Goal: Task Accomplishment & Management: Manage account settings

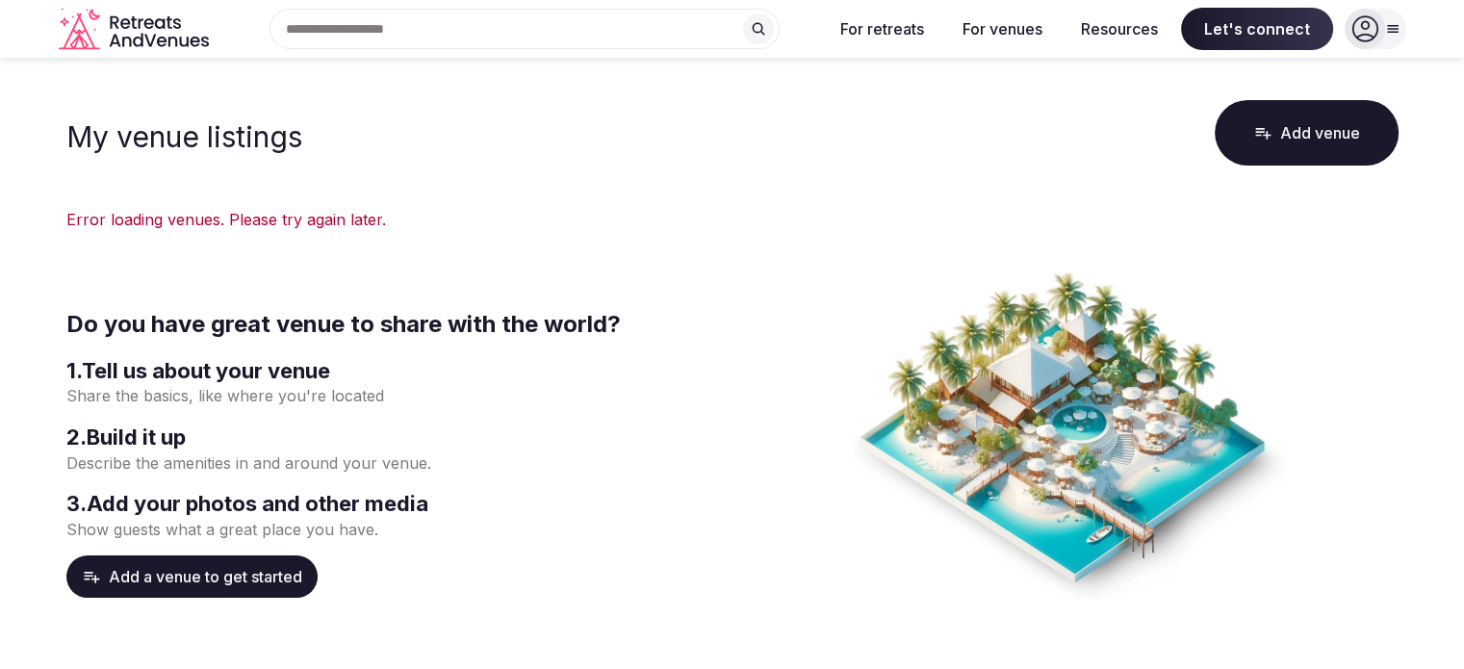
click at [1364, 34] on icon at bounding box center [1365, 29] width 26 height 26
click at [151, 45] on icon "Retreats and Venues company logo" at bounding box center [151, 41] width 12 height 13
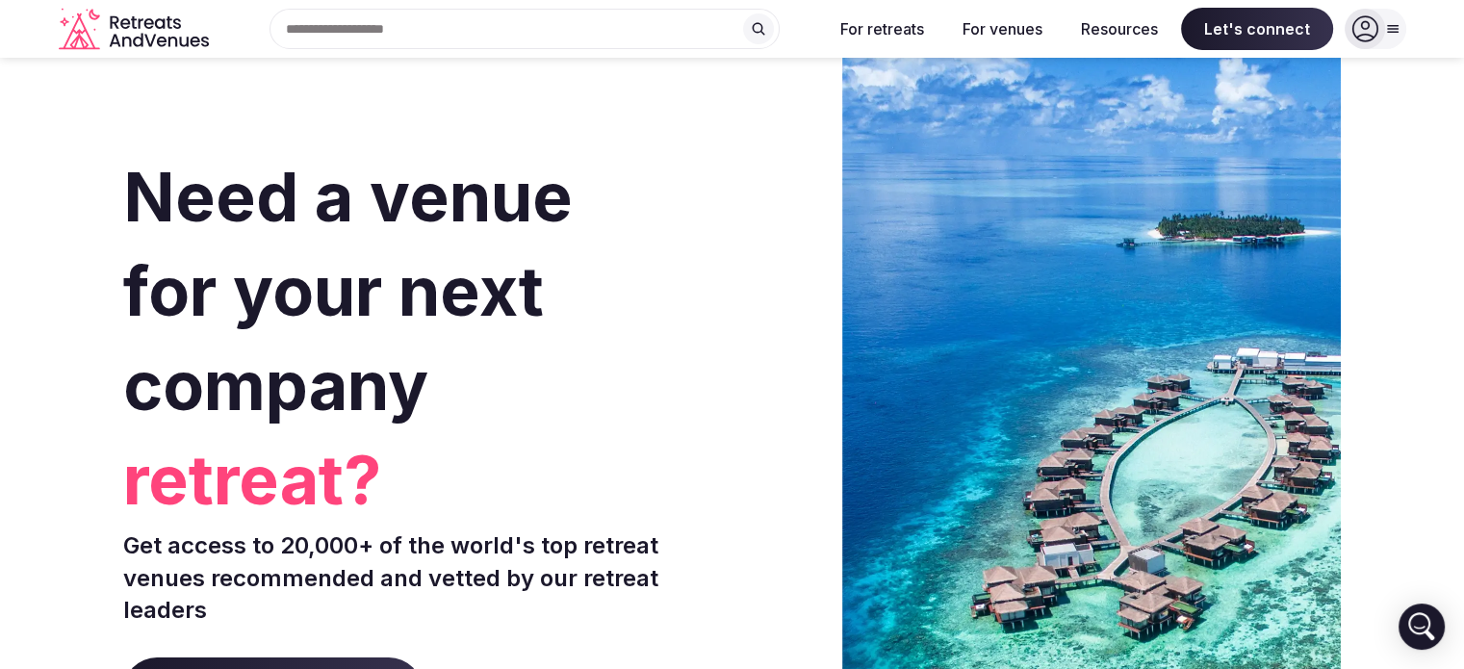
click at [1372, 38] on icon at bounding box center [1365, 29] width 26 height 26
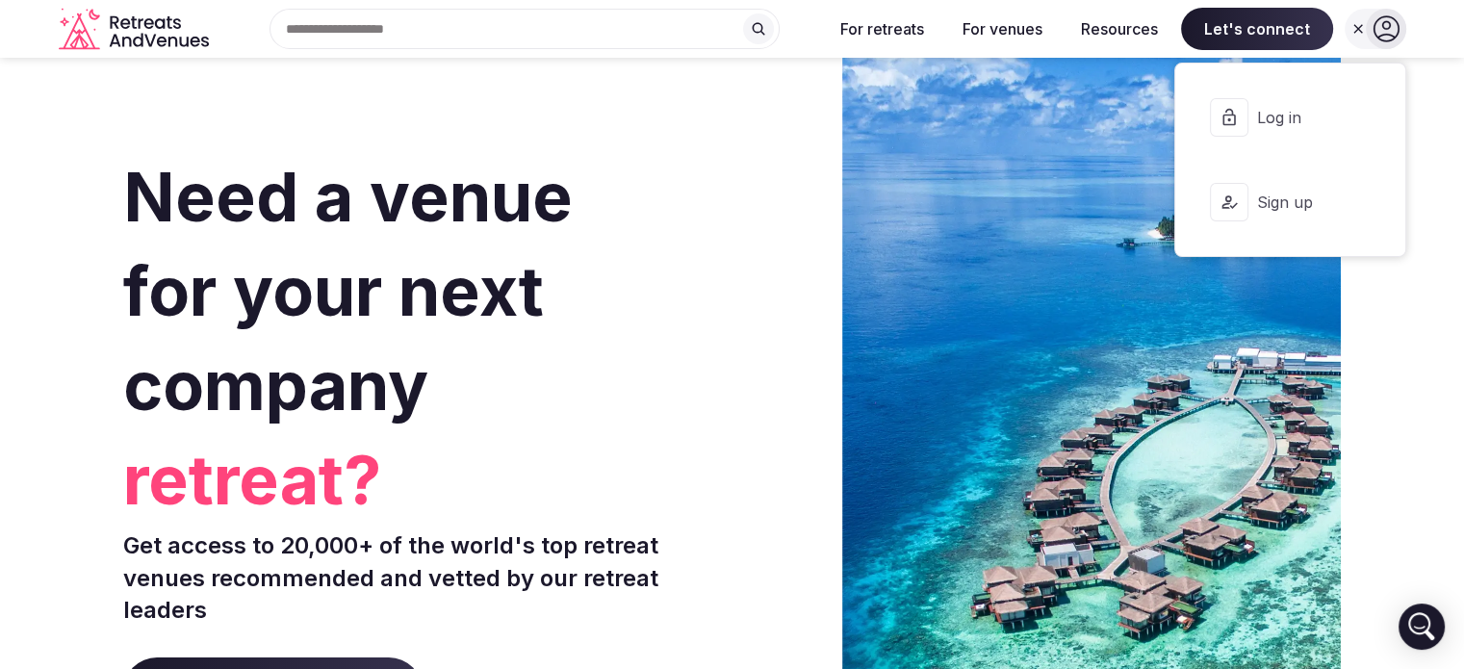
click at [1263, 116] on span "Log in" at bounding box center [1302, 117] width 92 height 21
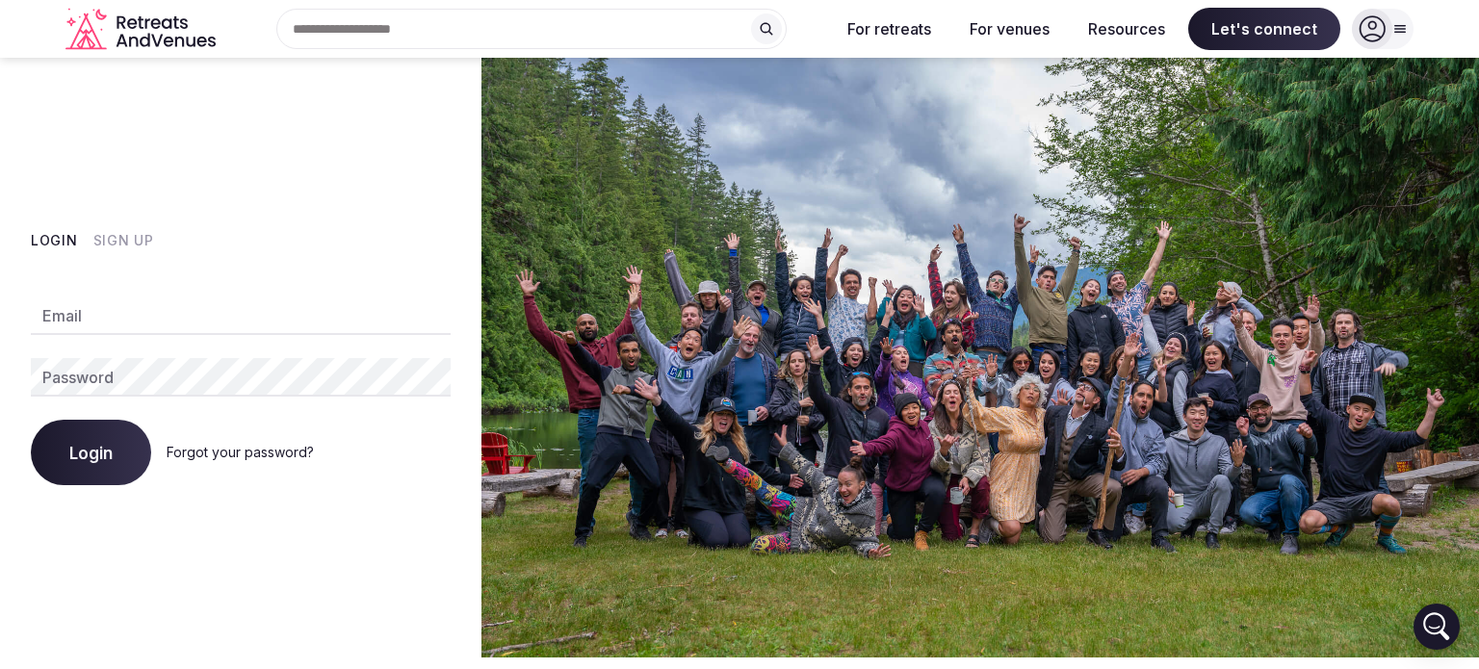
type input "**********"
click at [119, 446] on button "Login" at bounding box center [91, 452] width 120 height 65
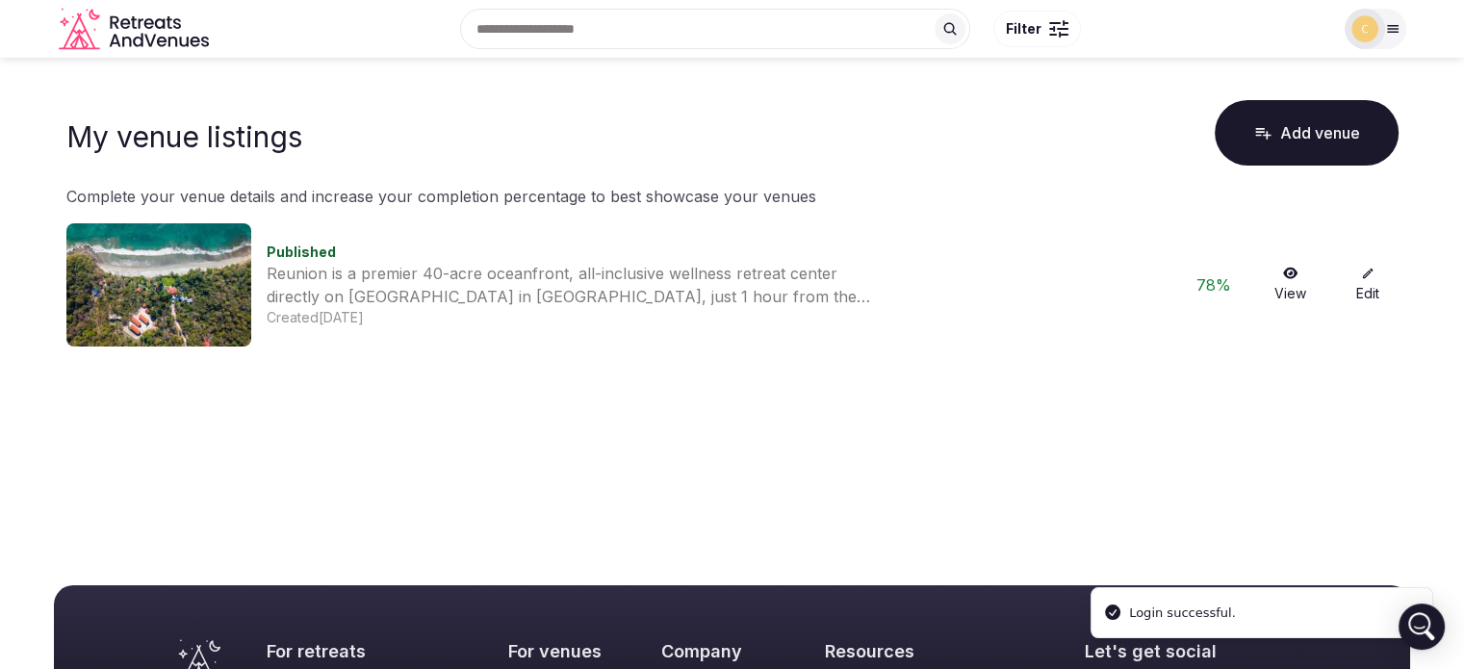
click at [230, 304] on img at bounding box center [158, 284] width 185 height 123
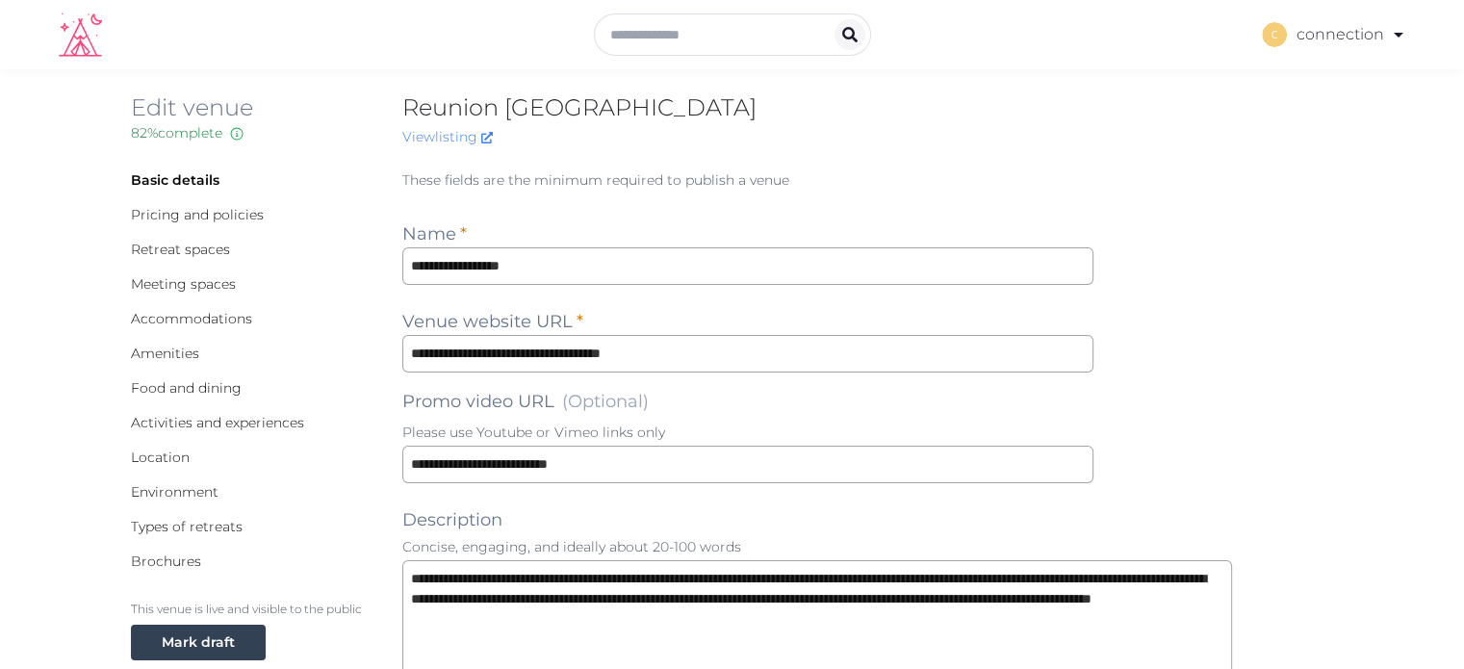
scroll to position [193, 0]
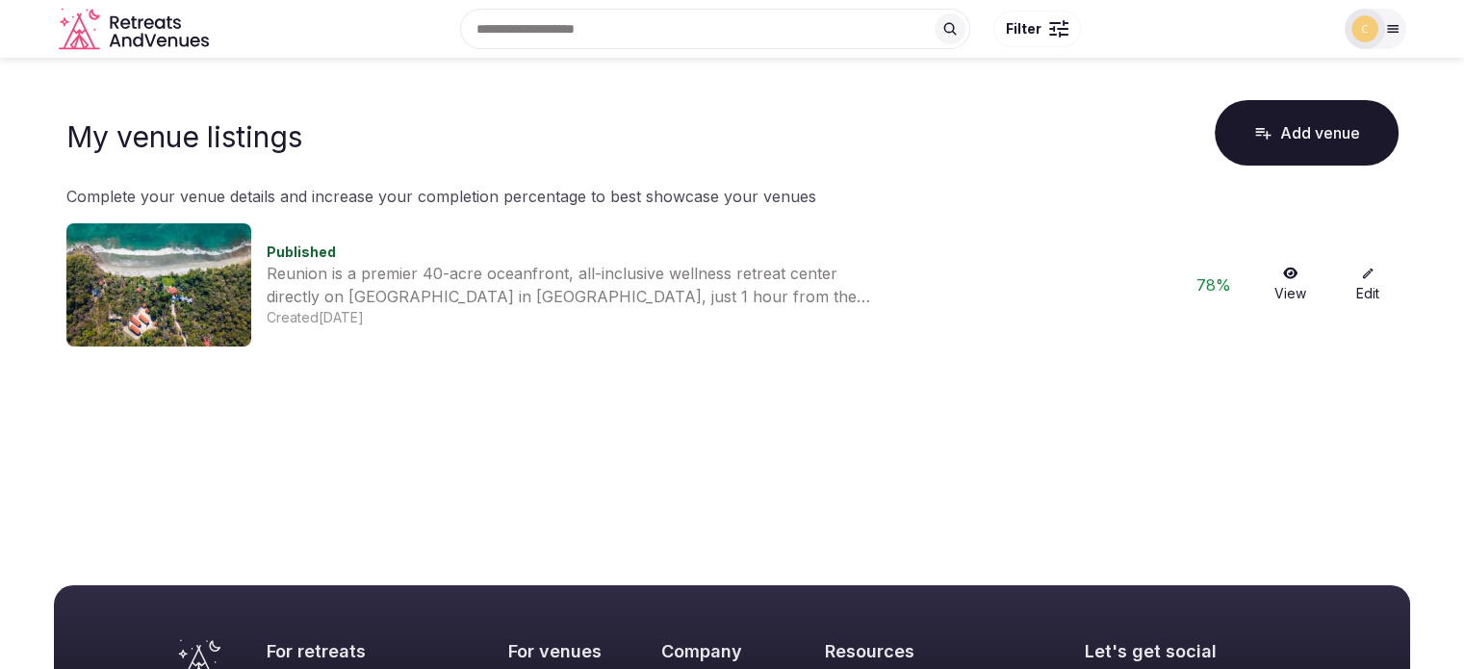
click at [1301, 287] on link "View" at bounding box center [1291, 285] width 62 height 37
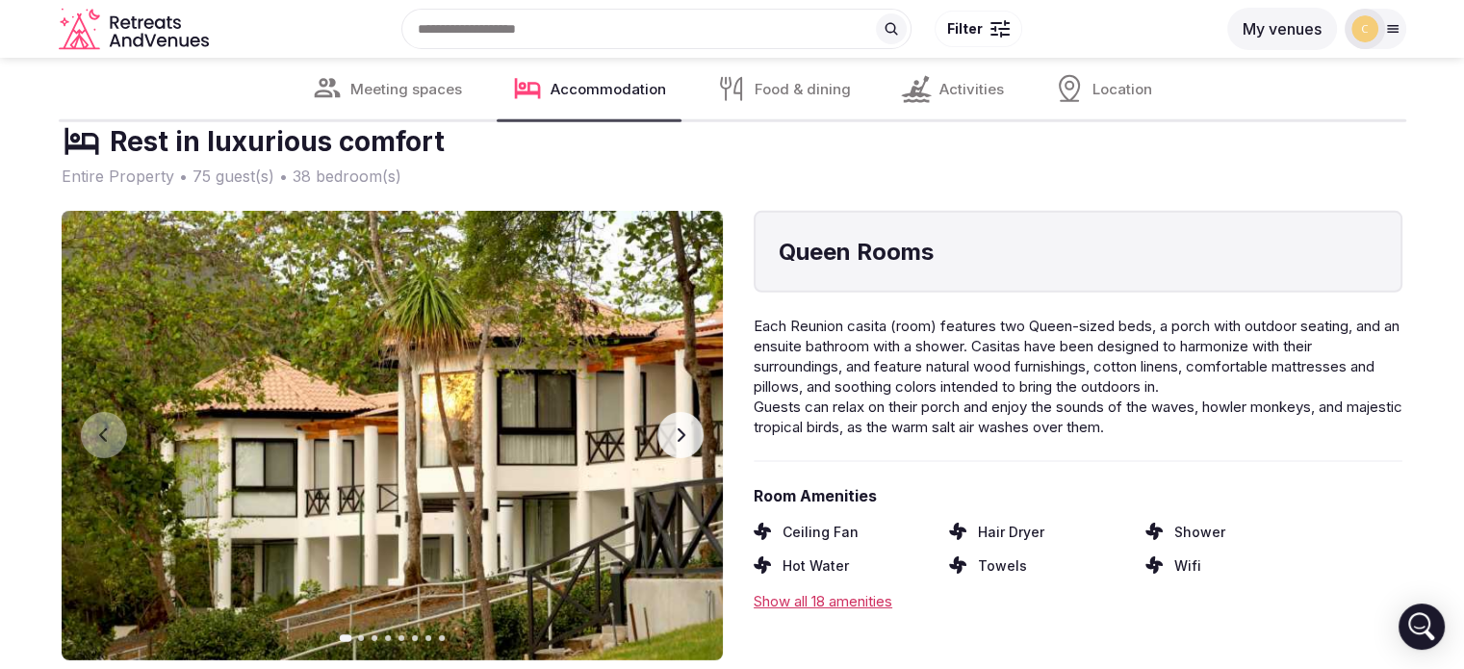
scroll to position [6066, 0]
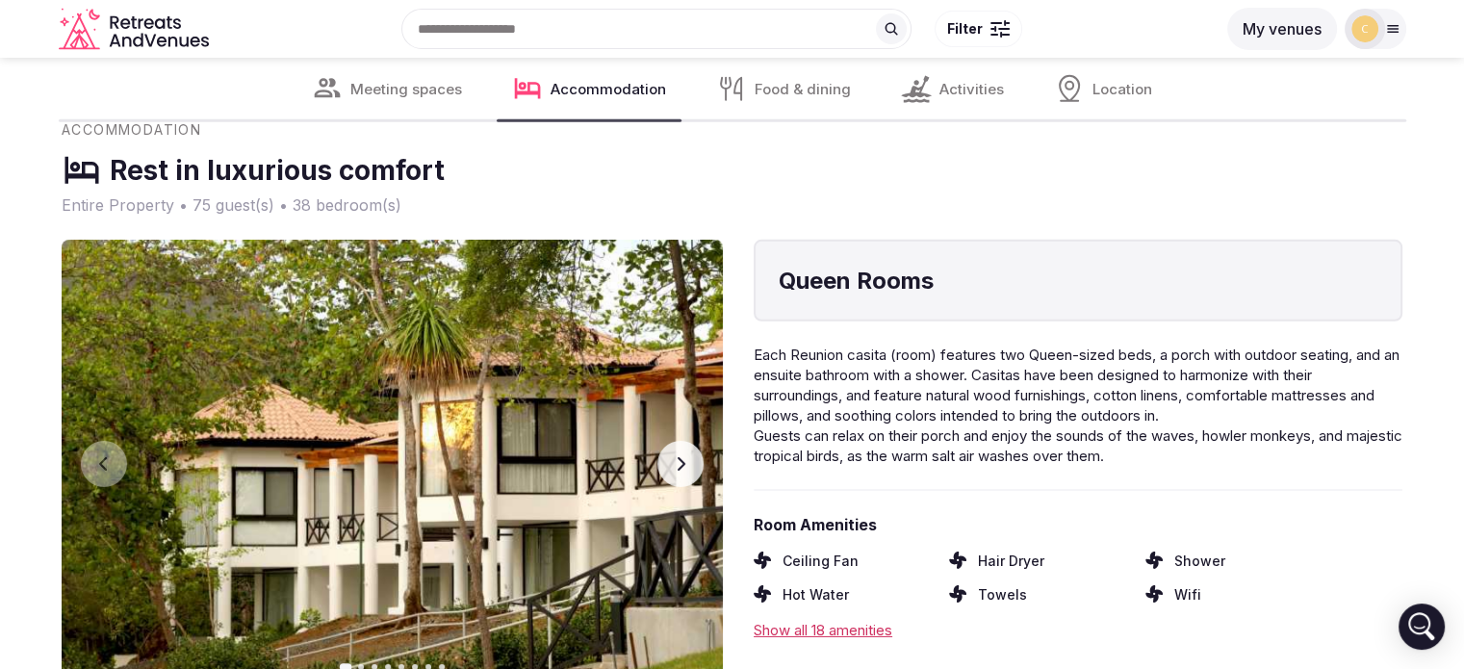
click at [702, 465] on button "Next slide" at bounding box center [681, 464] width 46 height 46
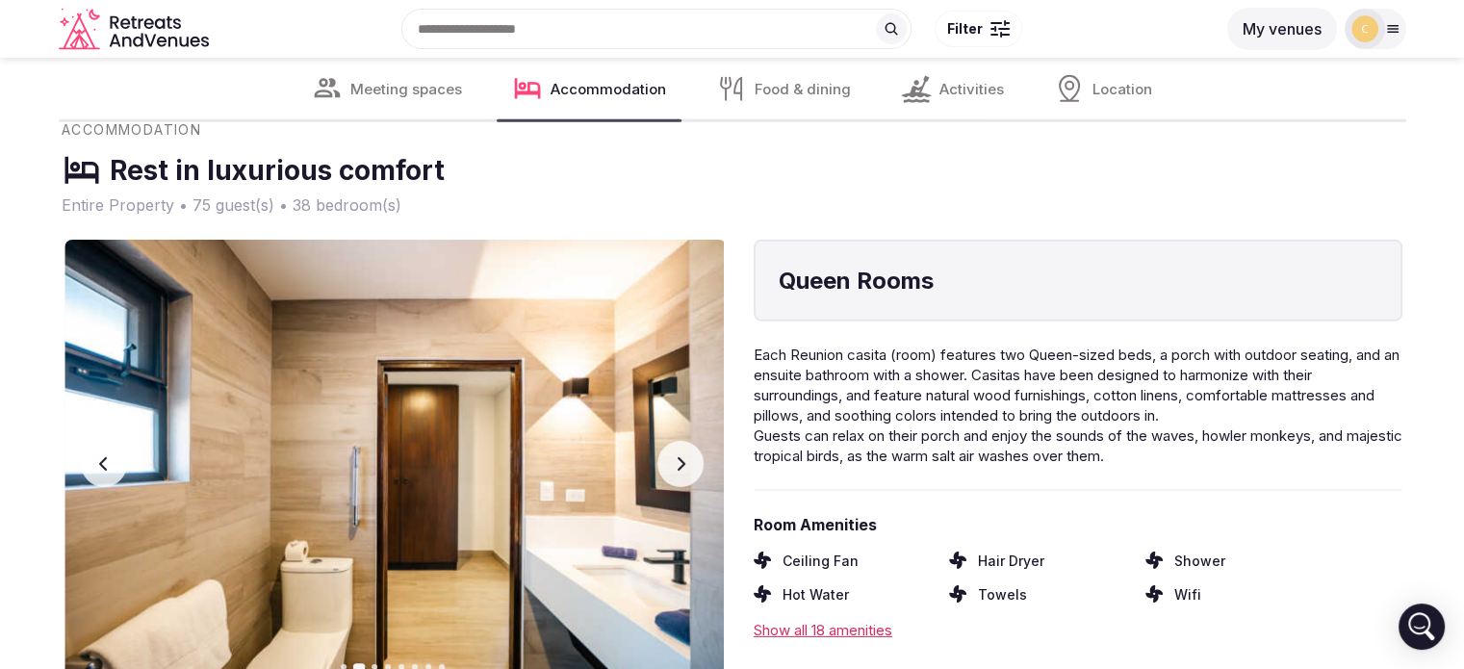
click at [694, 465] on button "Next slide" at bounding box center [681, 464] width 46 height 46
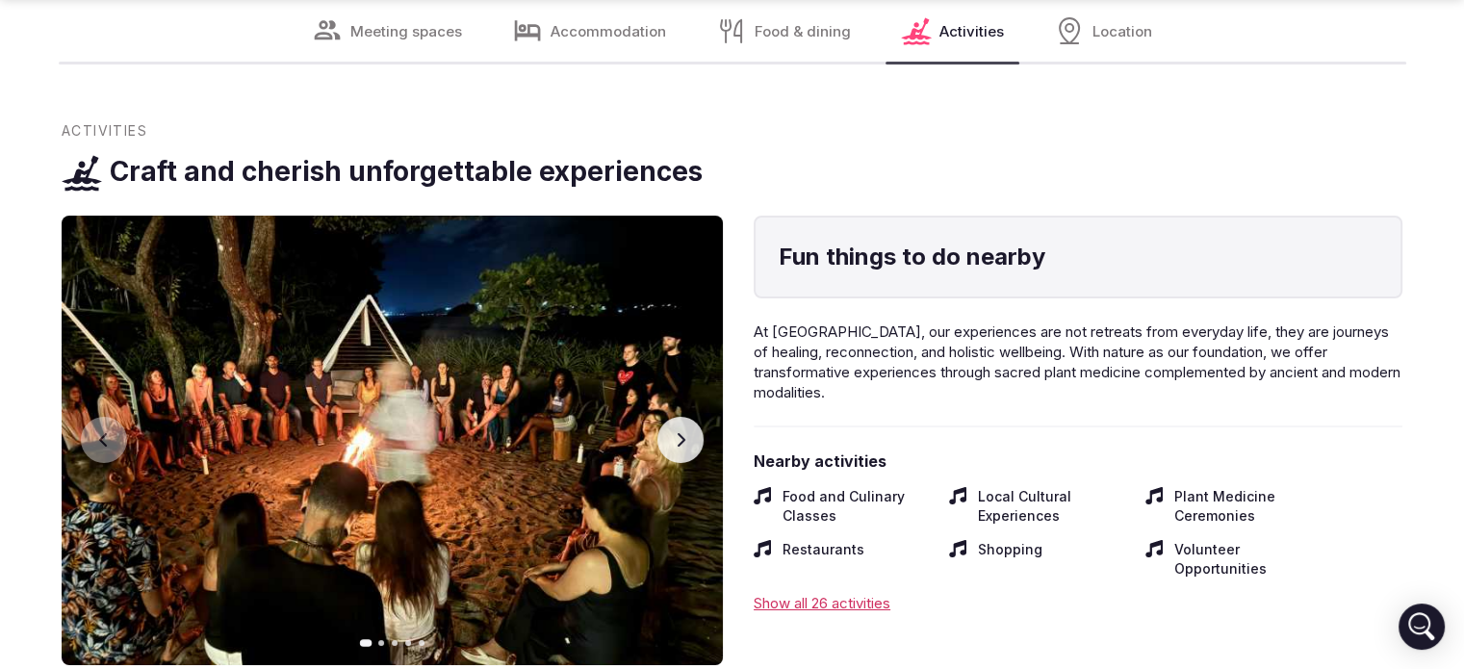
scroll to position [6932, 0]
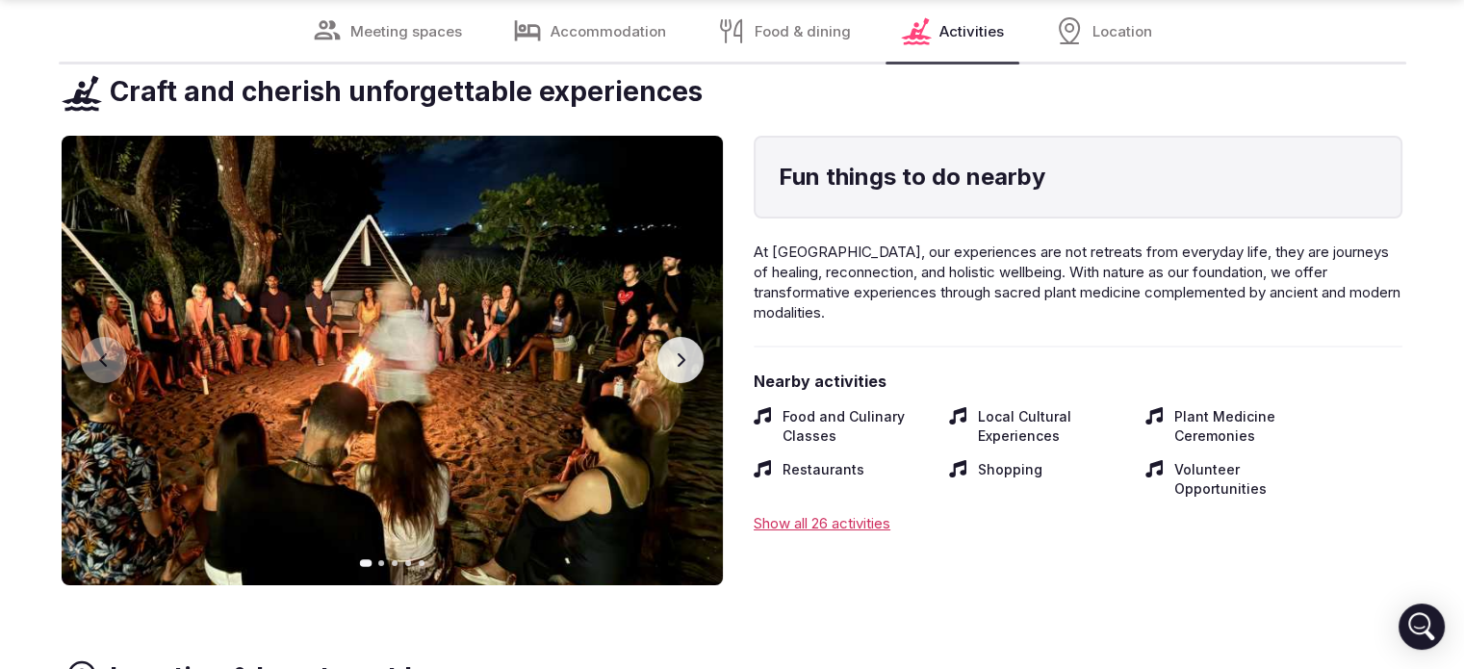
click at [683, 360] on icon "button" at bounding box center [682, 359] width 8 height 13
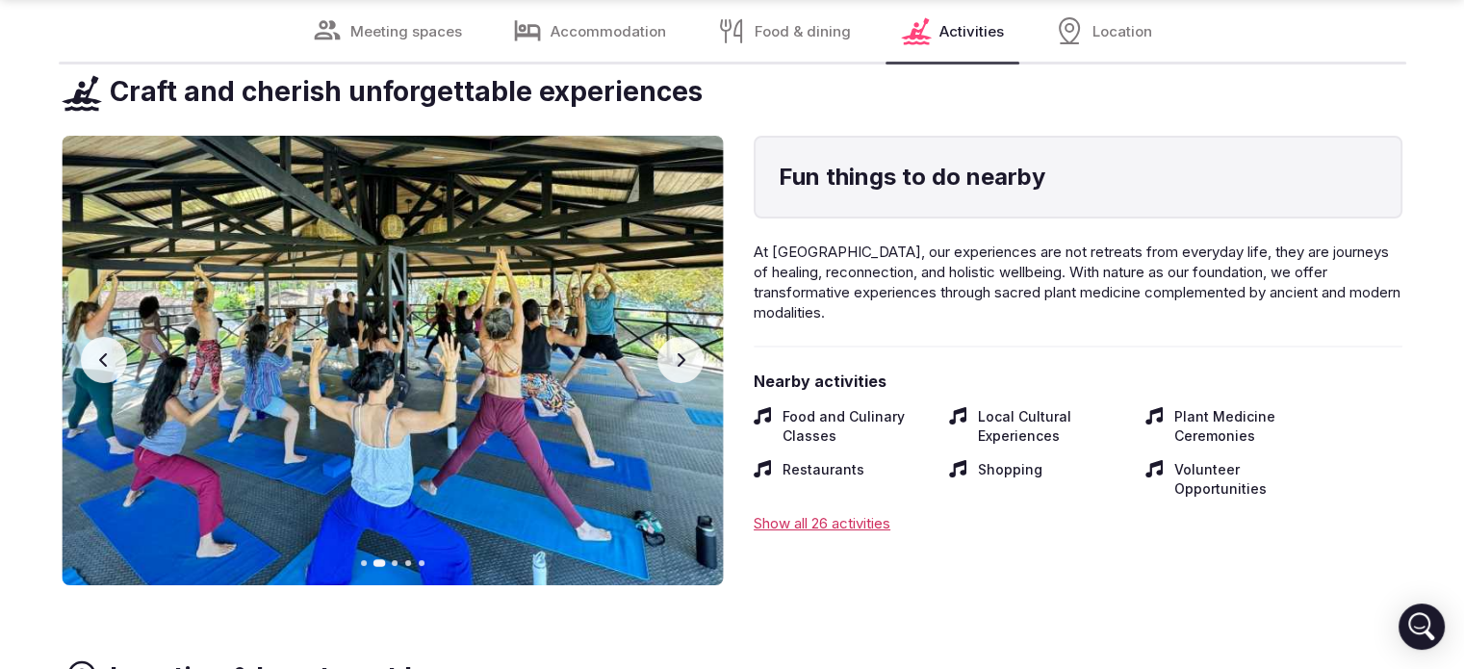
click at [683, 360] on icon "button" at bounding box center [682, 359] width 8 height 13
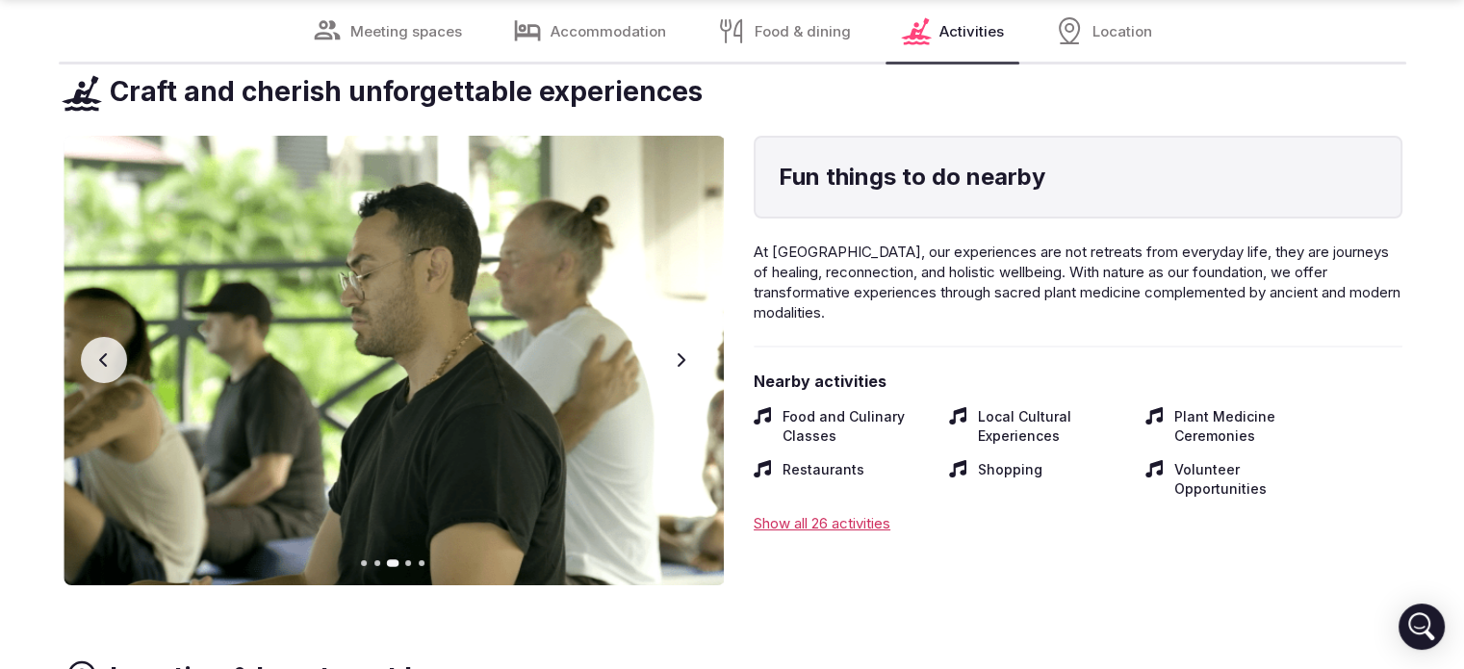
click at [683, 360] on icon "button" at bounding box center [682, 359] width 8 height 13
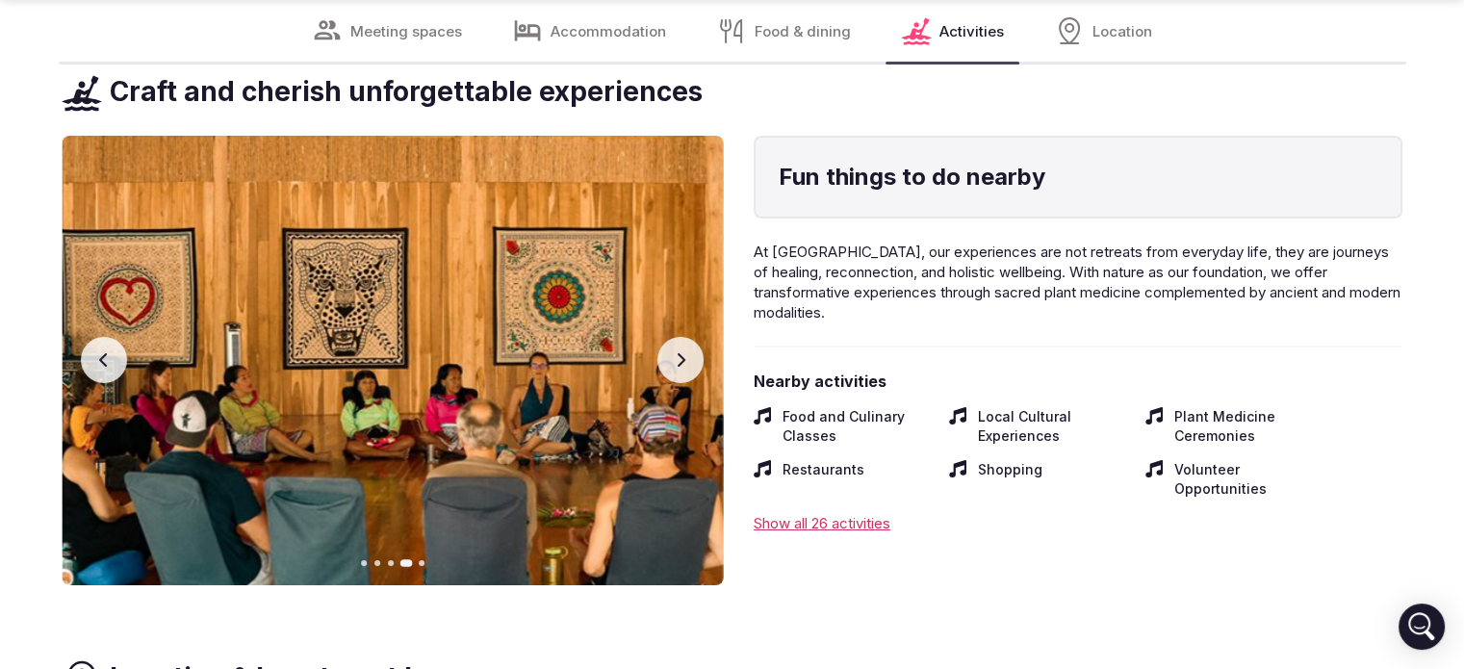
click at [683, 360] on icon "button" at bounding box center [682, 359] width 8 height 13
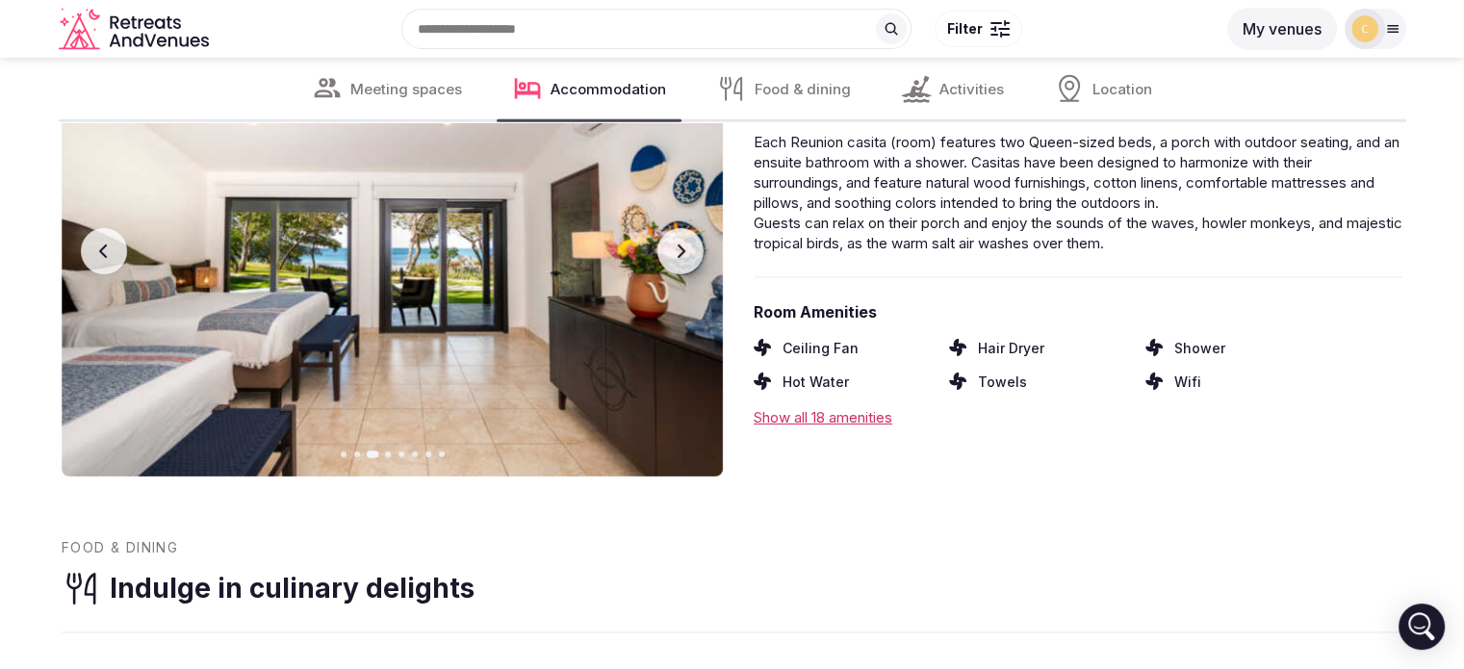
scroll to position [6066, 0]
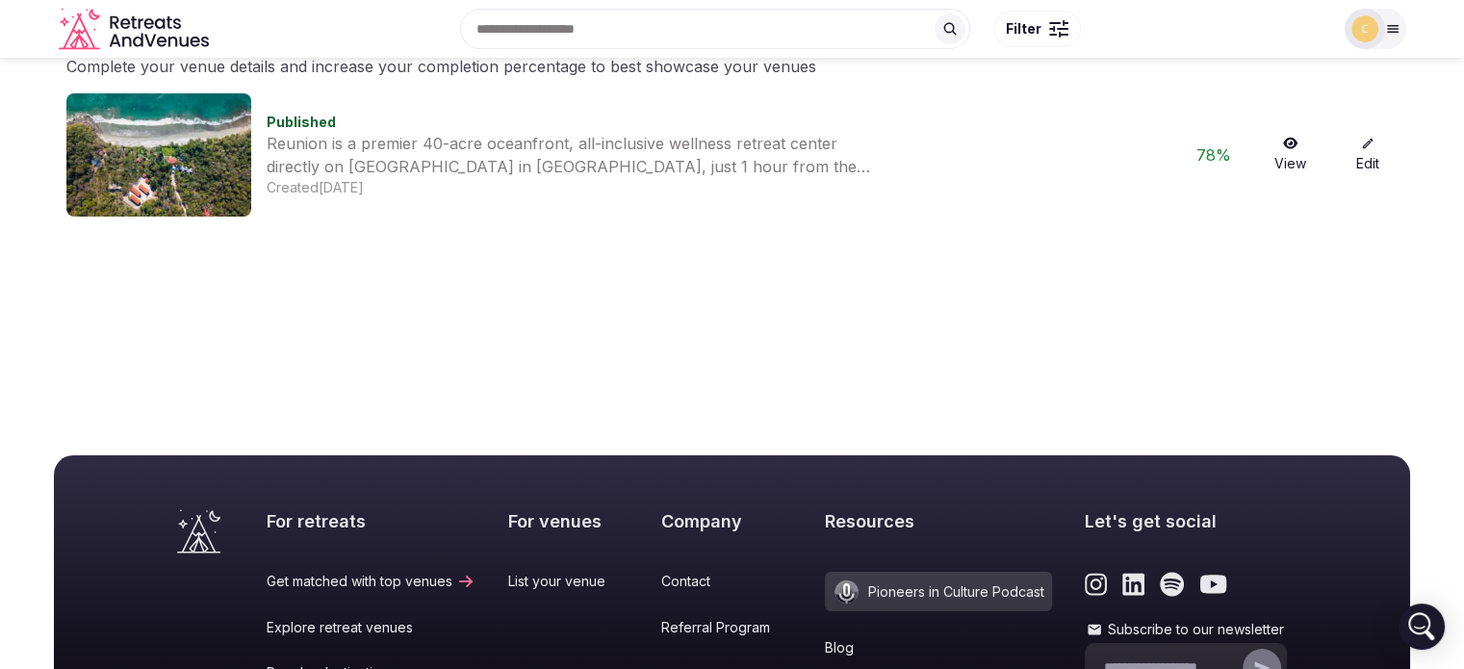
scroll to position [96, 0]
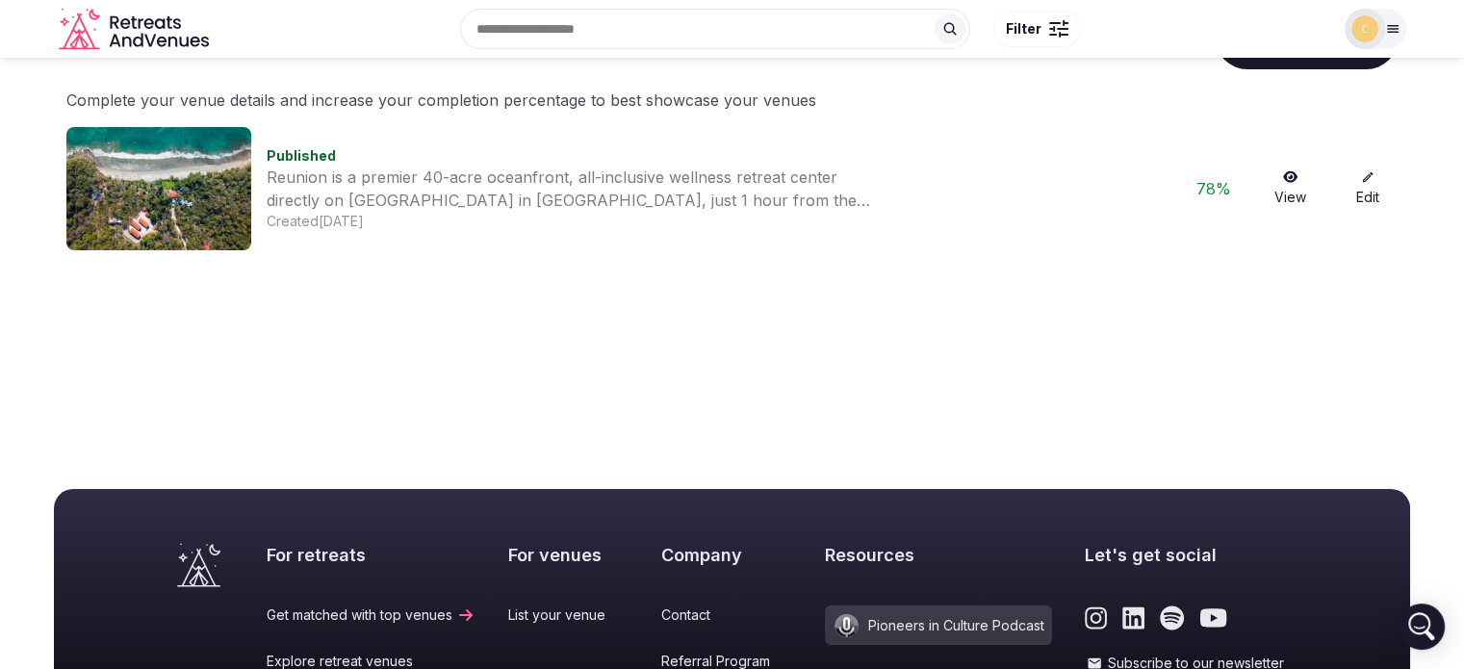
click at [1366, 188] on link "Edit" at bounding box center [1368, 188] width 62 height 37
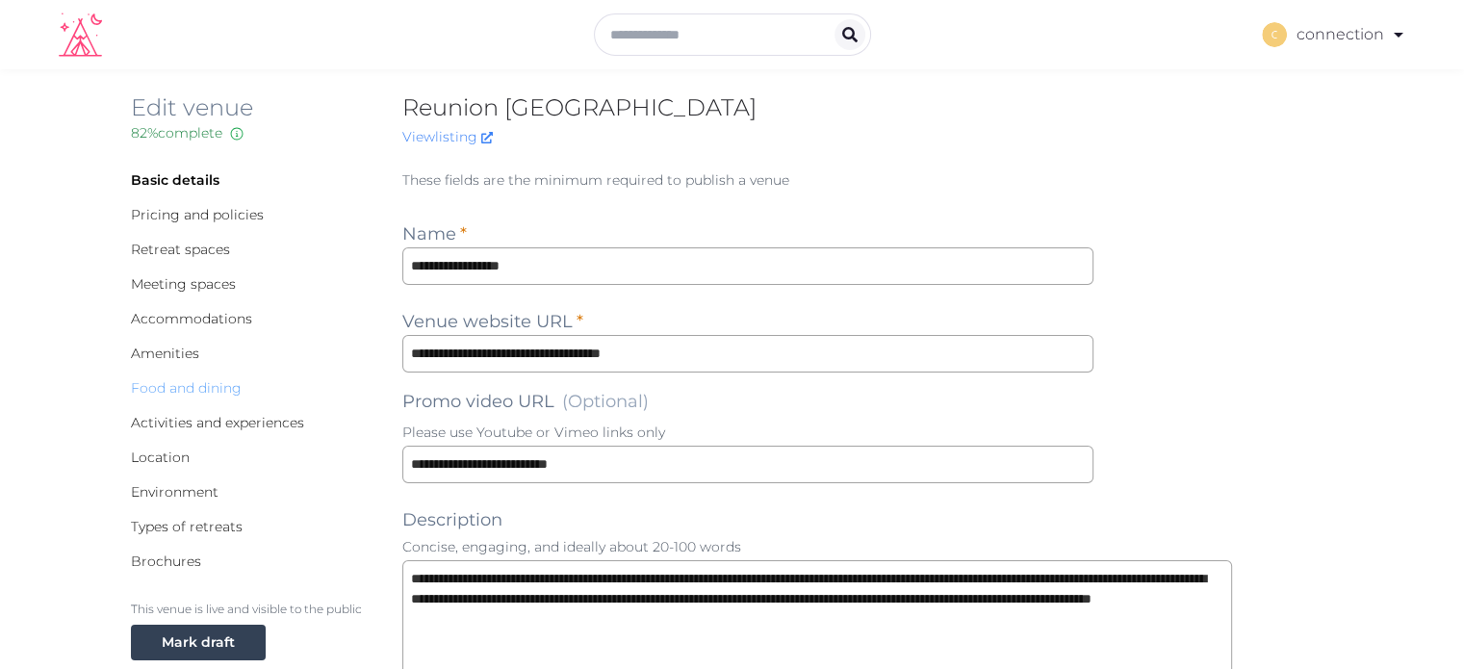
click at [131, 386] on link "Food and dining" at bounding box center [186, 387] width 111 height 17
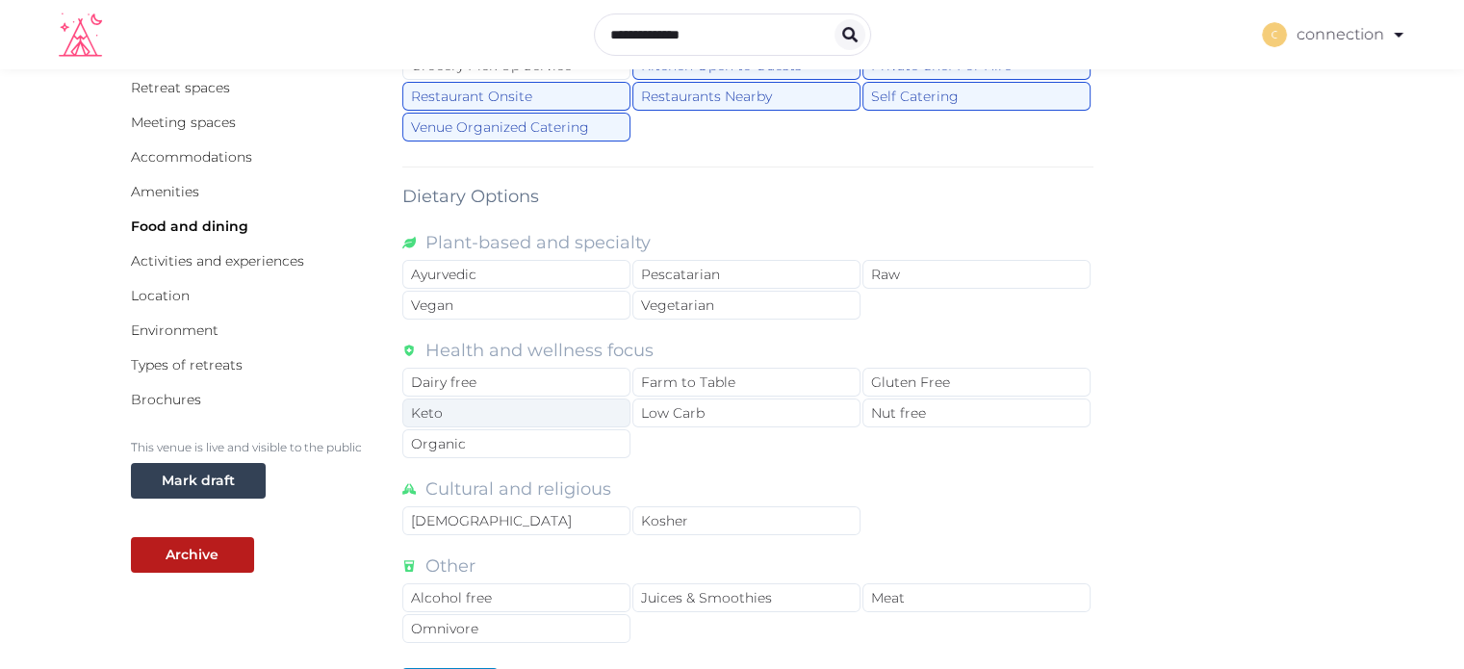
scroll to position [193, 0]
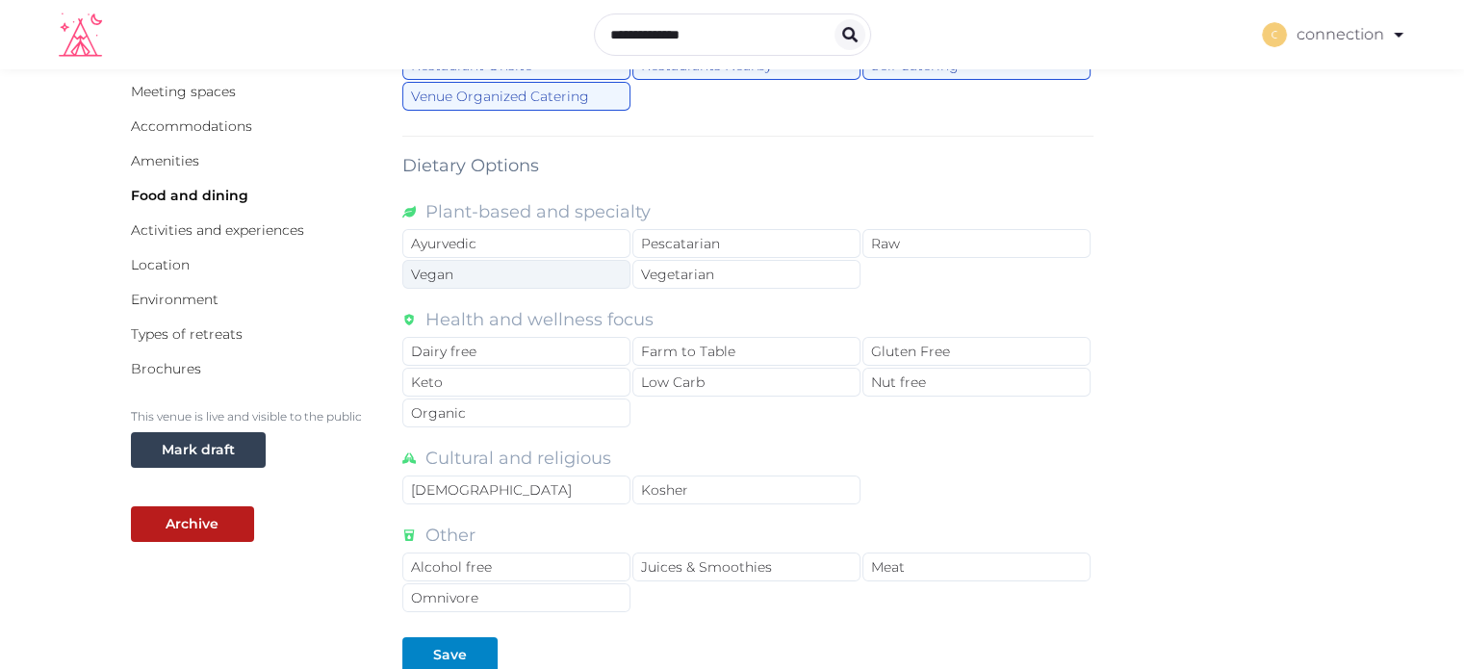
click at [537, 282] on div "Vegan" at bounding box center [516, 274] width 228 height 29
click at [673, 234] on div "Pescatarian" at bounding box center [747, 243] width 228 height 29
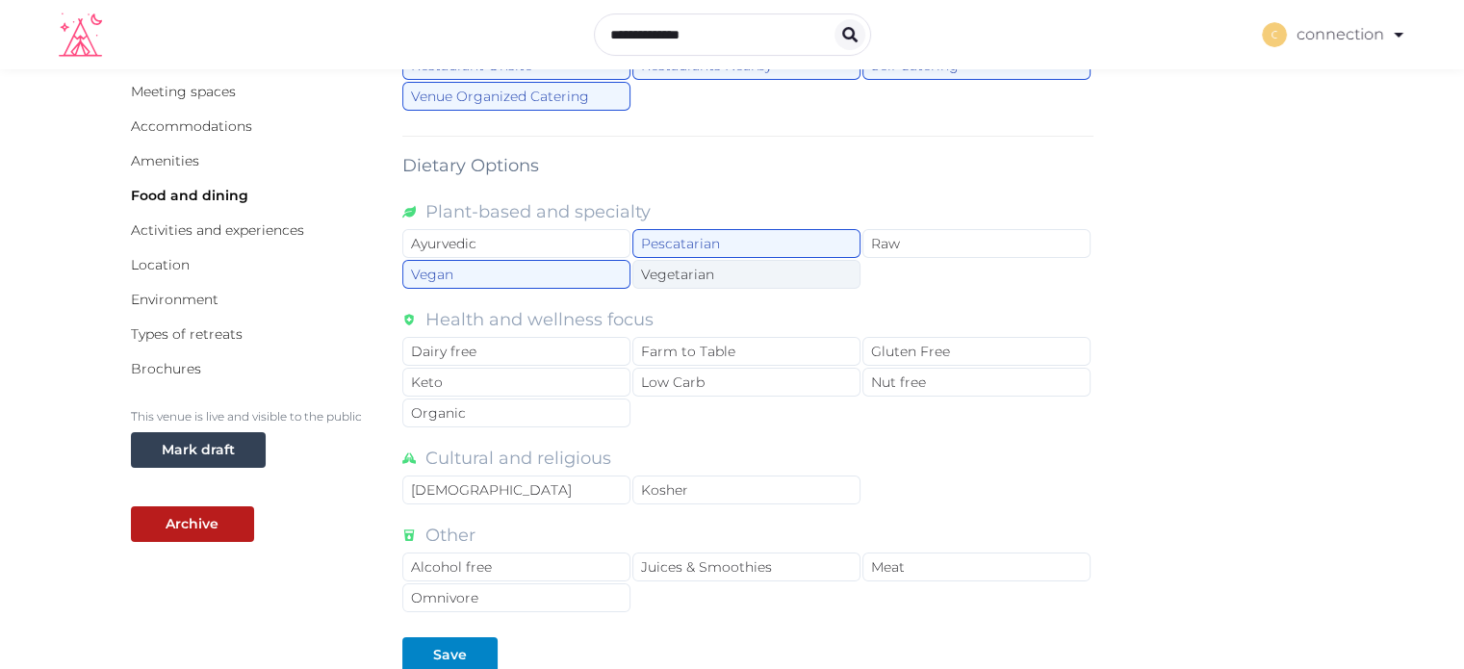
click at [789, 275] on div "Vegetarian" at bounding box center [747, 274] width 228 height 29
click at [559, 352] on div "Dairy free" at bounding box center [516, 351] width 228 height 29
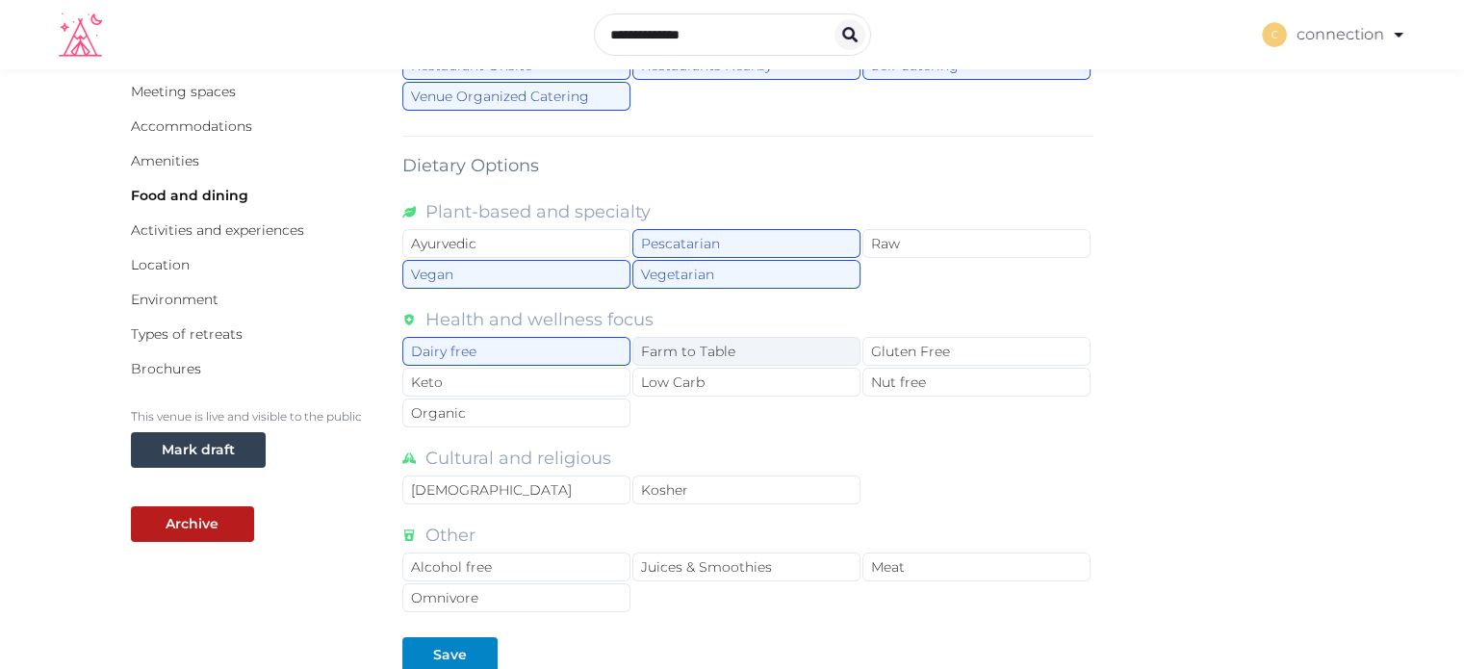
click at [655, 343] on div "Farm to Table" at bounding box center [747, 351] width 228 height 29
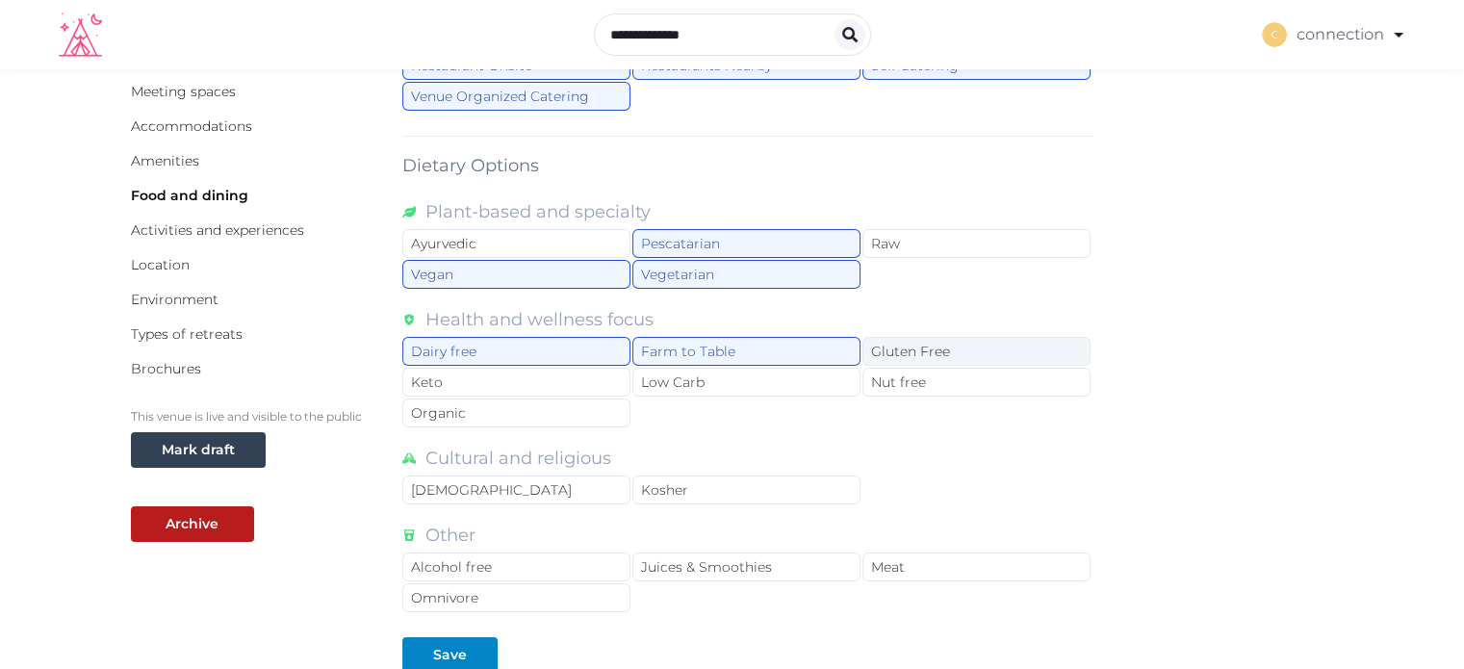
click at [947, 349] on div "Gluten Free" at bounding box center [977, 351] width 228 height 29
click at [957, 381] on div "Nut free" at bounding box center [977, 382] width 228 height 29
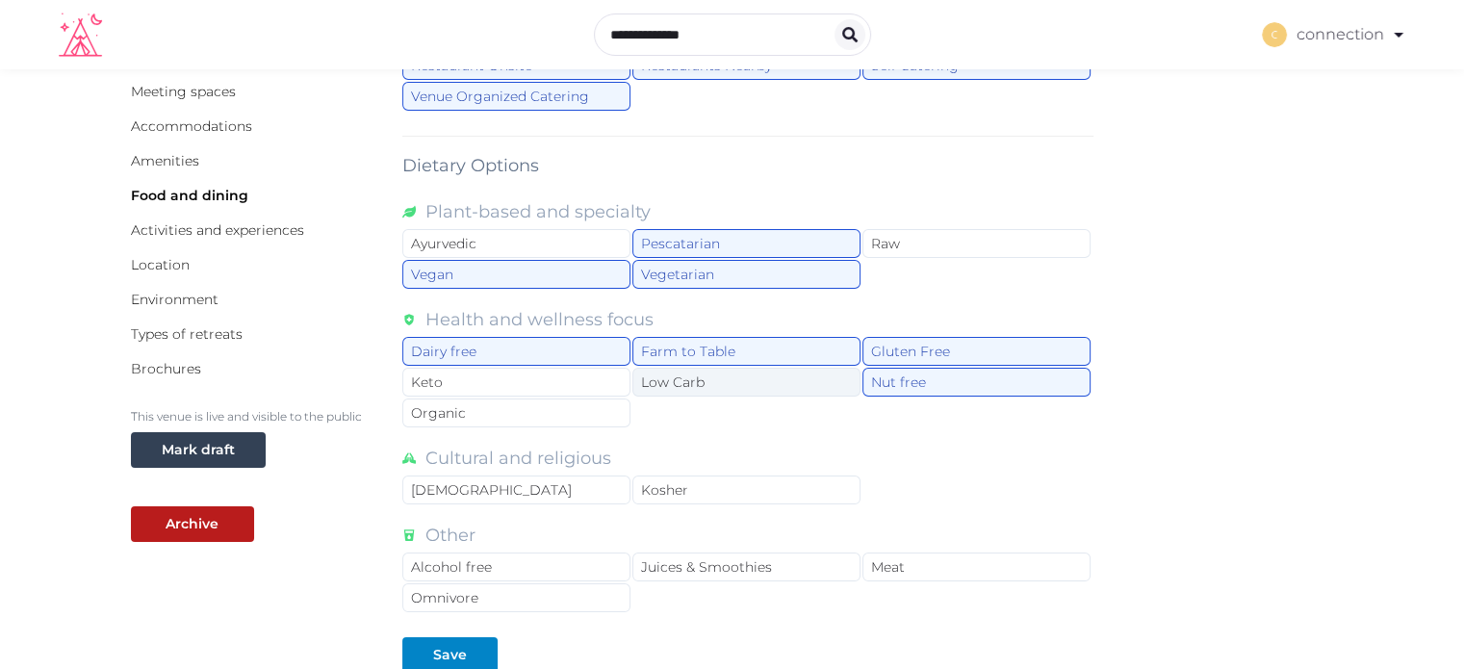
click at [773, 380] on div "Low Carb" at bounding box center [747, 382] width 228 height 29
click at [453, 409] on div "Organic" at bounding box center [516, 413] width 228 height 29
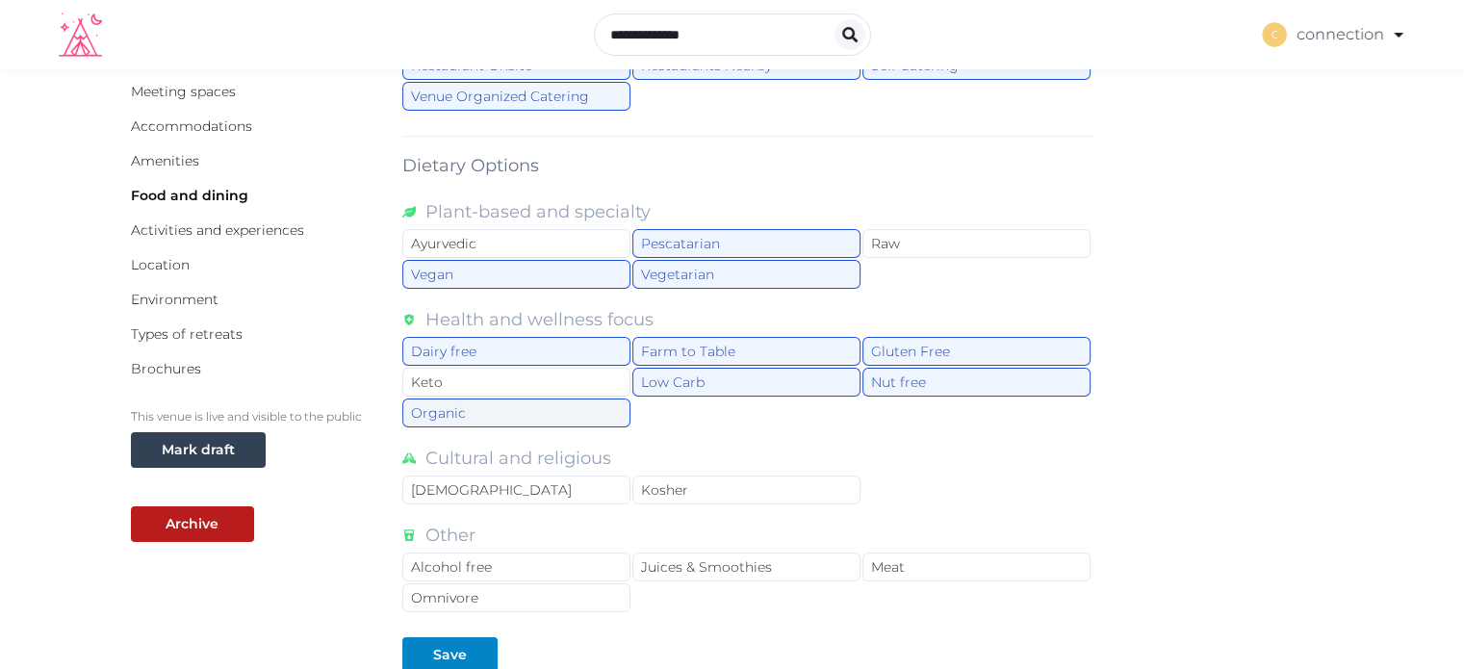
scroll to position [385, 0]
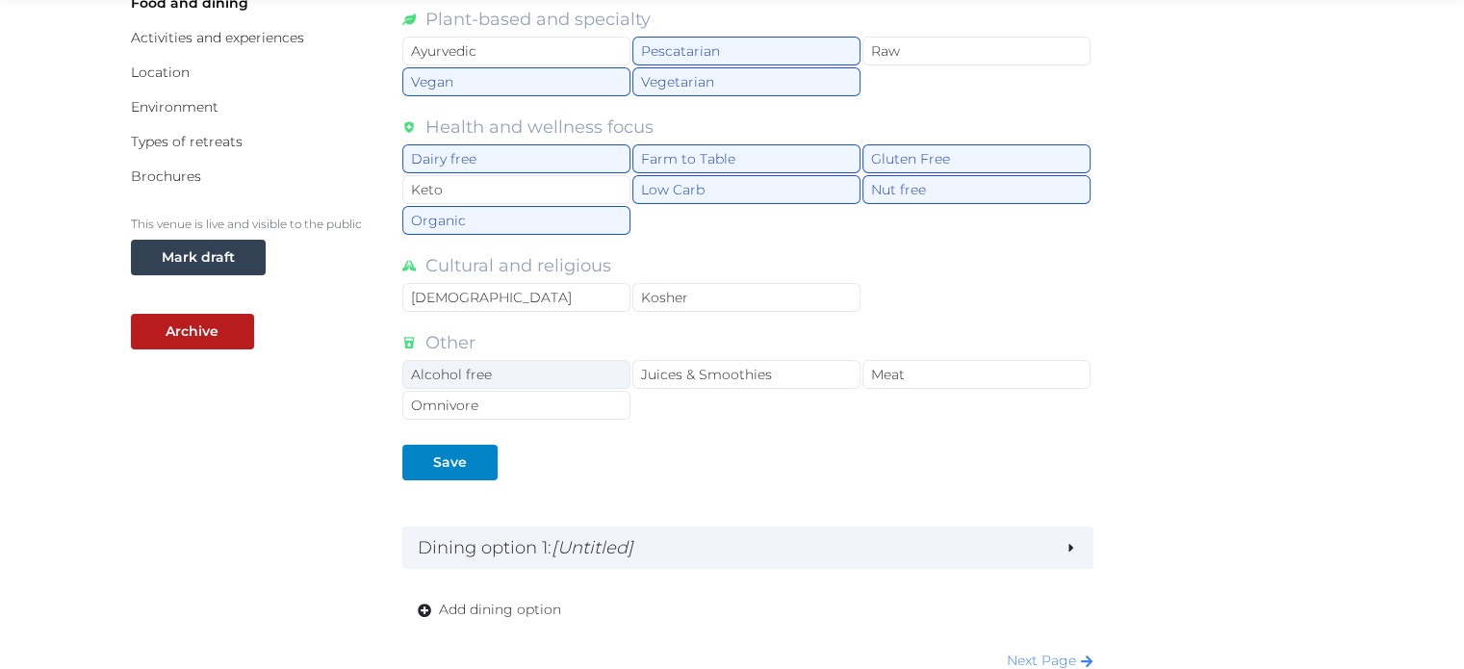
click at [541, 370] on div "Alcohol free" at bounding box center [516, 374] width 228 height 29
click at [786, 373] on div "Juices & Smoothies" at bounding box center [747, 374] width 228 height 29
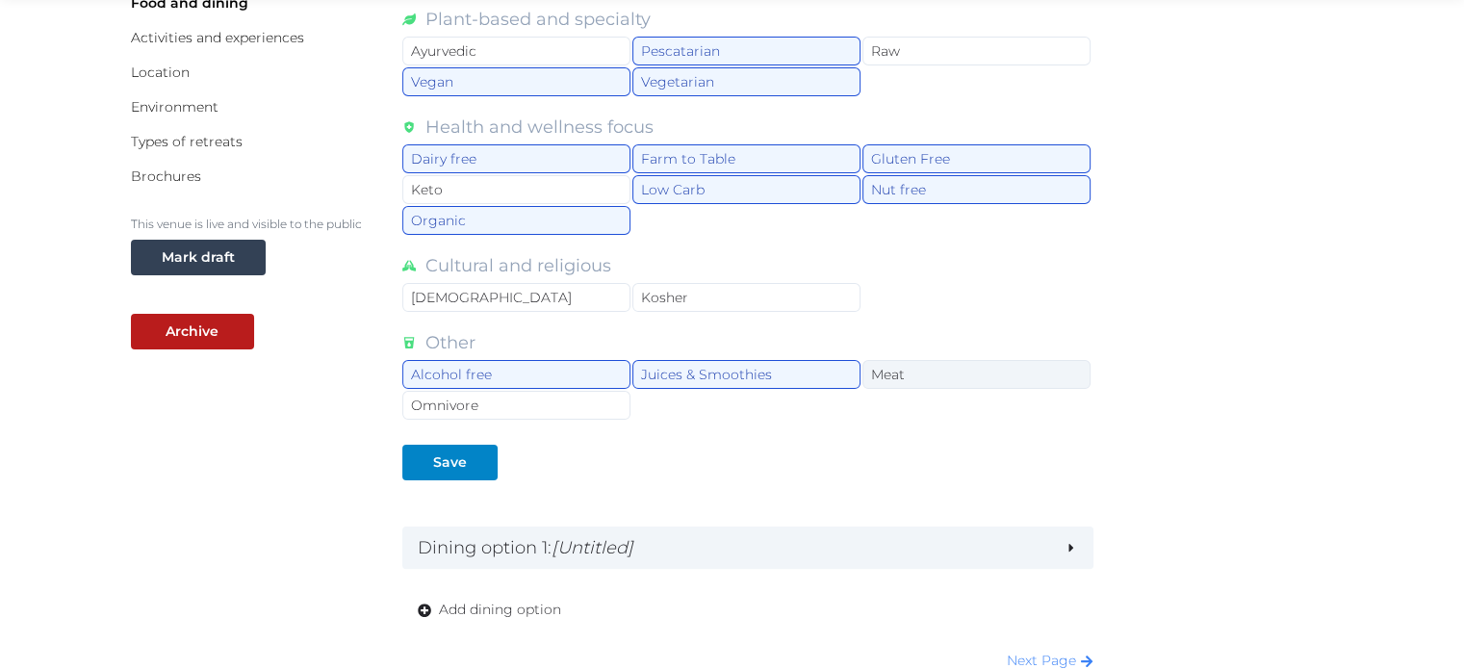
click at [932, 375] on div "Meat" at bounding box center [977, 374] width 228 height 29
click at [503, 406] on div "Omnivore" at bounding box center [516, 405] width 228 height 29
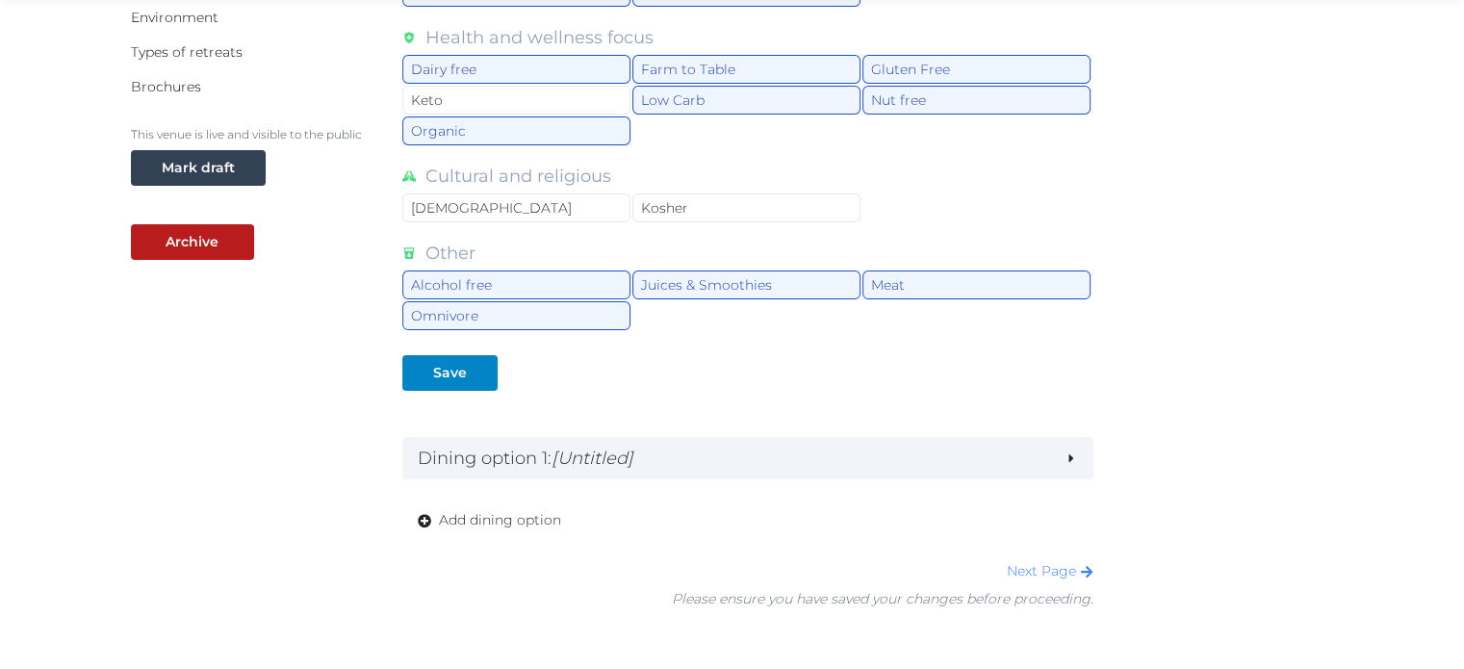
scroll to position [578, 0]
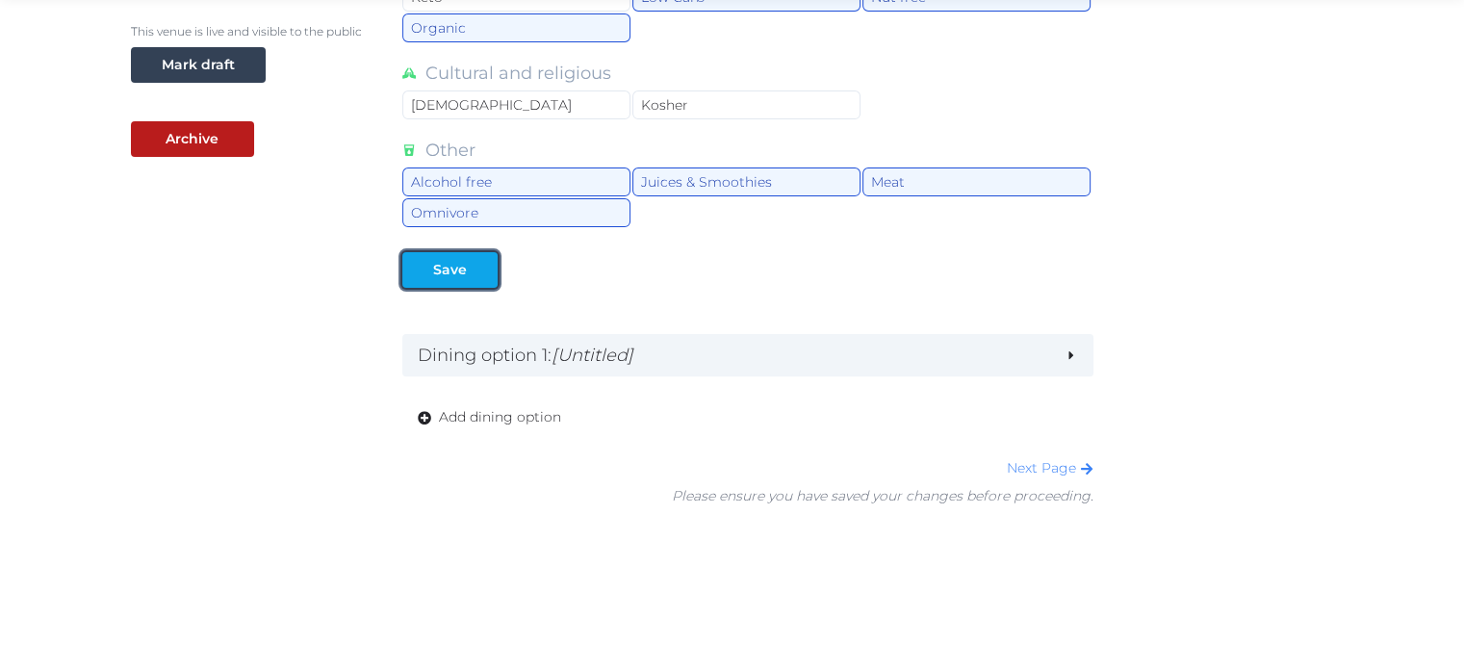
click at [471, 266] on div at bounding box center [482, 270] width 23 height 20
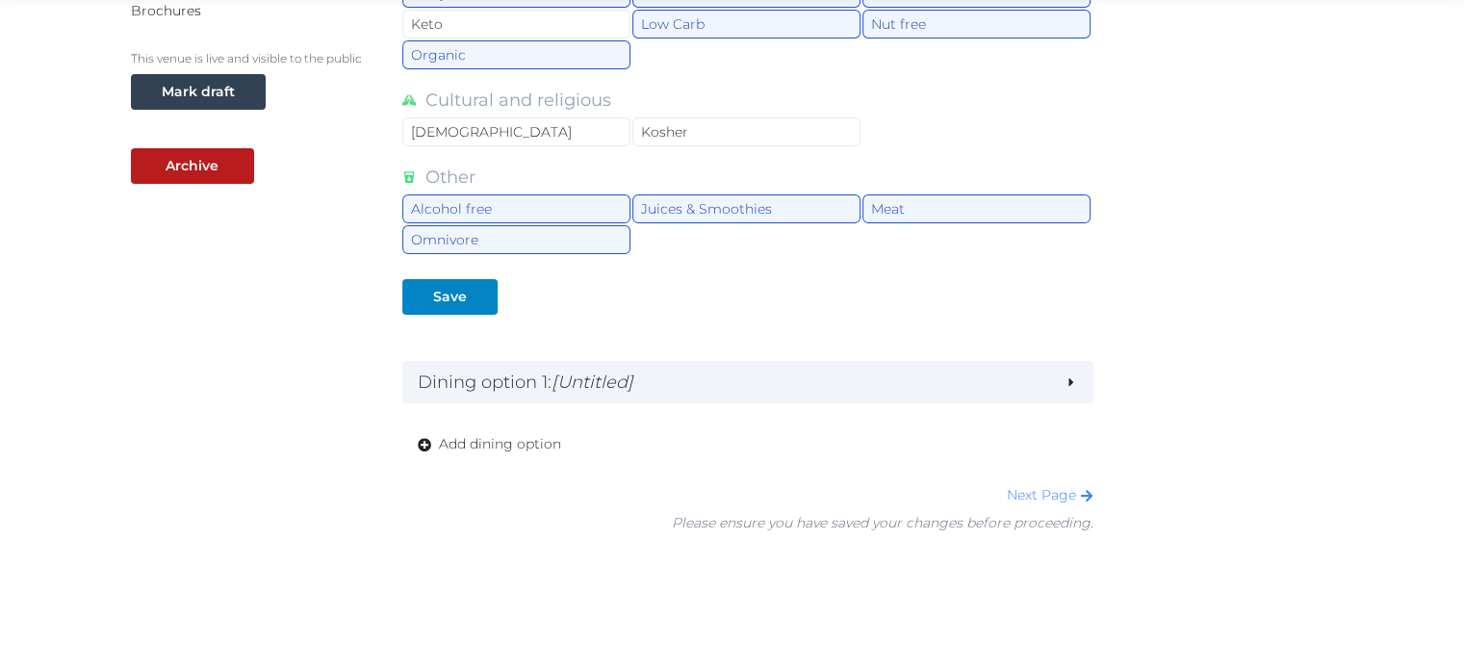
scroll to position [595, 0]
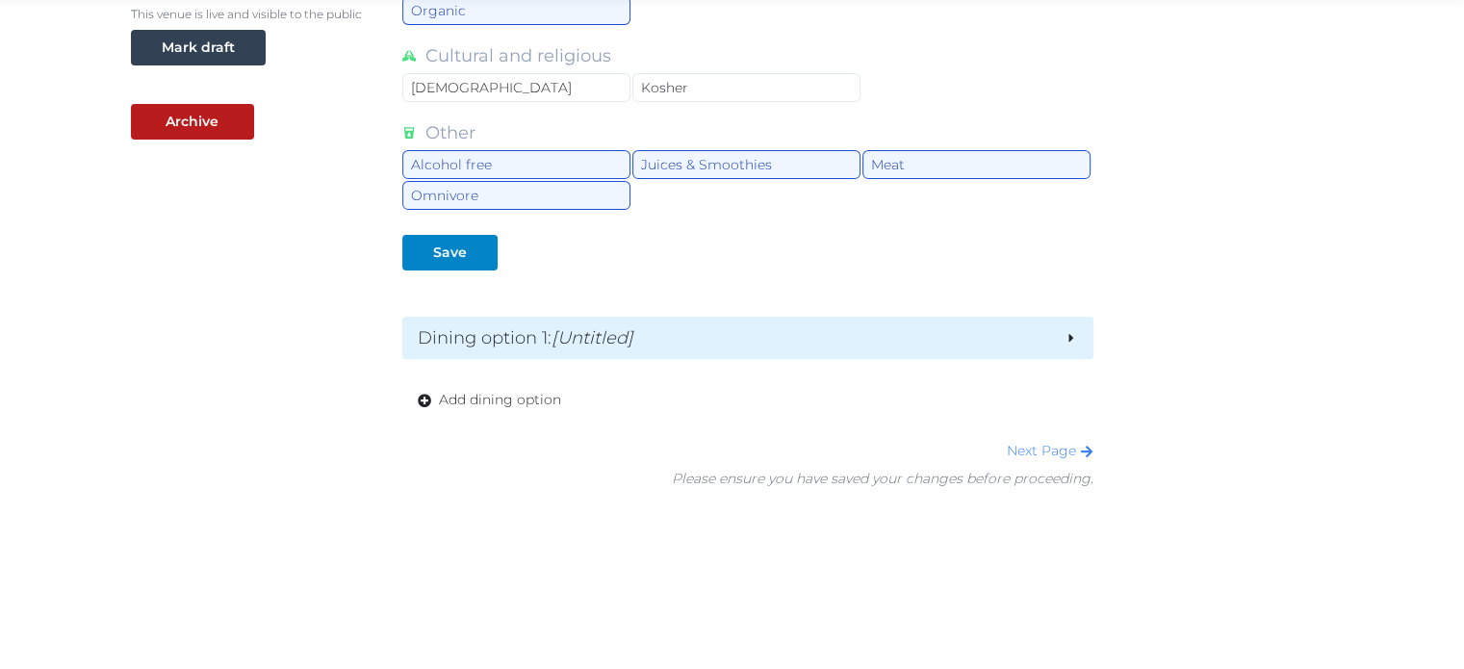
click at [1078, 336] on icon at bounding box center [1071, 337] width 13 height 13
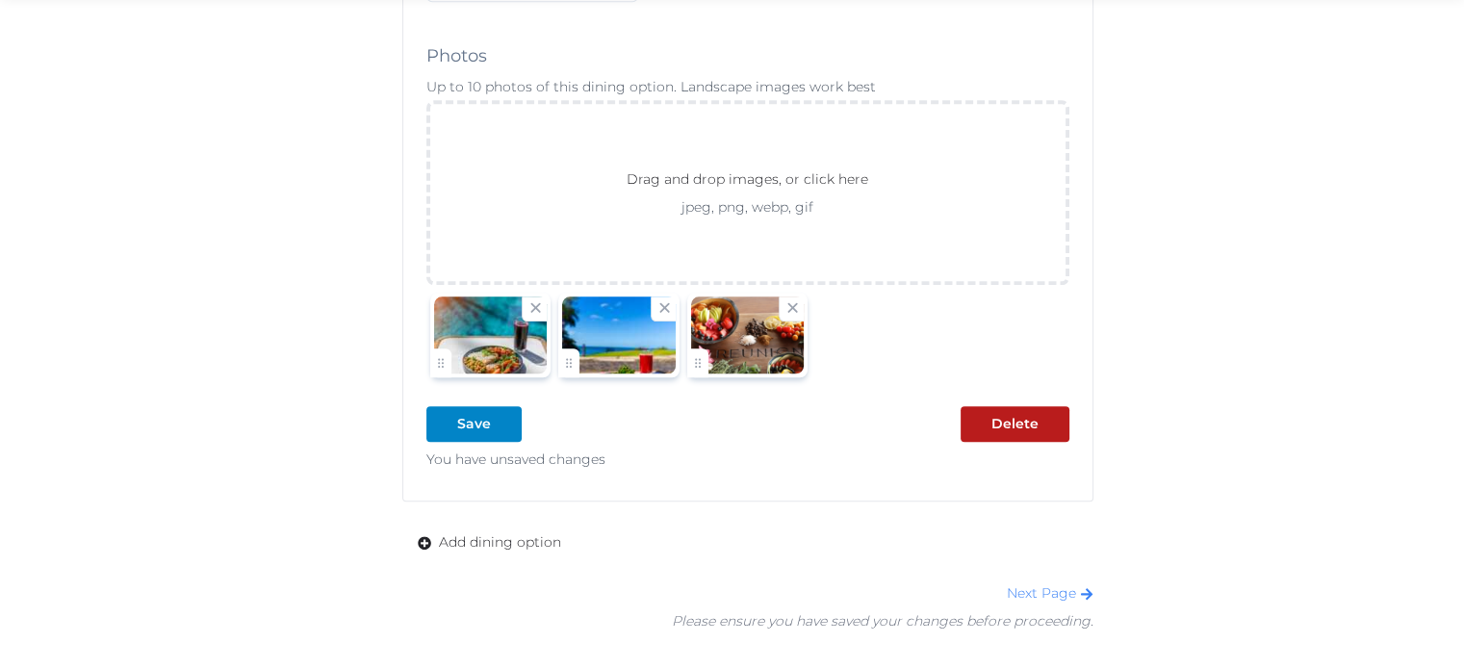
scroll to position [1943, 0]
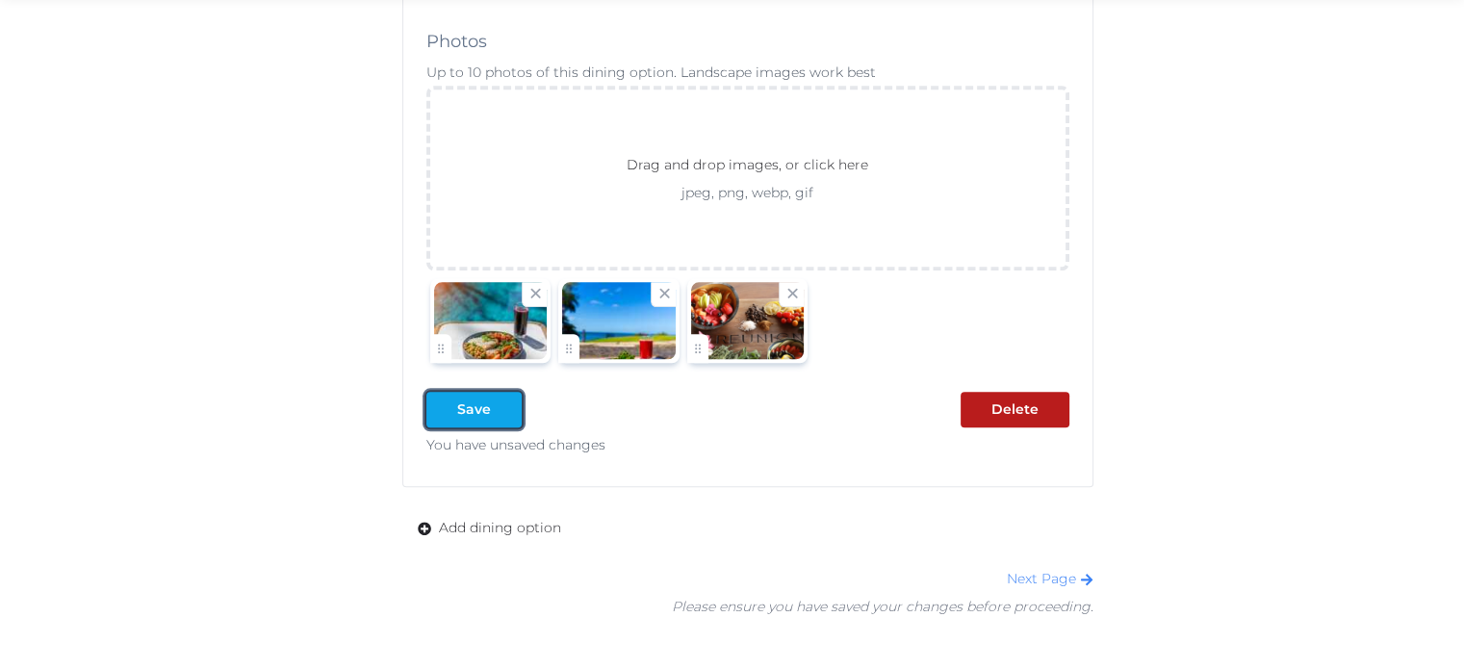
click at [495, 400] on div at bounding box center [506, 410] width 23 height 20
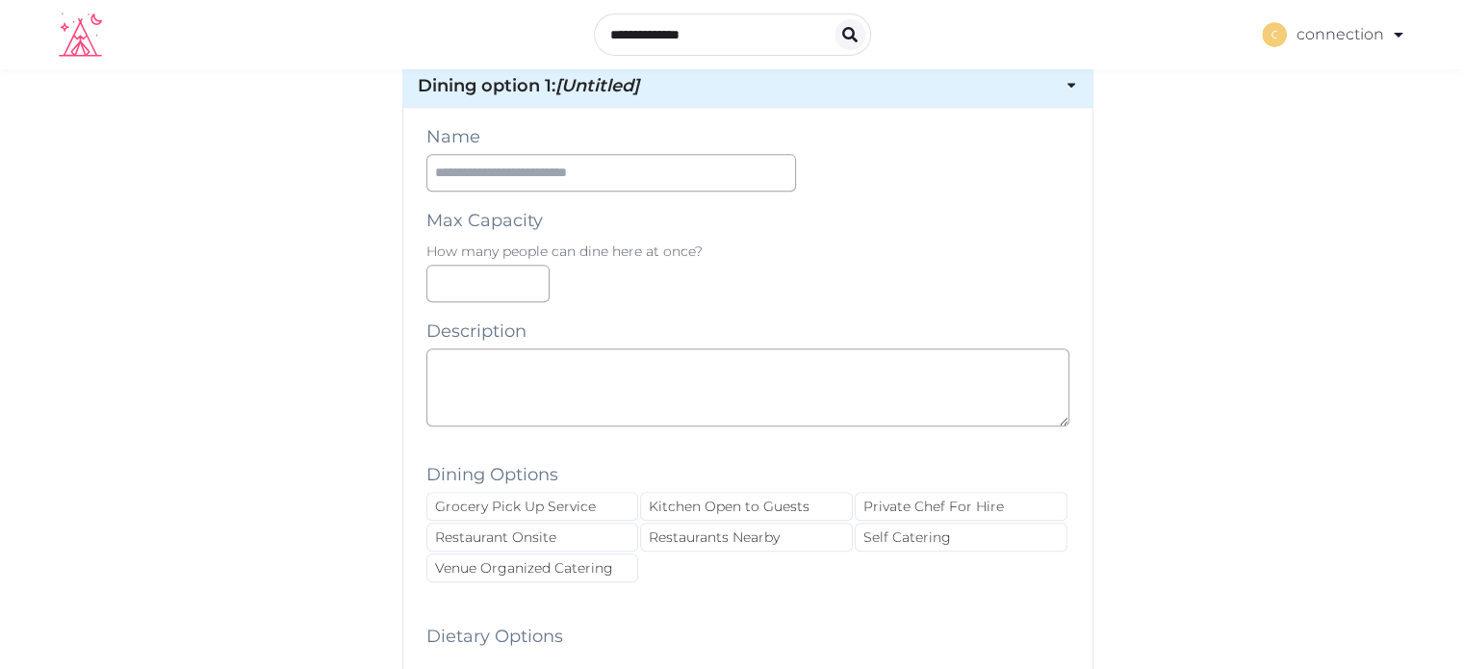
scroll to position [674, 0]
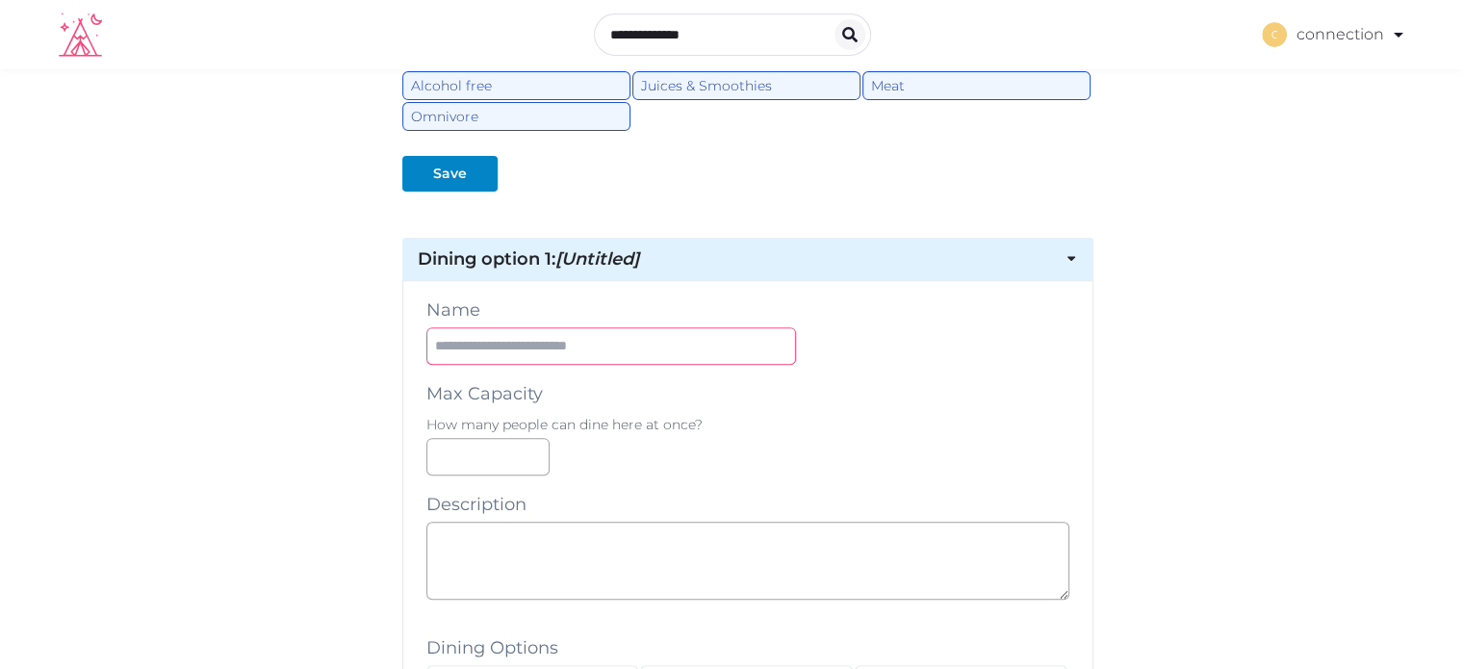
click at [608, 337] on input "text" at bounding box center [612, 346] width 370 height 38
type input "**********"
click at [427, 453] on input "number" at bounding box center [488, 457] width 123 height 38
type input "**"
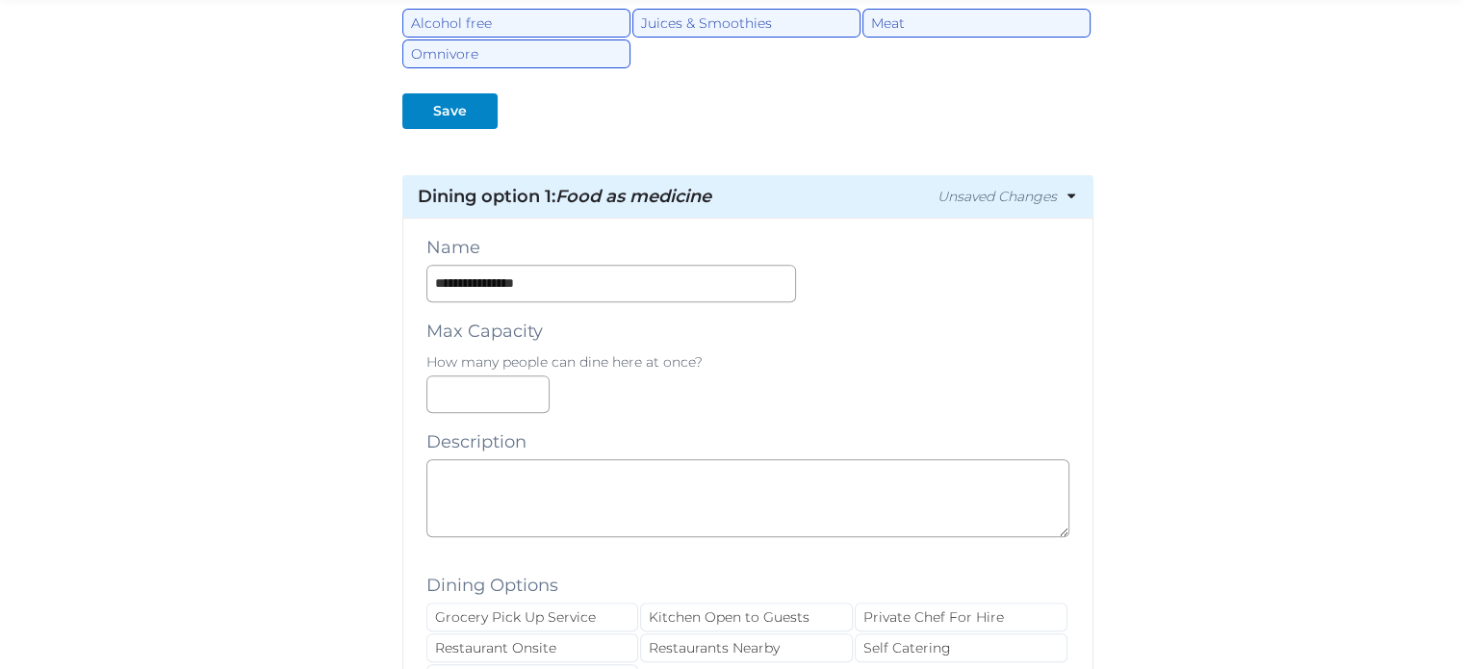
scroll to position [770, 0]
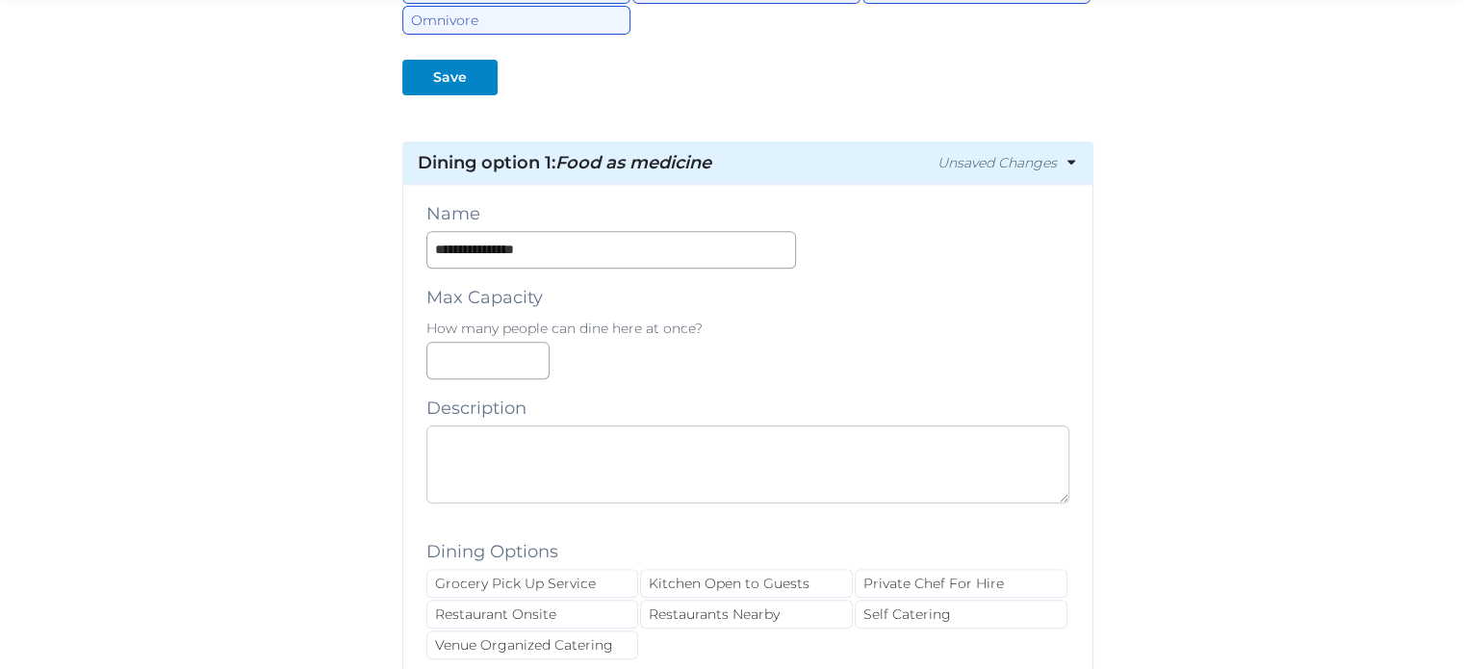
click at [454, 455] on textarea at bounding box center [748, 465] width 643 height 78
paste textarea "**********"
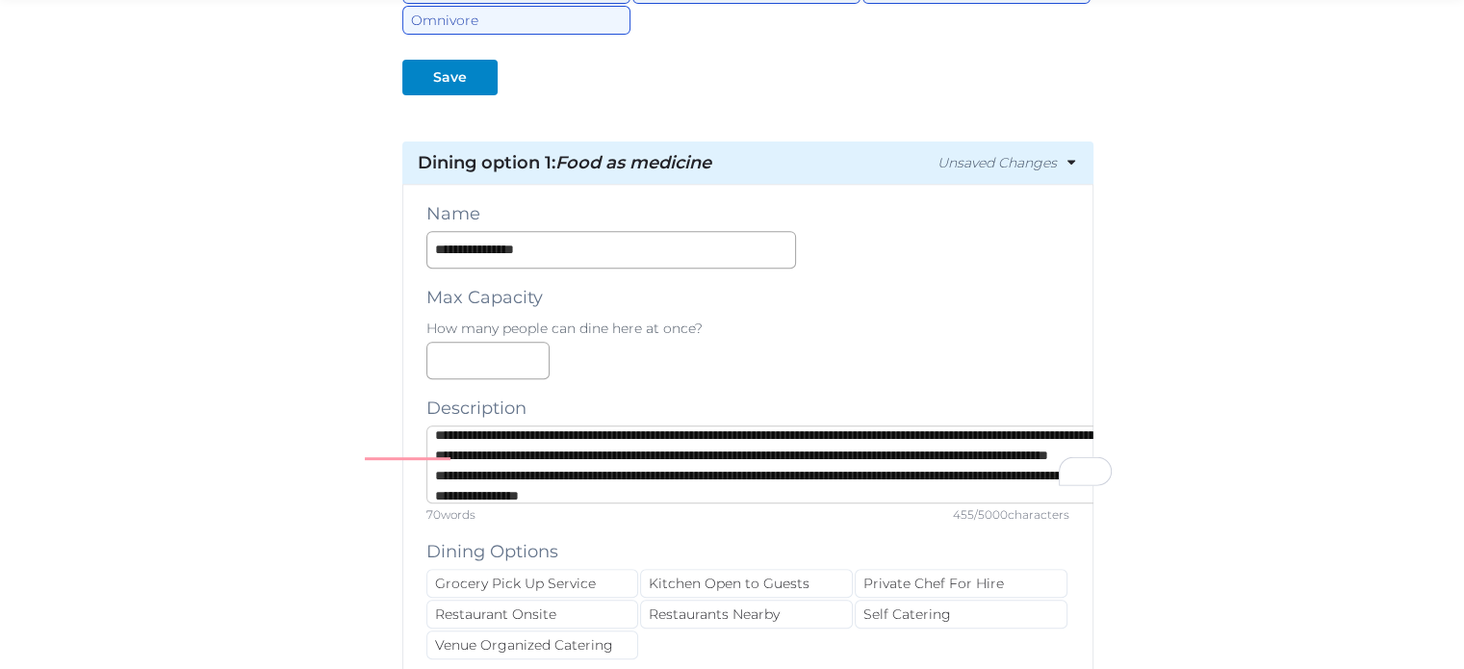
scroll to position [0, 0]
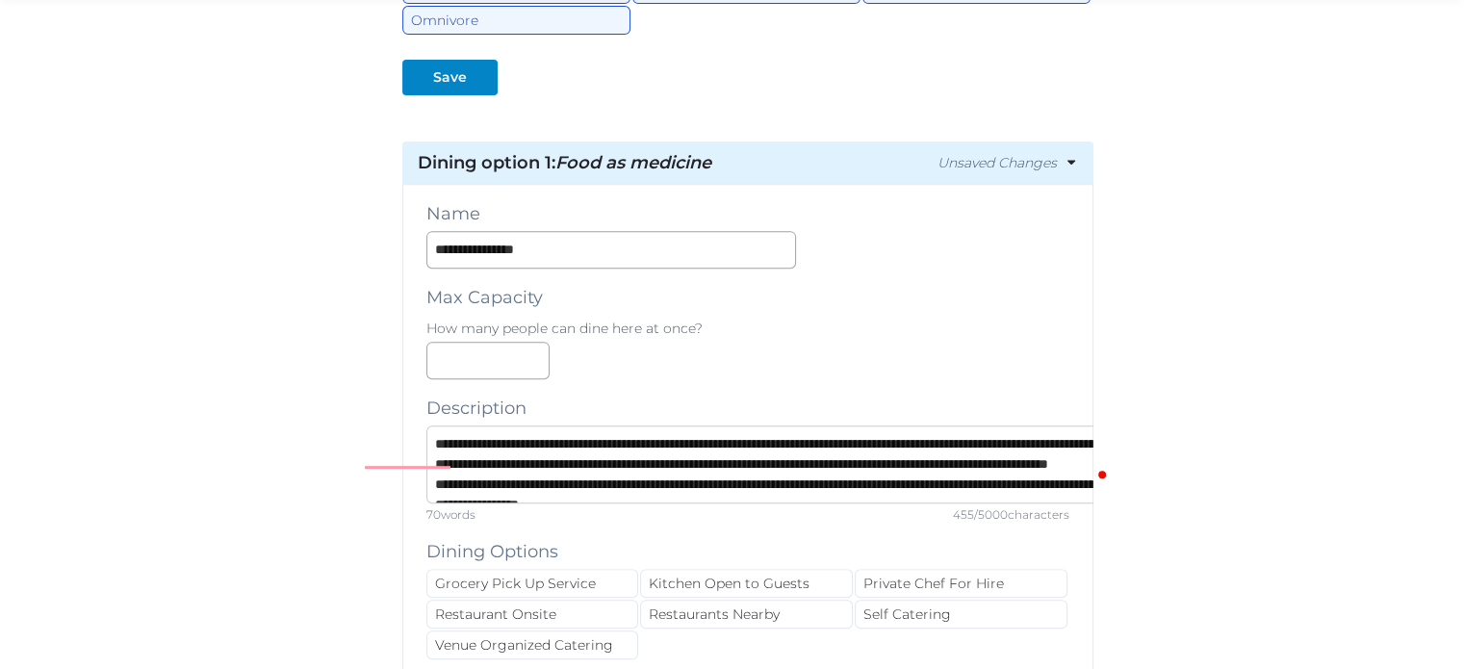
click at [739, 469] on textarea "**********" at bounding box center [818, 465] width 783 height 78
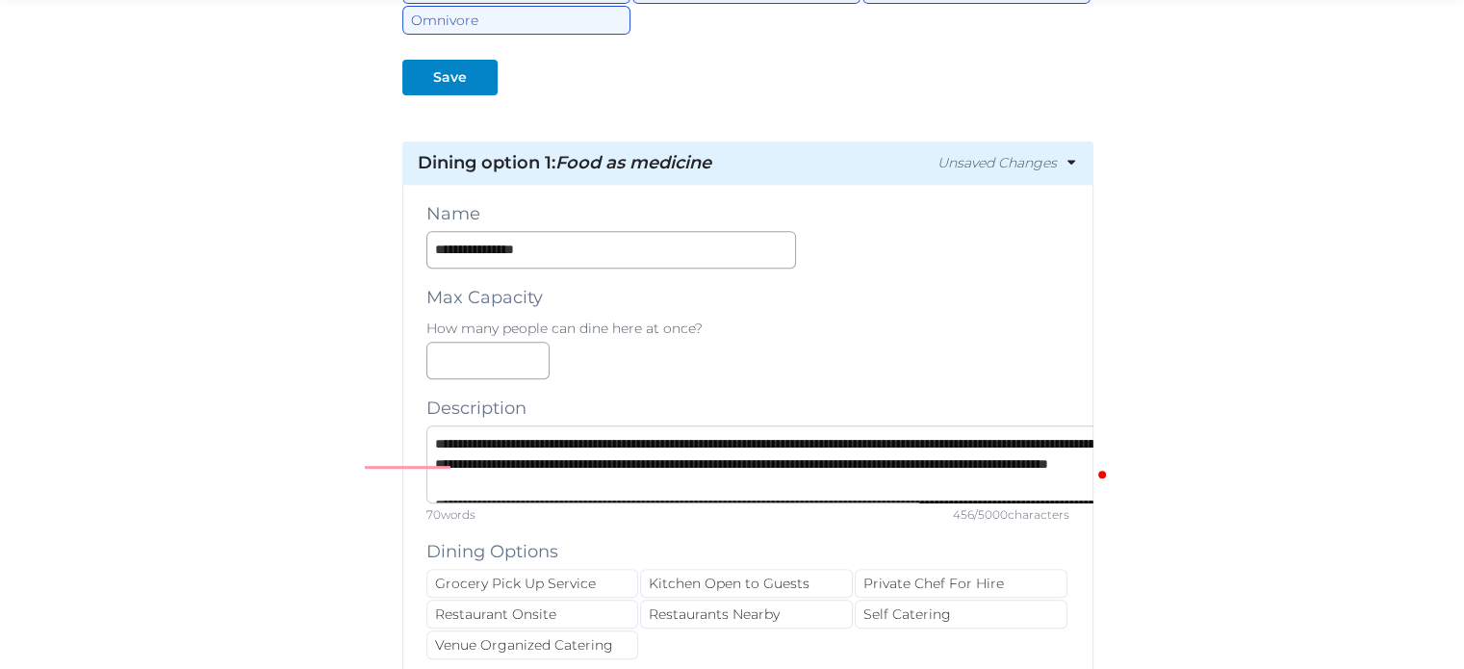
click at [738, 440] on textarea "**********" at bounding box center [818, 465] width 783 height 78
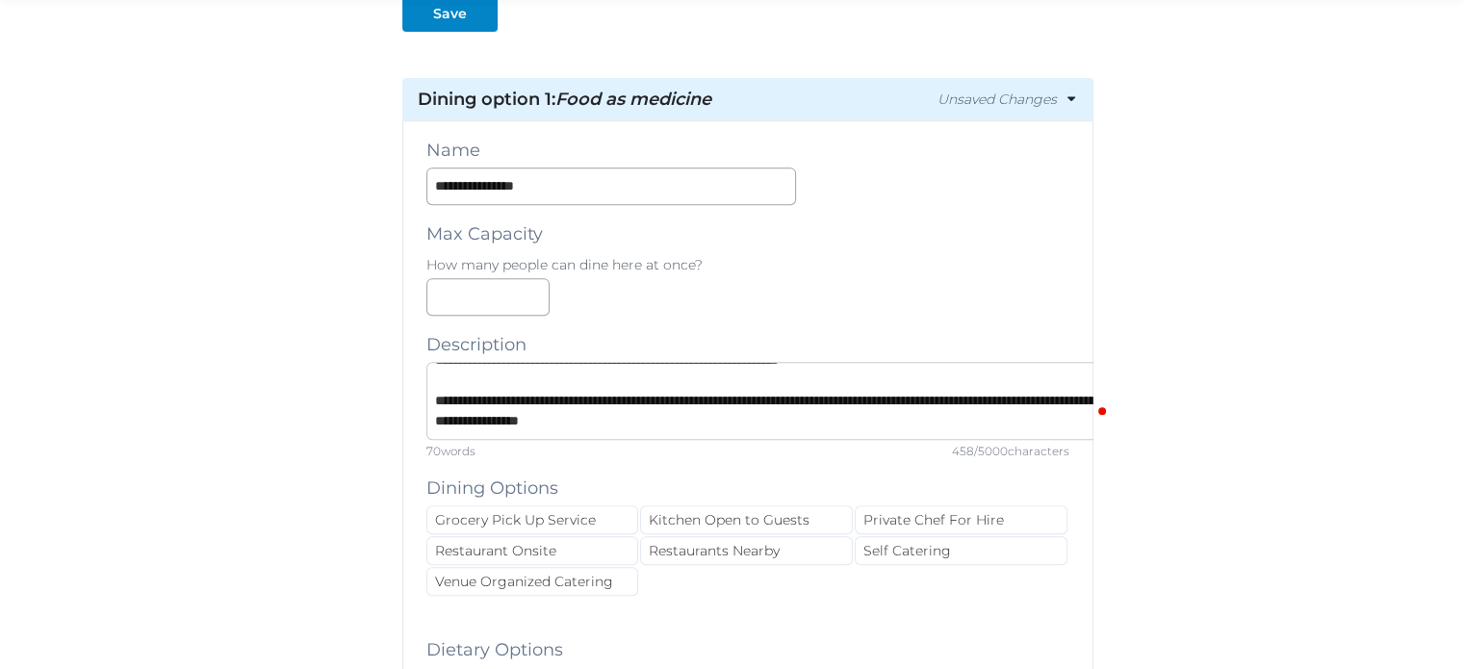
scroll to position [867, 0]
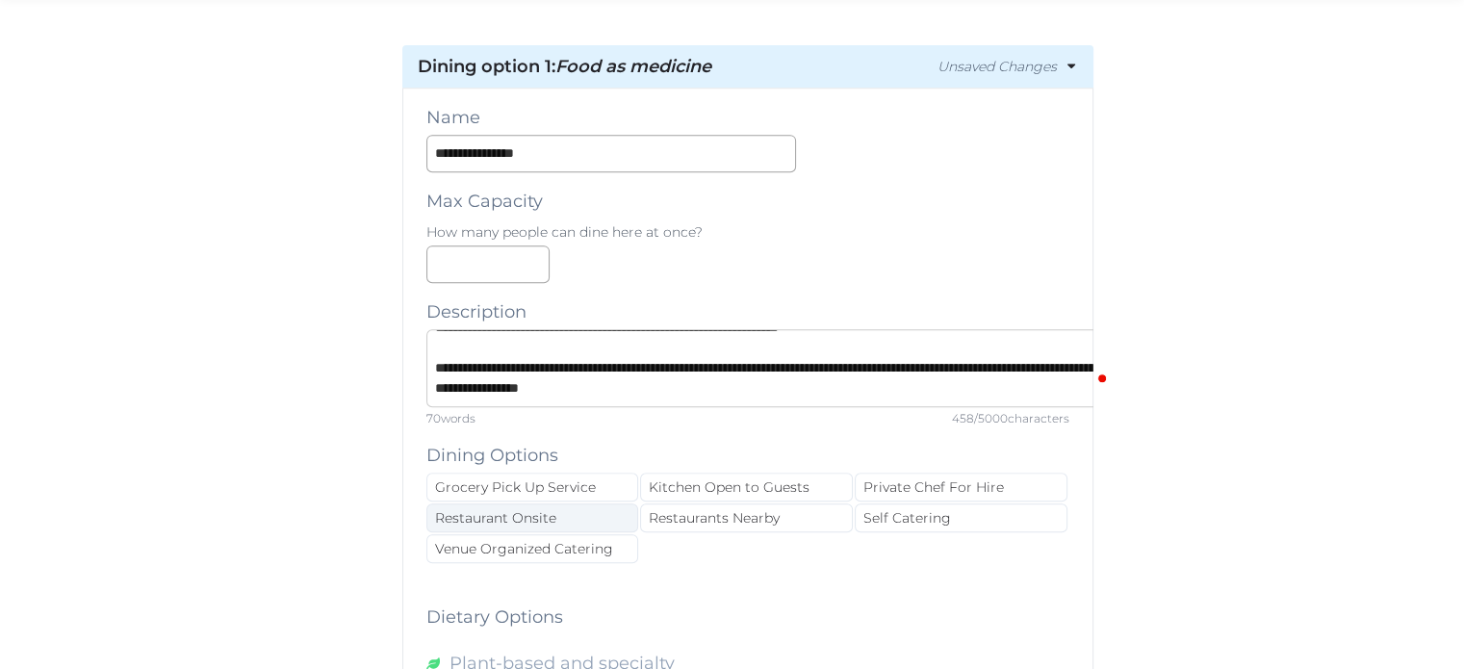
type textarea "**********"
click at [539, 518] on div "Restaurant Onsite" at bounding box center [533, 518] width 213 height 29
click at [561, 547] on div "Venue Organized Catering" at bounding box center [533, 548] width 213 height 29
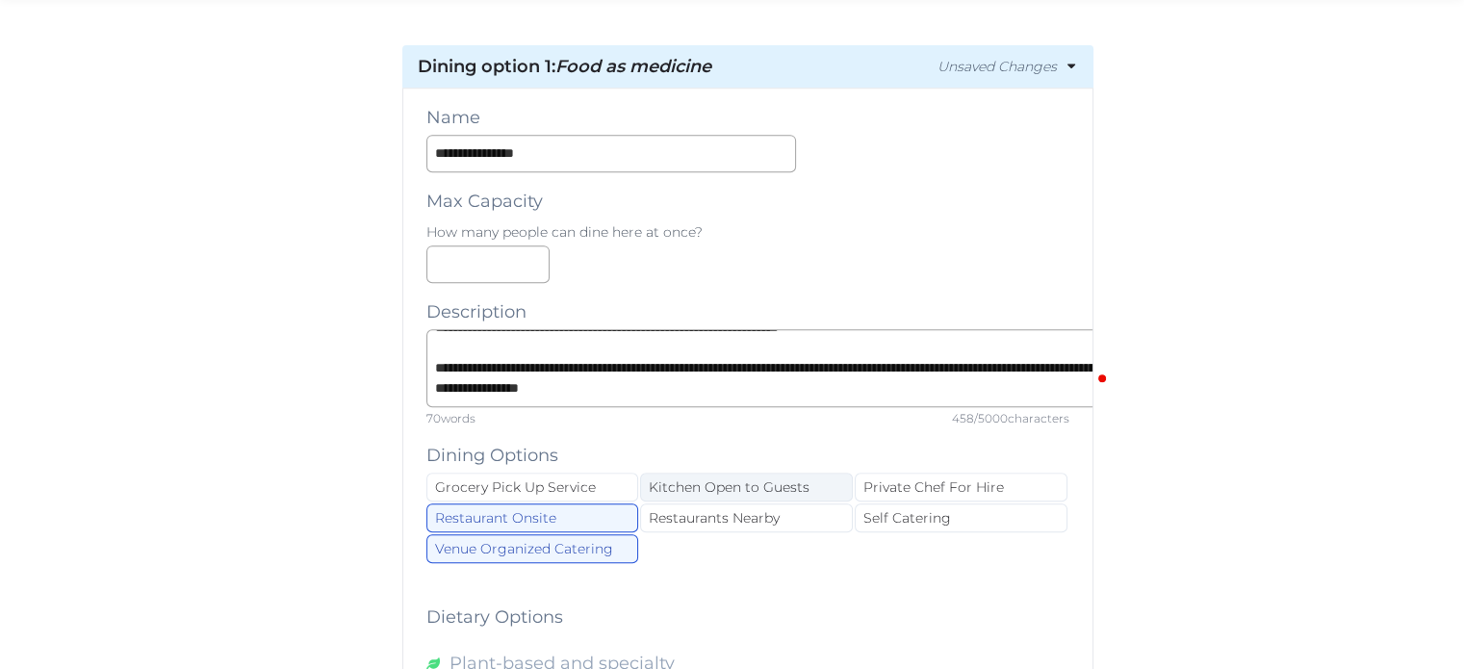
click at [789, 478] on div "Kitchen Open to Guests" at bounding box center [746, 487] width 213 height 29
click at [848, 517] on div "Restaurants Nearby" at bounding box center [746, 518] width 213 height 29
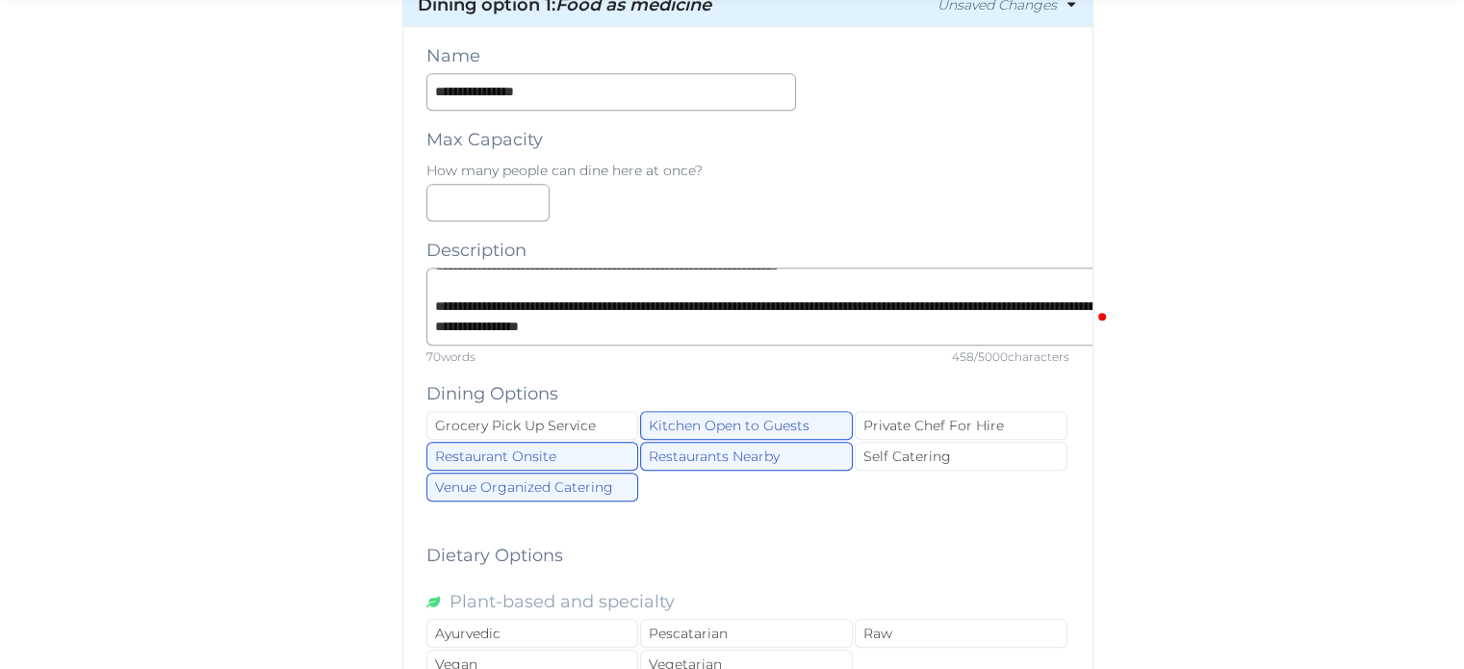
scroll to position [963, 0]
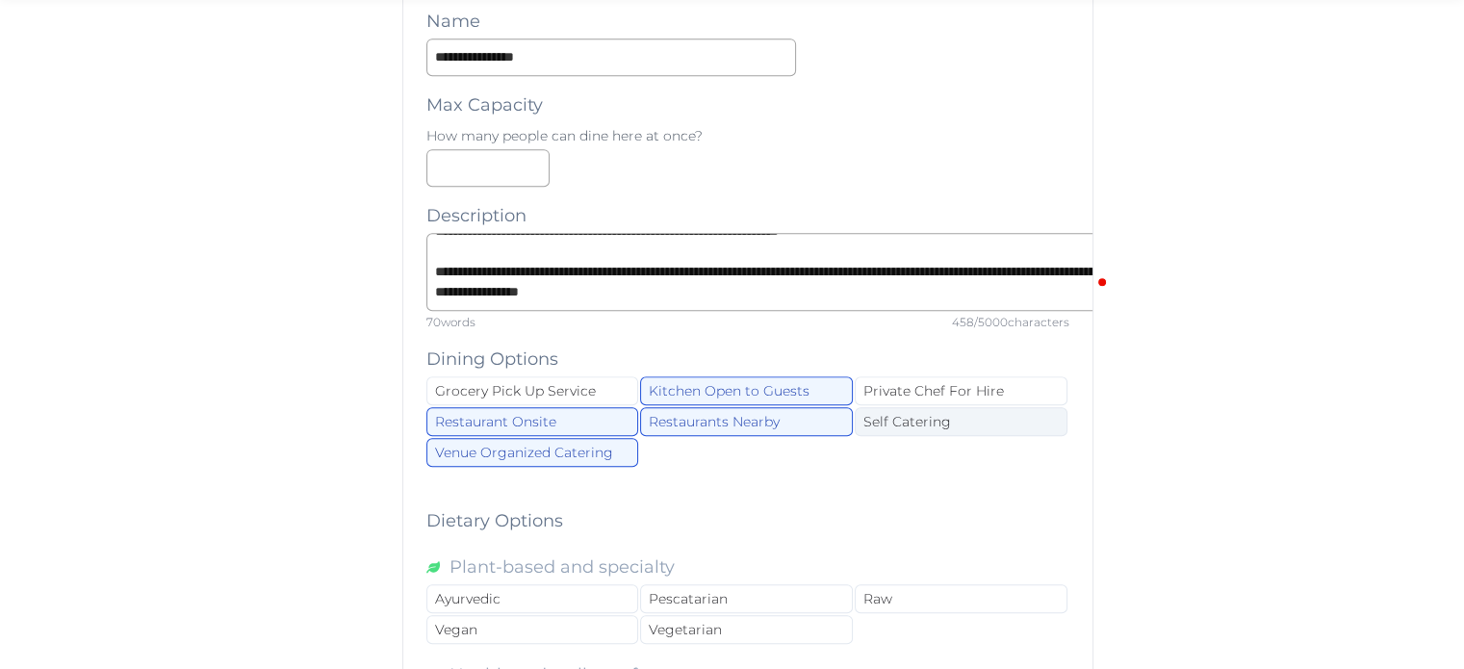
click at [1004, 422] on div "Self Catering" at bounding box center [961, 421] width 213 height 29
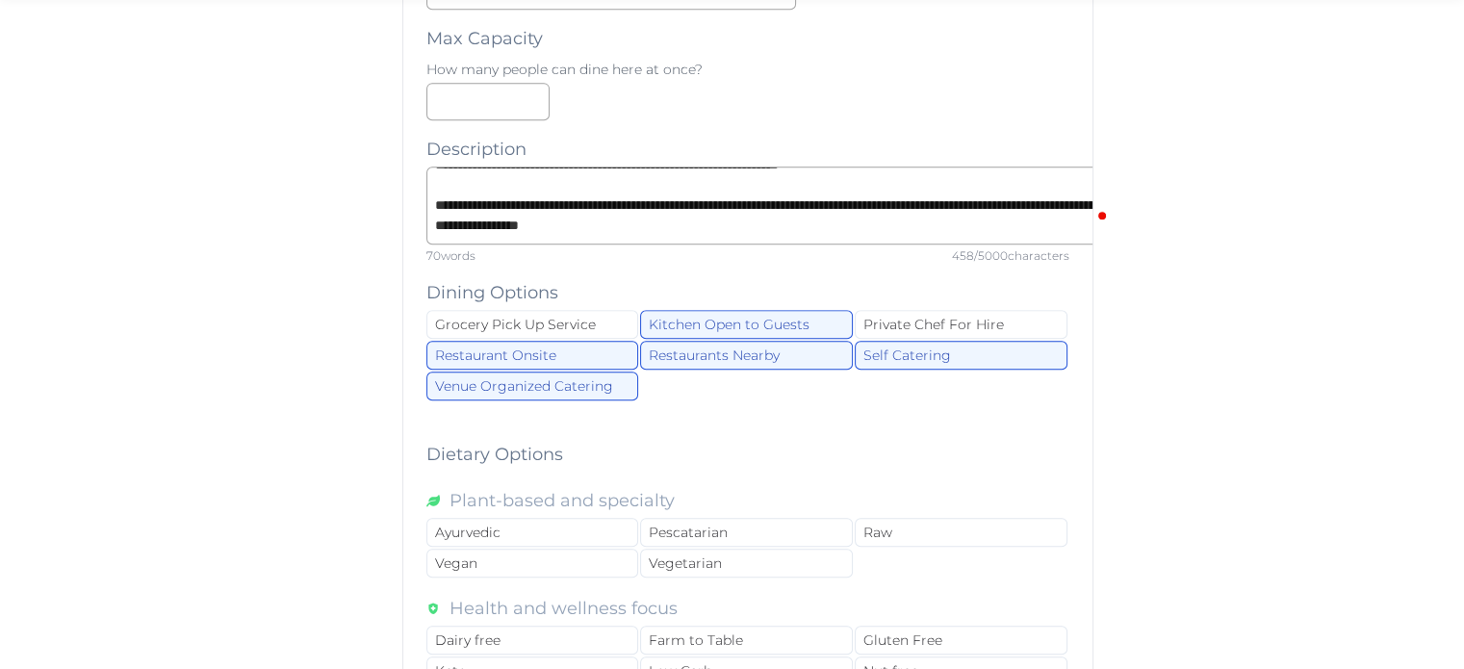
scroll to position [0, 0]
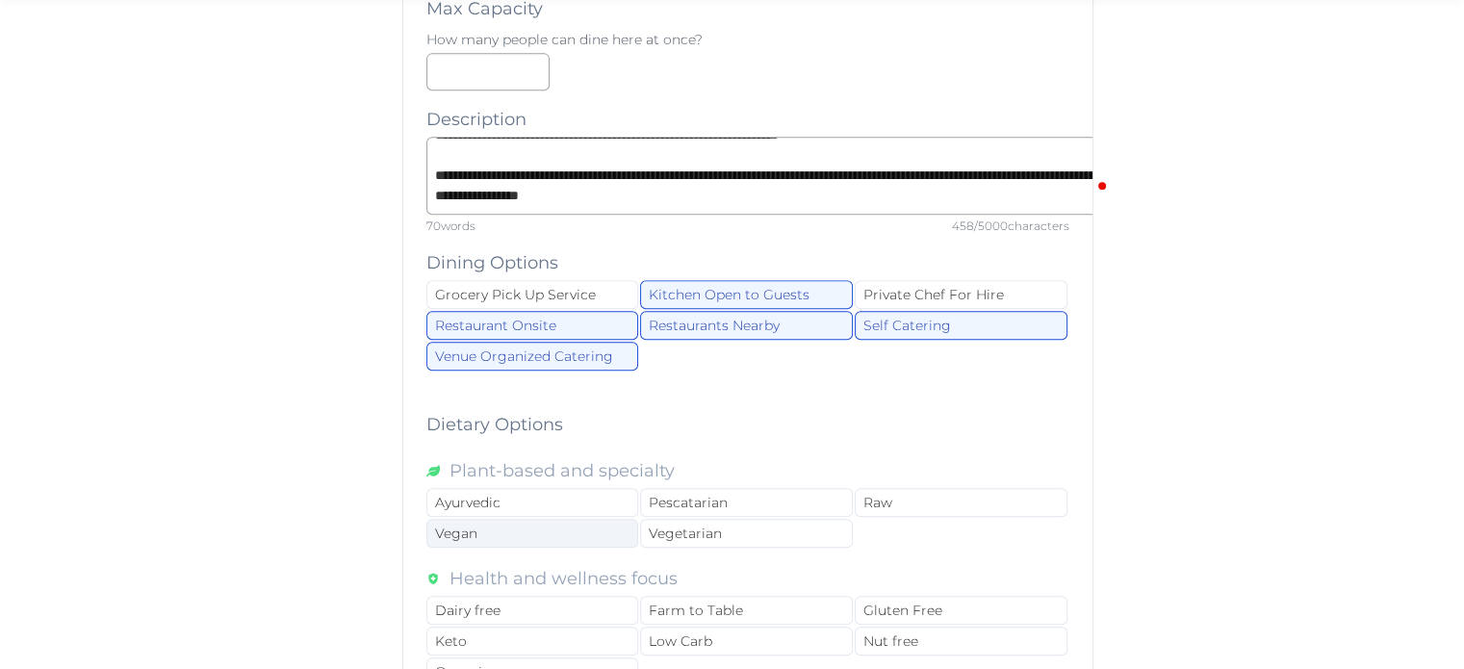
click at [548, 522] on div "Vegan" at bounding box center [533, 533] width 213 height 29
click at [684, 488] on div "Pescatarian" at bounding box center [746, 502] width 213 height 29
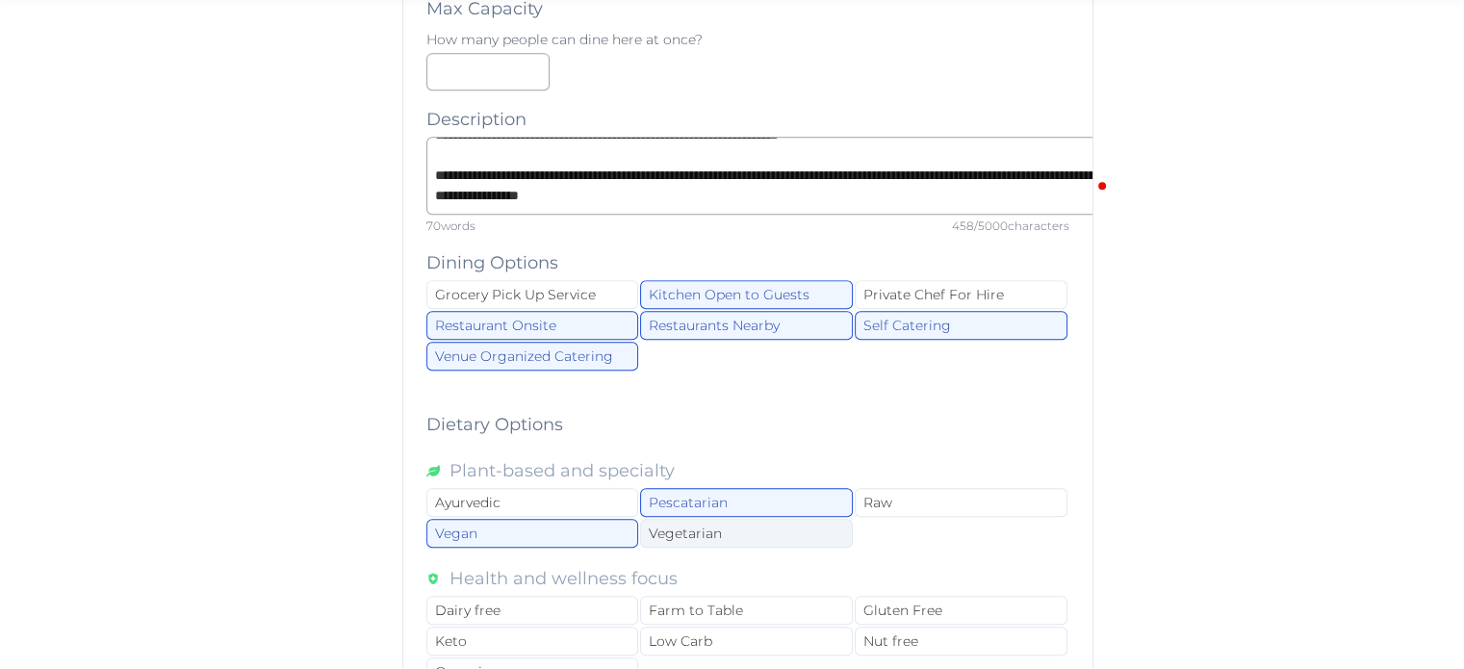
click at [708, 534] on div "Vegetarian" at bounding box center [746, 533] width 213 height 29
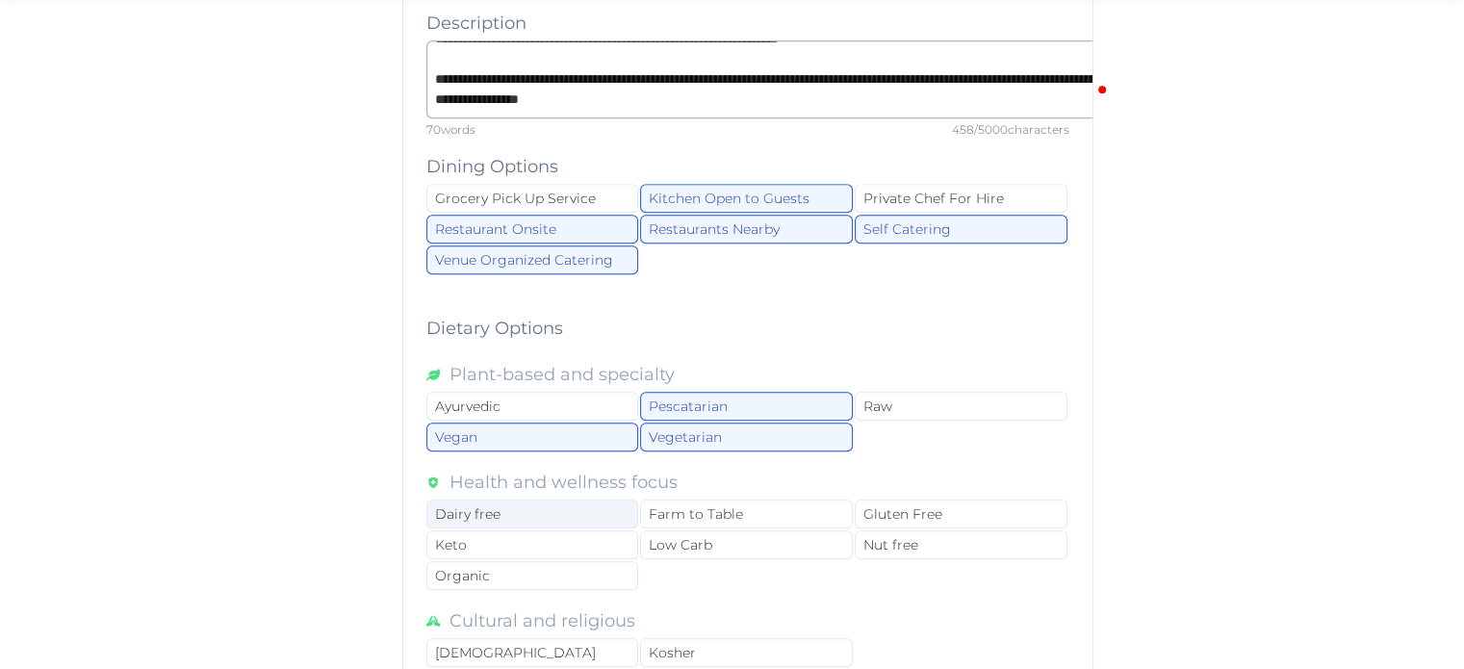
click at [592, 509] on div "Dairy free" at bounding box center [533, 514] width 213 height 29
click at [697, 508] on div "Farm to Table" at bounding box center [746, 514] width 213 height 29
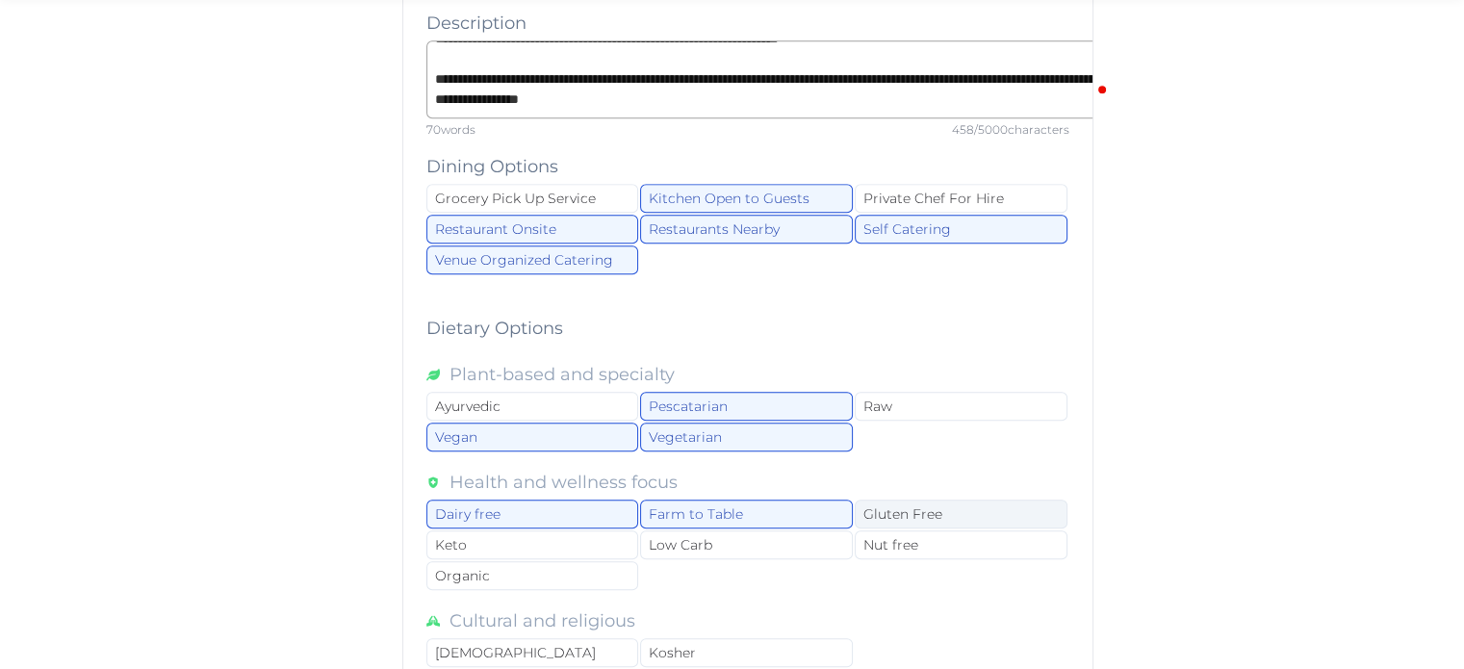
drag, startPoint x: 899, startPoint y: 504, endPoint x: 906, endPoint y: 524, distance: 21.3
click at [900, 504] on div "Gluten Free" at bounding box center [961, 514] width 213 height 29
click at [907, 531] on div "Nut free" at bounding box center [961, 544] width 213 height 29
click at [806, 554] on div "Dairy free Farm to Table Gluten Free Keto Low Carb Nut free Organic" at bounding box center [748, 546] width 643 height 92
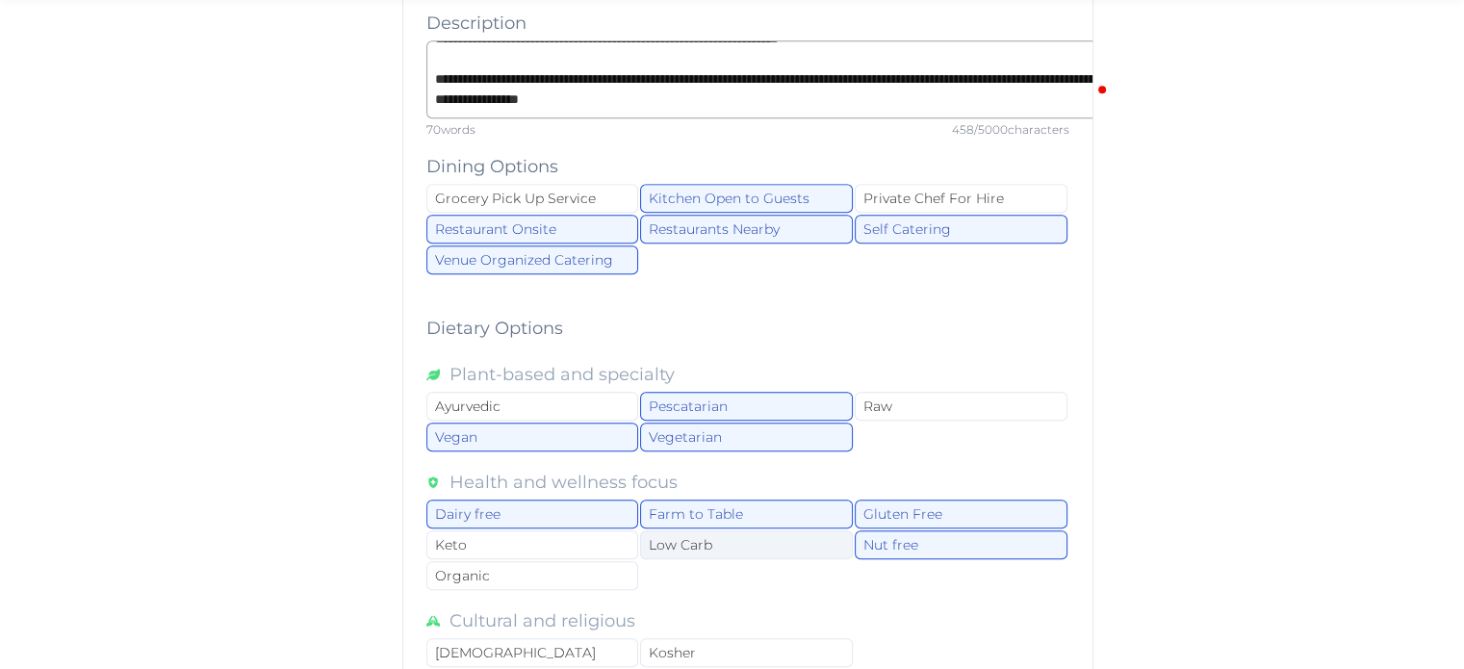
click at [683, 538] on div "Low Carb" at bounding box center [746, 544] width 213 height 29
click at [599, 570] on div "Organic" at bounding box center [533, 575] width 213 height 29
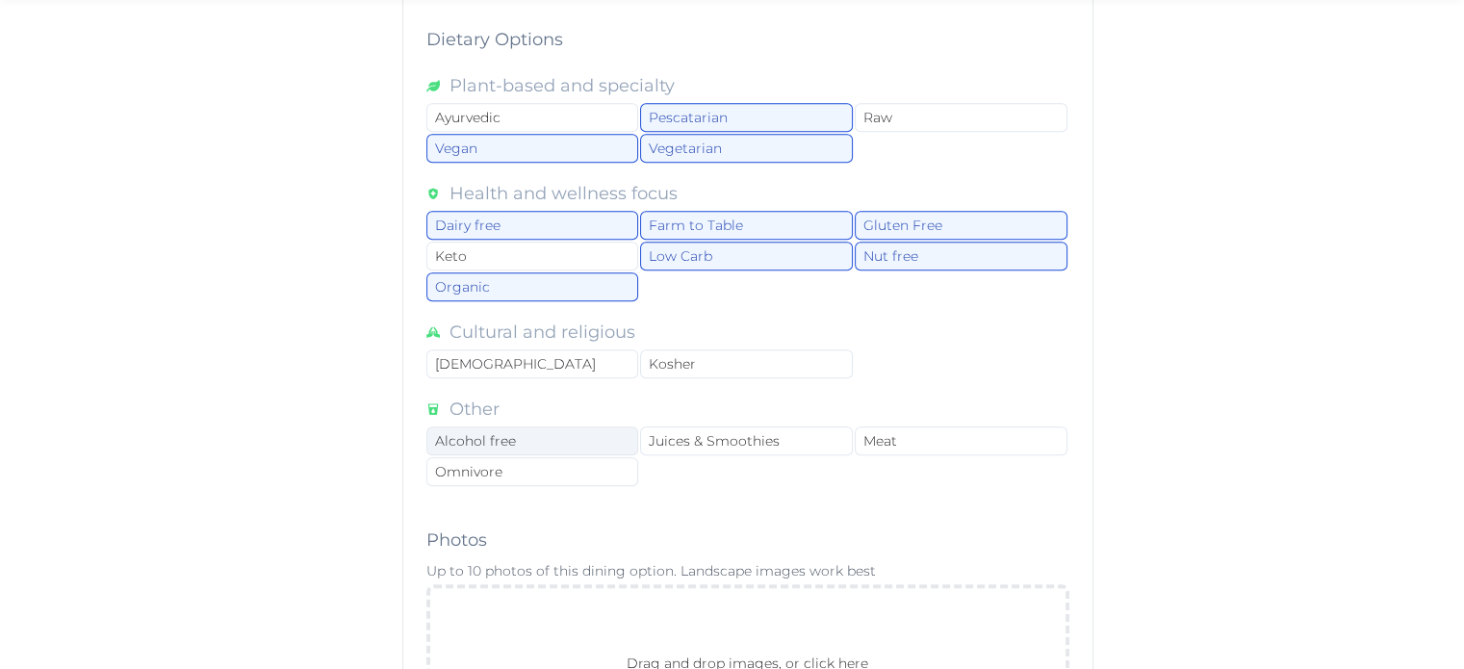
click at [573, 428] on div "Alcohol free" at bounding box center [533, 441] width 213 height 29
click at [675, 430] on div "Juices & Smoothies" at bounding box center [746, 441] width 213 height 29
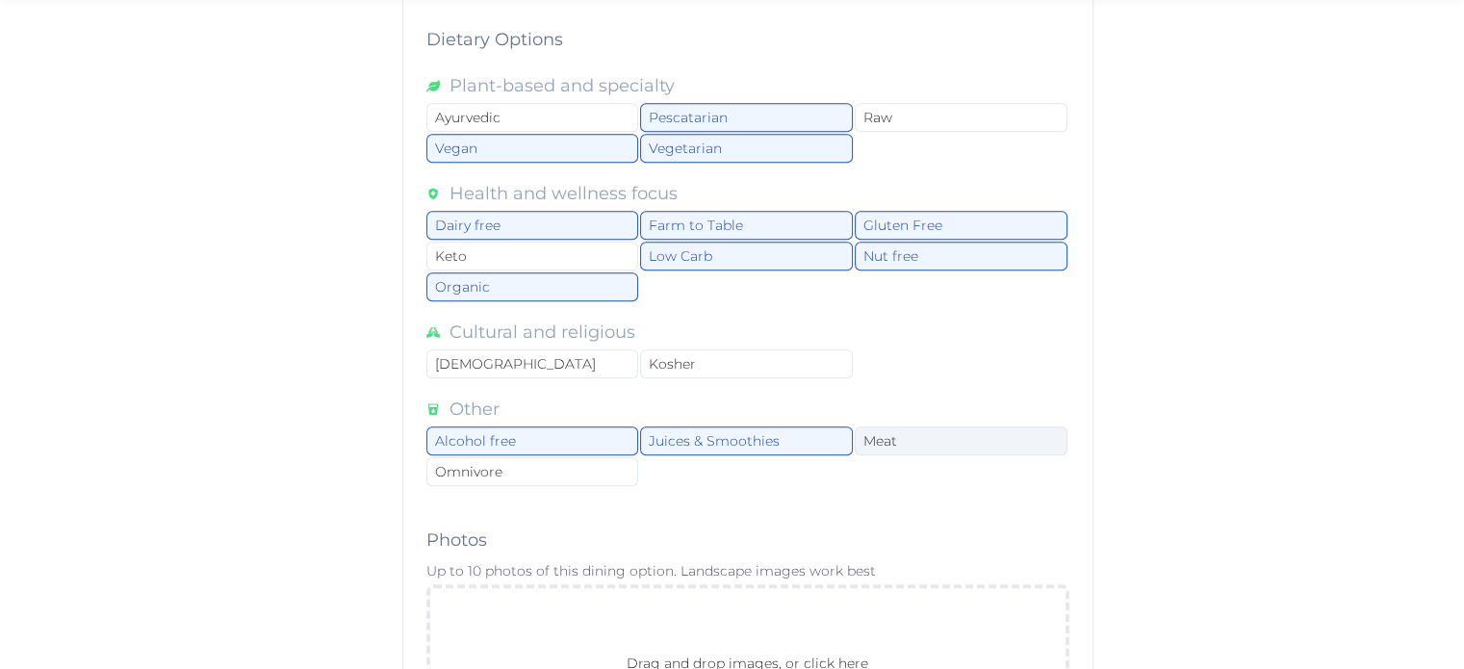
click at [916, 429] on div "Meat" at bounding box center [961, 441] width 213 height 29
click at [555, 461] on div "Omnivore" at bounding box center [533, 471] width 213 height 29
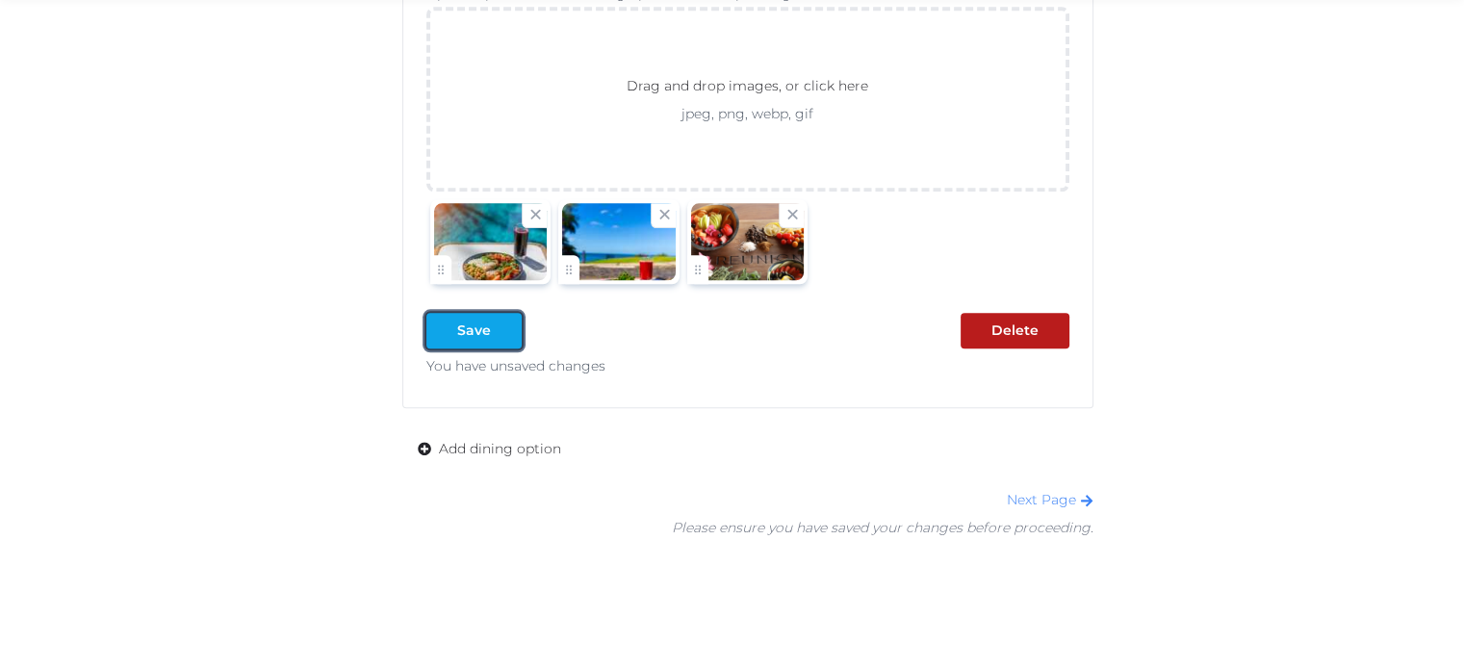
click at [495, 328] on div at bounding box center [506, 331] width 23 height 20
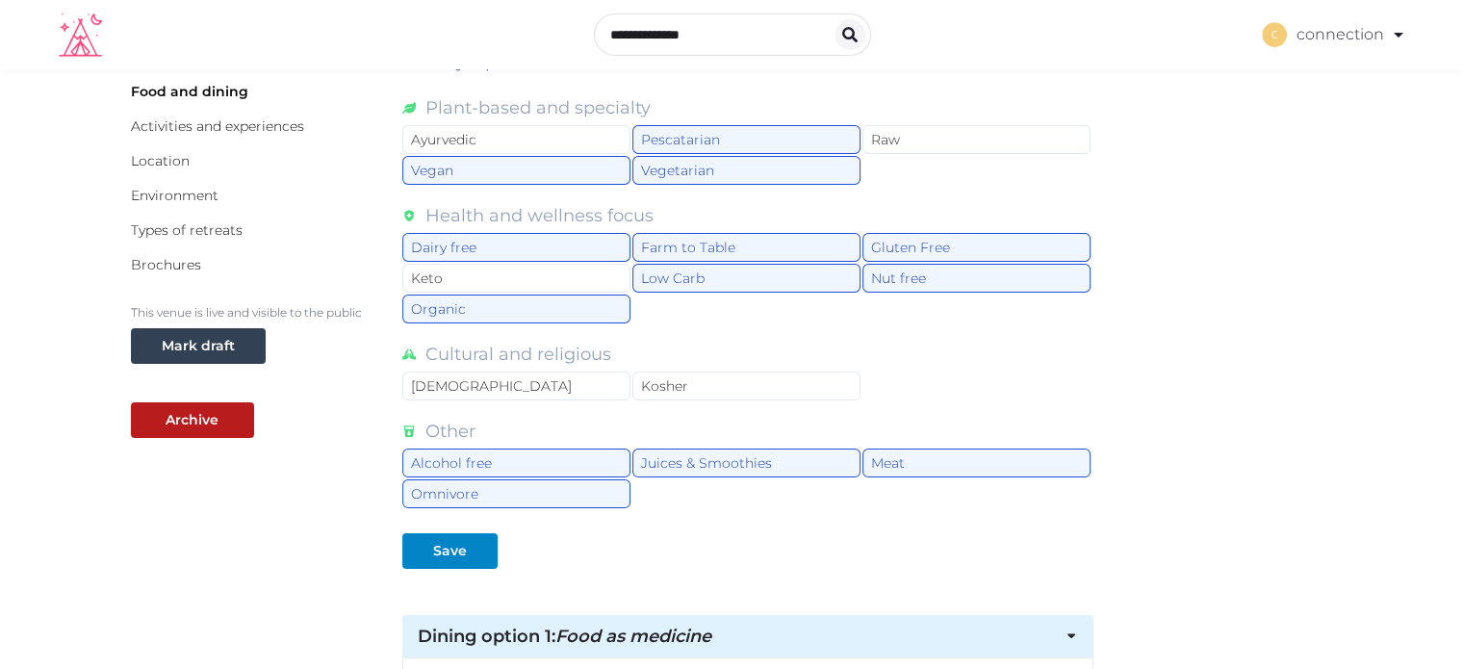
scroll to position [200, 0]
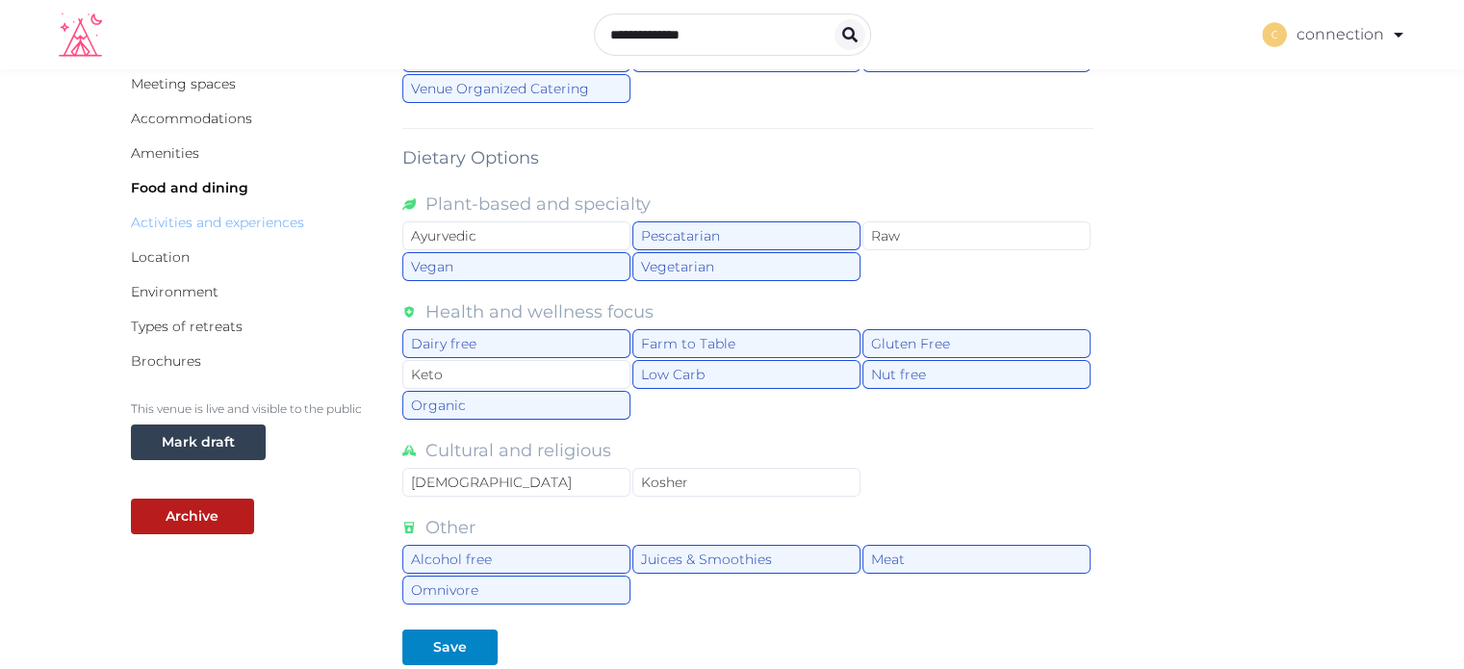
click at [131, 225] on link "Activities and experiences" at bounding box center [217, 222] width 173 height 17
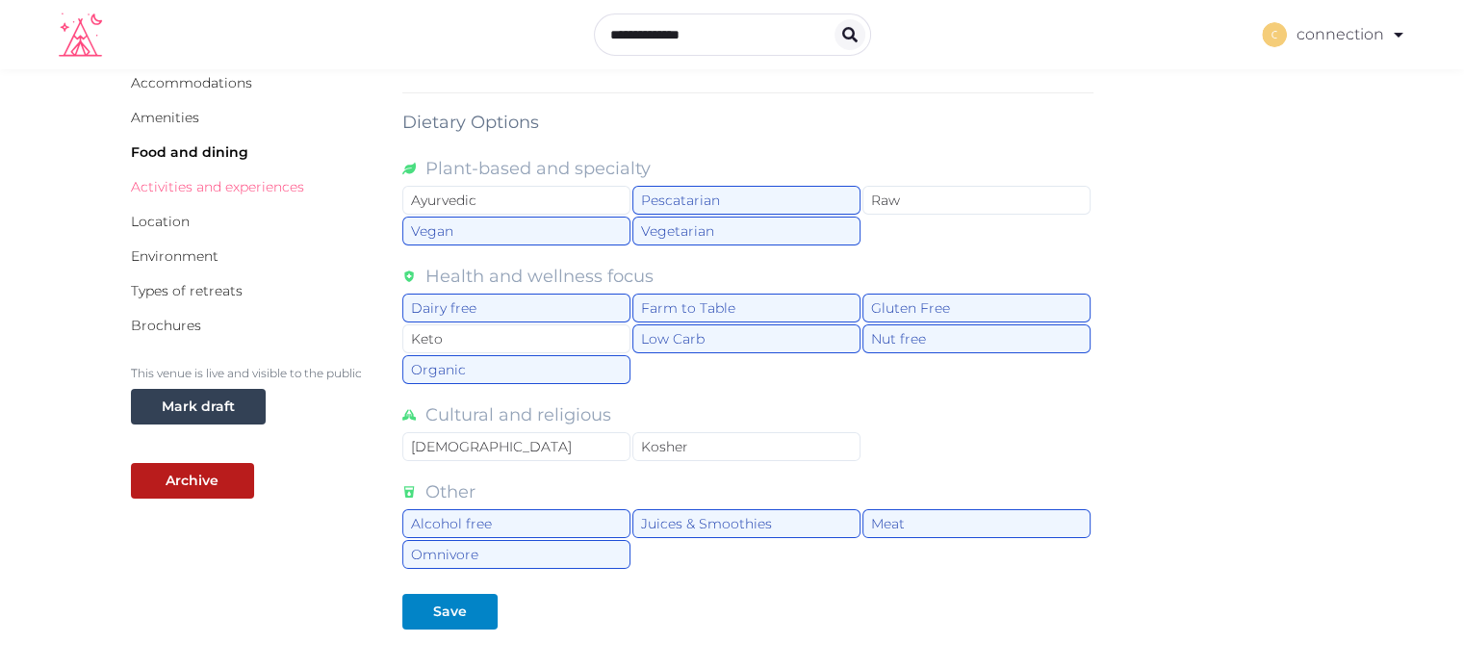
scroll to position [297, 0]
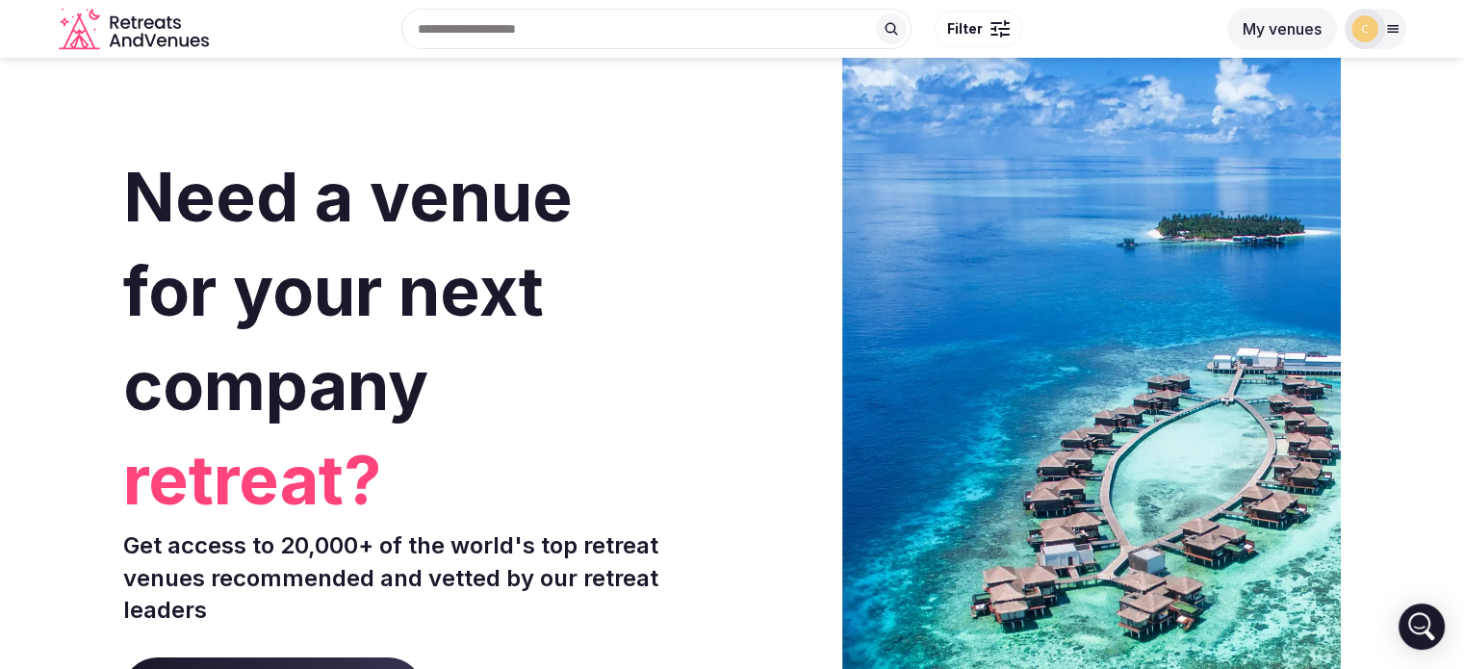
click at [1289, 22] on button "My venues" at bounding box center [1283, 29] width 110 height 42
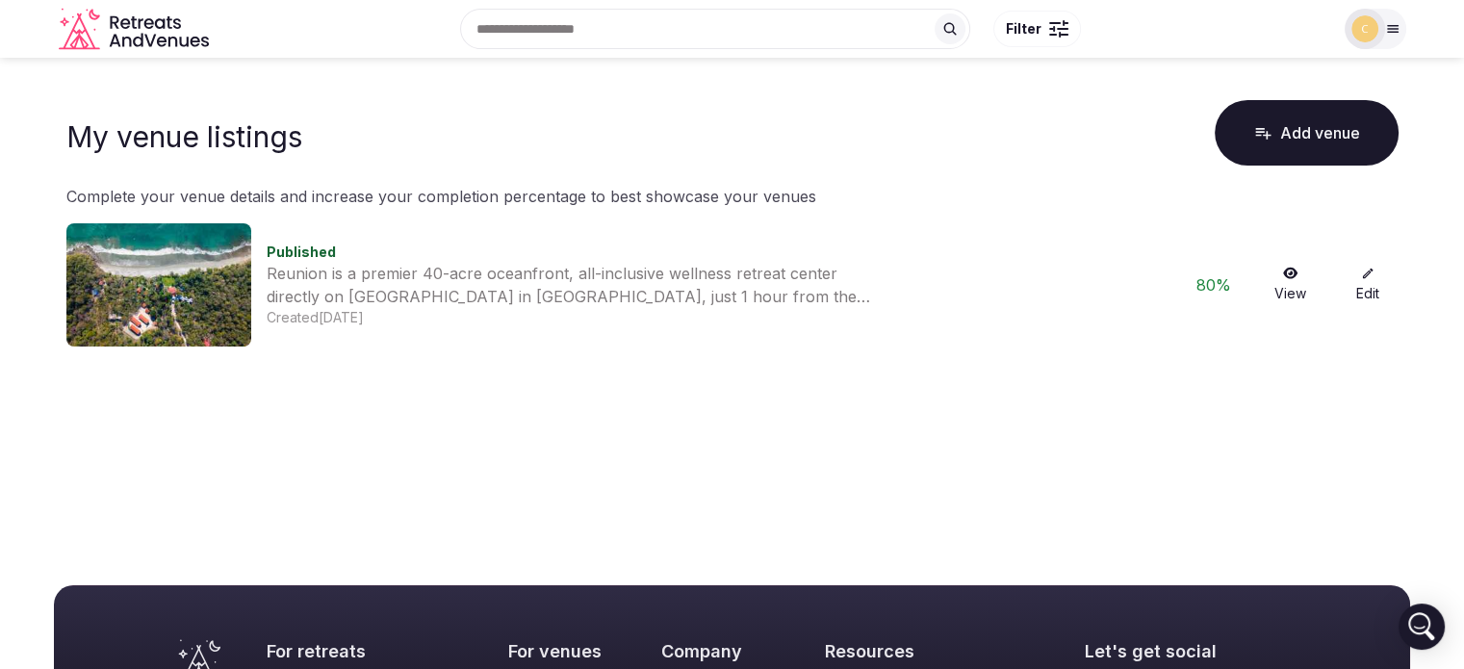
click at [1298, 280] on link "View" at bounding box center [1291, 285] width 62 height 37
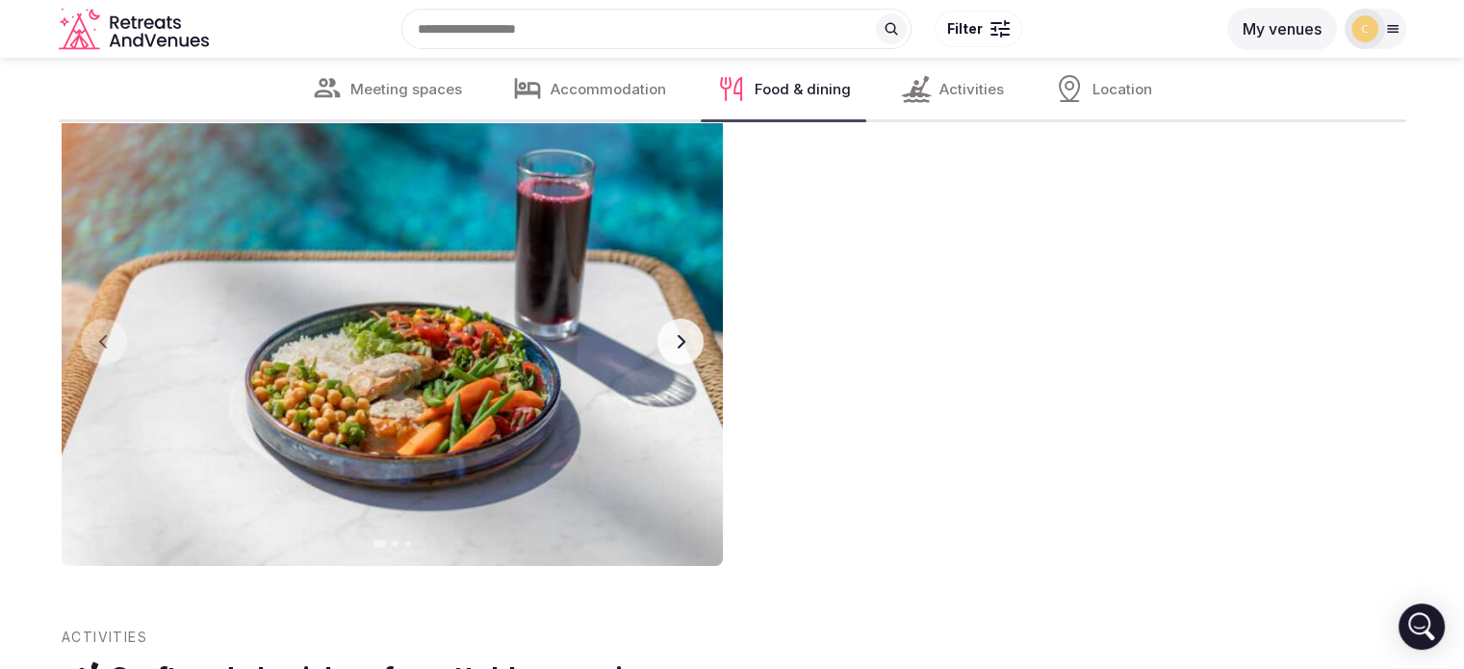
scroll to position [6643, 0]
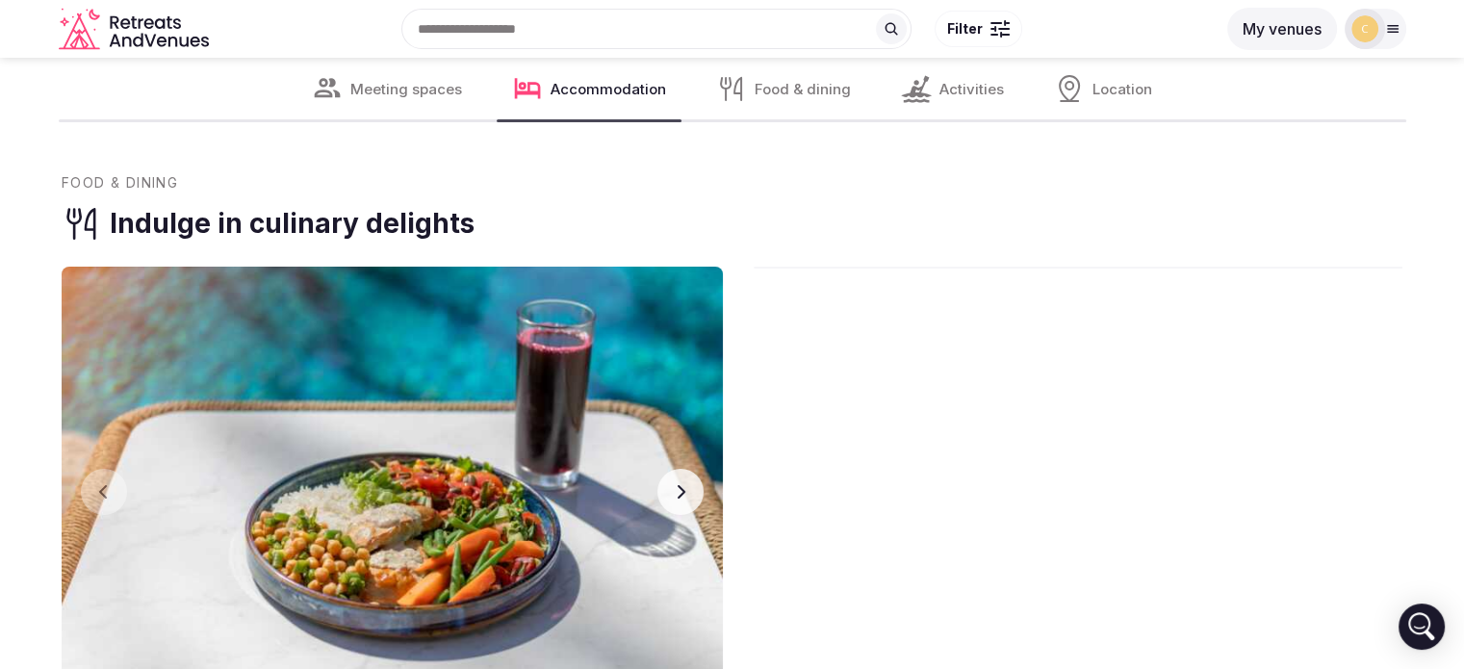
click at [687, 492] on icon "button" at bounding box center [680, 491] width 15 height 15
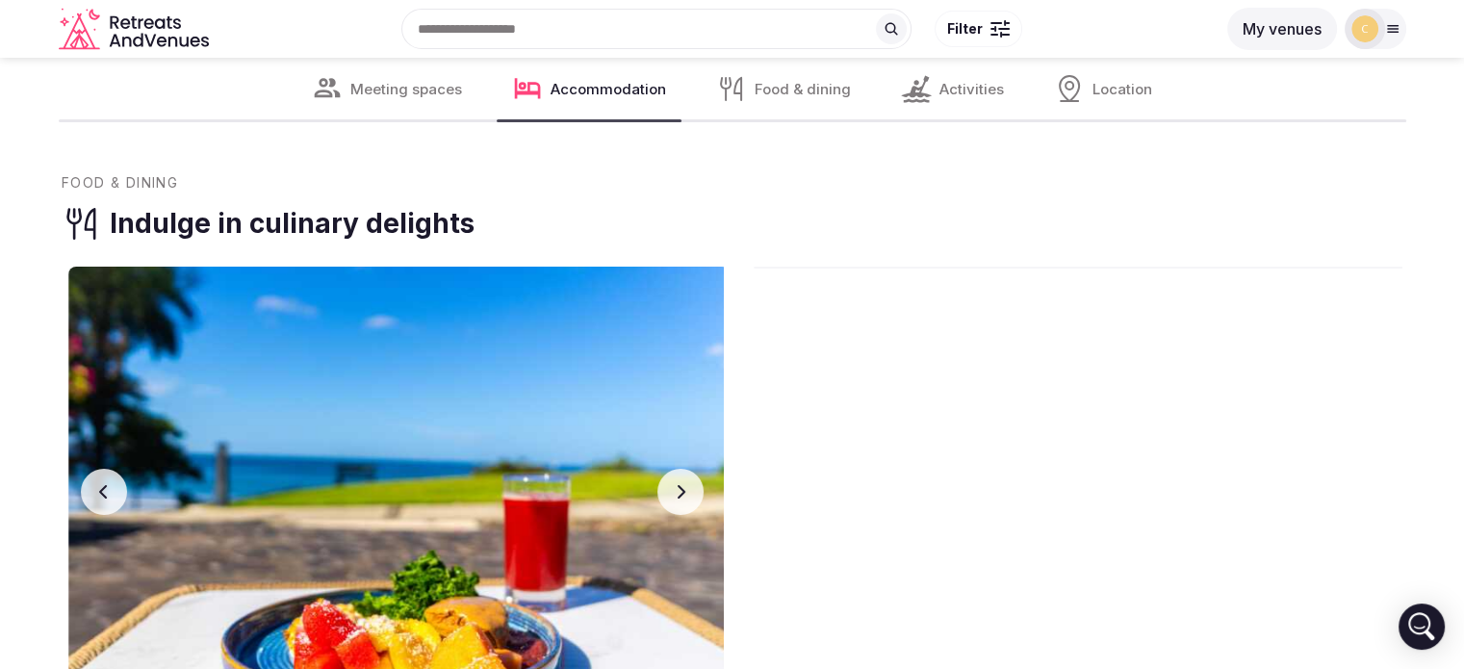
click at [687, 492] on icon "button" at bounding box center [680, 491] width 15 height 15
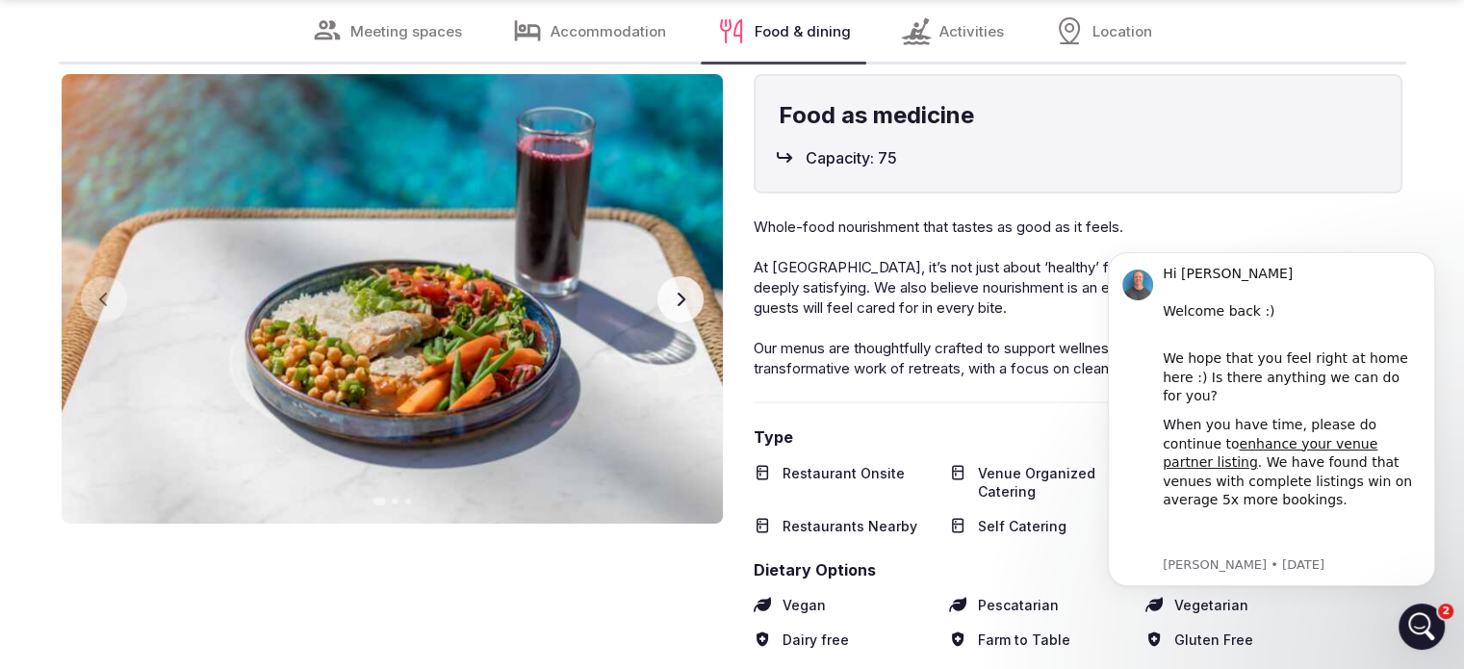
scroll to position [6932, 0]
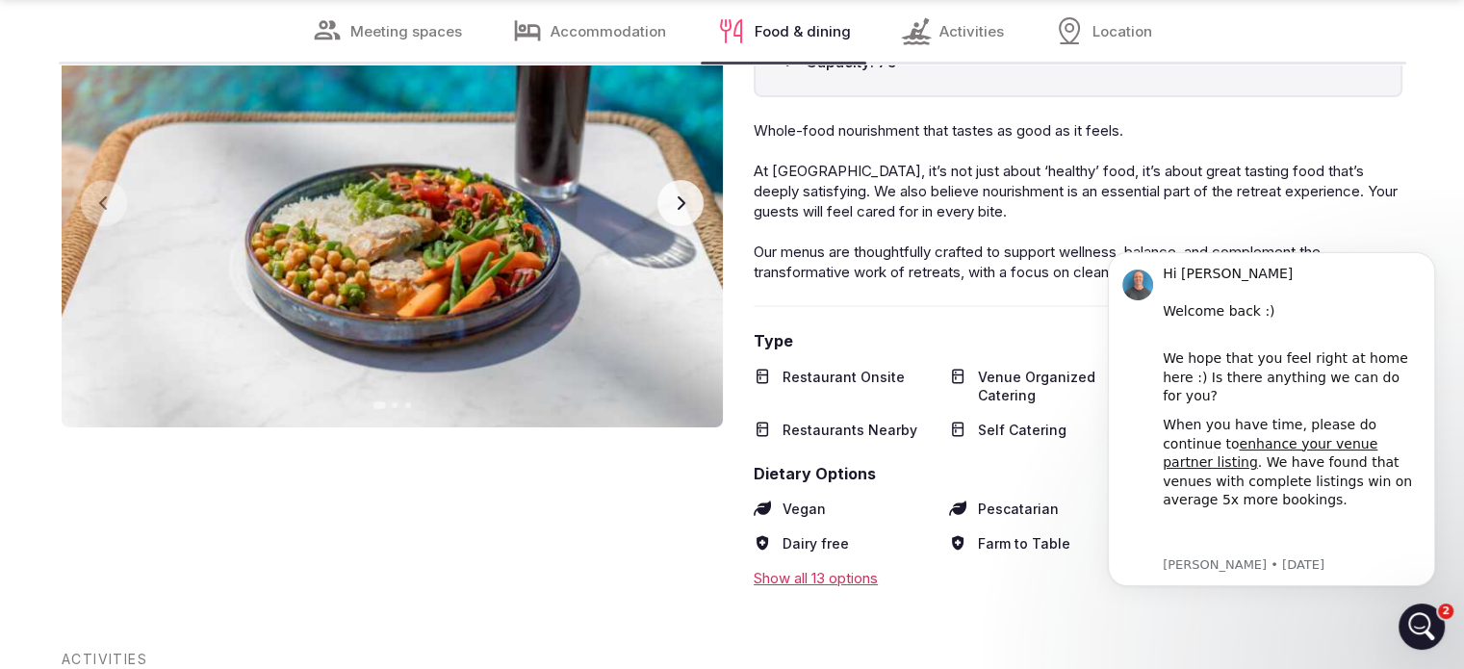
click at [689, 200] on button "Next slide" at bounding box center [681, 203] width 46 height 46
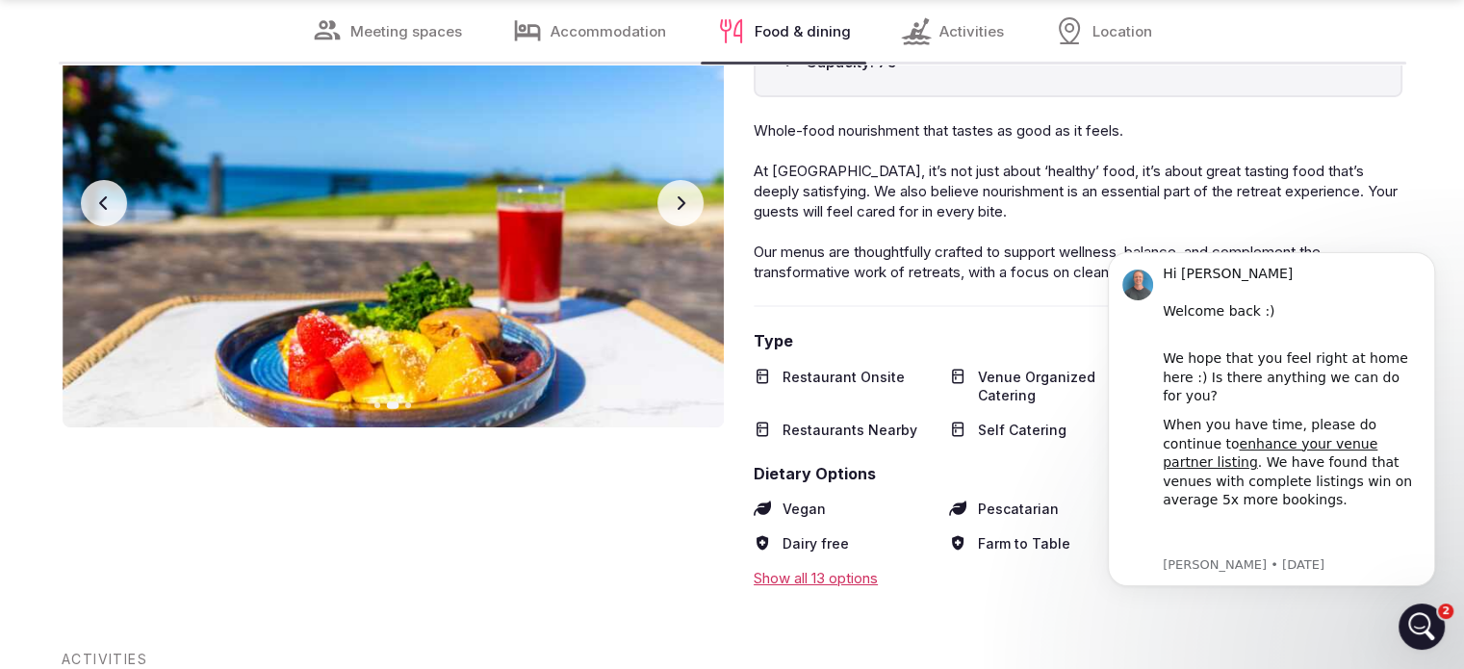
click at [689, 200] on button "Next slide" at bounding box center [681, 203] width 46 height 46
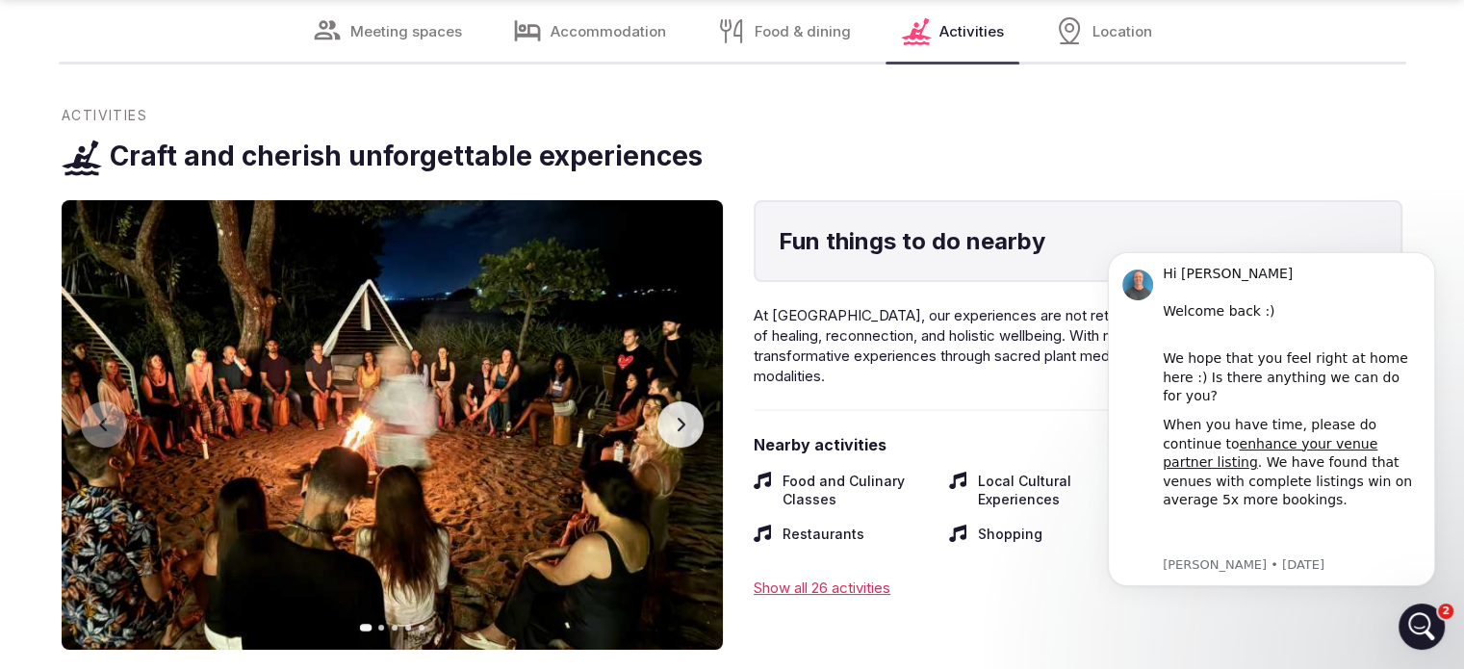
scroll to position [7510, 0]
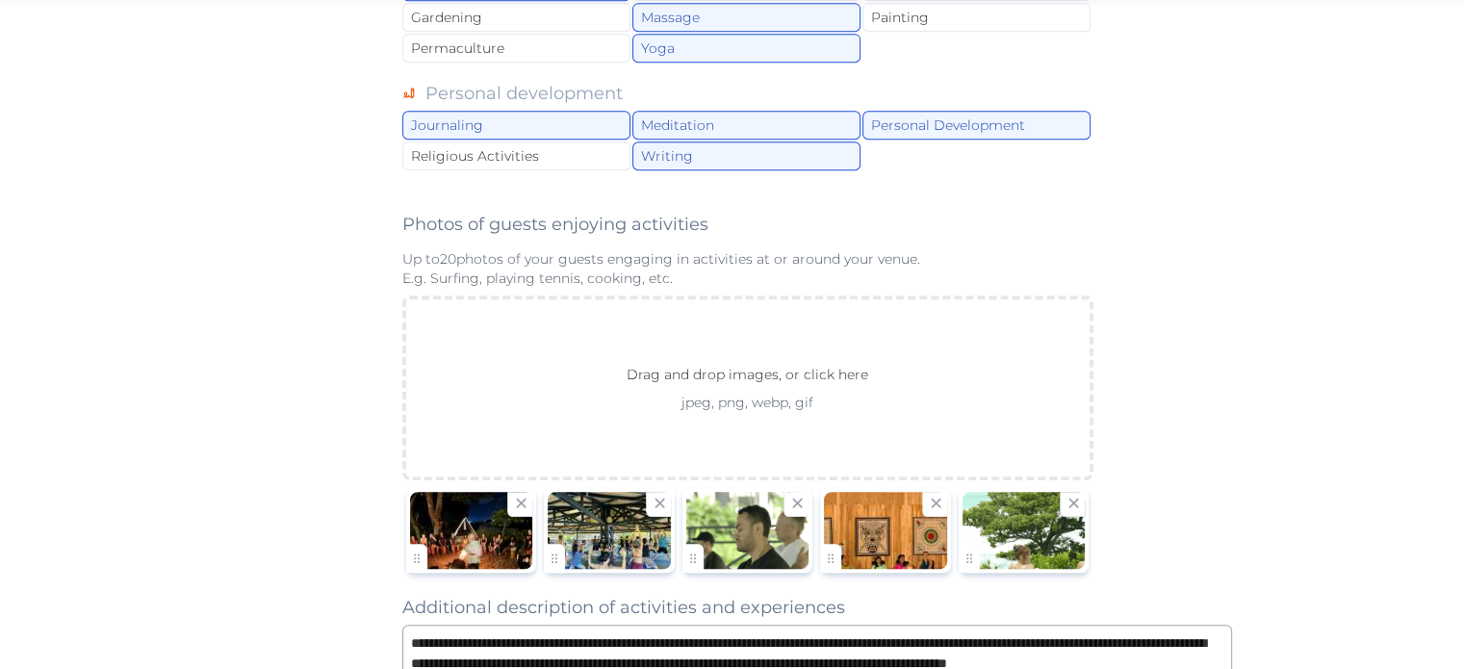
scroll to position [1389, 0]
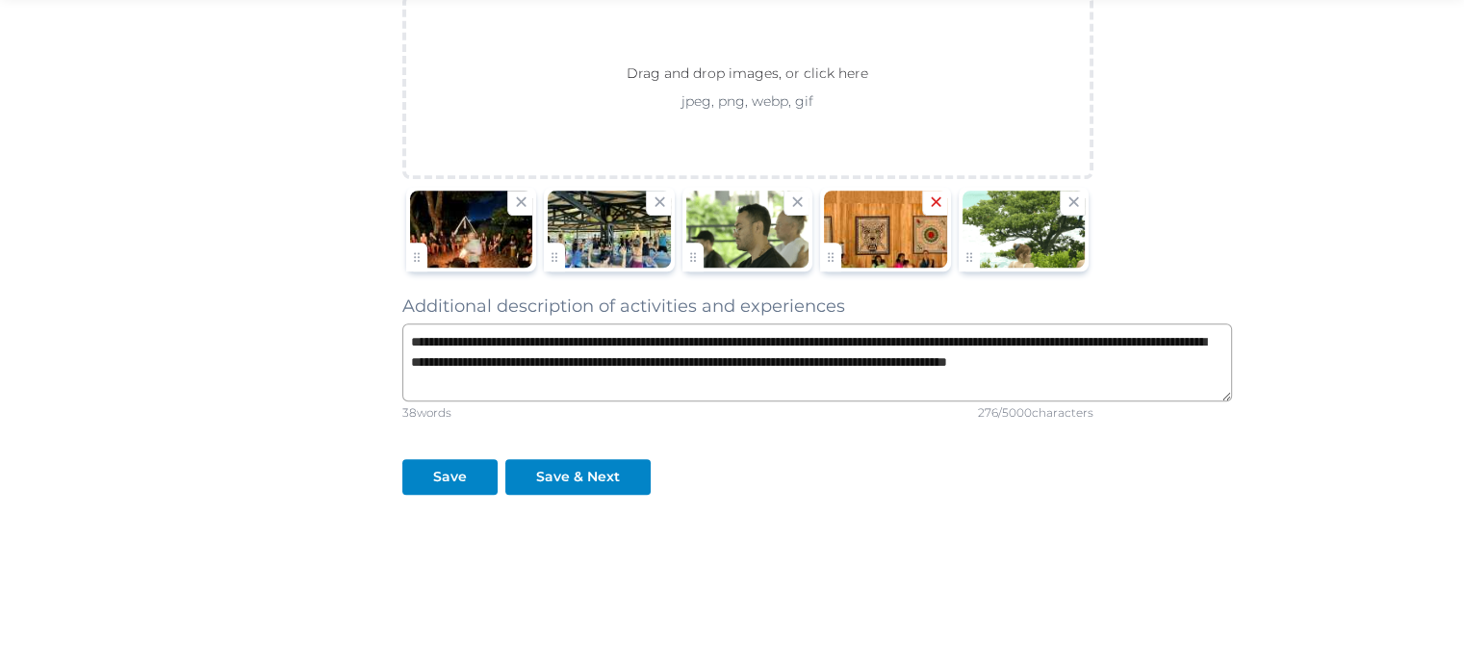
click at [945, 193] on icon at bounding box center [936, 202] width 18 height 18
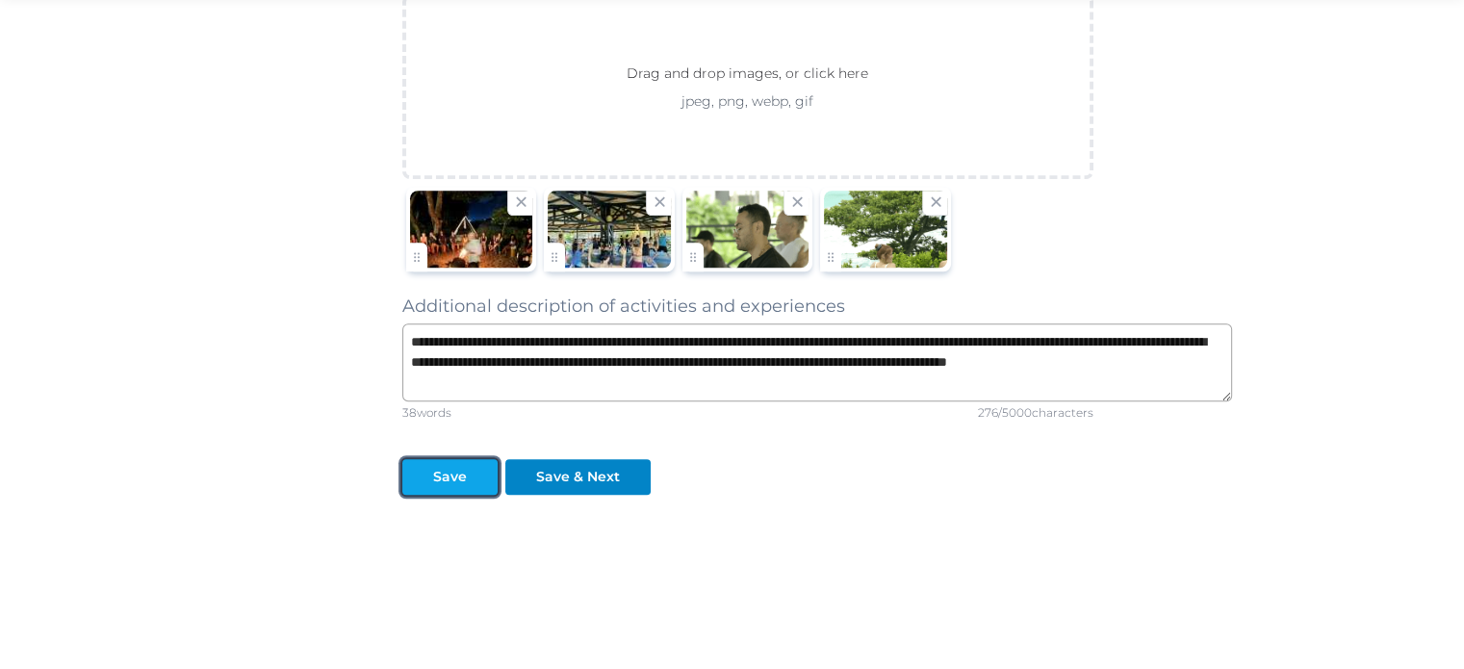
click at [471, 467] on div at bounding box center [482, 477] width 23 height 20
drag, startPoint x: 735, startPoint y: 384, endPoint x: 324, endPoint y: 327, distance: 414.1
paste textarea "**********"
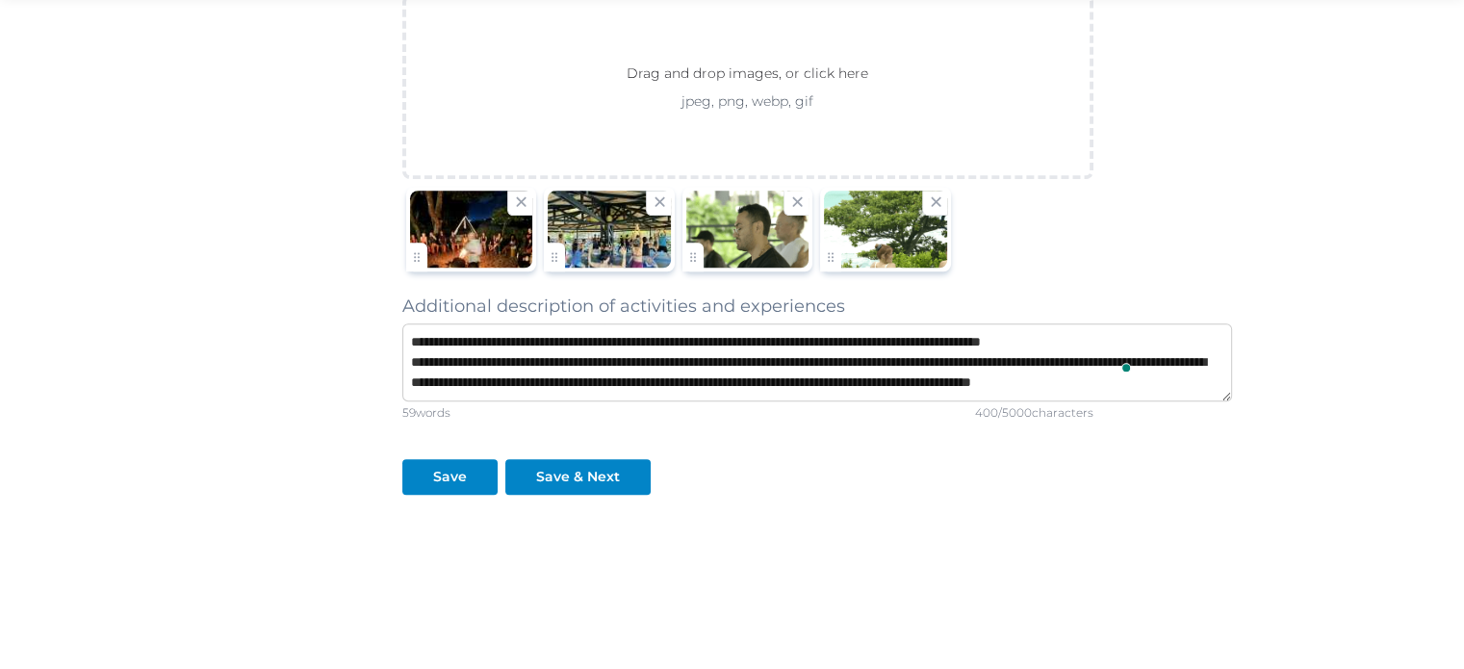
scroll to position [0, 0]
click at [605, 353] on textarea "**********" at bounding box center [817, 362] width 830 height 78
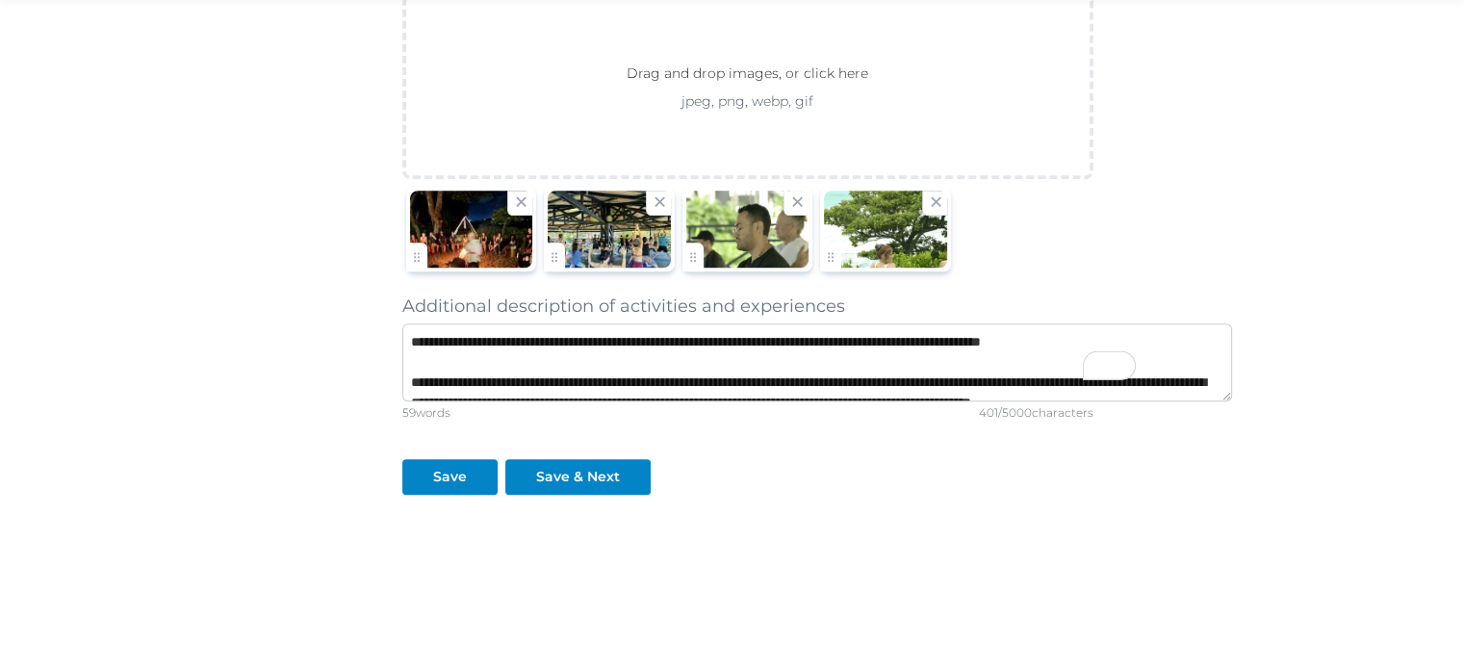
type textarea "**********"
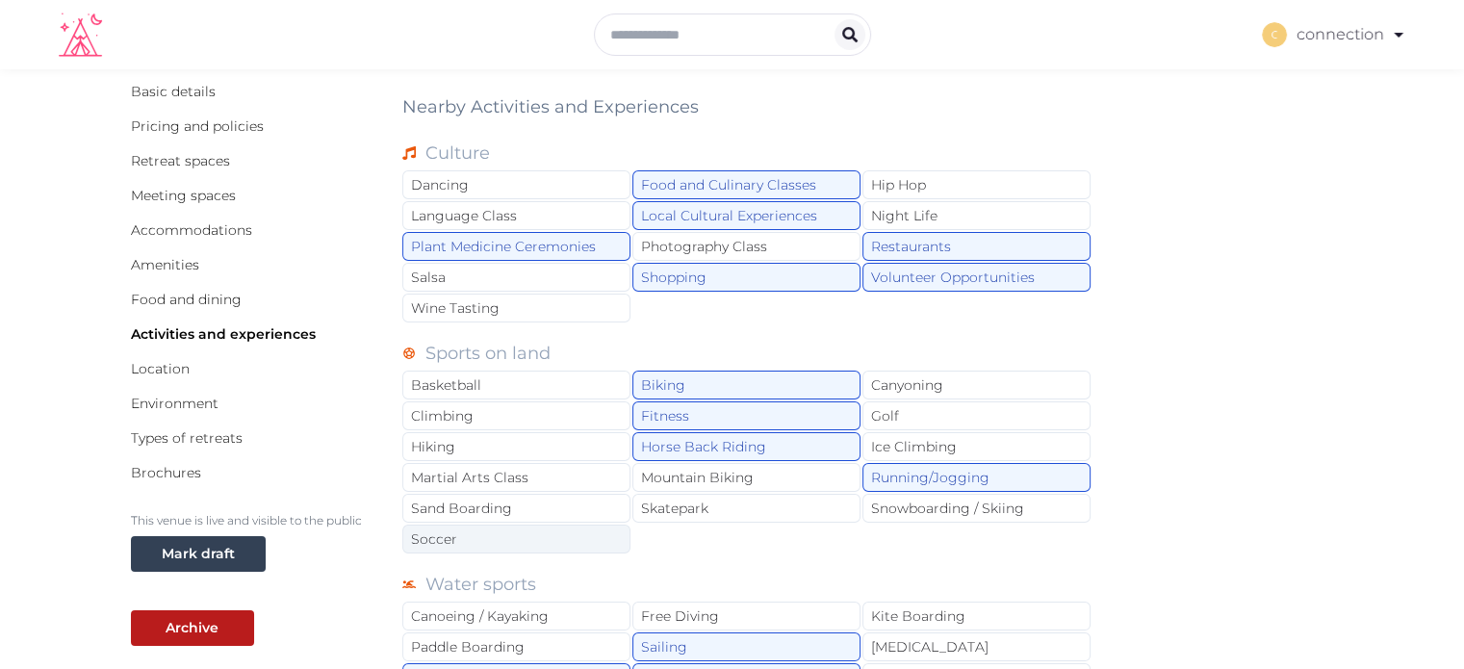
scroll to position [193, 0]
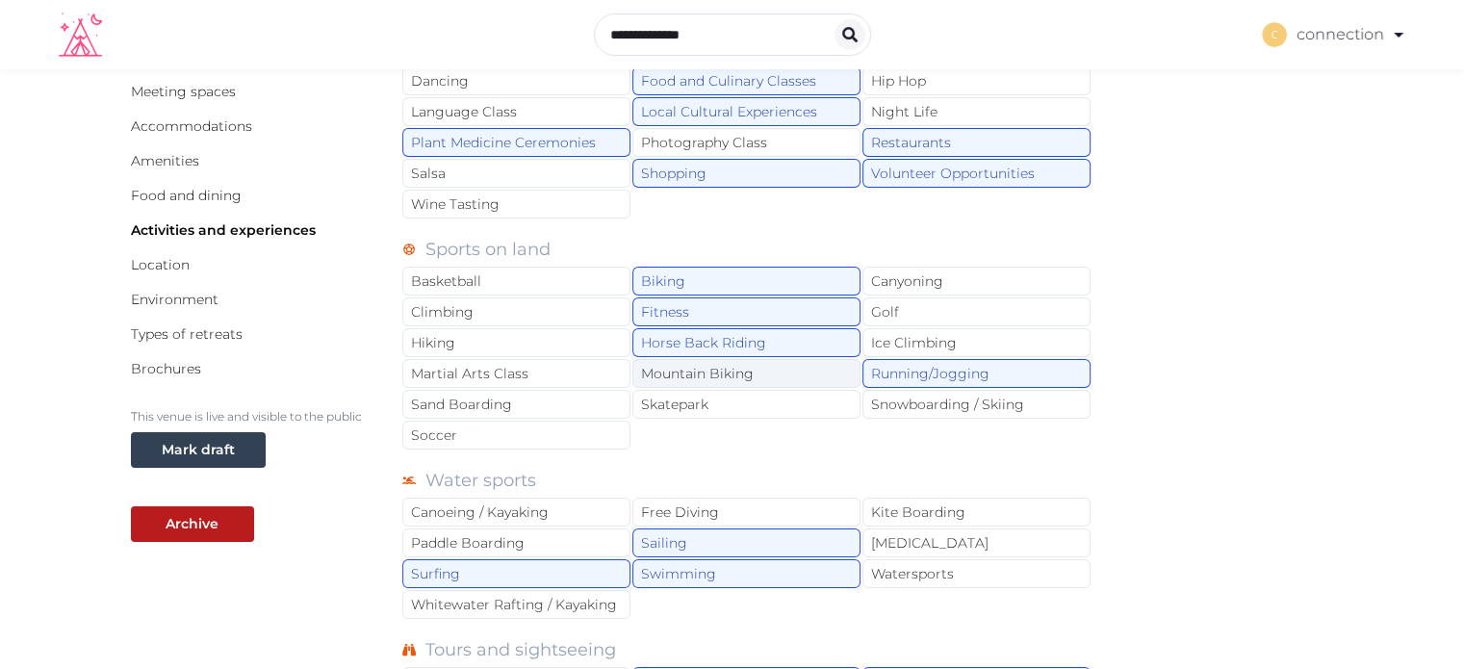
click at [676, 374] on div "Mountain Biking" at bounding box center [747, 373] width 228 height 29
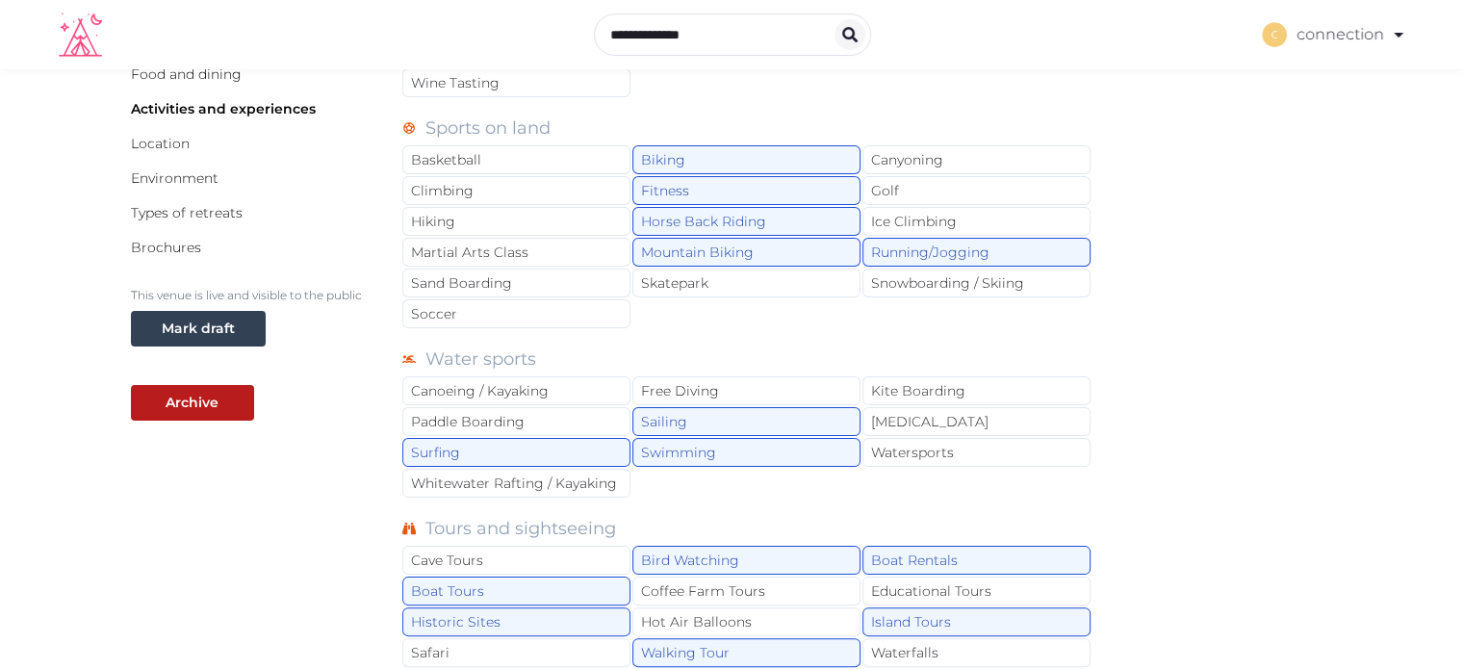
scroll to position [289, 0]
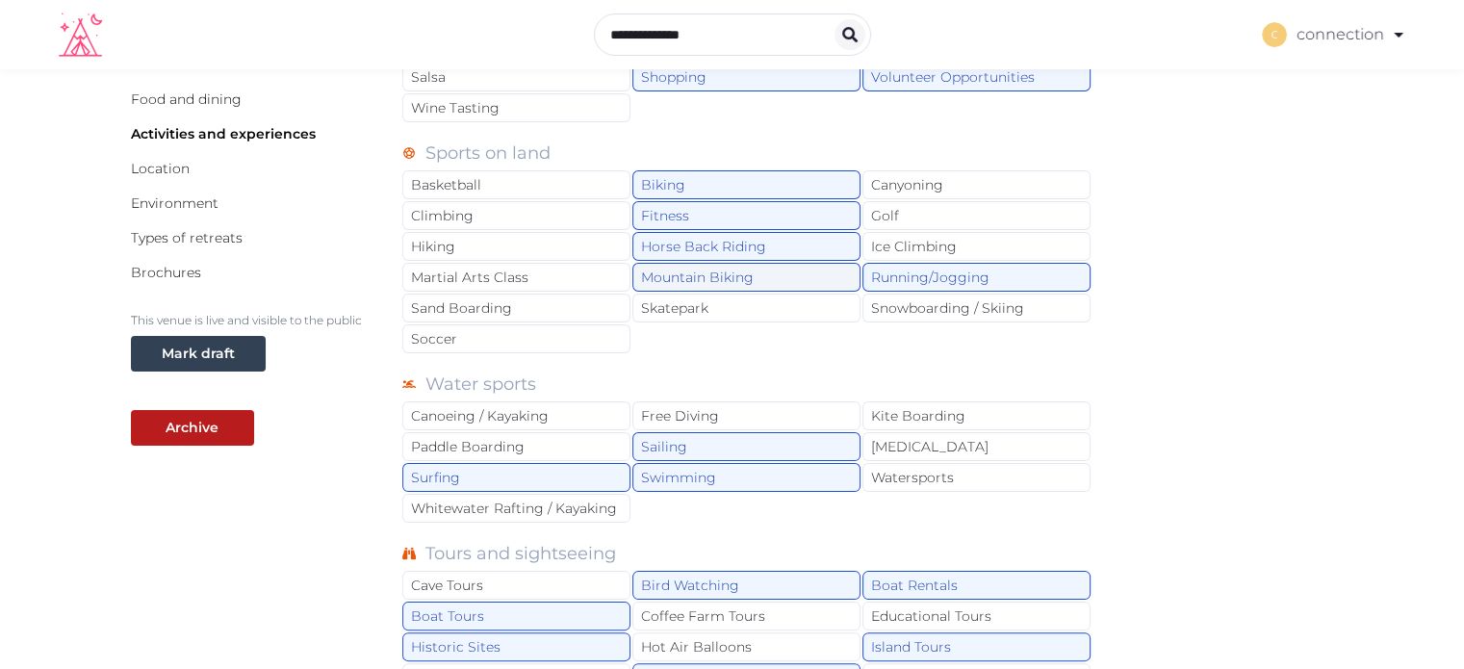
click at [740, 275] on div "Mountain Biking" at bounding box center [747, 277] width 228 height 29
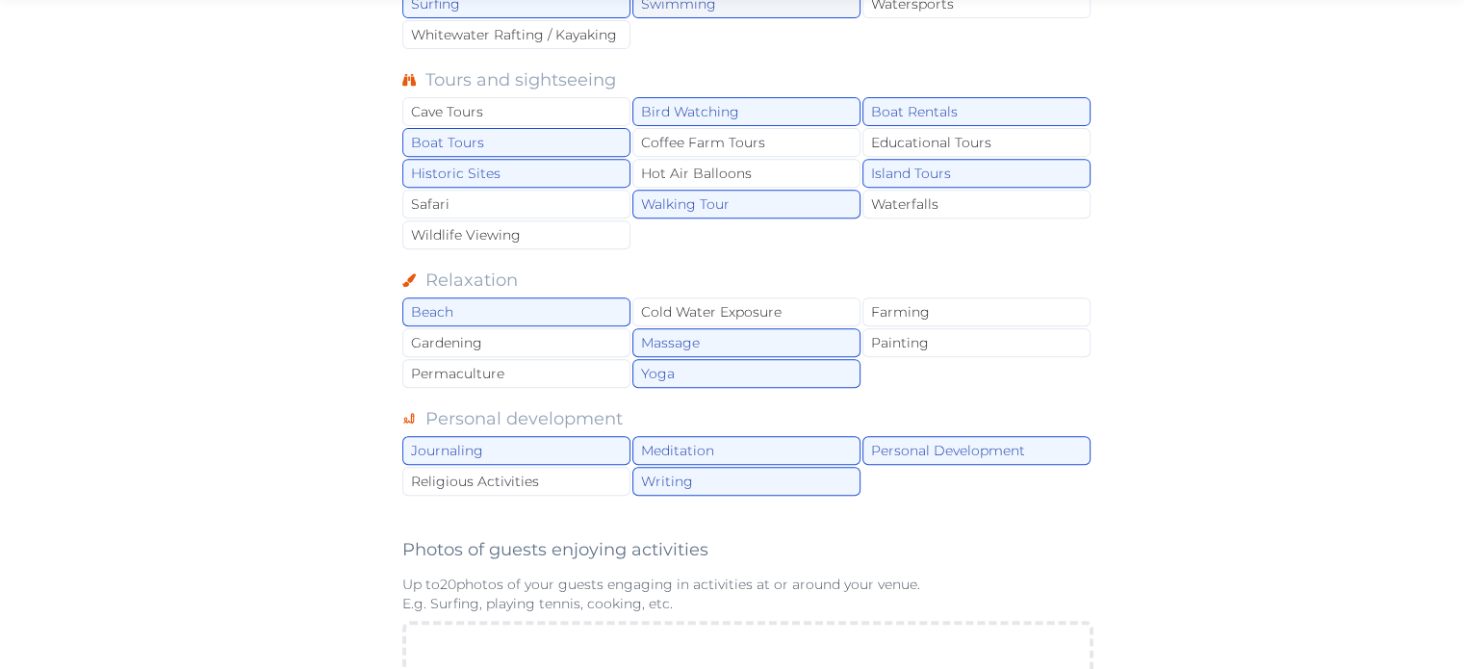
scroll to position [770, 0]
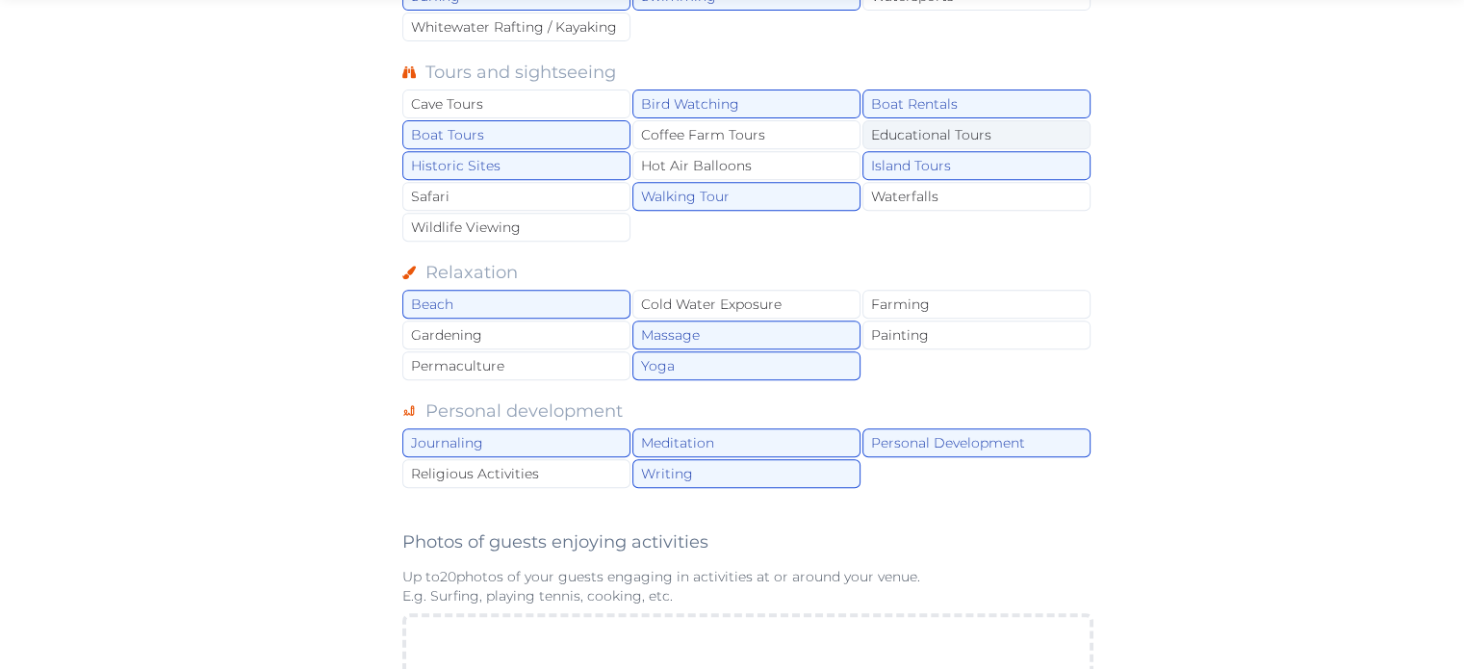
click at [917, 130] on div "Educational Tours" at bounding box center [977, 134] width 228 height 29
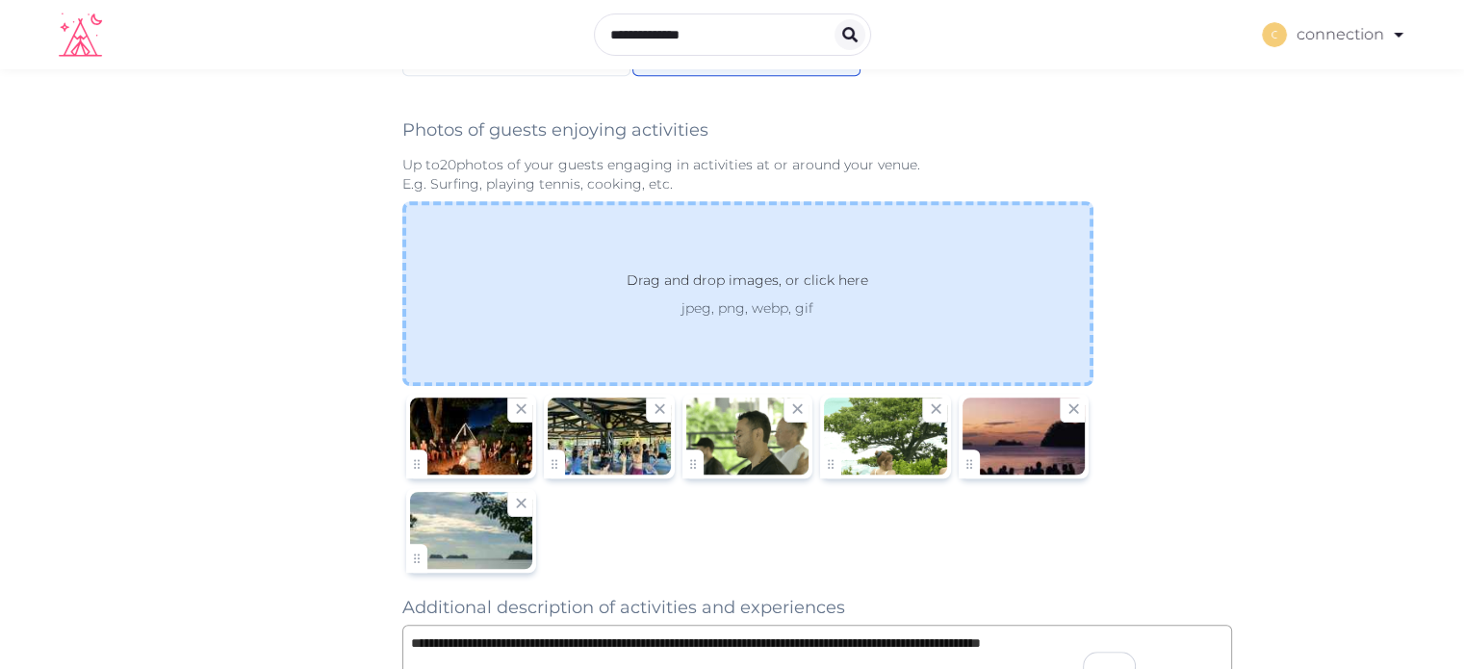
scroll to position [1155, 0]
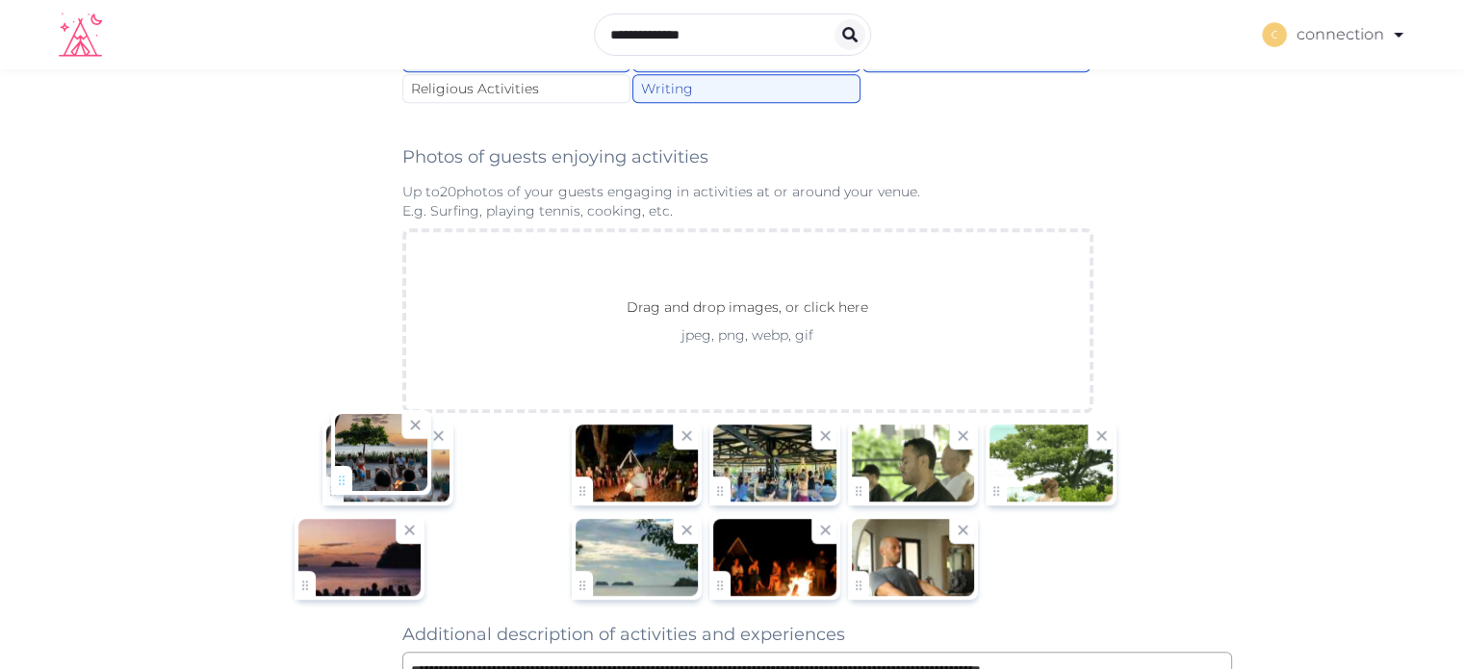
drag, startPoint x: 847, startPoint y: 578, endPoint x: 344, endPoint y: 482, distance: 512.5
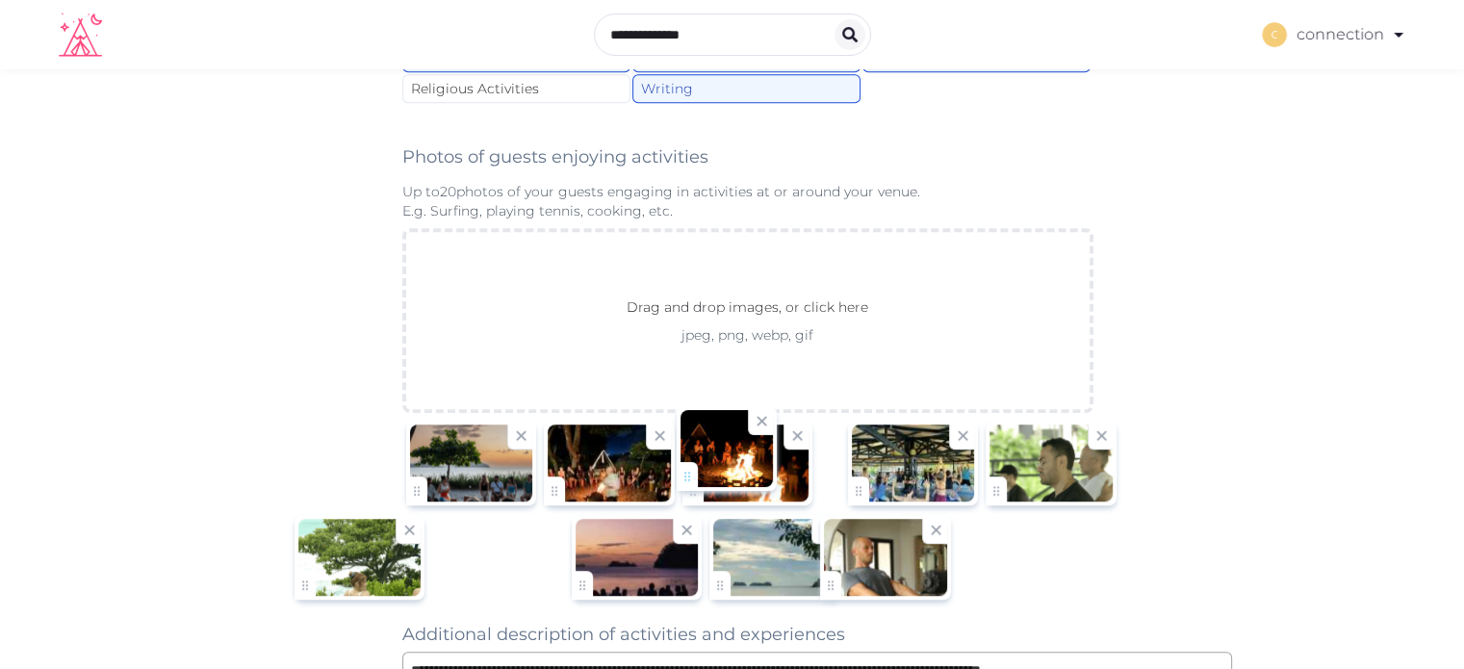
drag, startPoint x: 682, startPoint y: 574, endPoint x: 689, endPoint y: 475, distance: 99.5
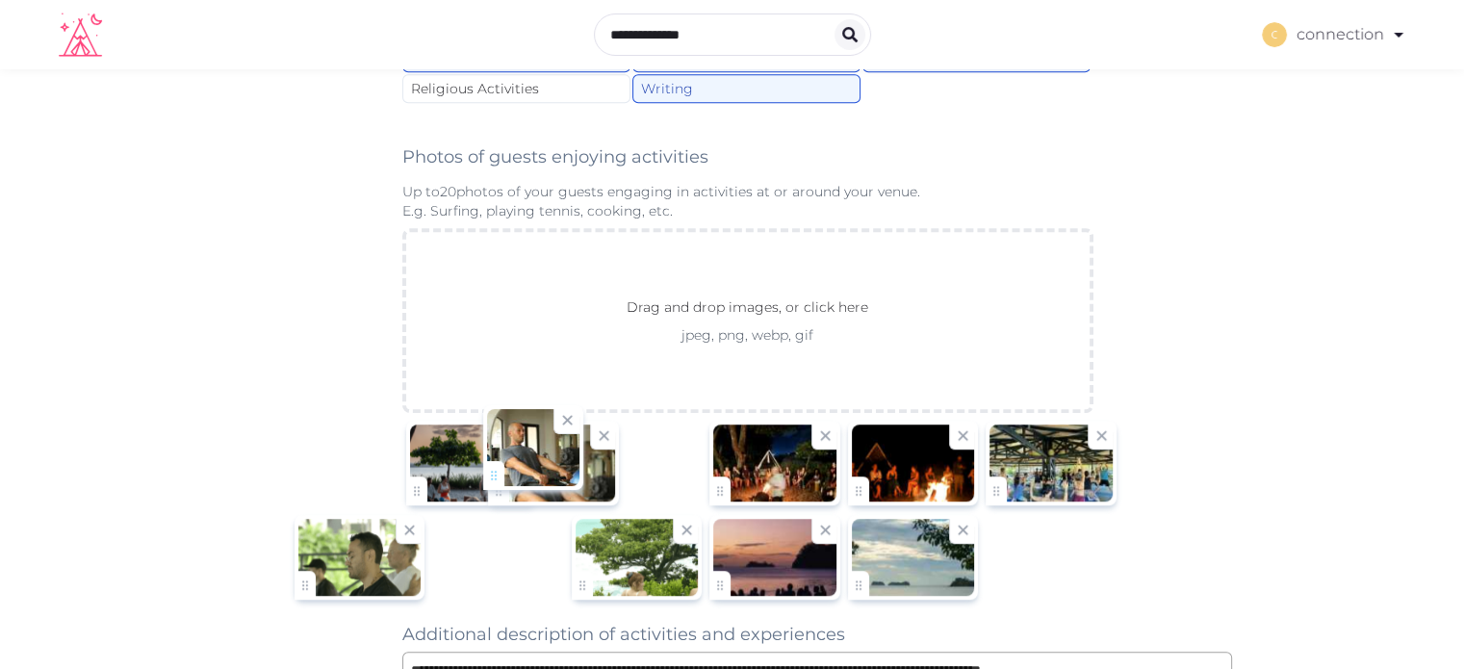
drag, startPoint x: 846, startPoint y: 583, endPoint x: 515, endPoint y: 484, distance: 345.7
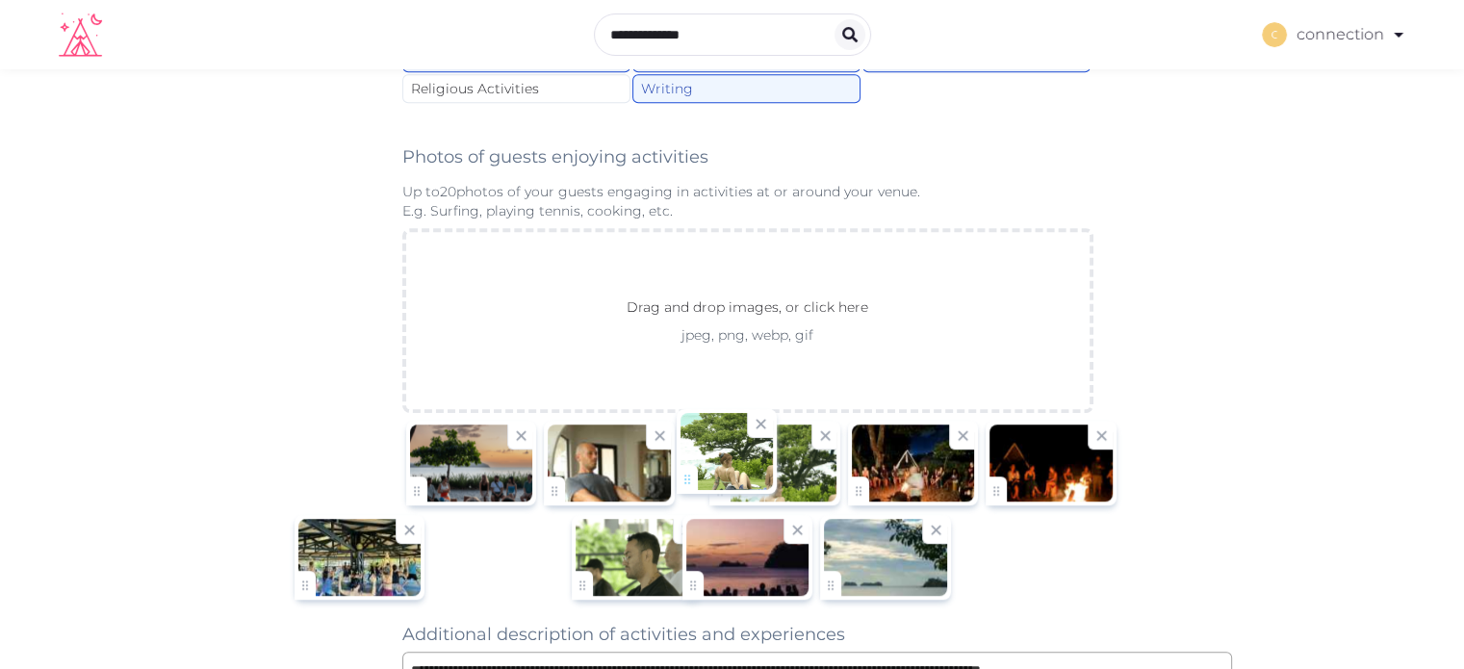
drag, startPoint x: 507, startPoint y: 584, endPoint x: 682, endPoint y: 488, distance: 199.1
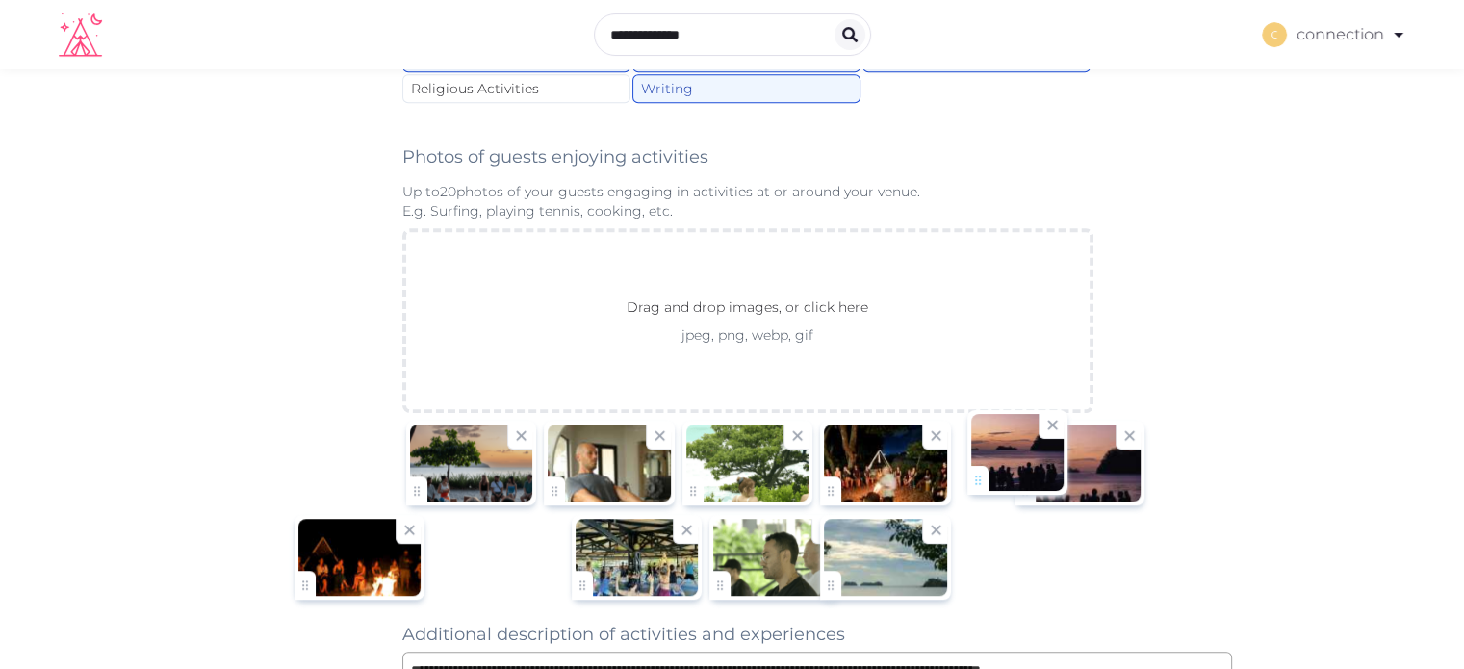
drag, startPoint x: 682, startPoint y: 573, endPoint x: 981, endPoint y: 478, distance: 314.2
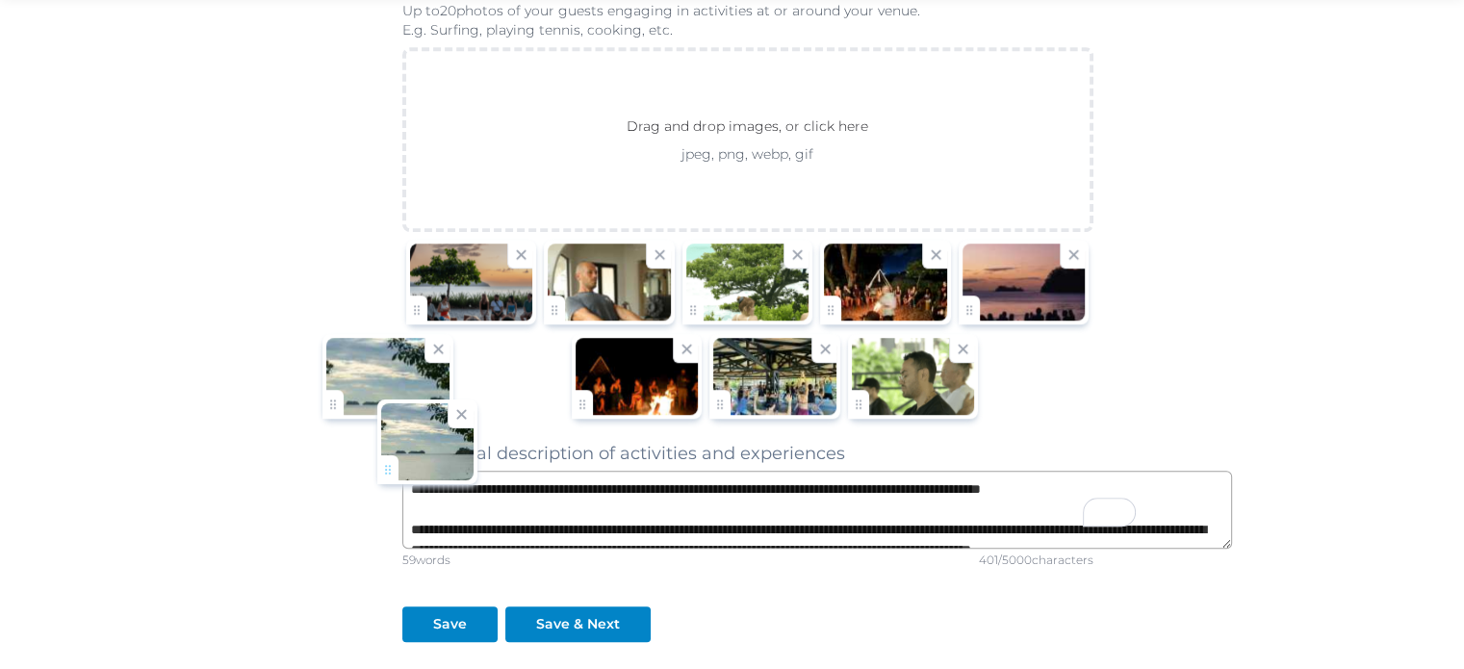
scroll to position [1337, 0]
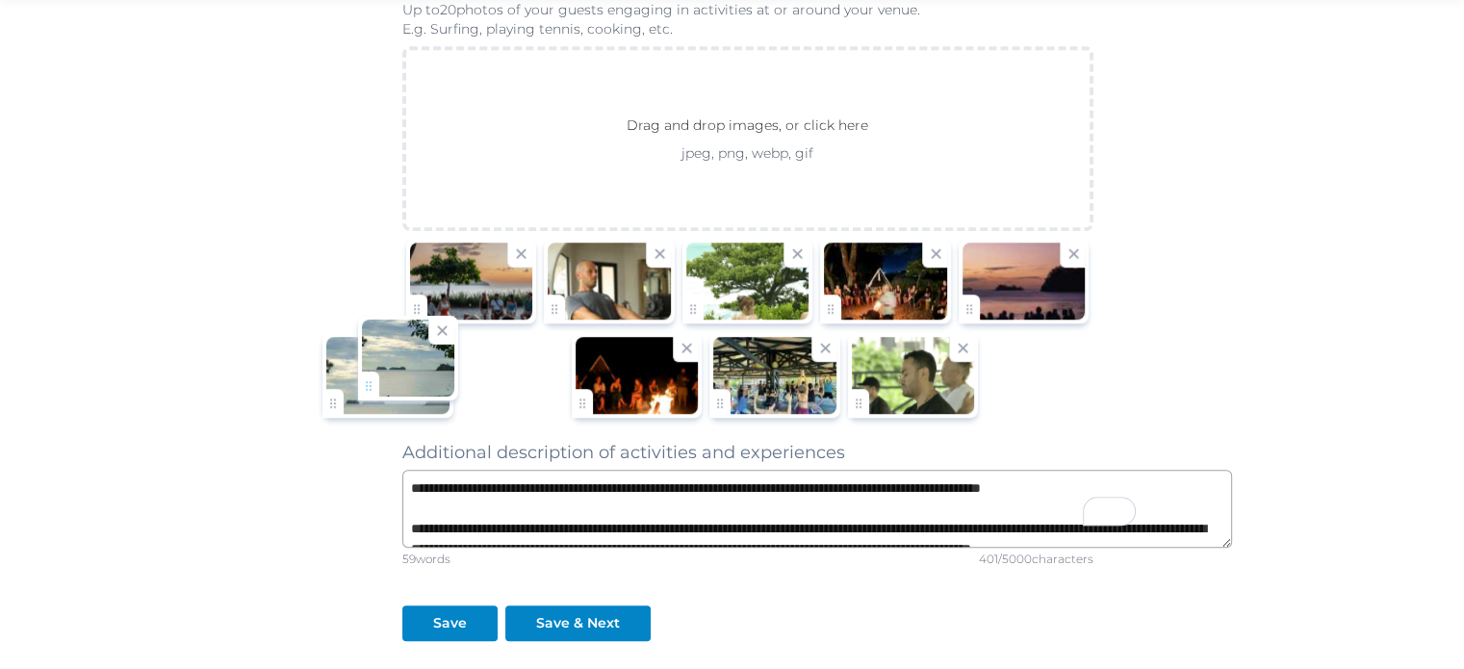
drag, startPoint x: 845, startPoint y: 577, endPoint x: 369, endPoint y: 387, distance: 512.9
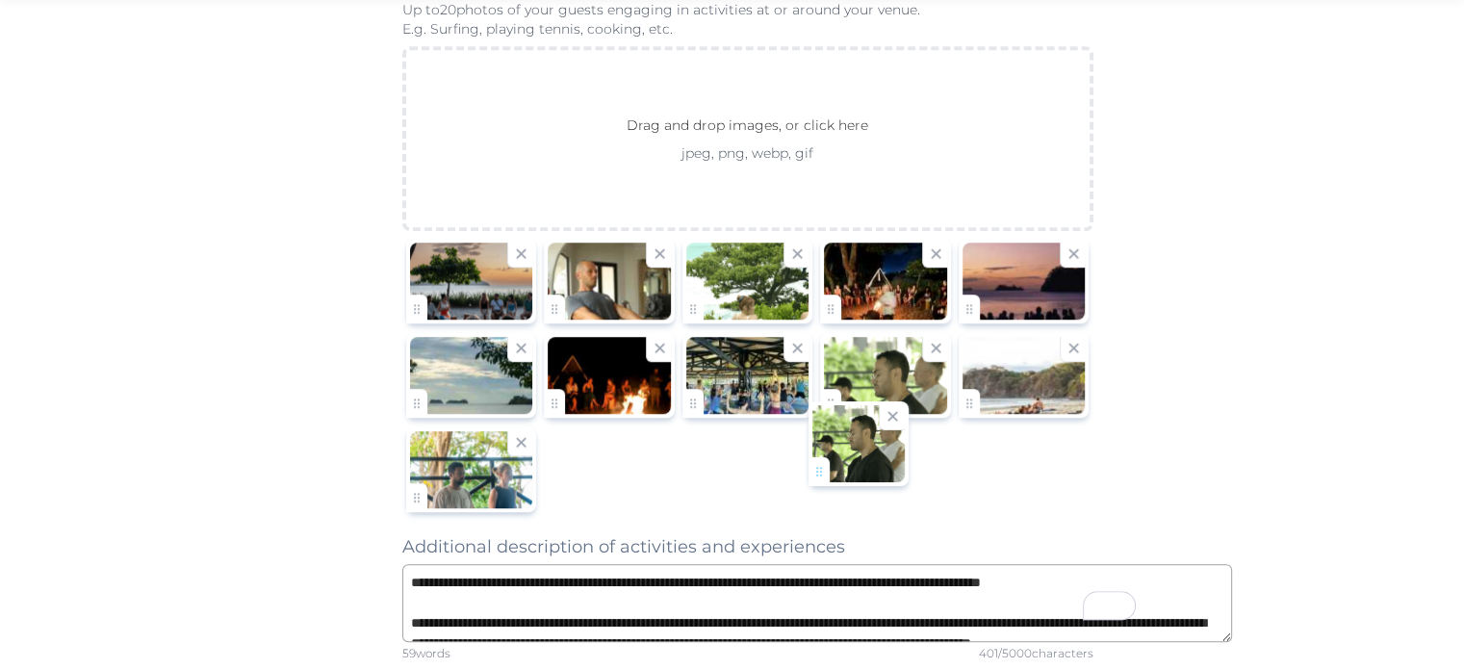
drag, startPoint x: 848, startPoint y: 394, endPoint x: 820, endPoint y: 472, distance: 82.8
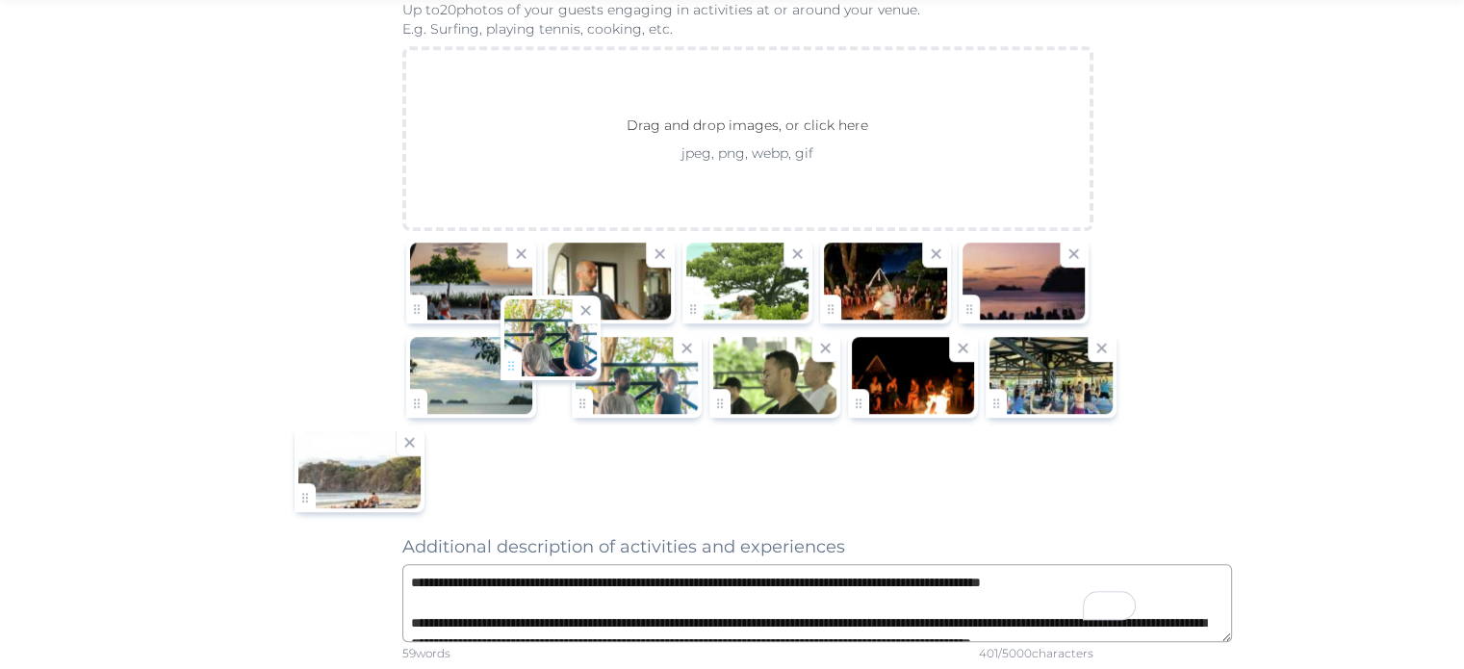
drag, startPoint x: 350, startPoint y: 488, endPoint x: 521, endPoint y: 375, distance: 204.3
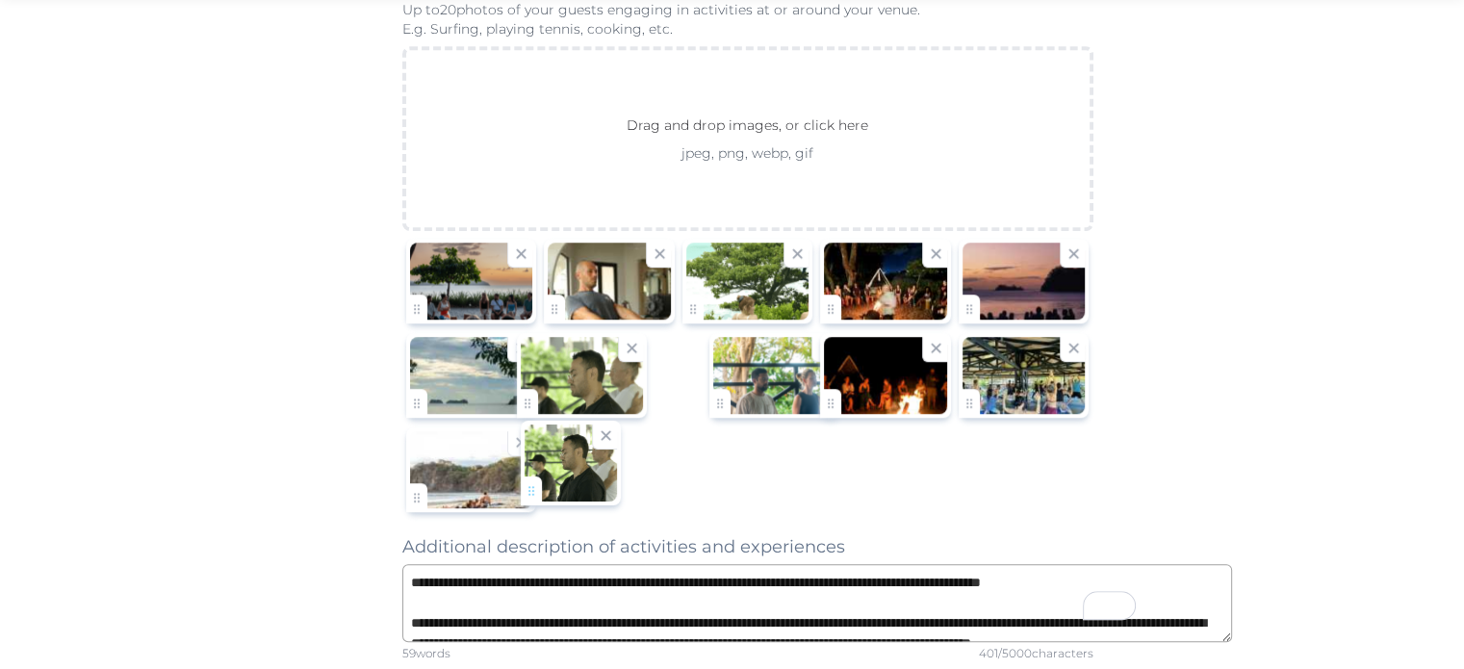
drag, startPoint x: 691, startPoint y: 385, endPoint x: 544, endPoint y: 483, distance: 177.0
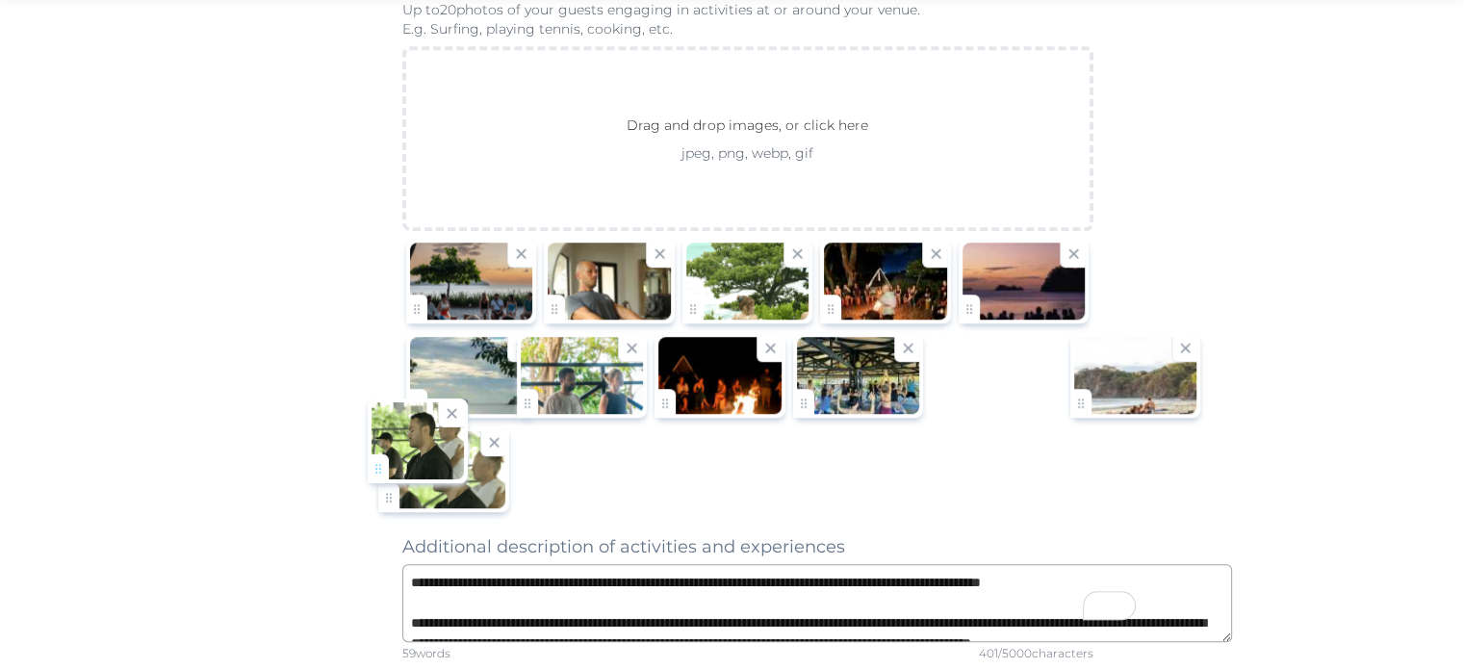
drag, startPoint x: 514, startPoint y: 392, endPoint x: 379, endPoint y: 468, distance: 154.8
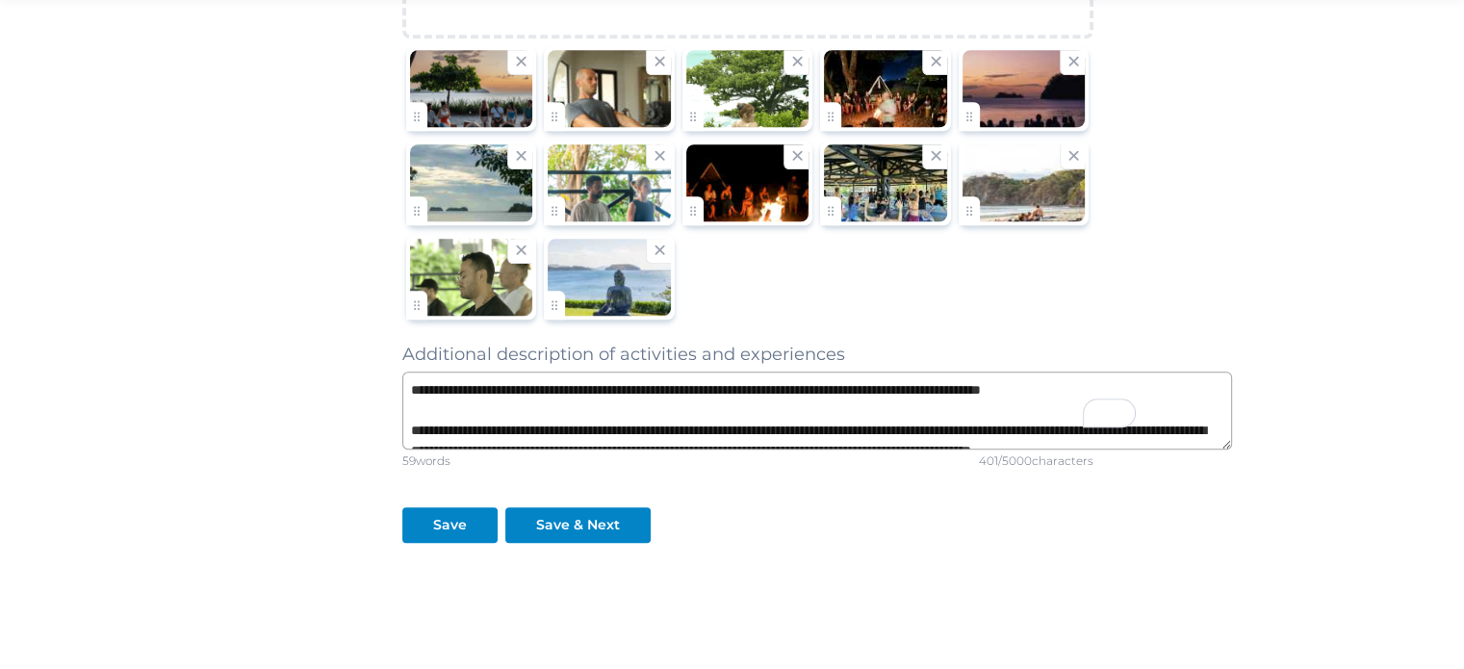
scroll to position [61, 0]
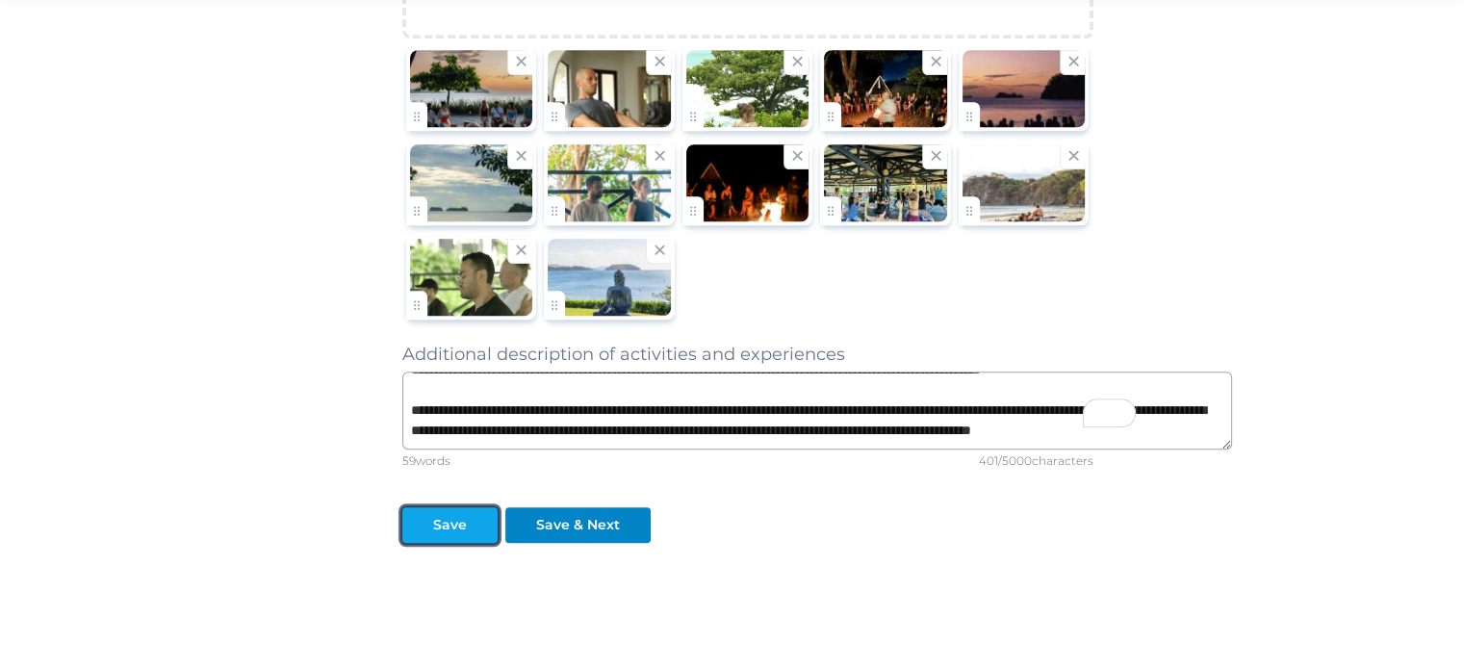
click at [433, 517] on div "Save" at bounding box center [450, 525] width 34 height 20
click at [433, 520] on div "Save" at bounding box center [450, 525] width 34 height 20
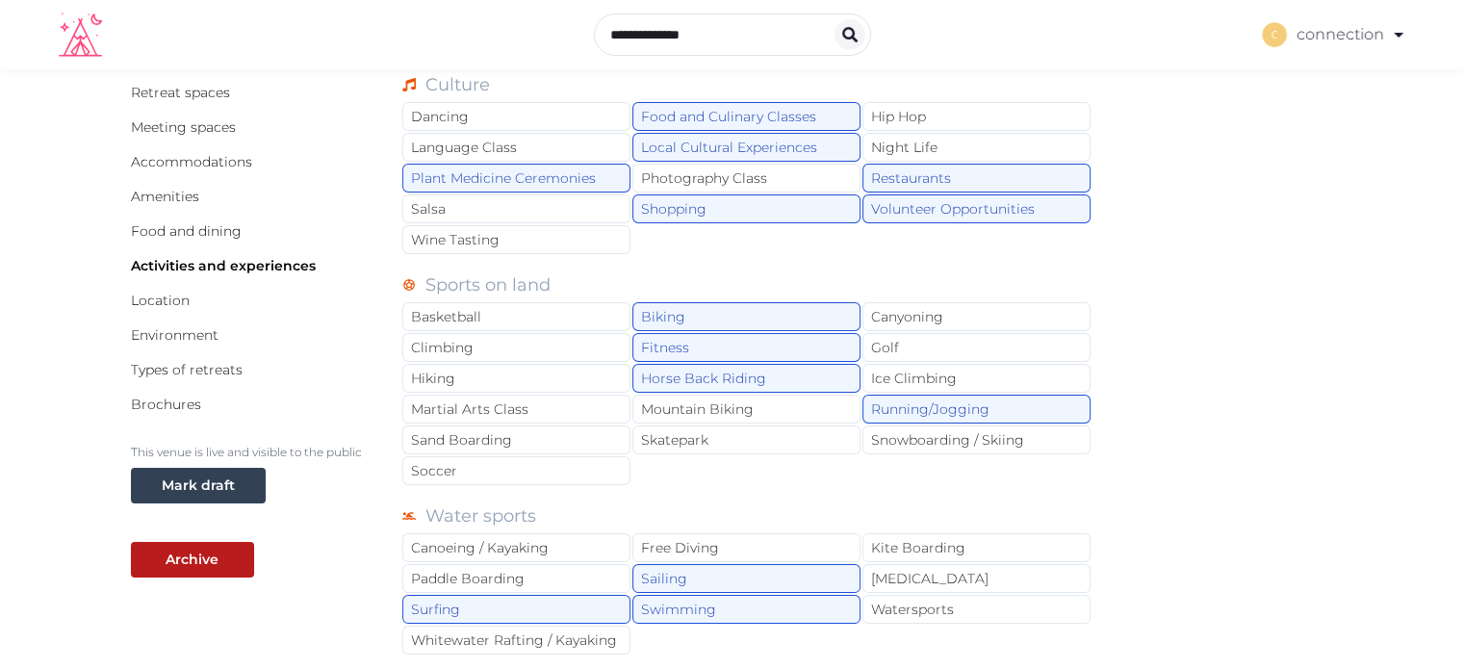
scroll to position [0, 0]
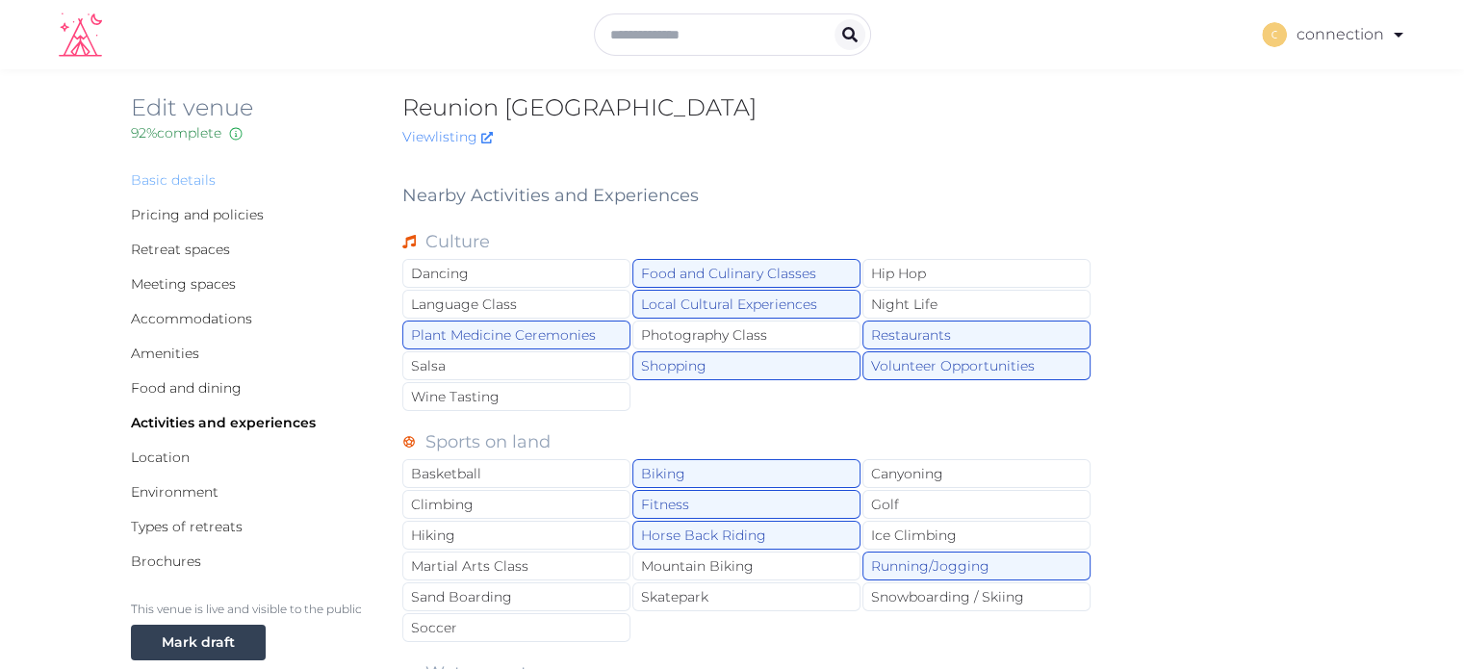
click at [131, 178] on link "Basic details" at bounding box center [173, 179] width 85 height 17
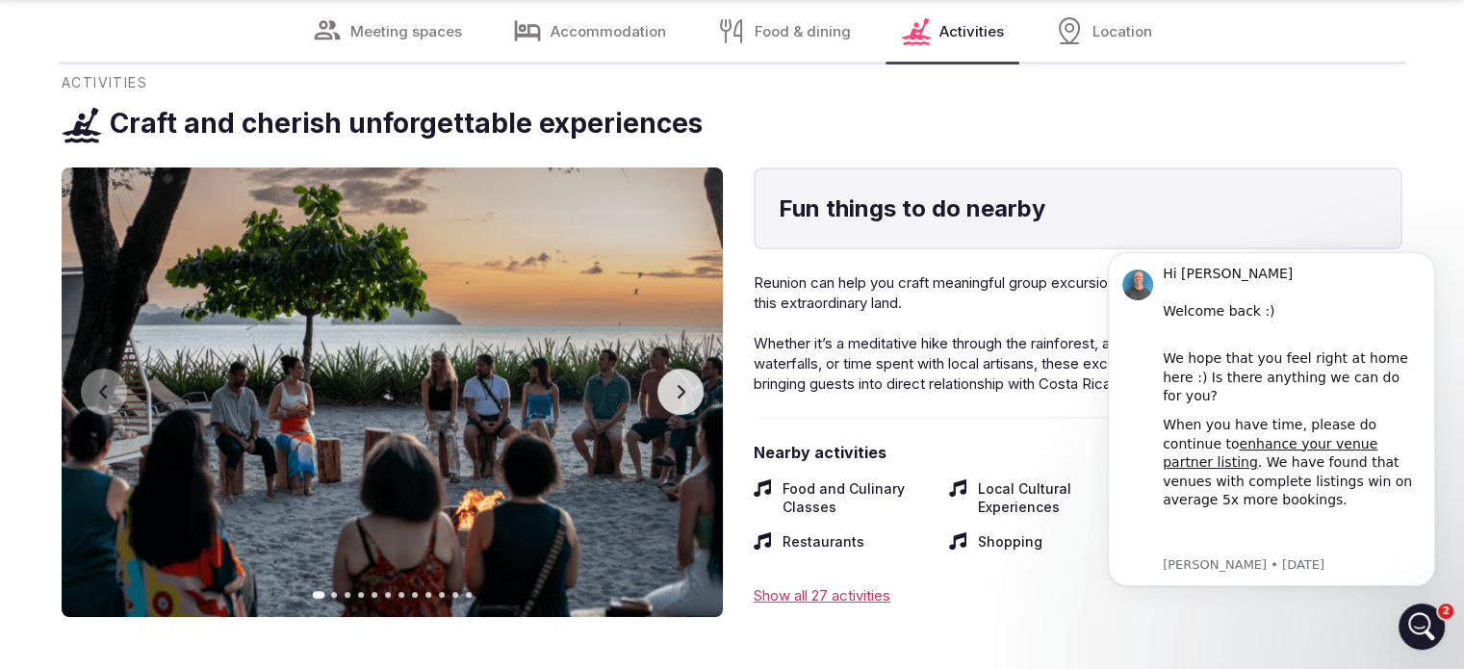
click at [679, 387] on icon "button" at bounding box center [680, 391] width 15 height 15
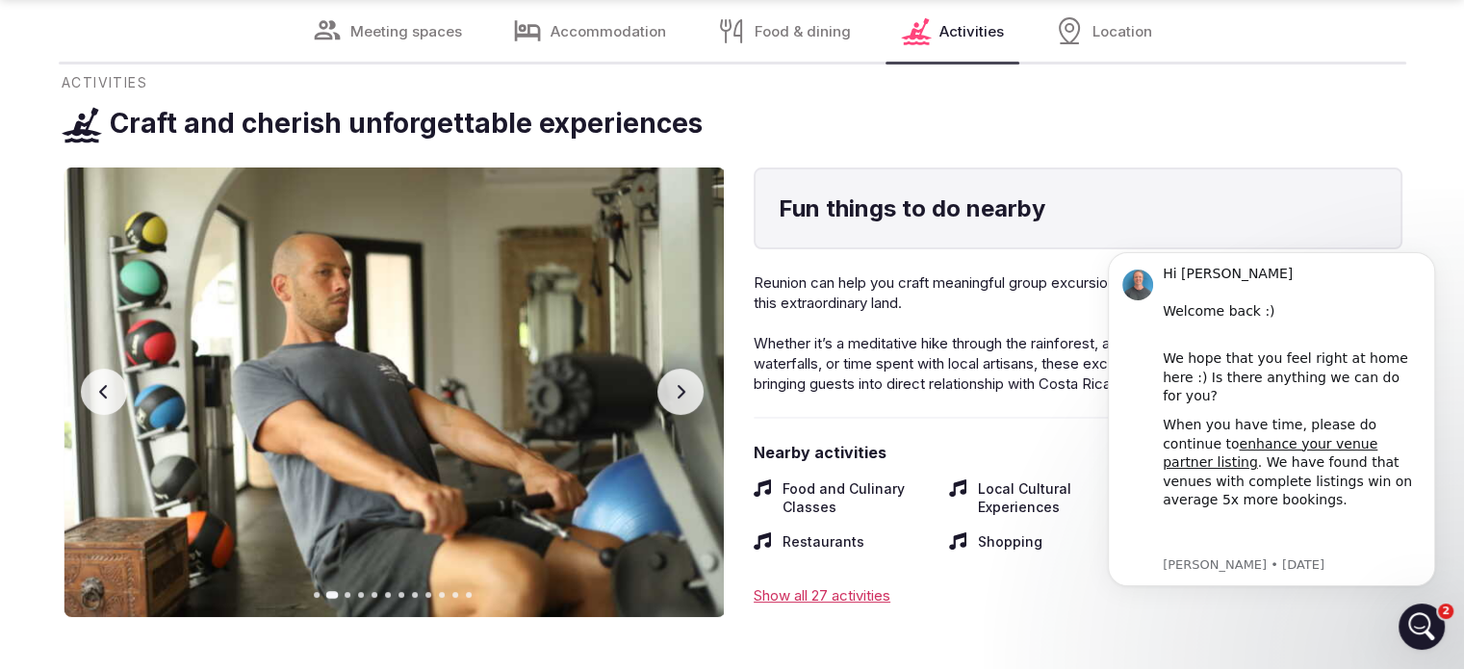
click at [679, 386] on icon "button" at bounding box center [680, 391] width 15 height 15
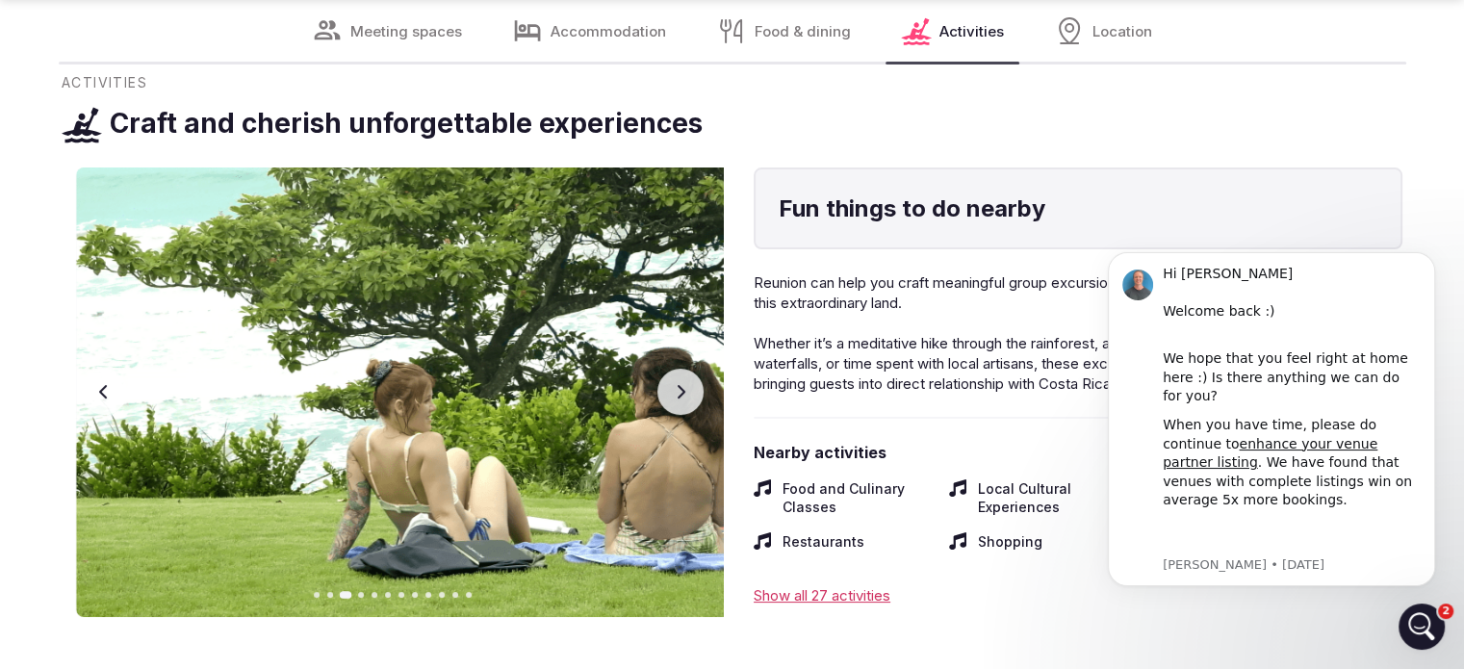
click at [680, 385] on icon "button" at bounding box center [680, 391] width 15 height 15
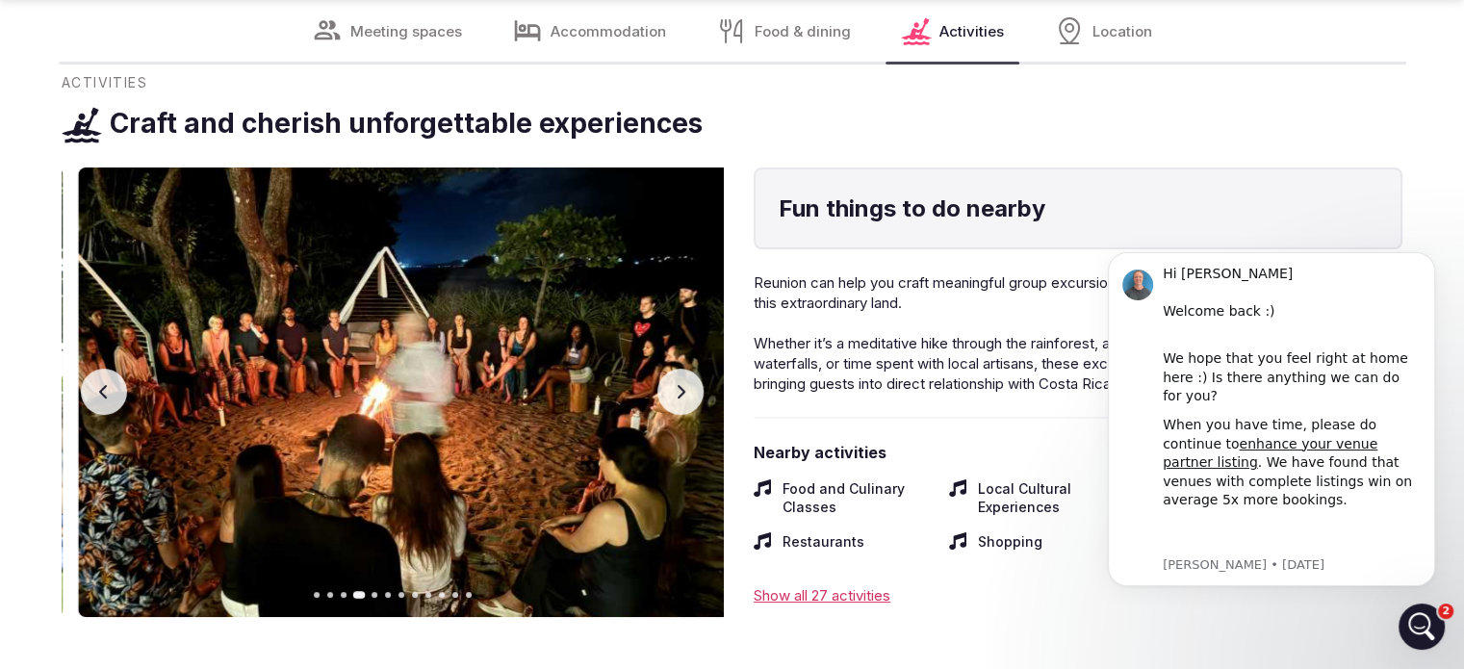
click at [680, 385] on icon "button" at bounding box center [682, 391] width 8 height 13
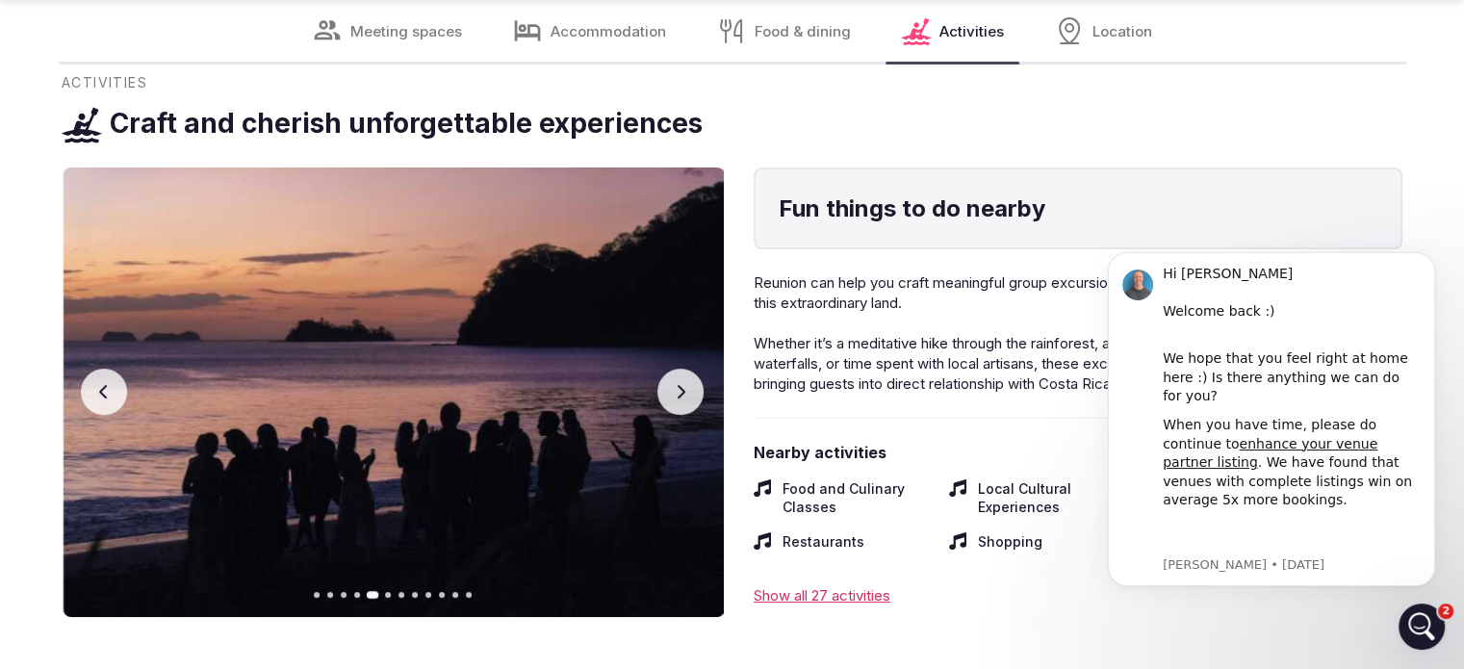
click at [681, 385] on icon "button" at bounding box center [682, 391] width 8 height 13
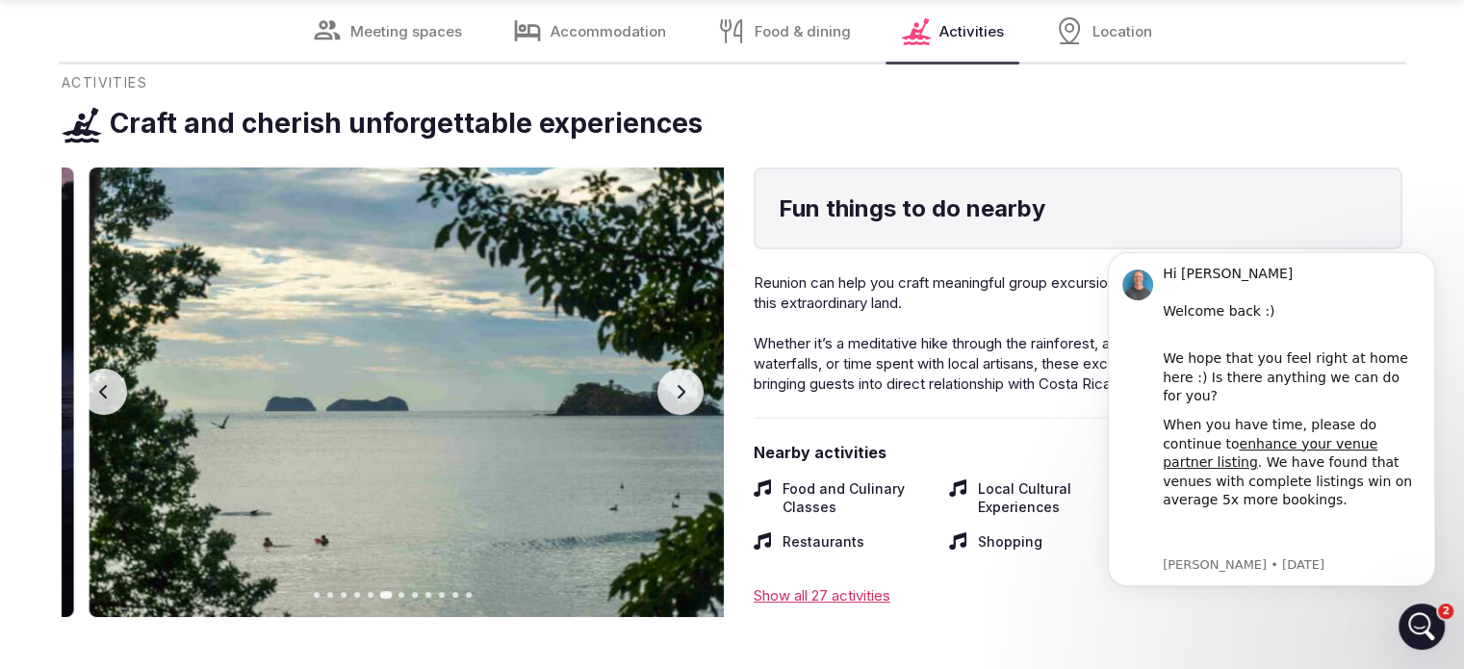
click at [681, 385] on icon "button" at bounding box center [682, 391] width 8 height 13
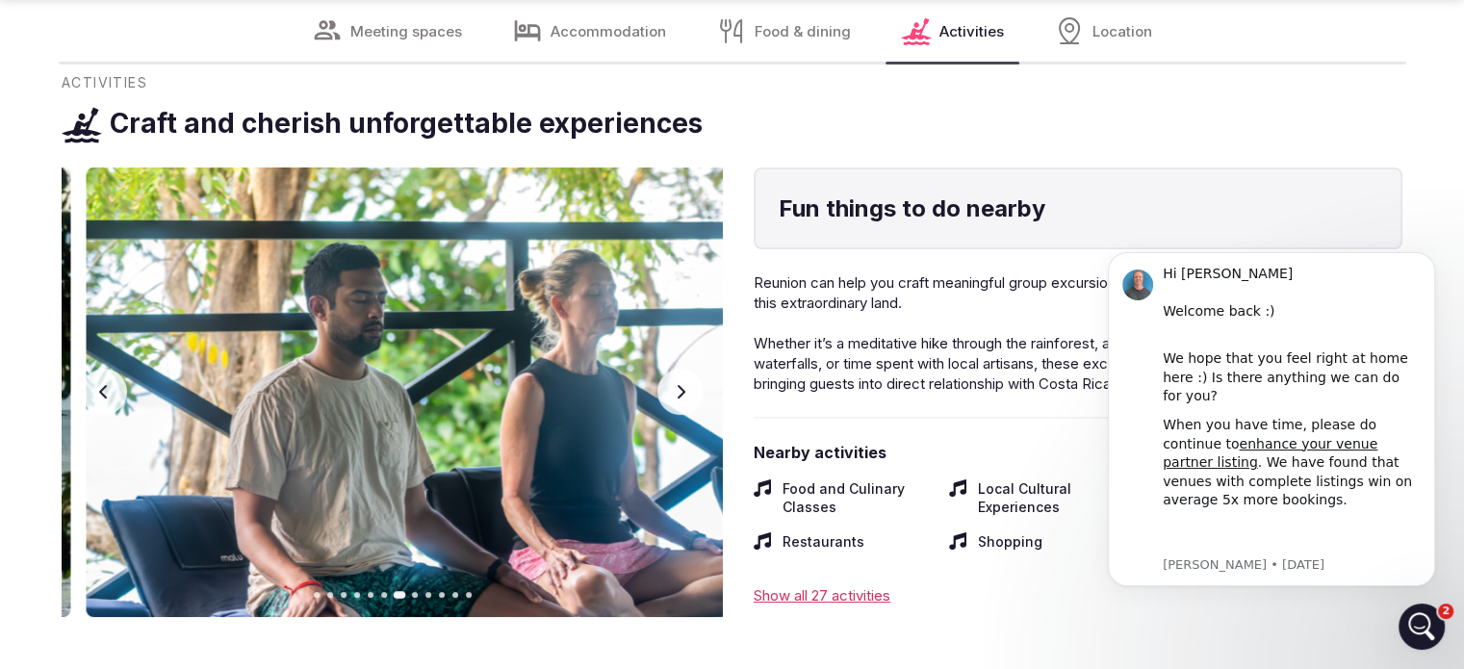
click at [681, 385] on icon "button" at bounding box center [682, 391] width 8 height 13
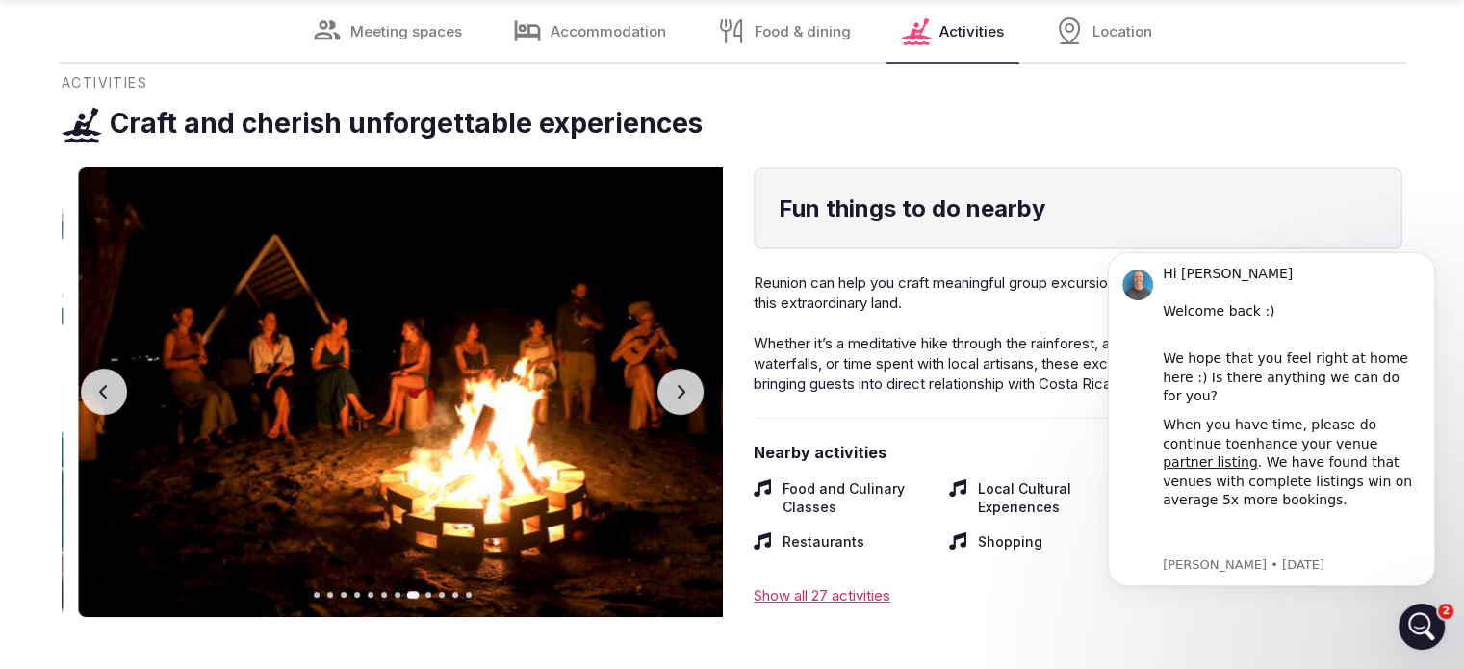
click at [681, 385] on icon "button" at bounding box center [682, 391] width 8 height 13
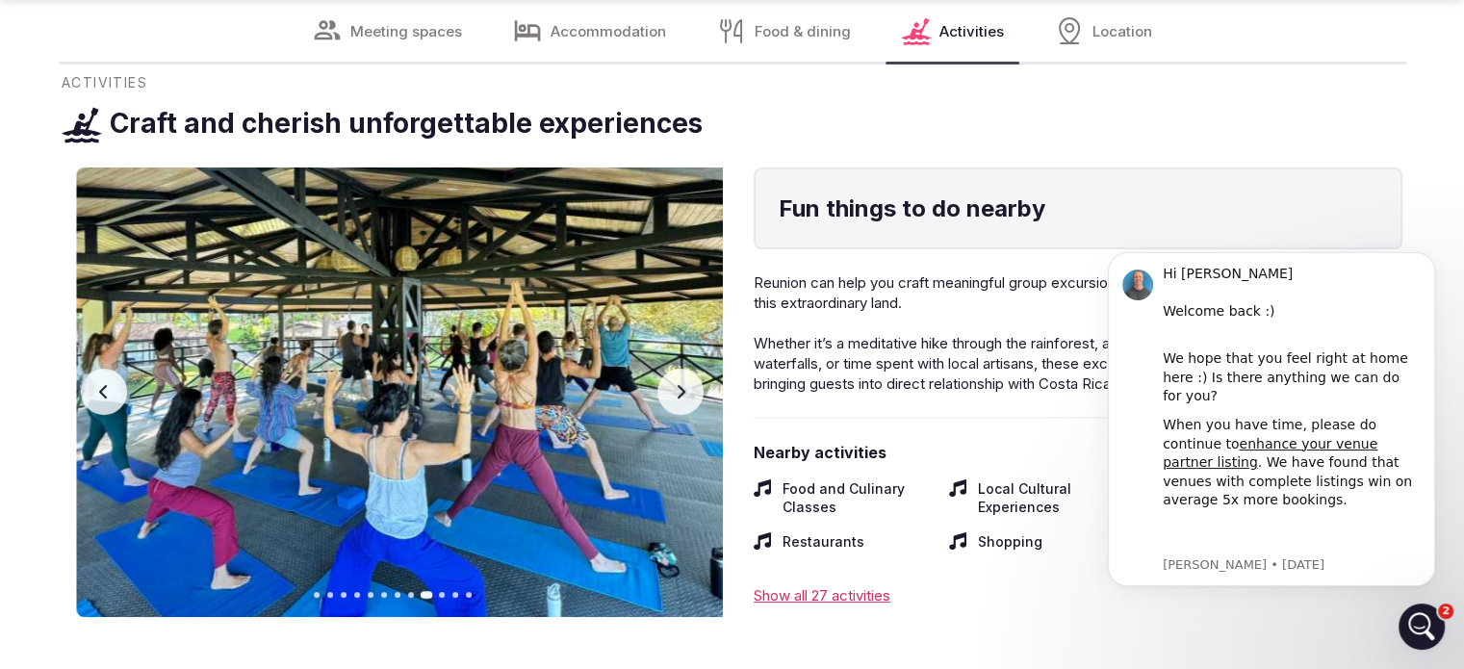
click at [681, 385] on icon "button" at bounding box center [682, 391] width 8 height 13
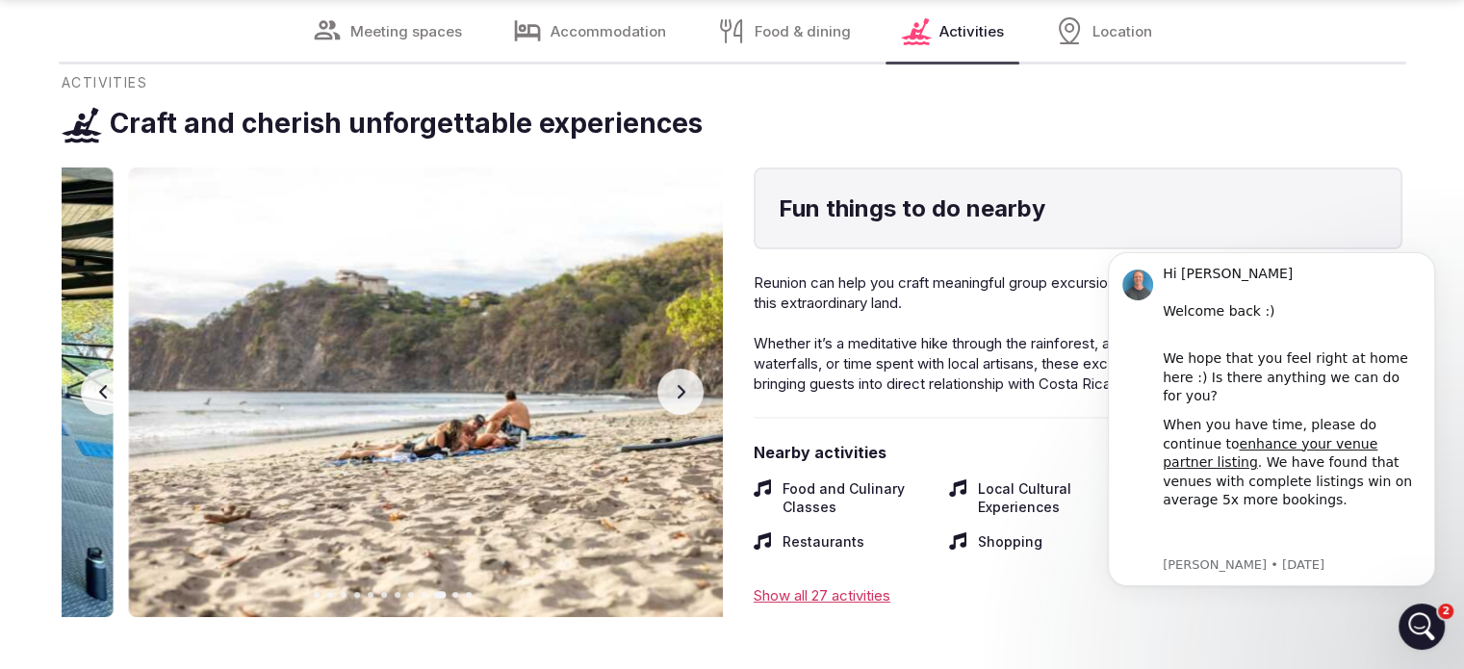
click at [681, 385] on icon "button" at bounding box center [682, 391] width 8 height 13
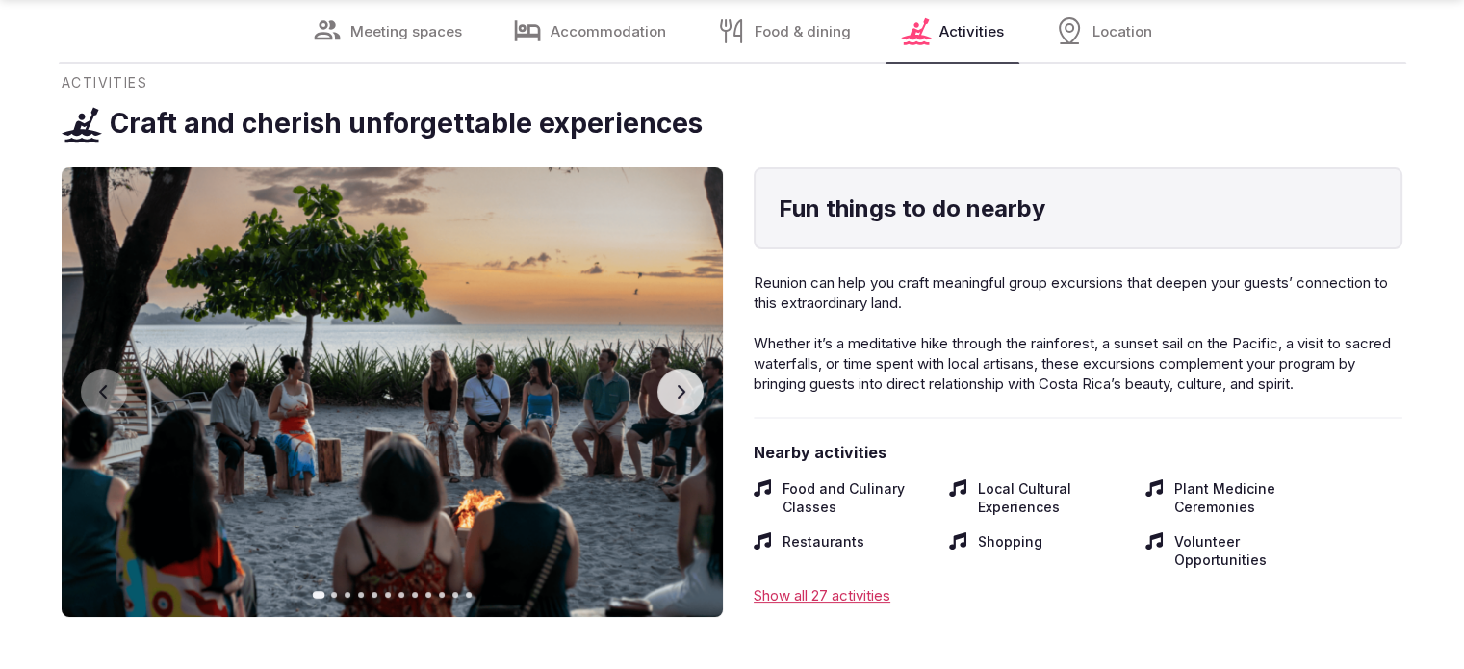
scroll to position [7509, 0]
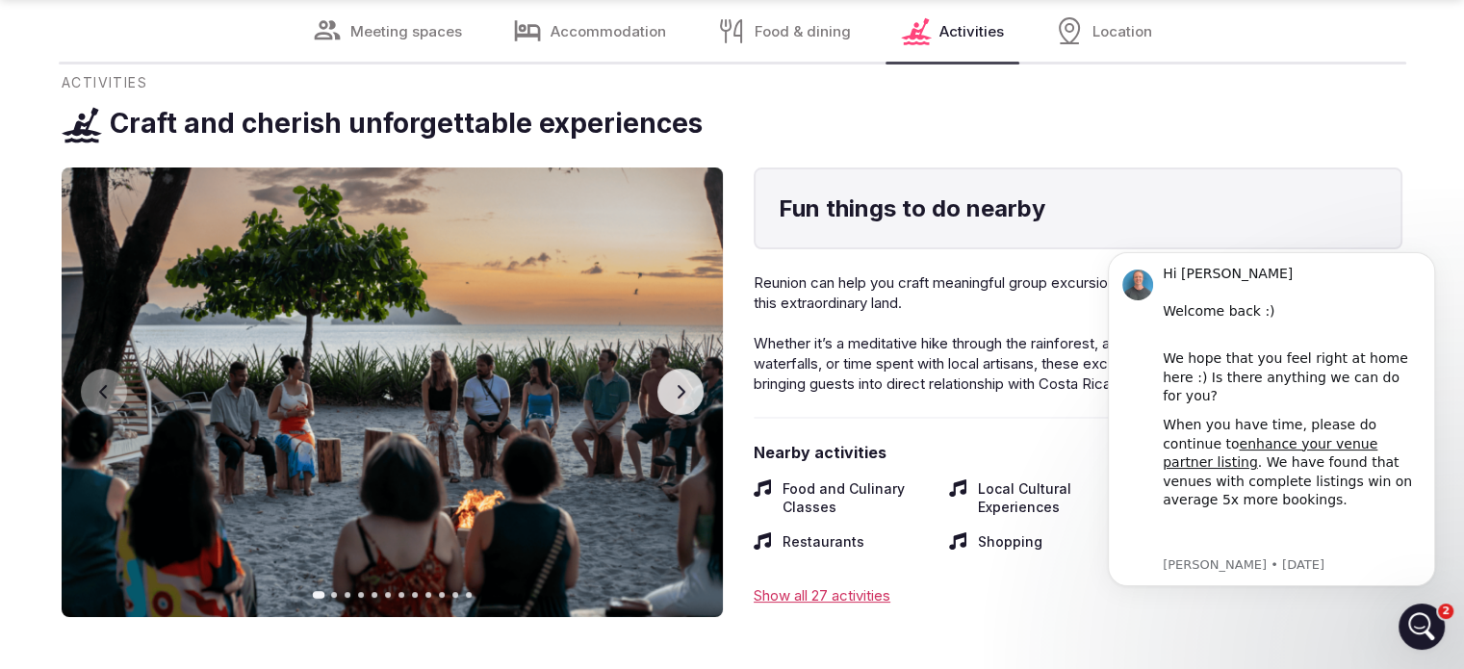
click at [686, 384] on icon "button" at bounding box center [680, 391] width 15 height 15
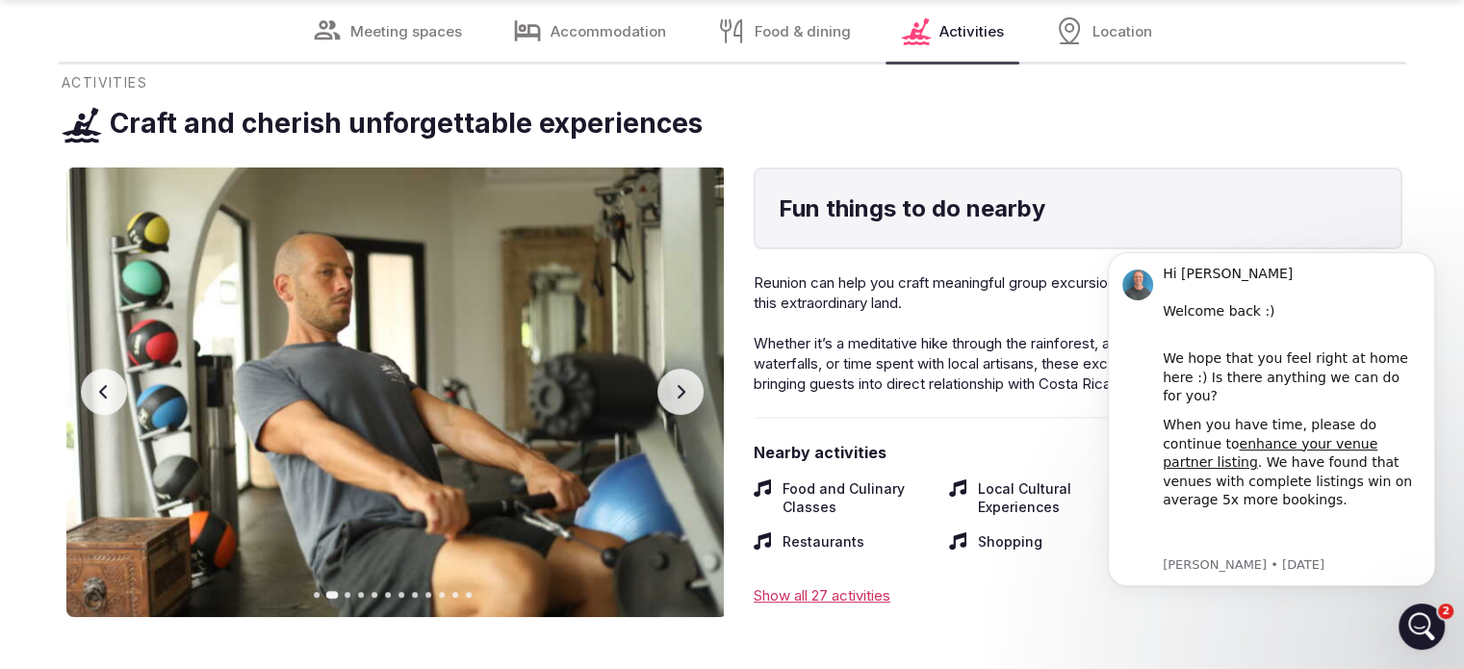
click at [686, 384] on icon "button" at bounding box center [680, 391] width 15 height 15
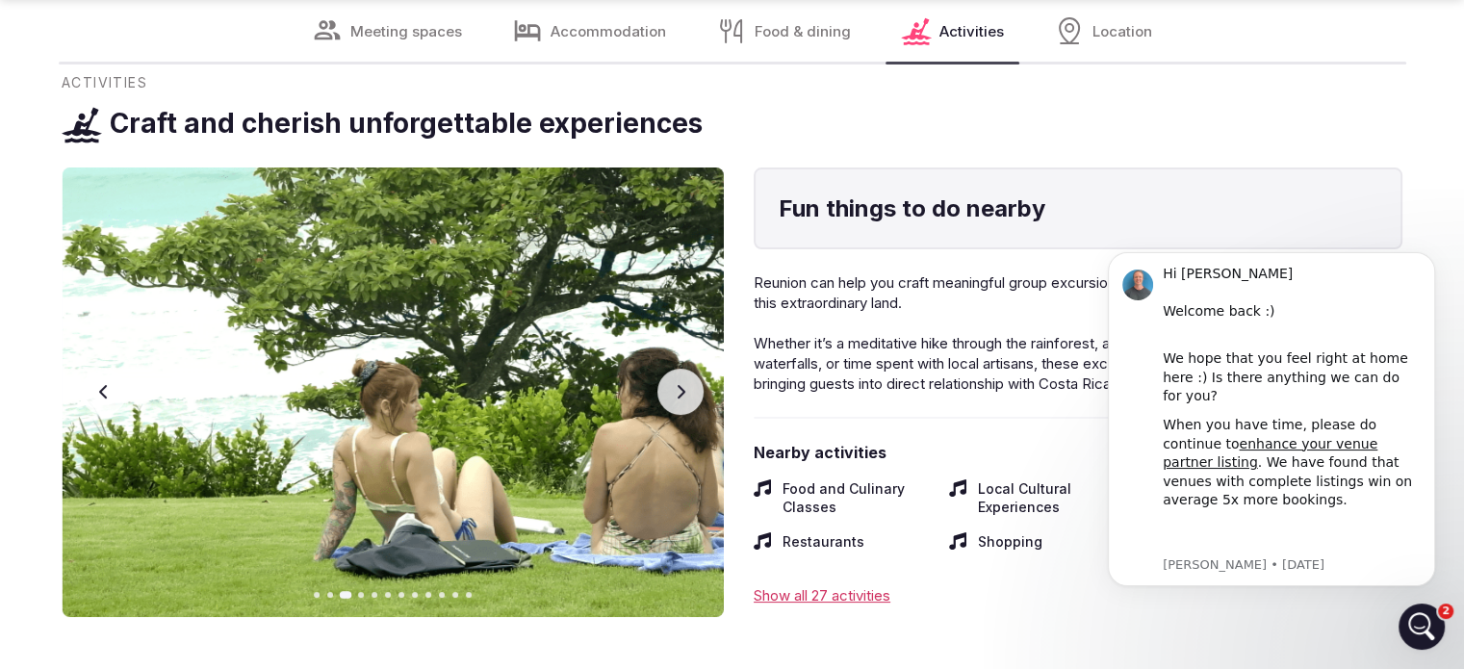
click at [686, 384] on icon "button" at bounding box center [680, 391] width 15 height 15
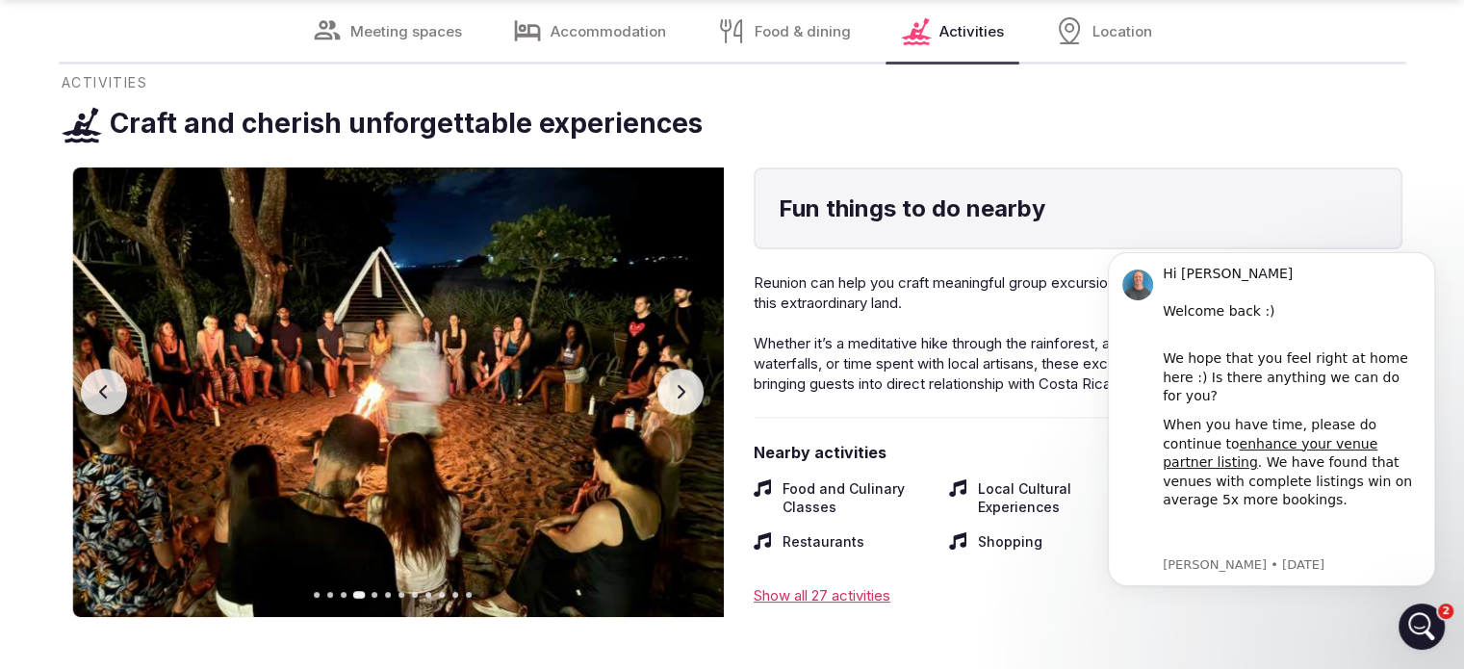
click at [686, 384] on icon "button" at bounding box center [680, 391] width 15 height 15
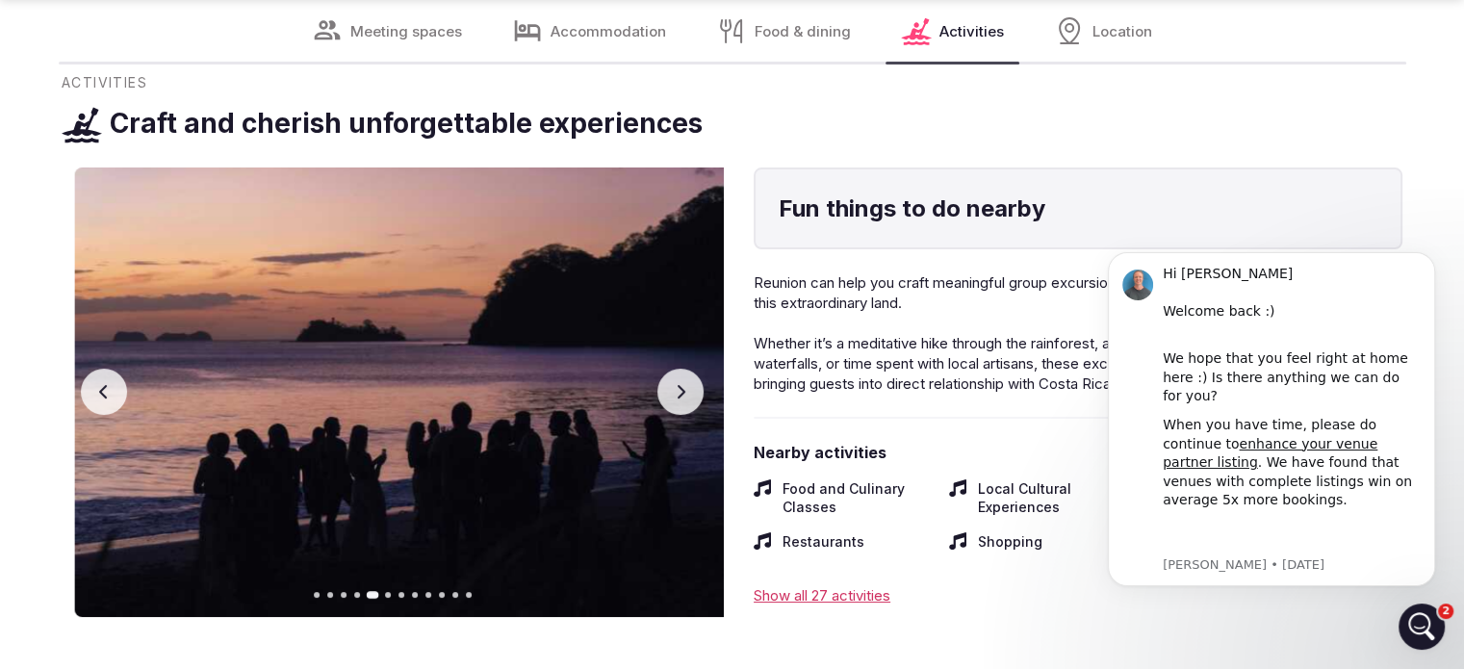
click at [686, 384] on icon "button" at bounding box center [680, 391] width 15 height 15
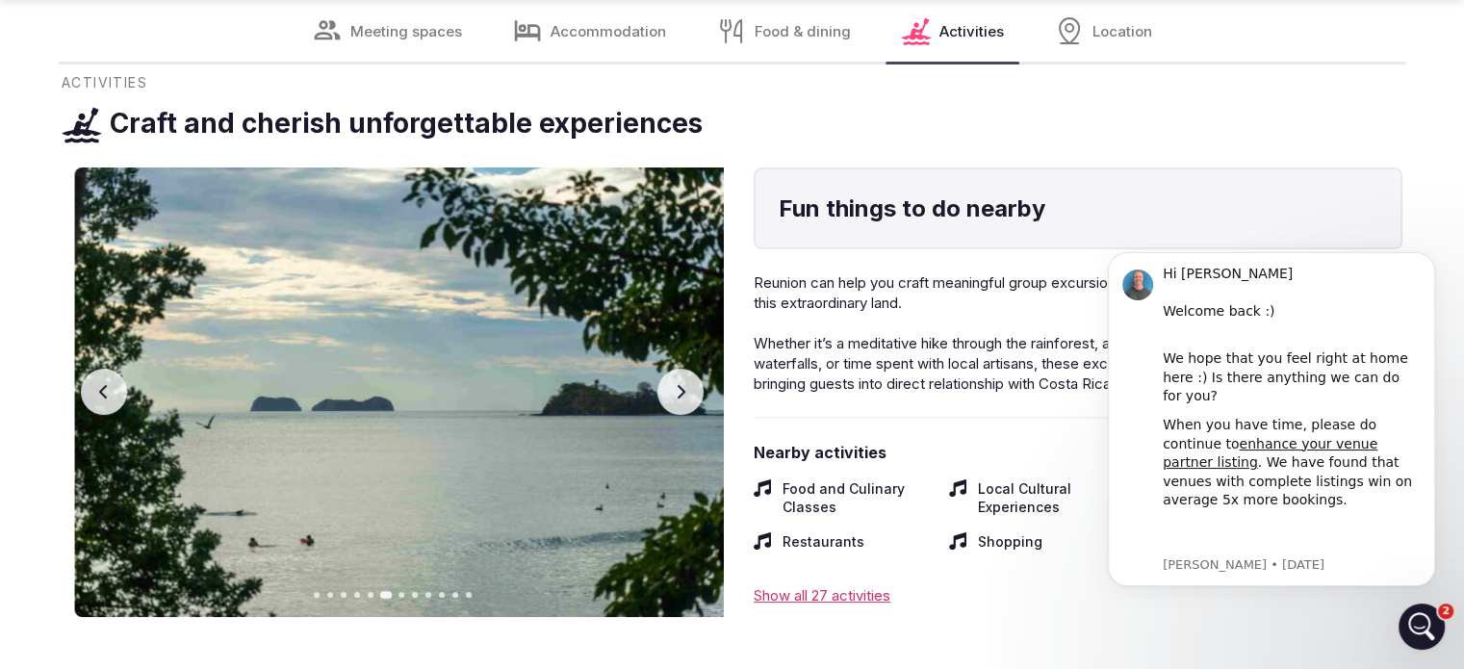
click at [686, 384] on icon "button" at bounding box center [680, 391] width 15 height 15
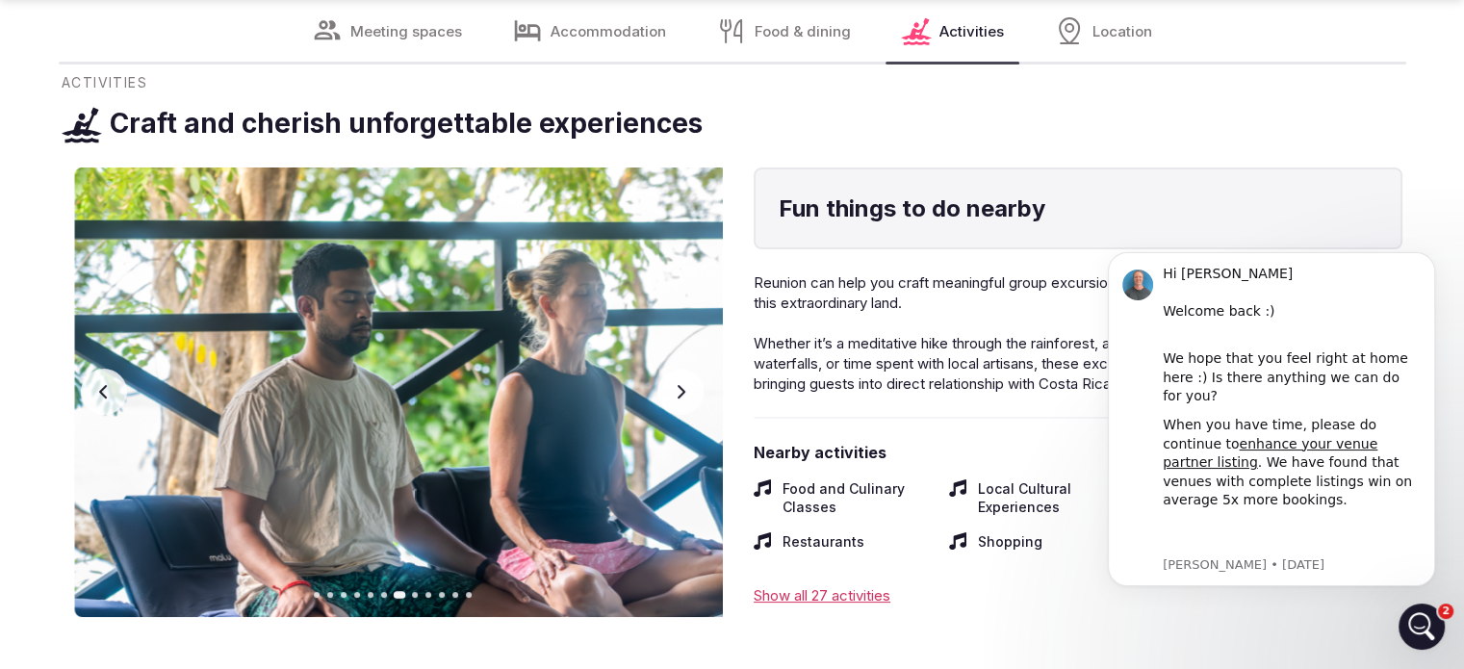
click at [686, 384] on icon "button" at bounding box center [680, 391] width 15 height 15
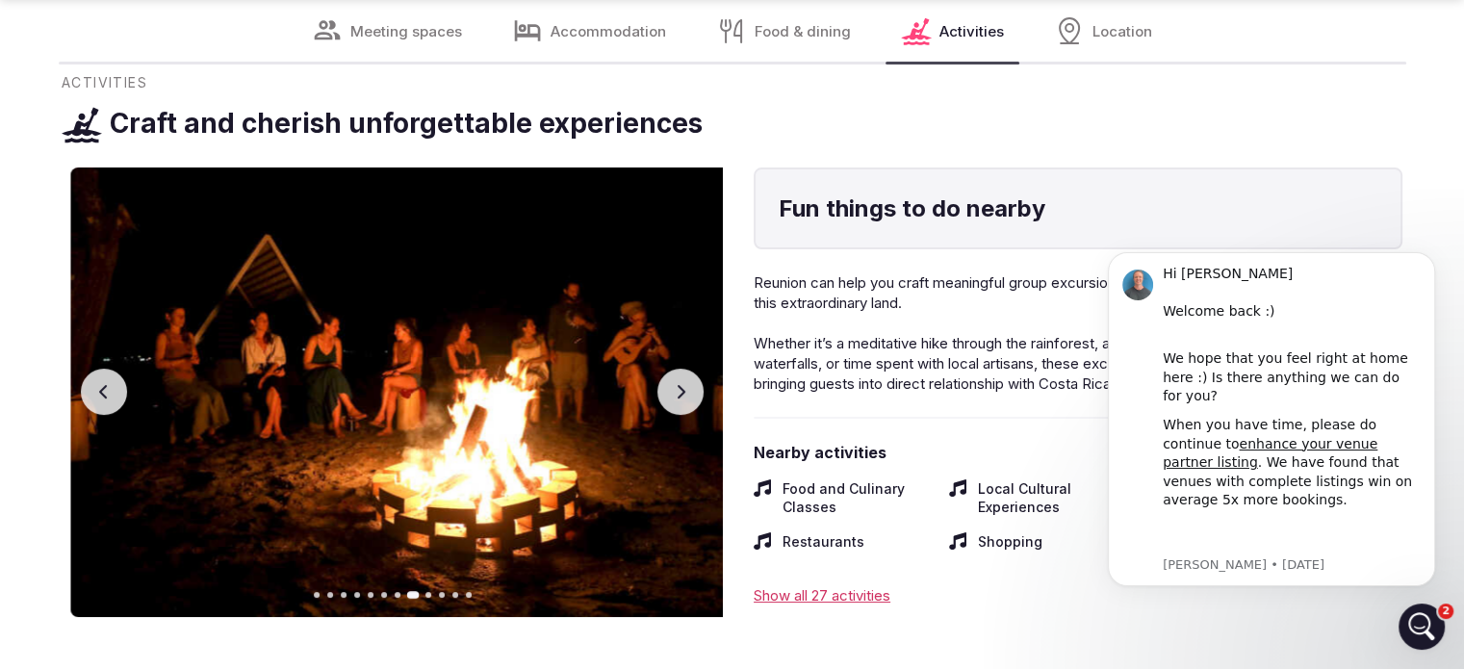
click at [686, 384] on icon "button" at bounding box center [680, 391] width 15 height 15
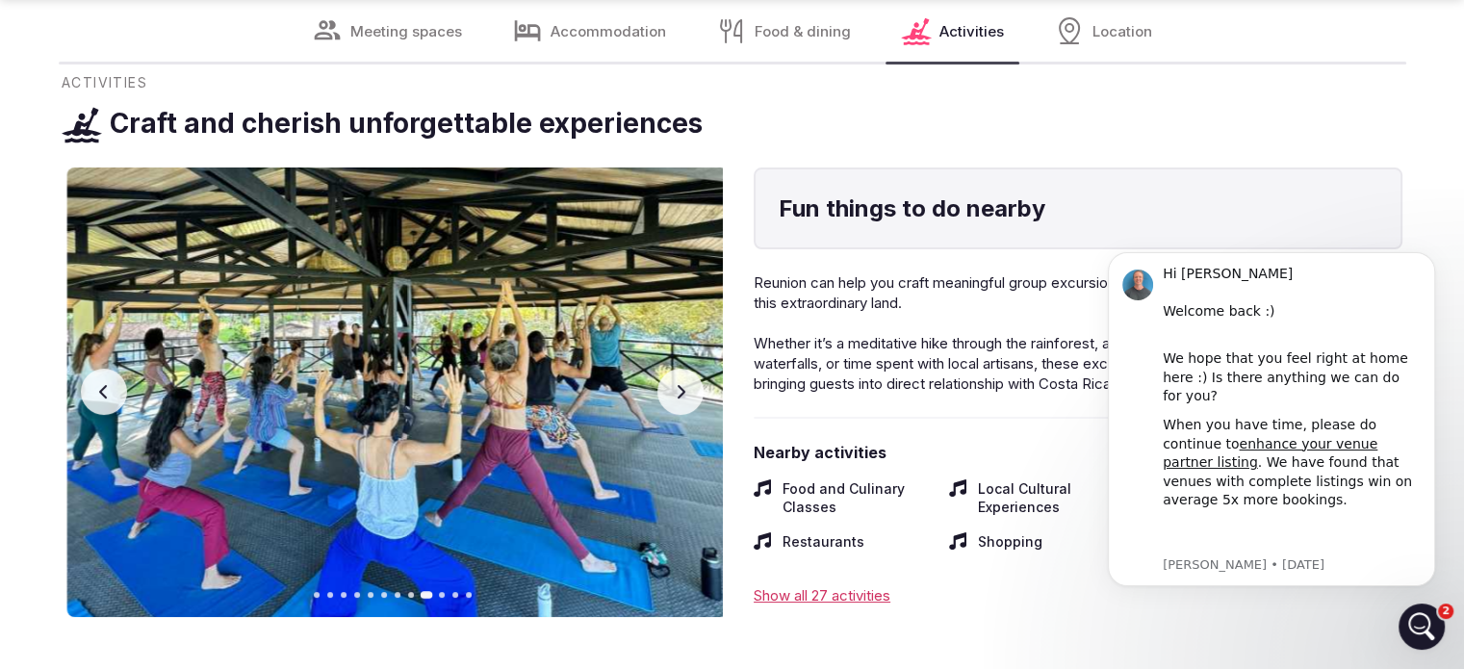
click at [686, 384] on icon "button" at bounding box center [680, 391] width 15 height 15
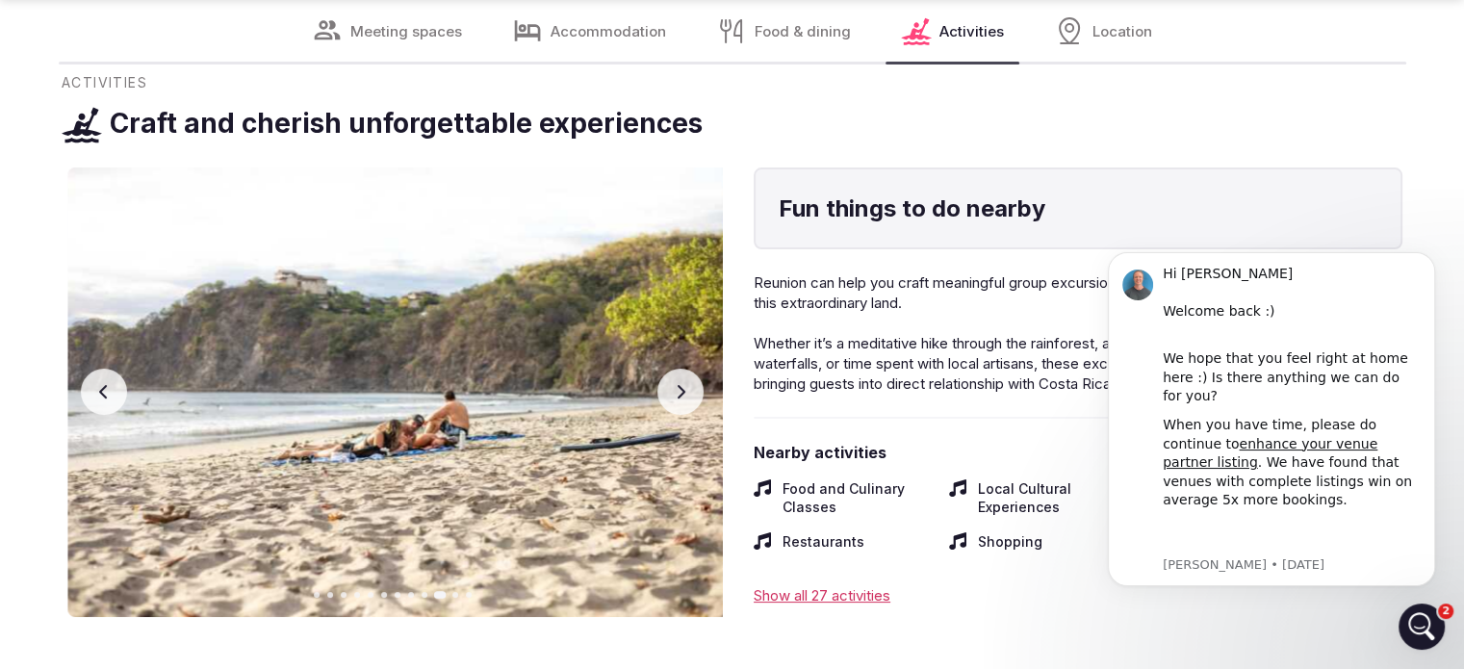
click at [686, 384] on icon "button" at bounding box center [680, 391] width 15 height 15
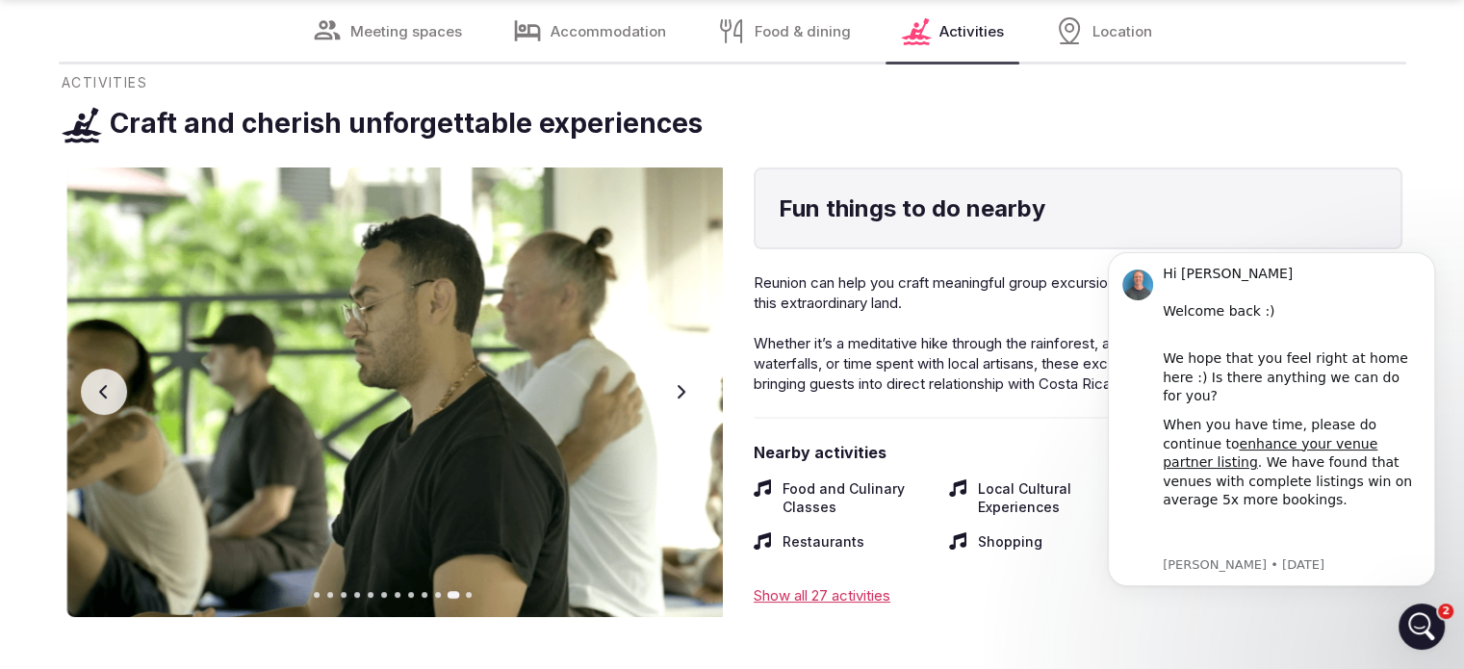
click at [689, 386] on button "Next slide" at bounding box center [681, 392] width 46 height 46
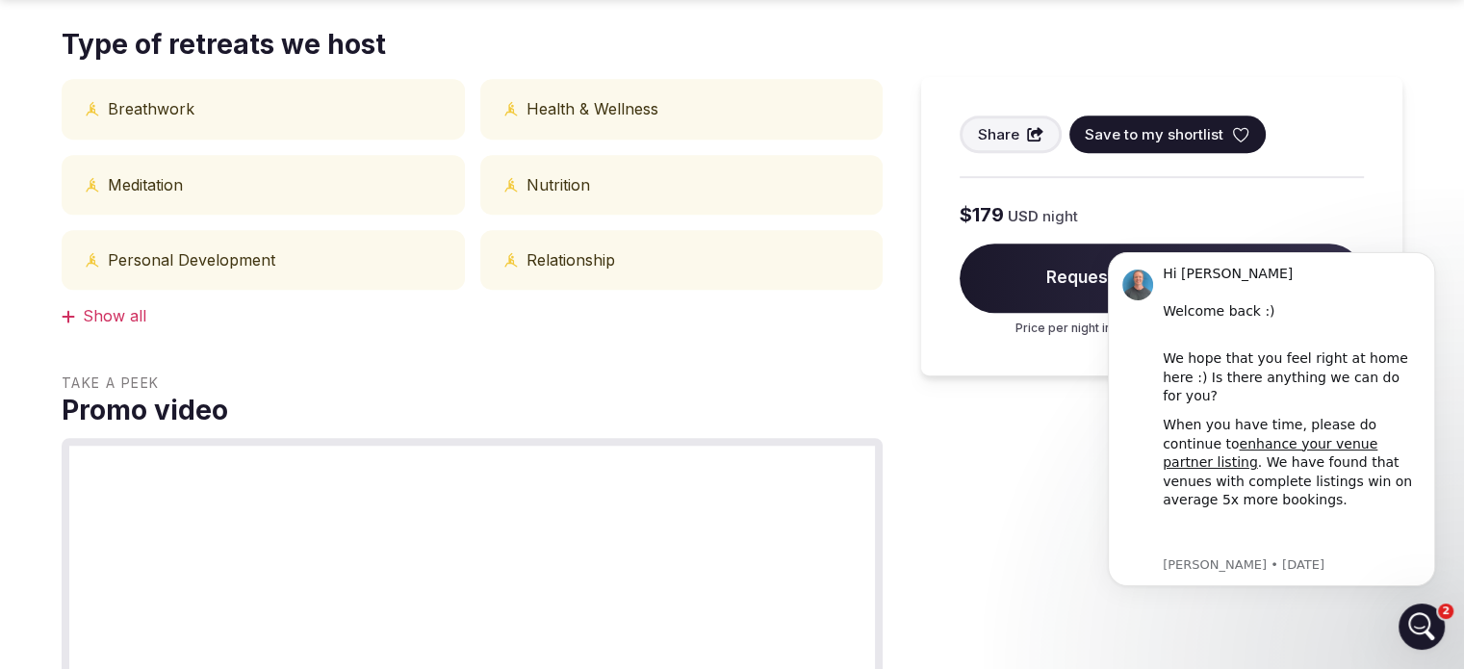
scroll to position [867, 0]
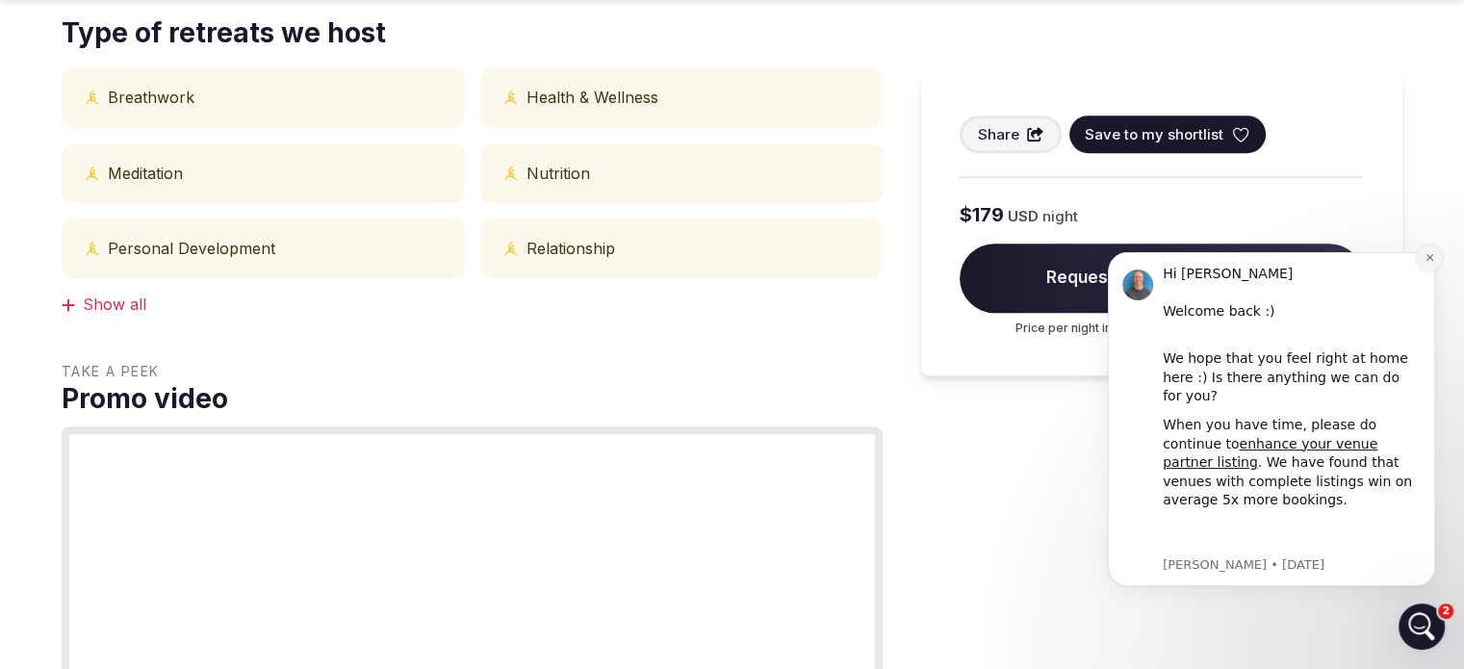
click at [1436, 257] on button "Dismiss notification" at bounding box center [1429, 258] width 25 height 25
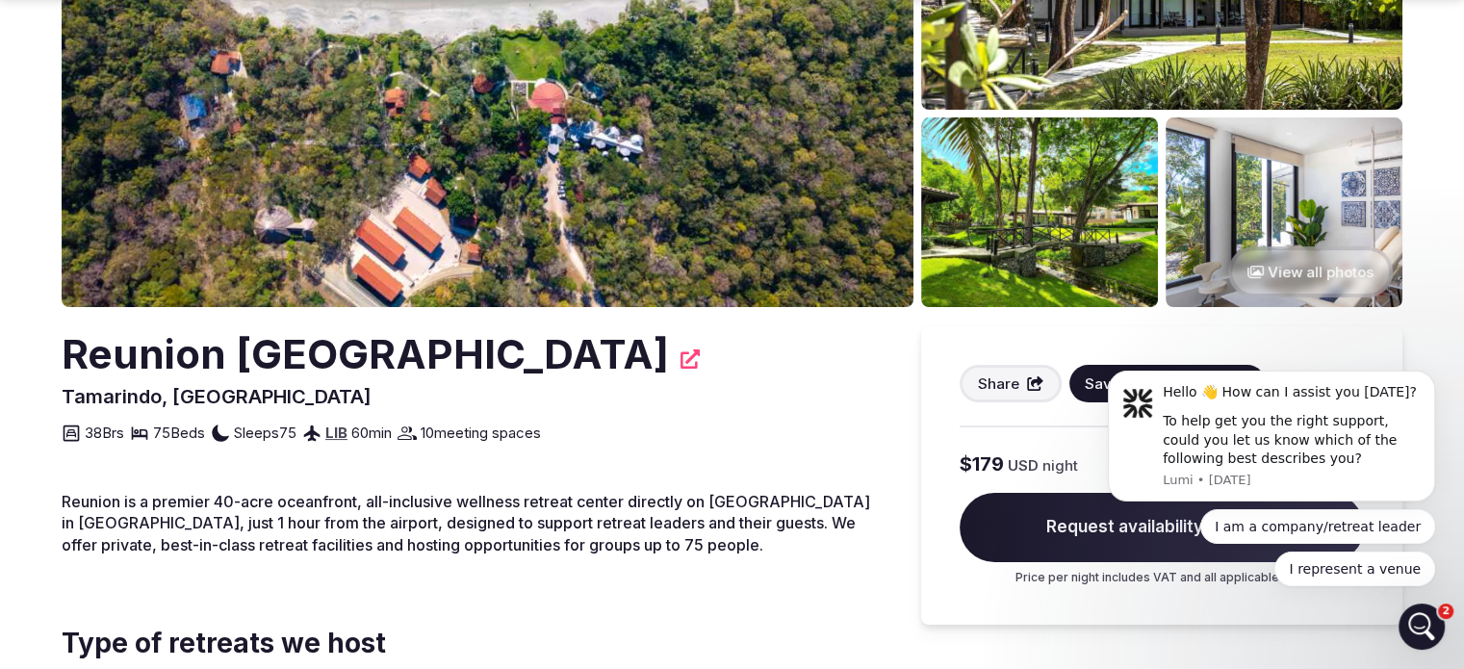
scroll to position [289, 0]
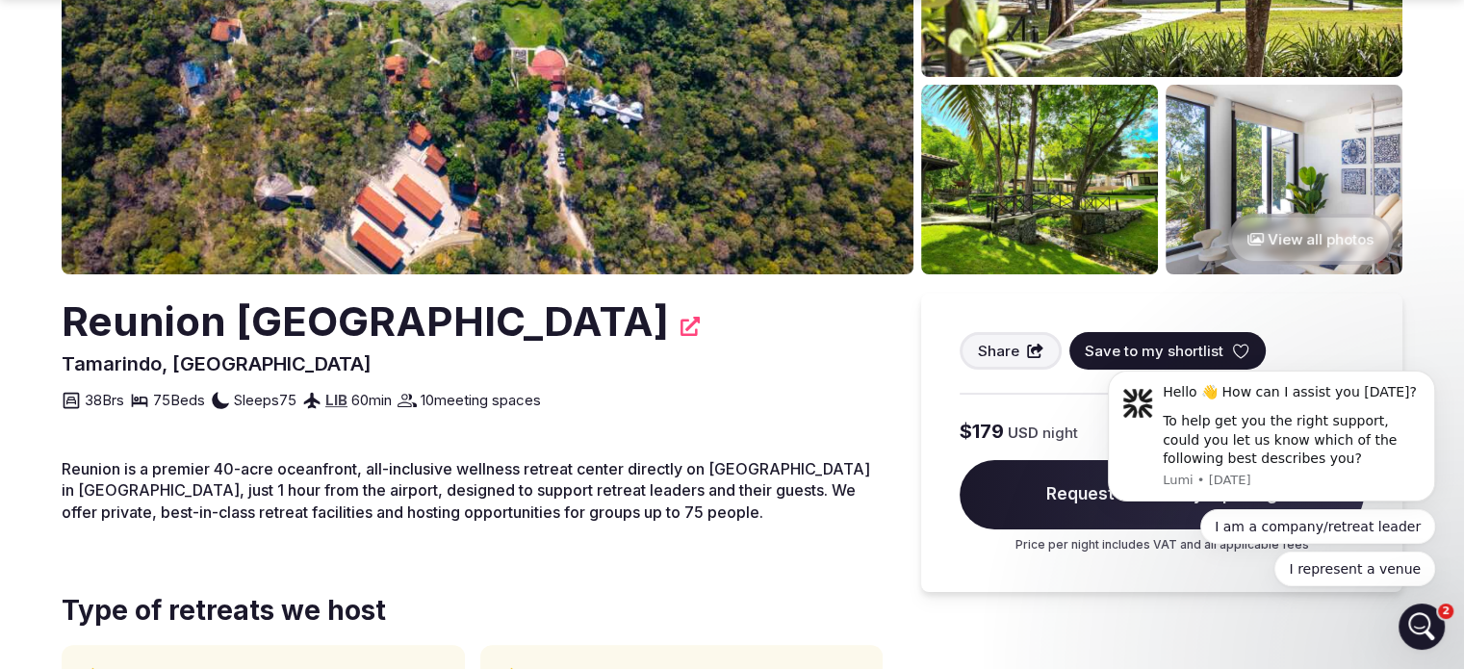
click at [1325, 242] on button "View all photos" at bounding box center [1311, 239] width 165 height 51
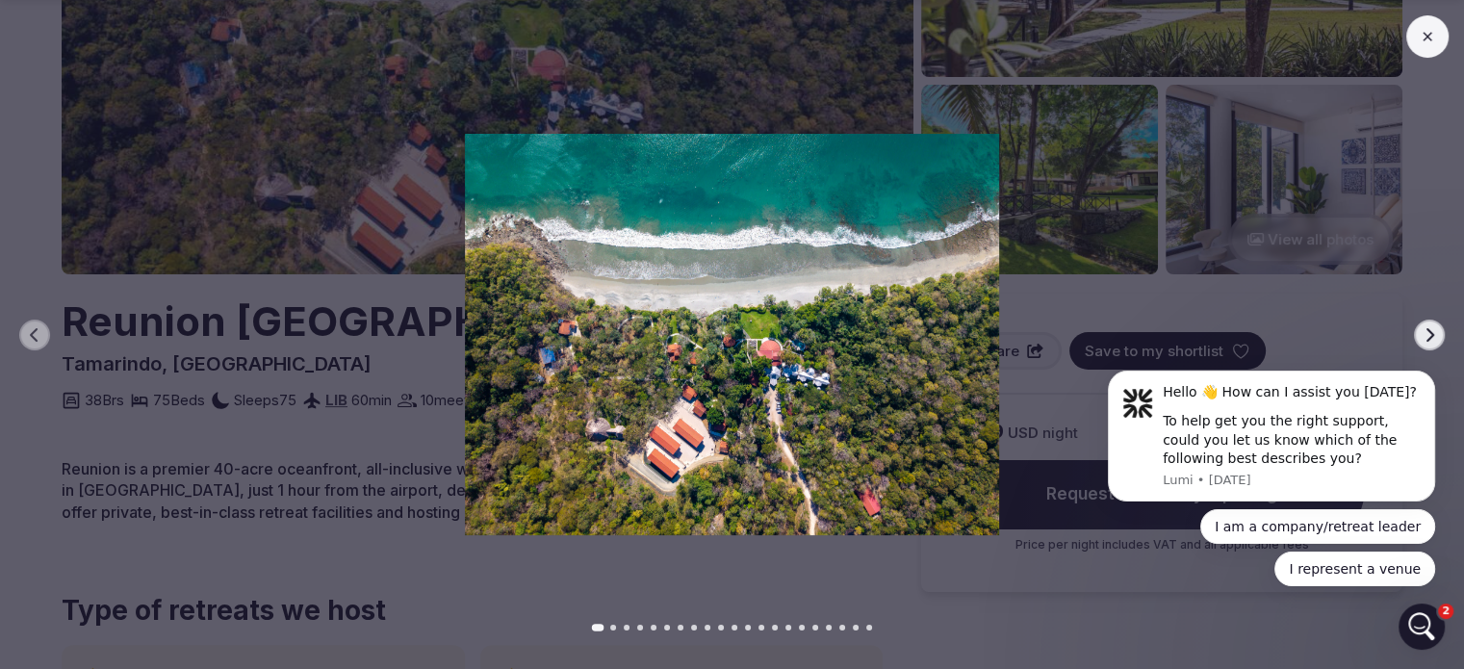
click at [1424, 336] on body "Hello 👋 How can I assist you [DATE]? To help get you the right support, could y…" at bounding box center [1272, 442] width 370 height 334
click at [611, 627] on button "Go to slide 2" at bounding box center [613, 628] width 6 height 6
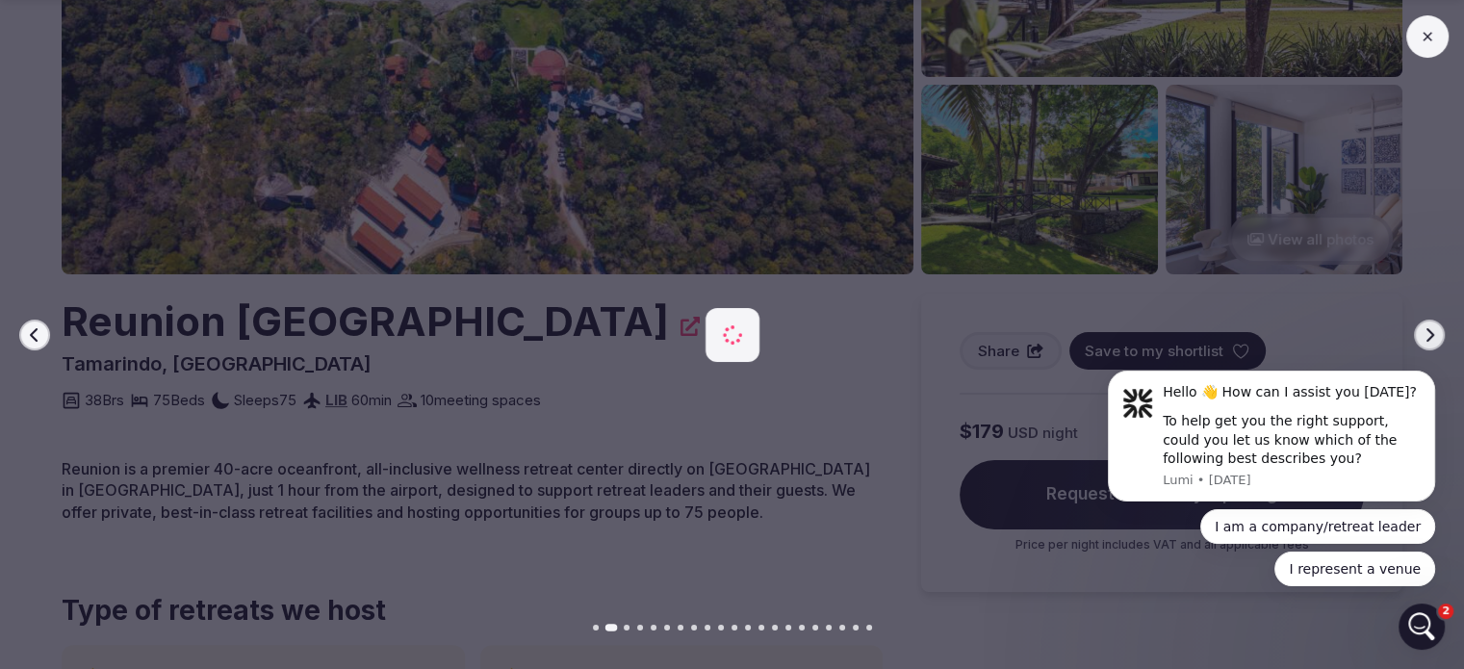
click at [634, 627] on div at bounding box center [732, 628] width 1464 height 6
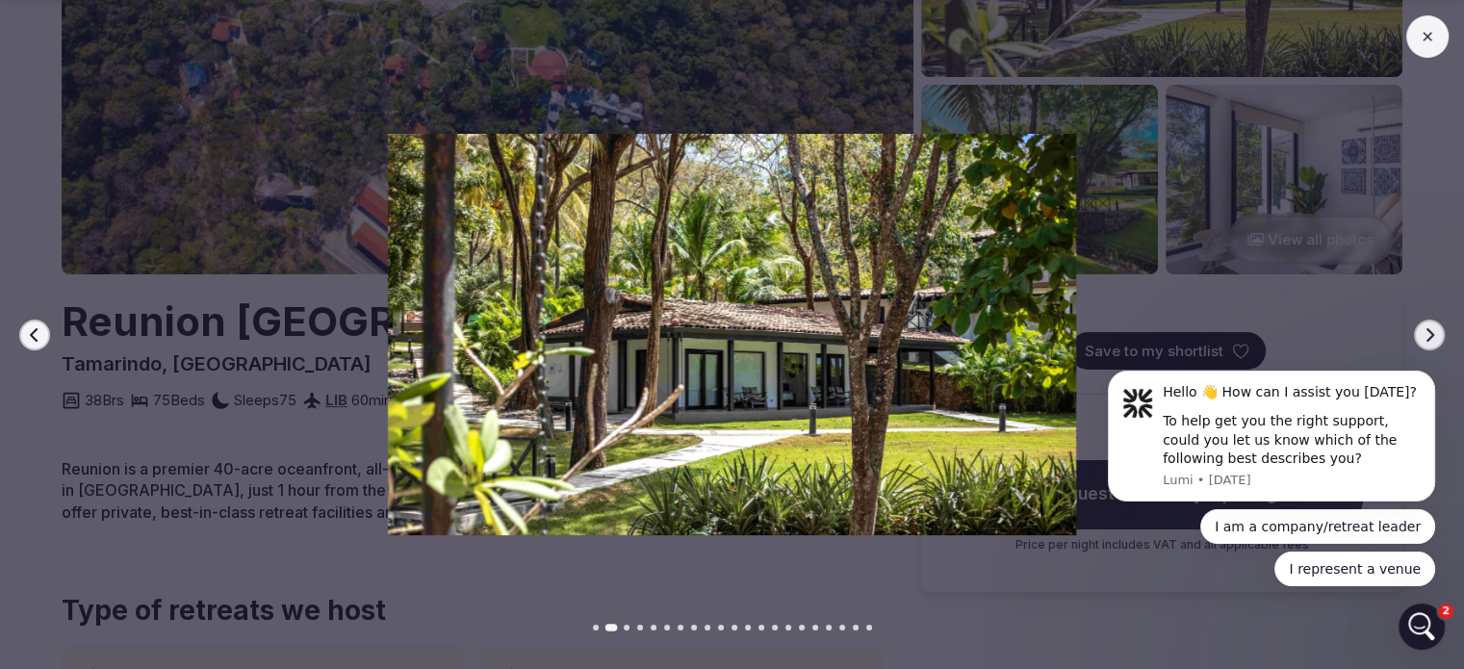
click at [1446, 323] on body "Hello 👋 How can I assist you today? To help get you the right support, could yo…" at bounding box center [1272, 442] width 370 height 334
click at [1427, 333] on body "Hello 👋 How can I assist you today? To help get you the right support, could yo…" at bounding box center [1272, 442] width 370 height 334
click at [1415, 333] on body "Hello 👋 How can I assist you today? To help get you the right support, could yo…" at bounding box center [1272, 442] width 370 height 334
click at [627, 628] on button "Go to slide 3" at bounding box center [627, 628] width 6 height 6
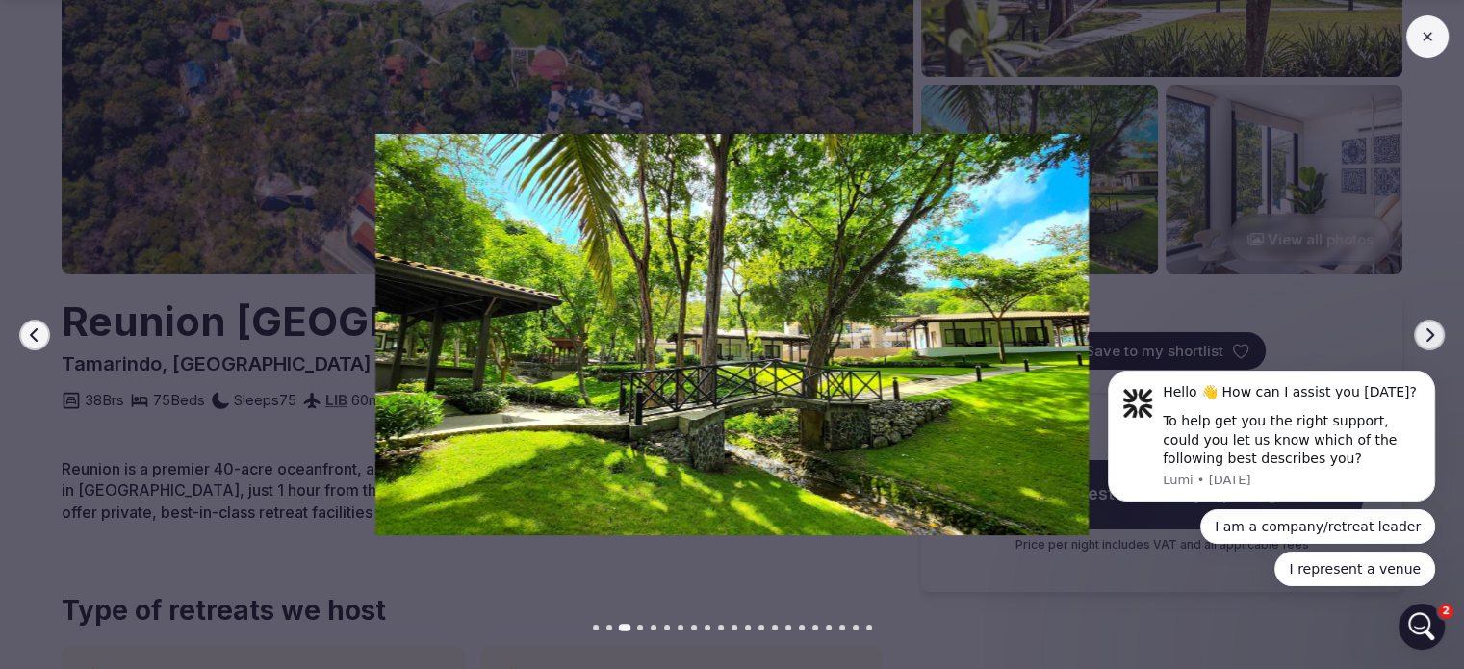
click at [640, 630] on button "Go to slide 4" at bounding box center [640, 628] width 6 height 6
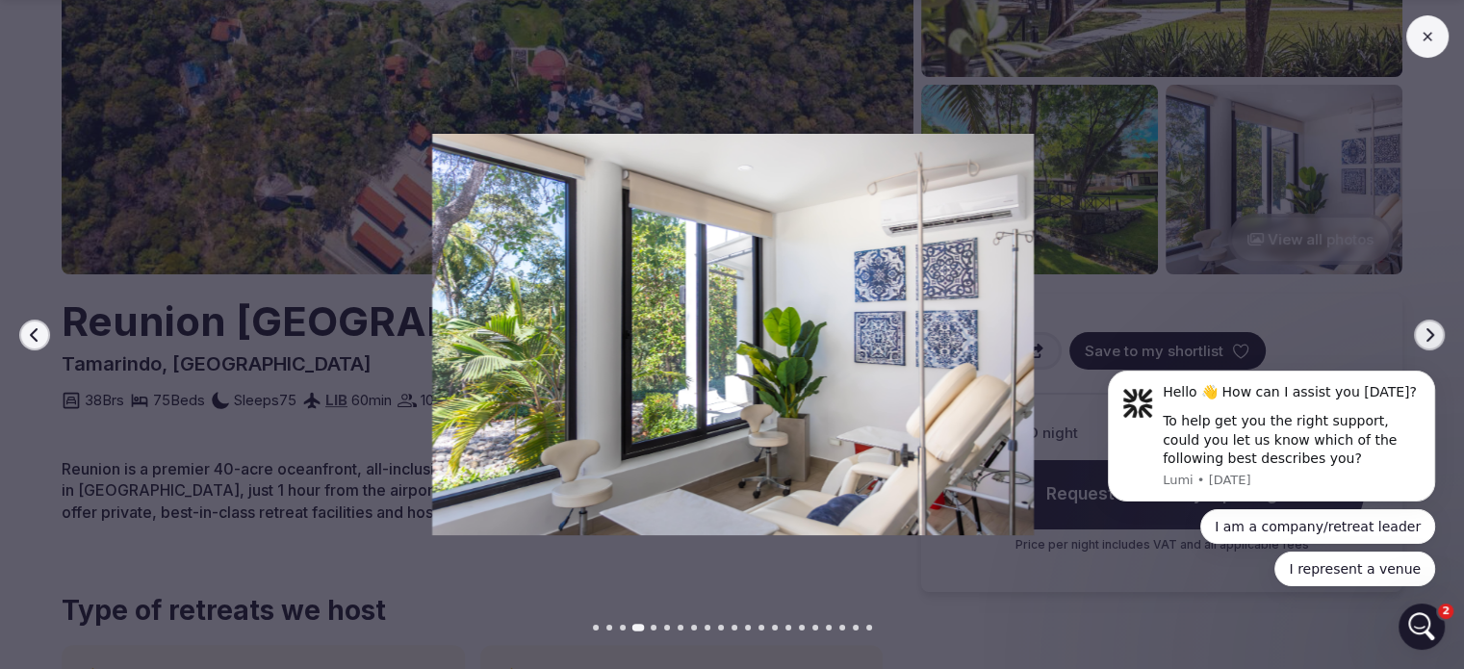
click at [651, 628] on button "Go to slide 5" at bounding box center [654, 628] width 6 height 6
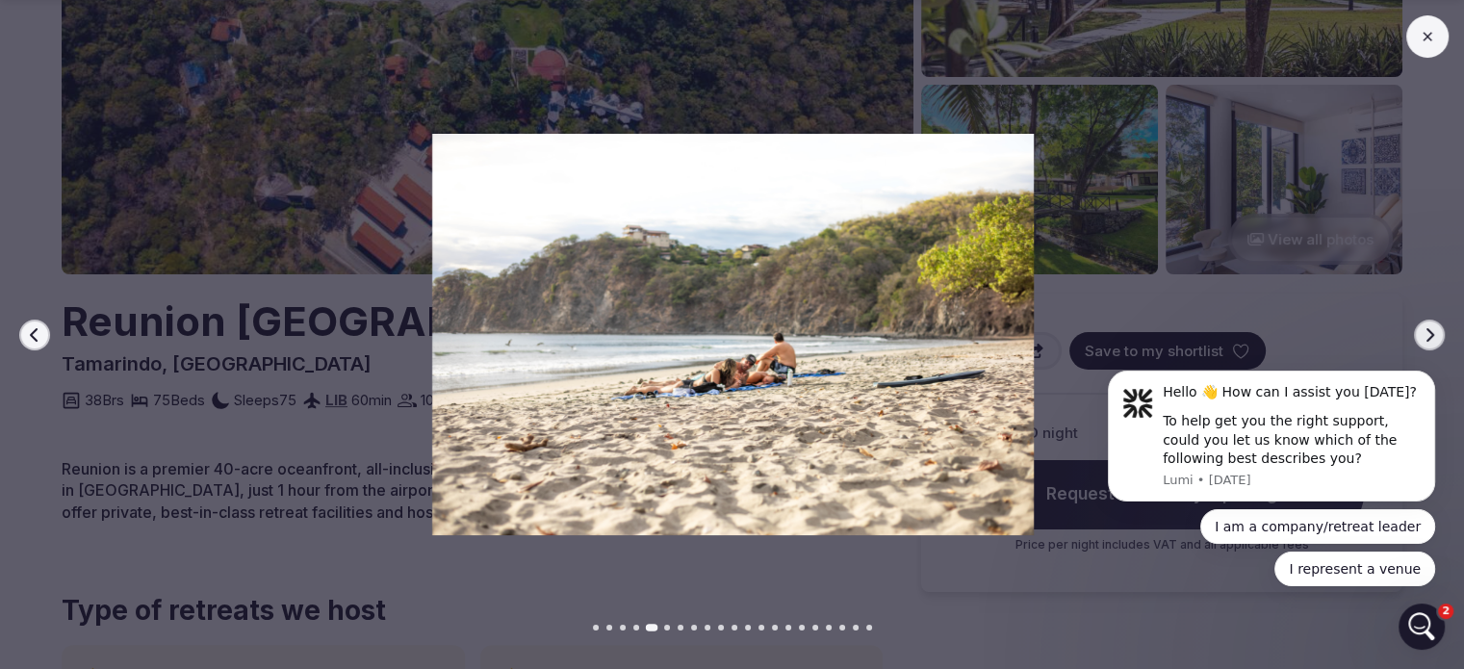
click at [667, 629] on button "Go to slide 6" at bounding box center [667, 628] width 6 height 6
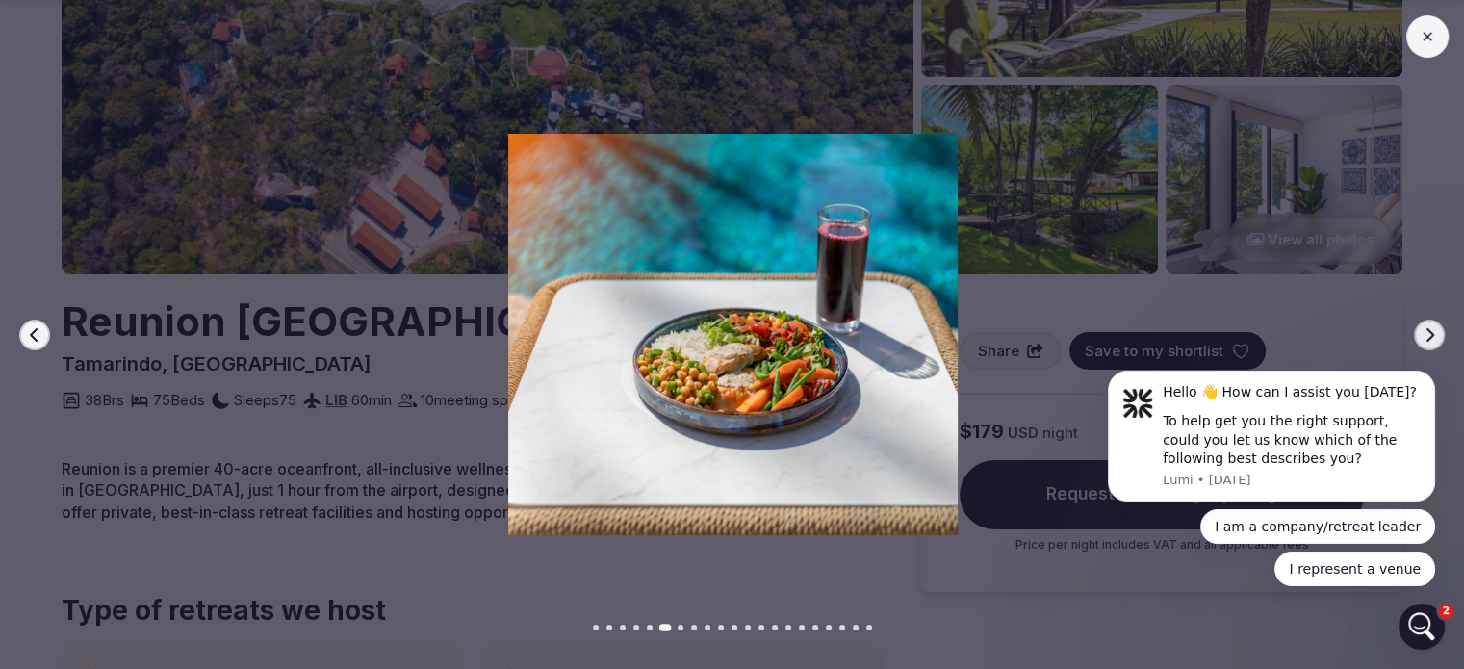
click at [680, 628] on button "Go to slide 7" at bounding box center [681, 628] width 6 height 6
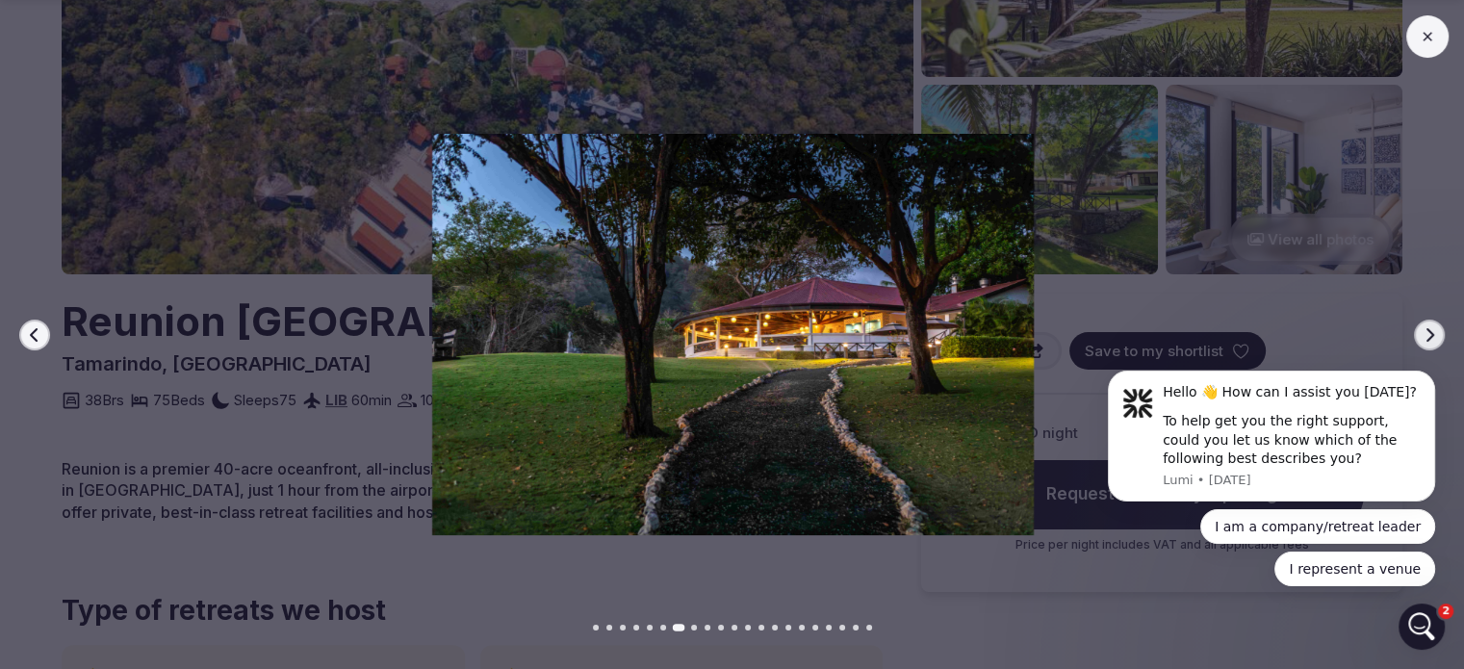
click at [693, 628] on button "Go to slide 8" at bounding box center [694, 628] width 6 height 6
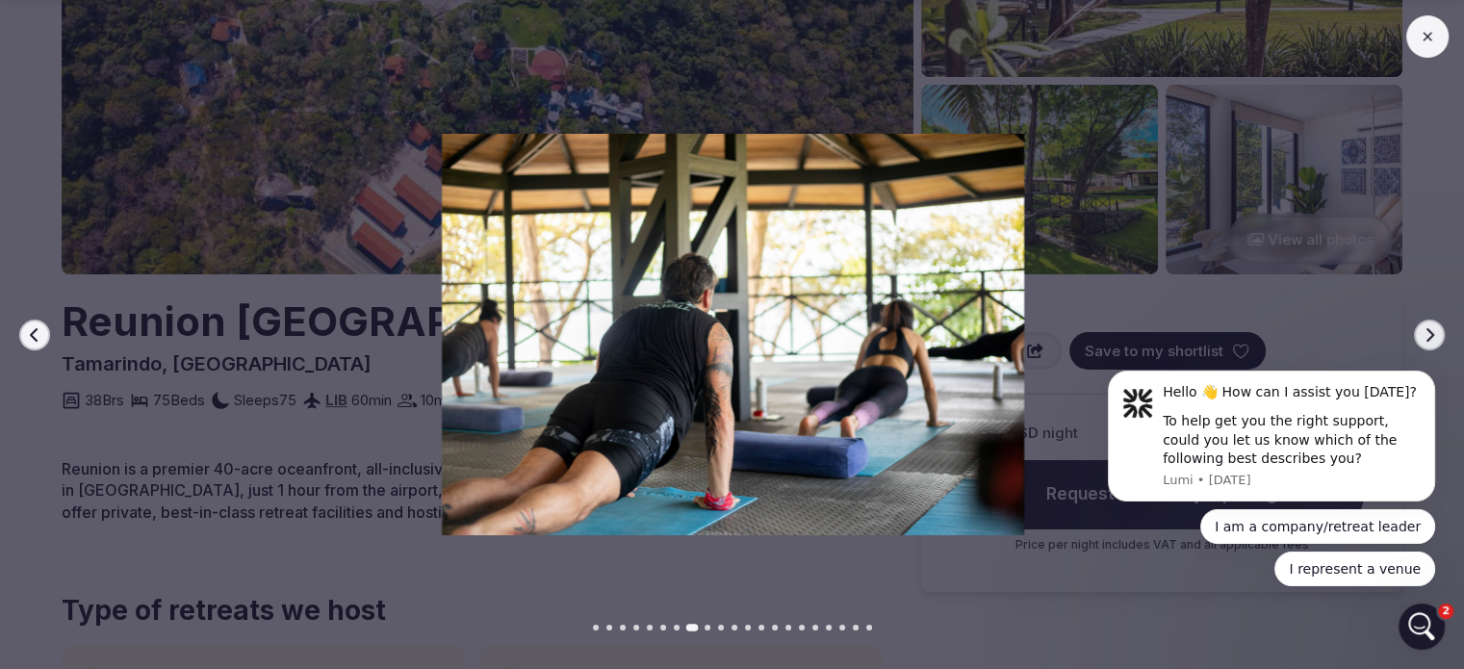
click at [707, 628] on button "Go to slide 9" at bounding box center [708, 628] width 6 height 6
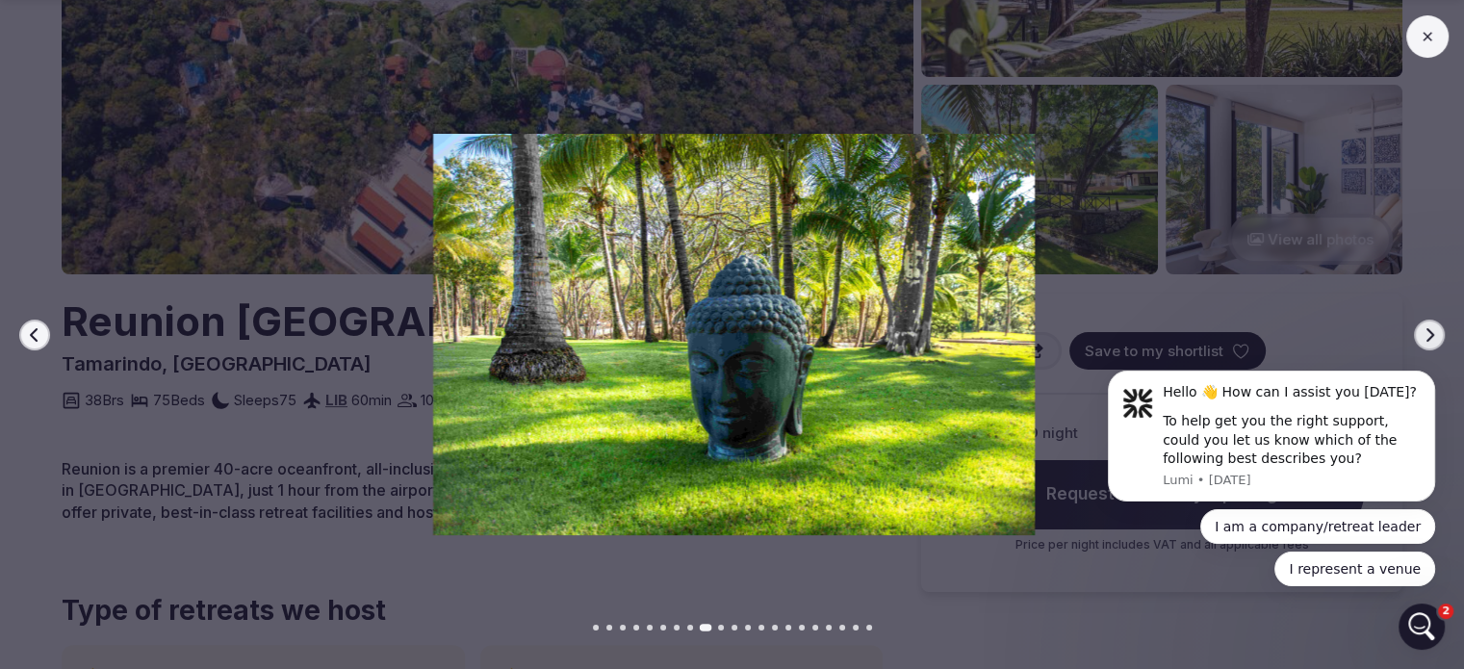
click at [719, 627] on button "Go to slide 10" at bounding box center [721, 628] width 6 height 6
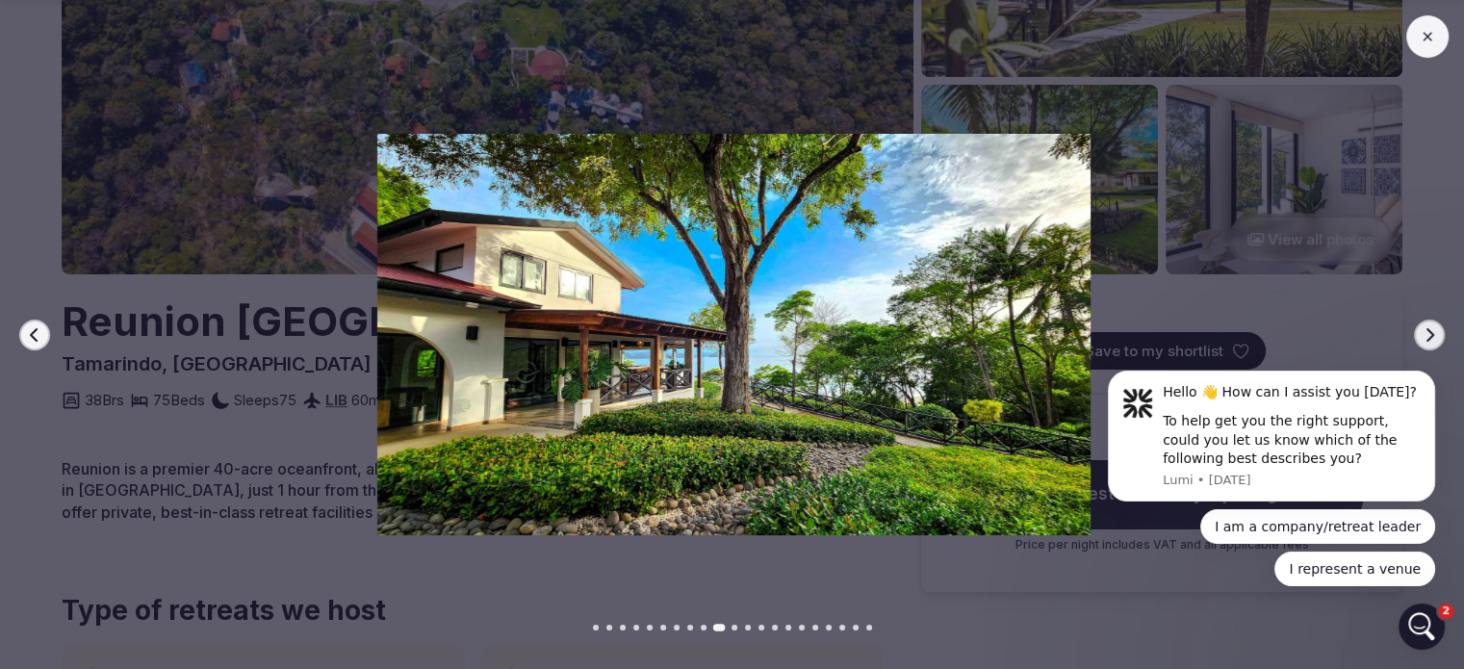
click at [735, 628] on button "Go to slide 11" at bounding box center [735, 628] width 6 height 6
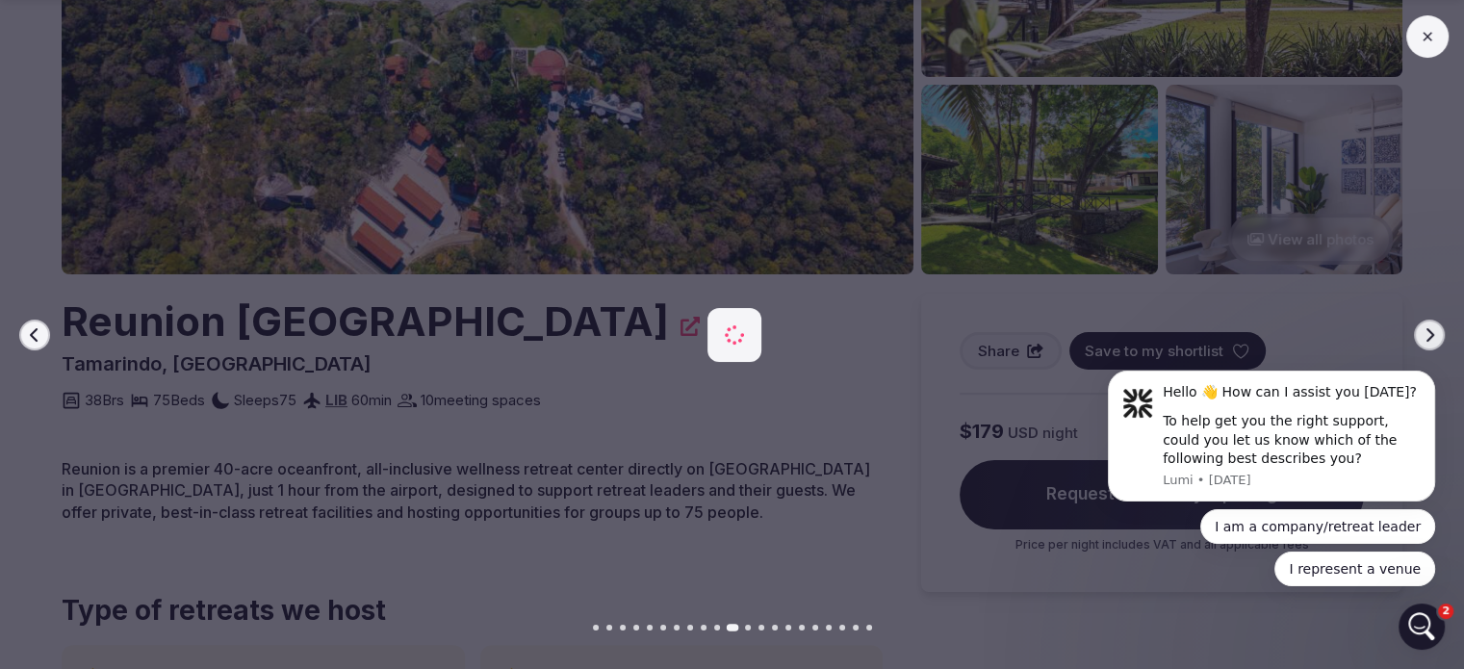
click at [754, 630] on div at bounding box center [732, 628] width 1464 height 6
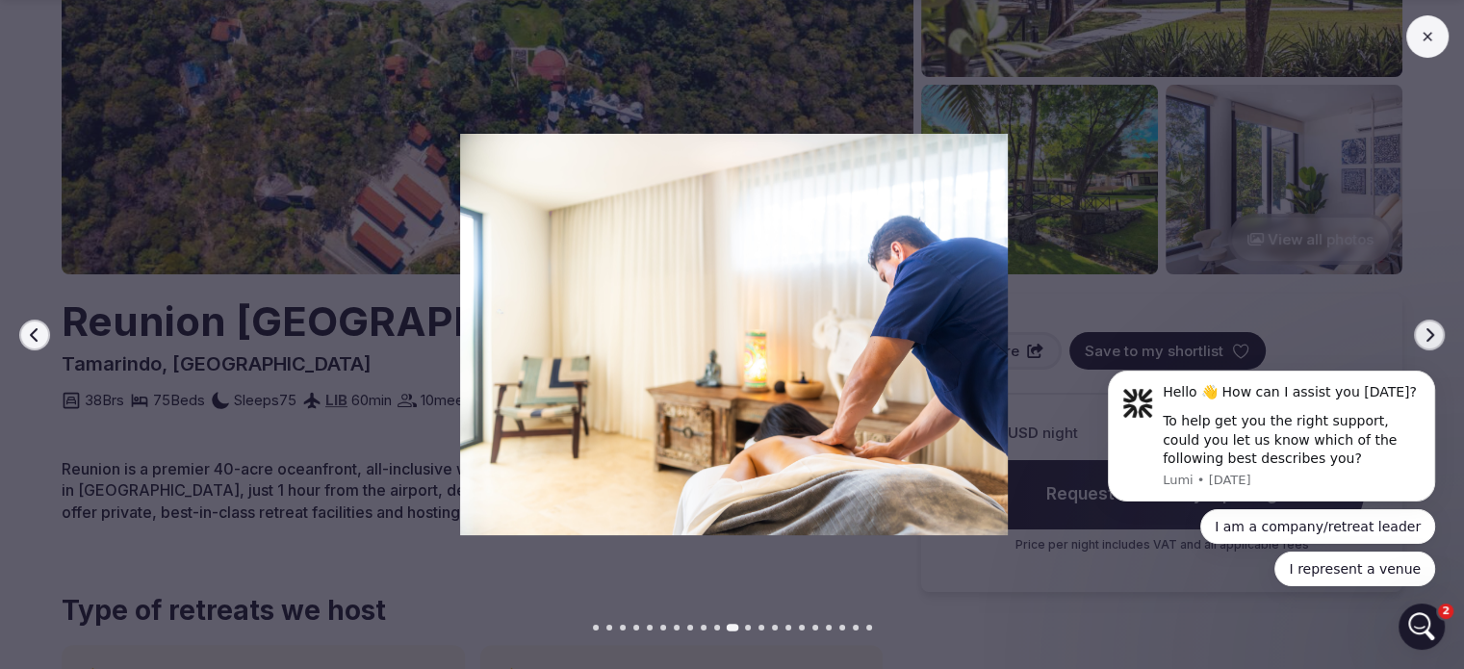
click at [747, 628] on button "Go to slide 12" at bounding box center [748, 628] width 6 height 6
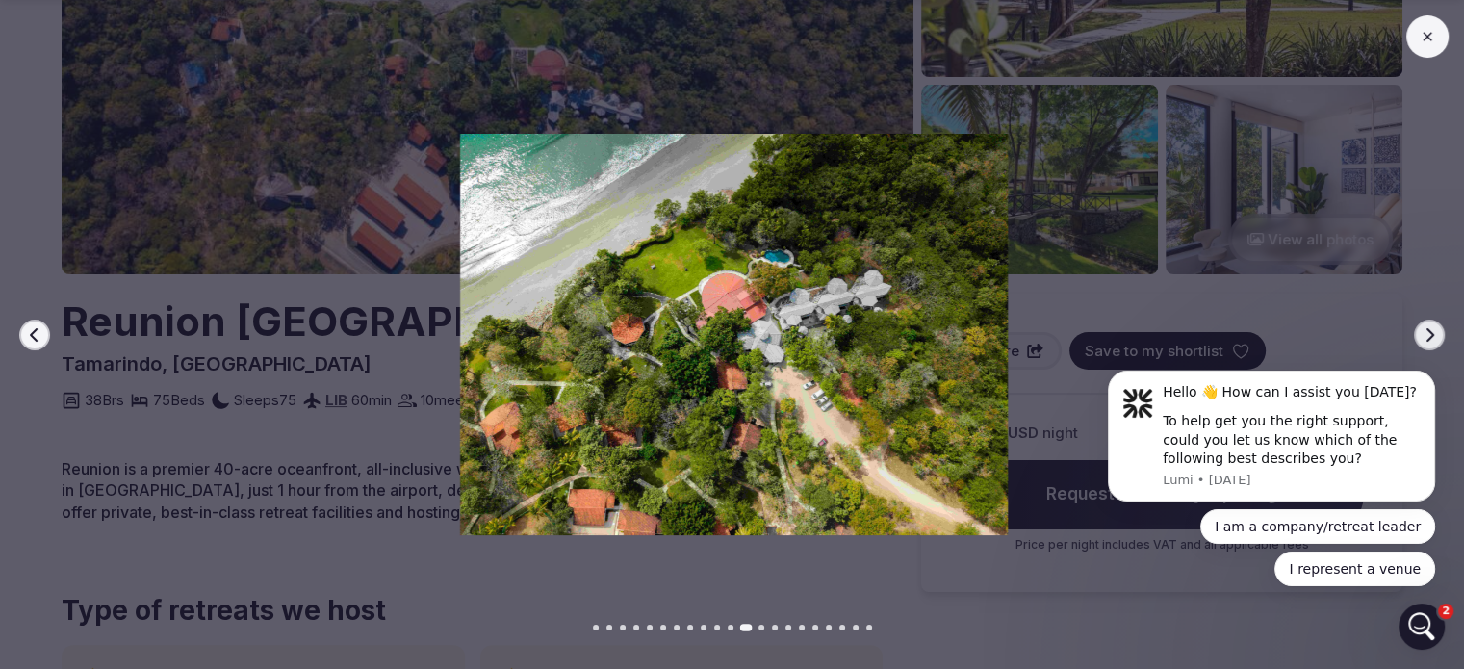
click at [763, 629] on button "Go to slide 13" at bounding box center [762, 628] width 6 height 6
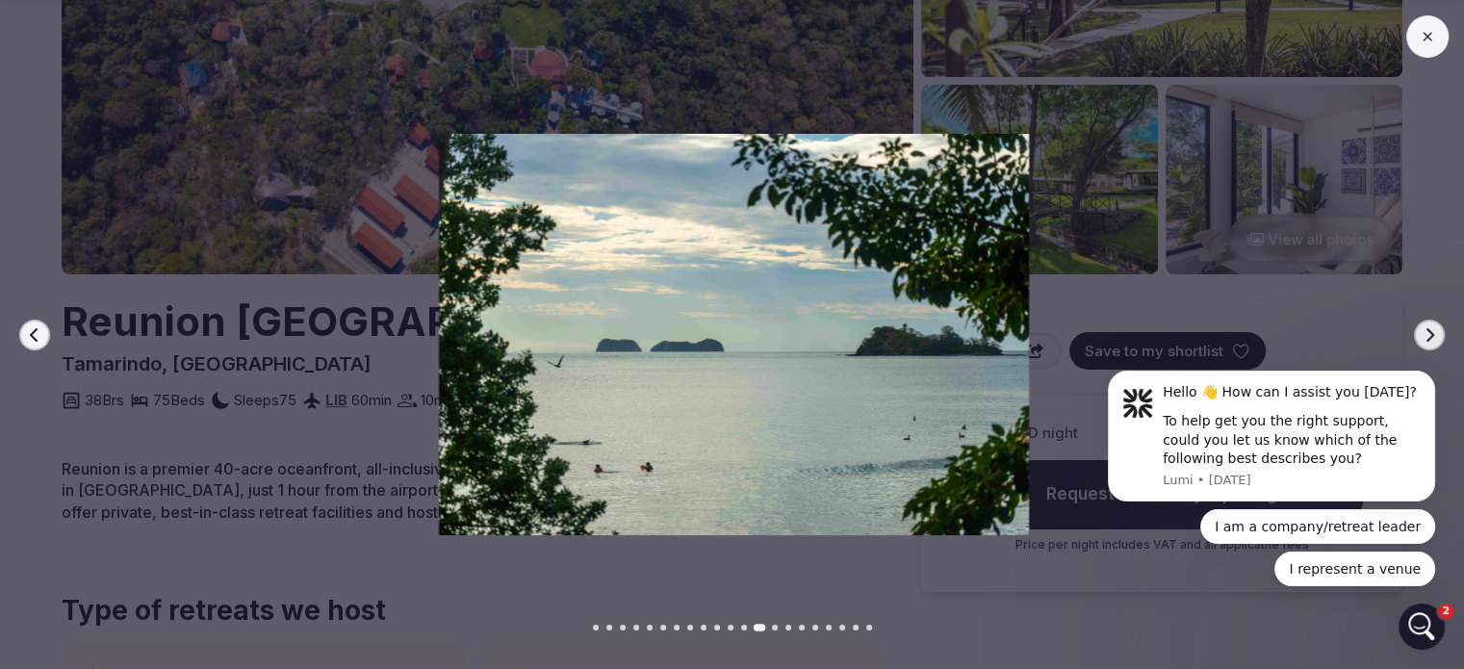
click at [741, 627] on button "Go to slide 12" at bounding box center [744, 628] width 6 height 6
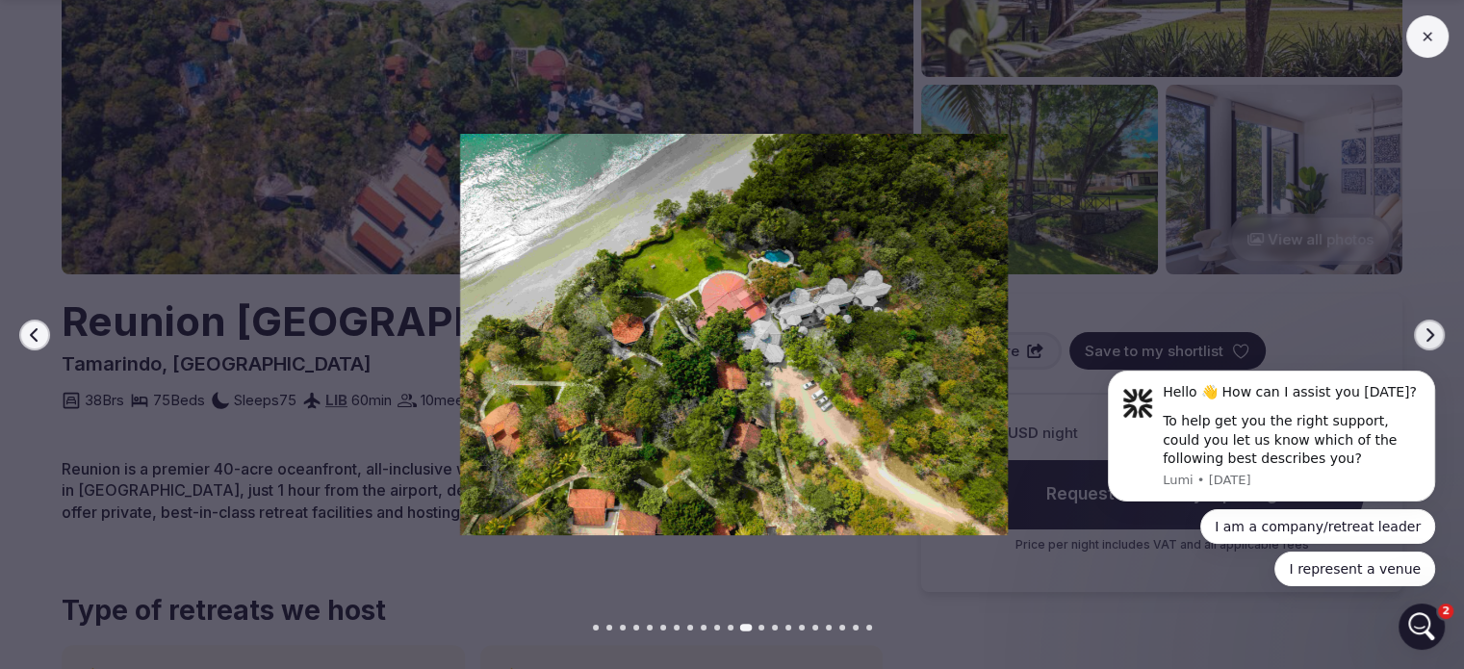
click at [775, 627] on button "Go to slide 14" at bounding box center [775, 628] width 6 height 6
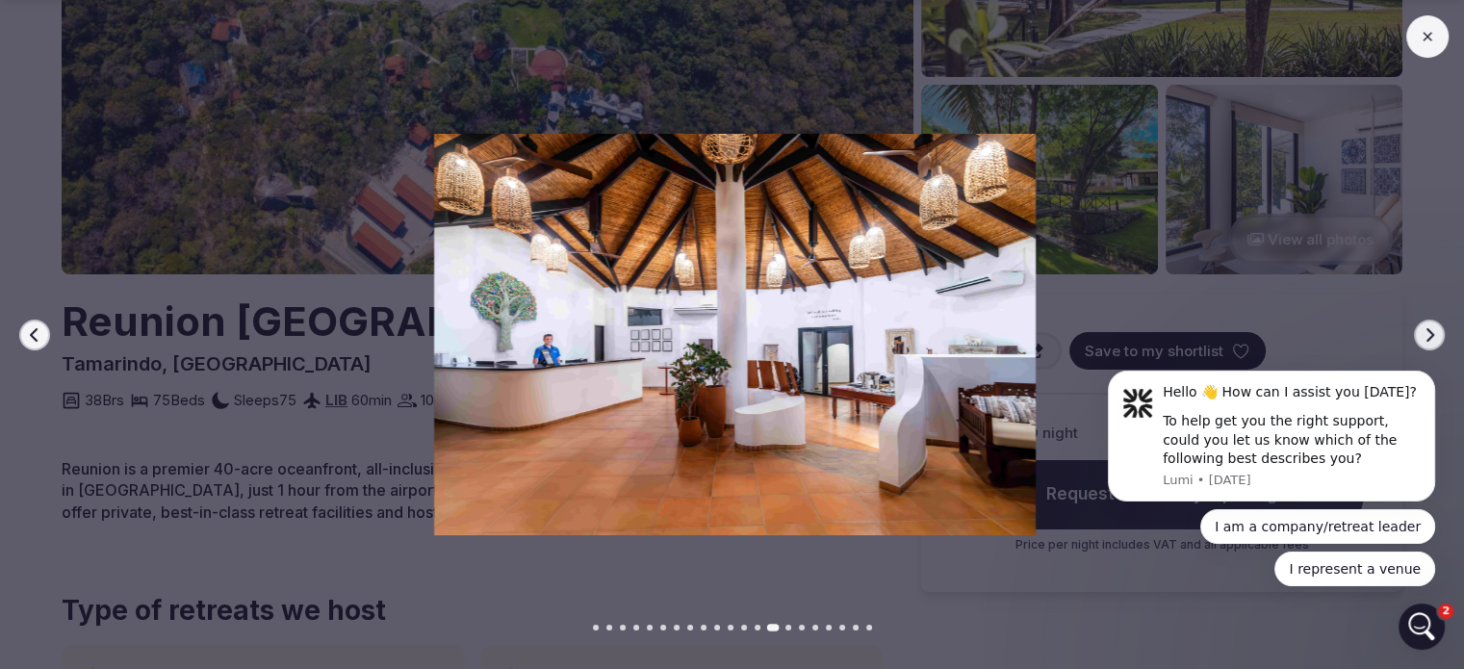
click at [788, 628] on button "Go to slide 15" at bounding box center [789, 628] width 6 height 6
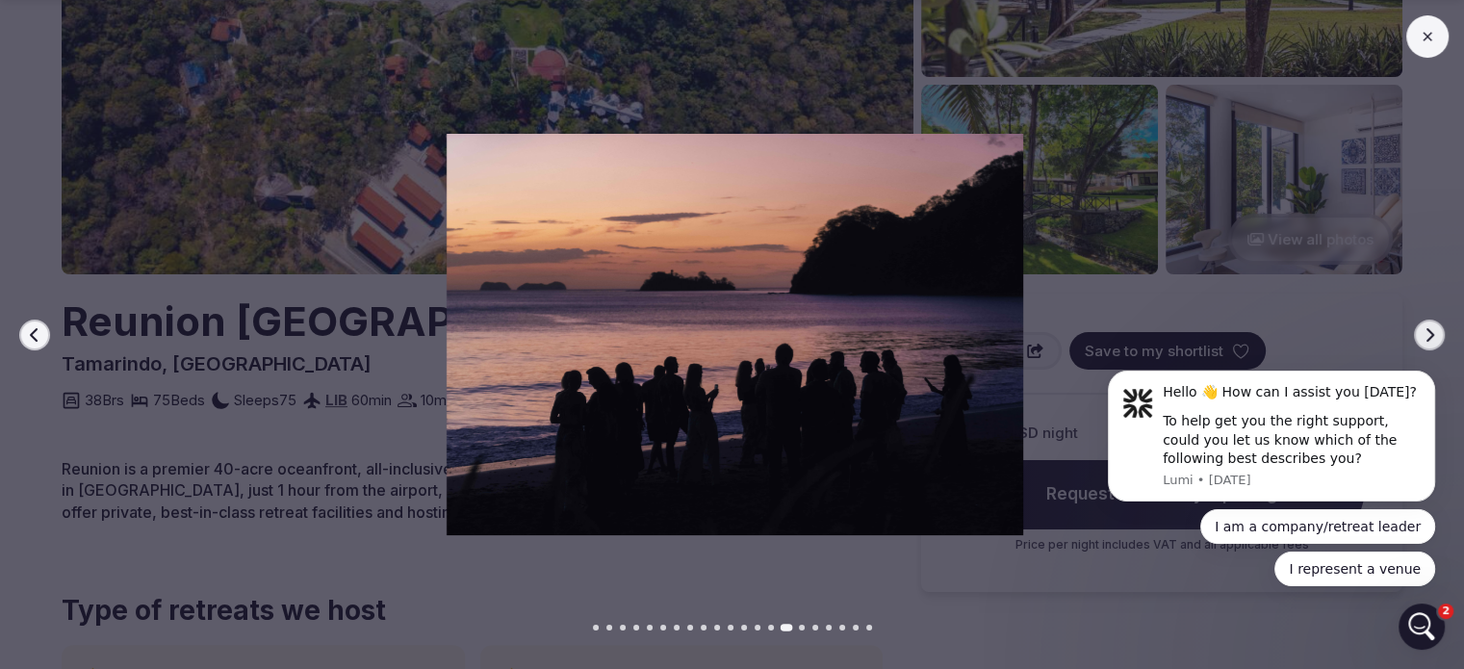
click at [802, 627] on button "Go to slide 16" at bounding box center [802, 628] width 6 height 6
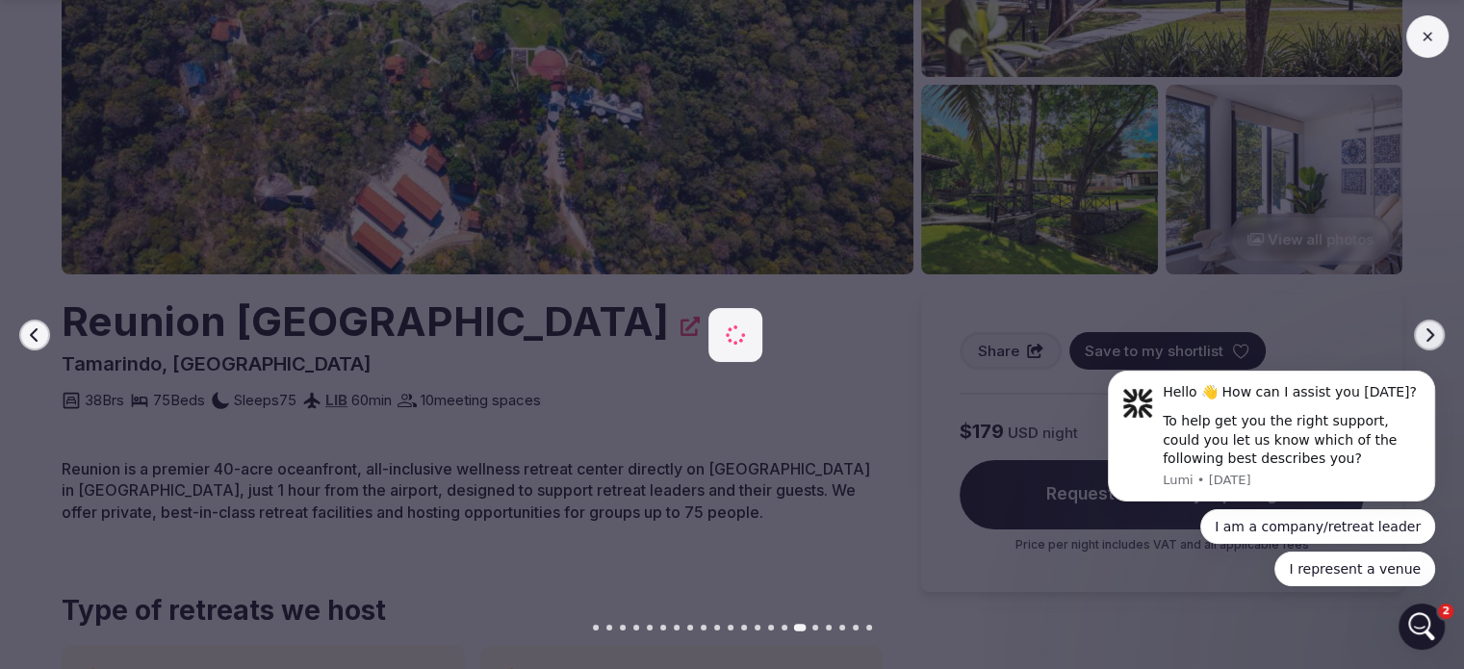
click at [818, 626] on div at bounding box center [732, 628] width 1464 height 6
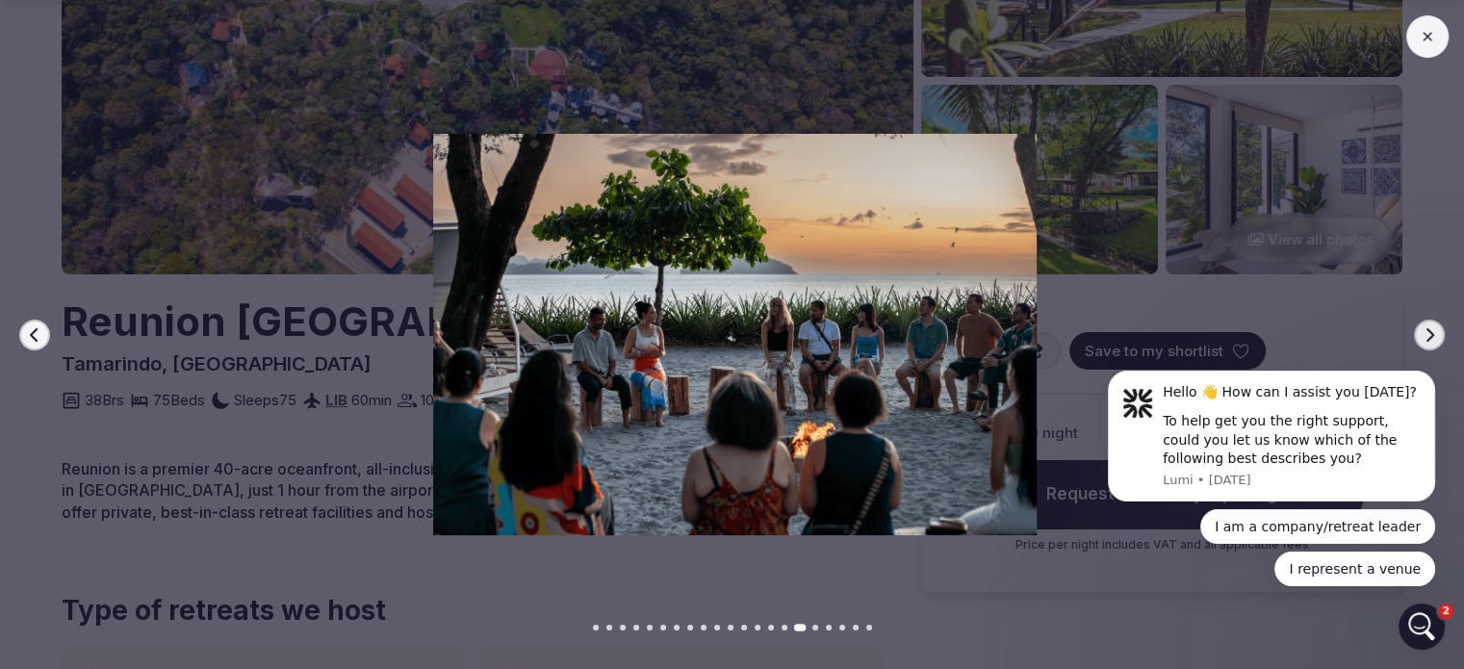
click at [817, 627] on div at bounding box center [732, 628] width 1464 height 6
click at [815, 627] on button "Go to slide 17" at bounding box center [816, 628] width 6 height 6
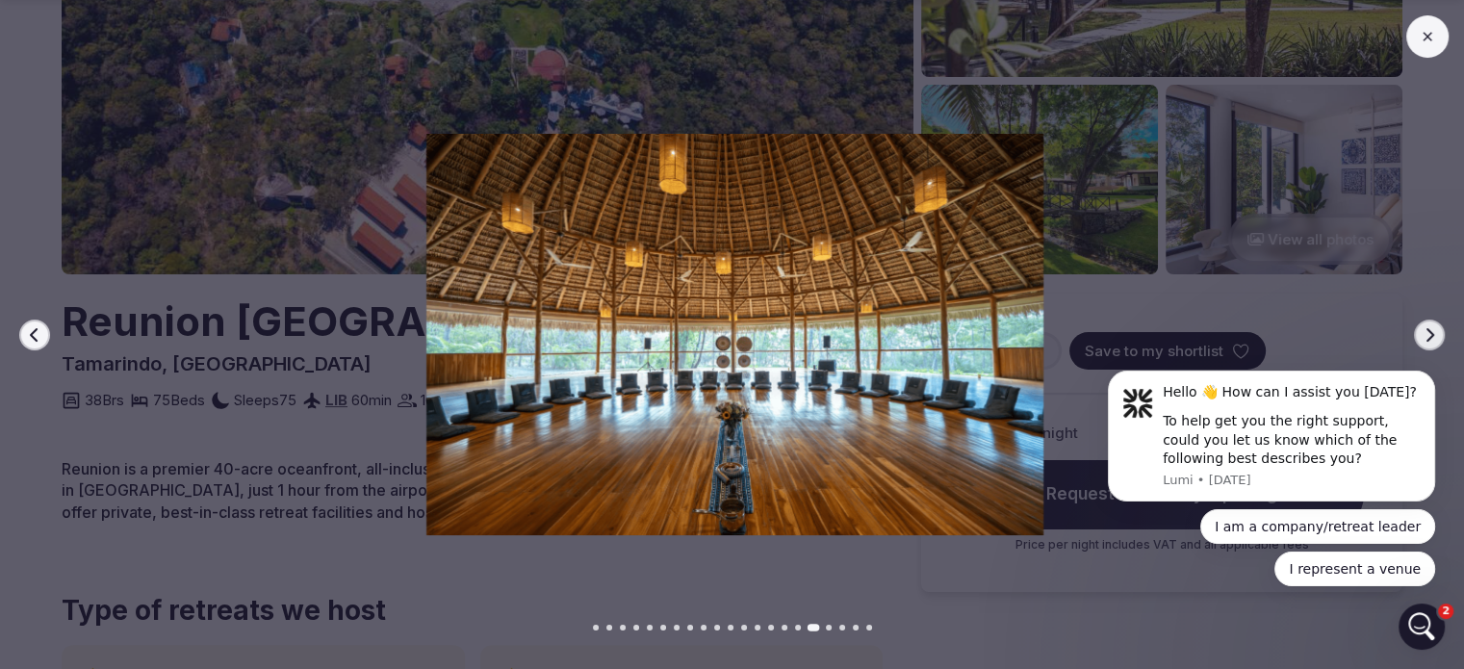
click at [827, 627] on button "Go to slide 18" at bounding box center [829, 628] width 6 height 6
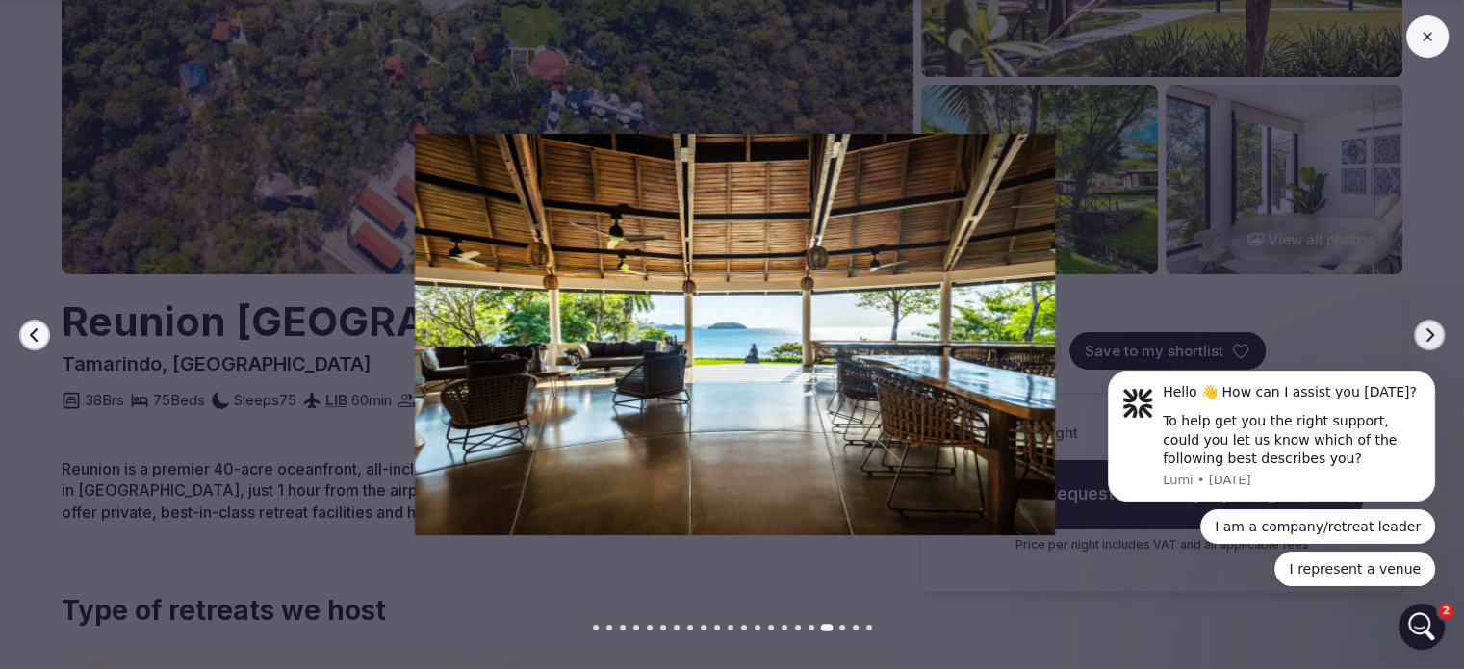
click at [843, 629] on button "Go to slide 19" at bounding box center [843, 628] width 6 height 6
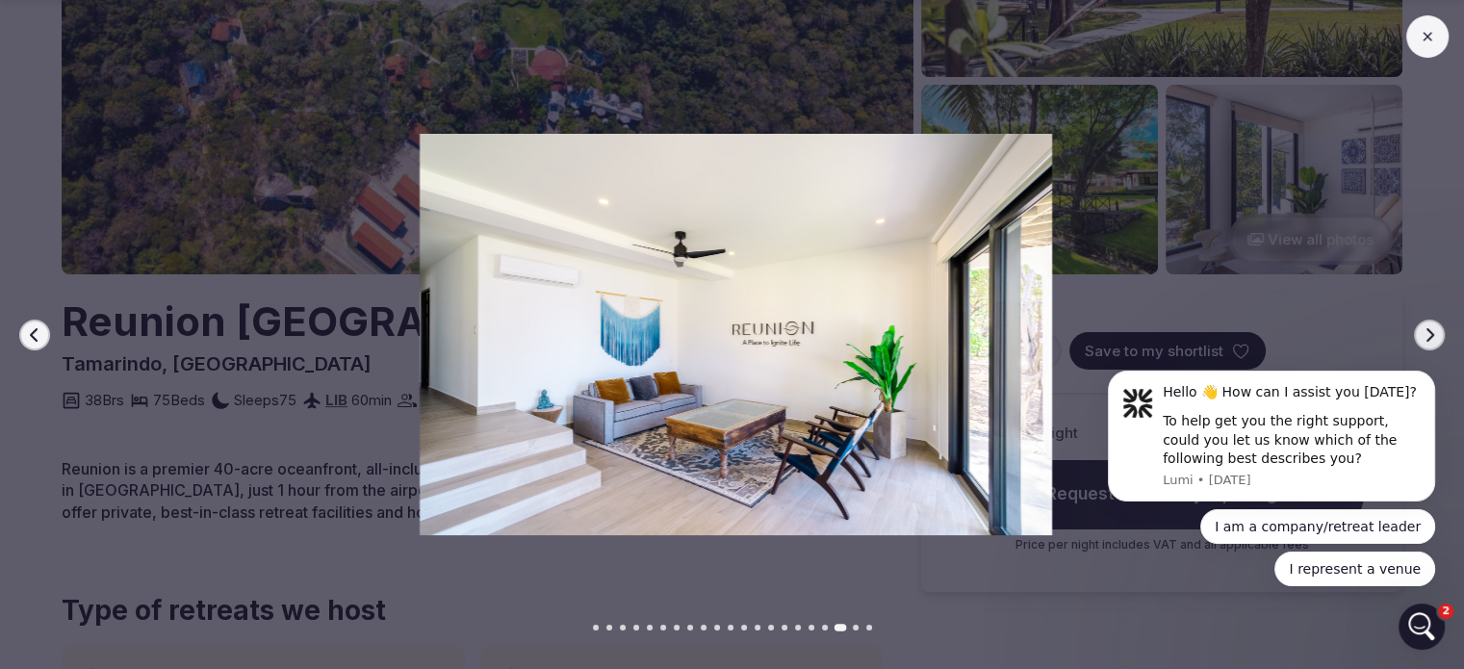
click at [853, 629] on button "Go to slide 20" at bounding box center [856, 628] width 6 height 6
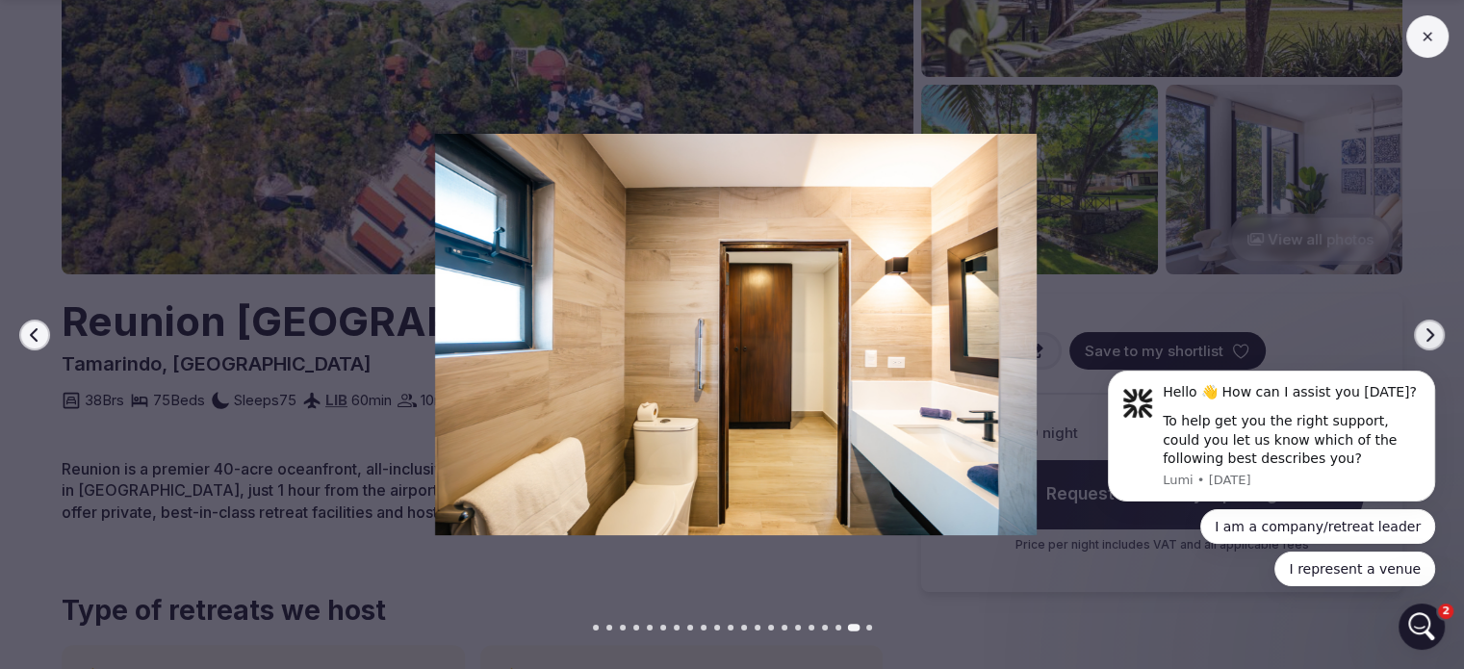
click at [870, 631] on div at bounding box center [732, 628] width 1464 height 6
click at [868, 631] on button "Go to slide 21" at bounding box center [870, 628] width 6 height 6
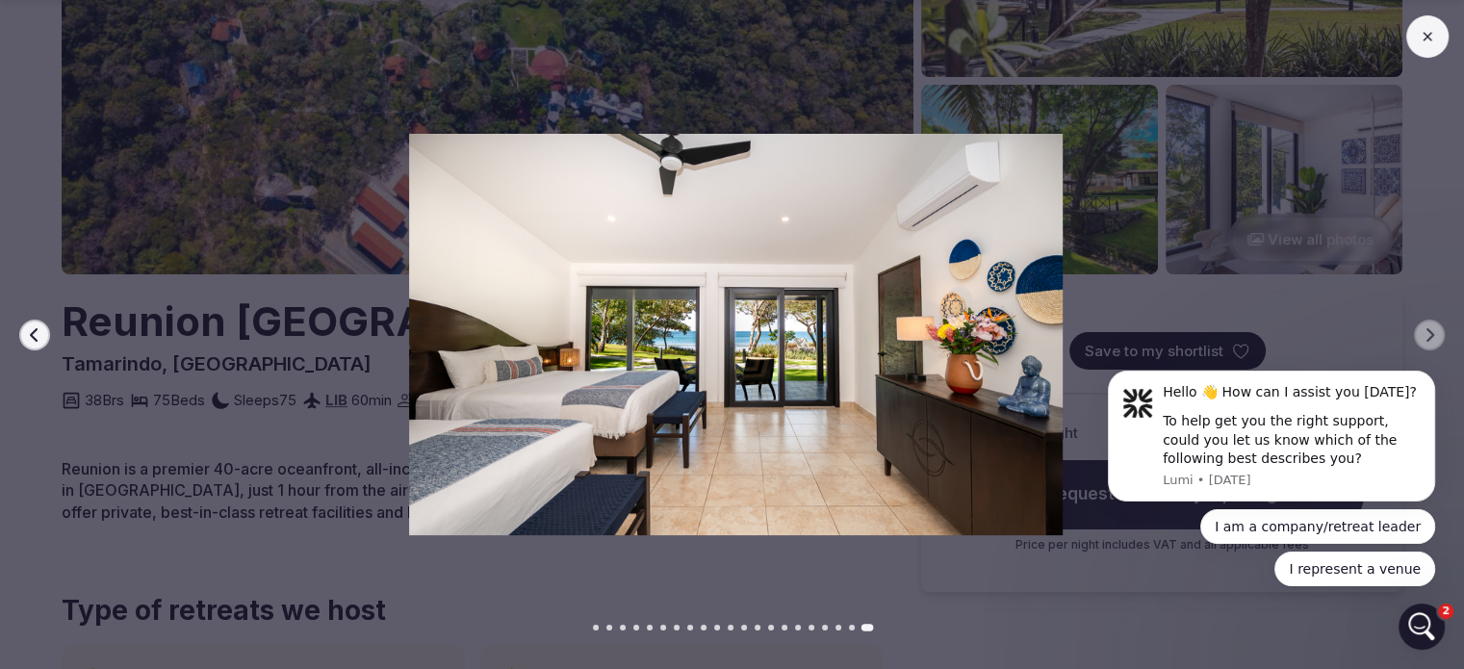
click at [1443, 34] on button at bounding box center [1428, 36] width 42 height 42
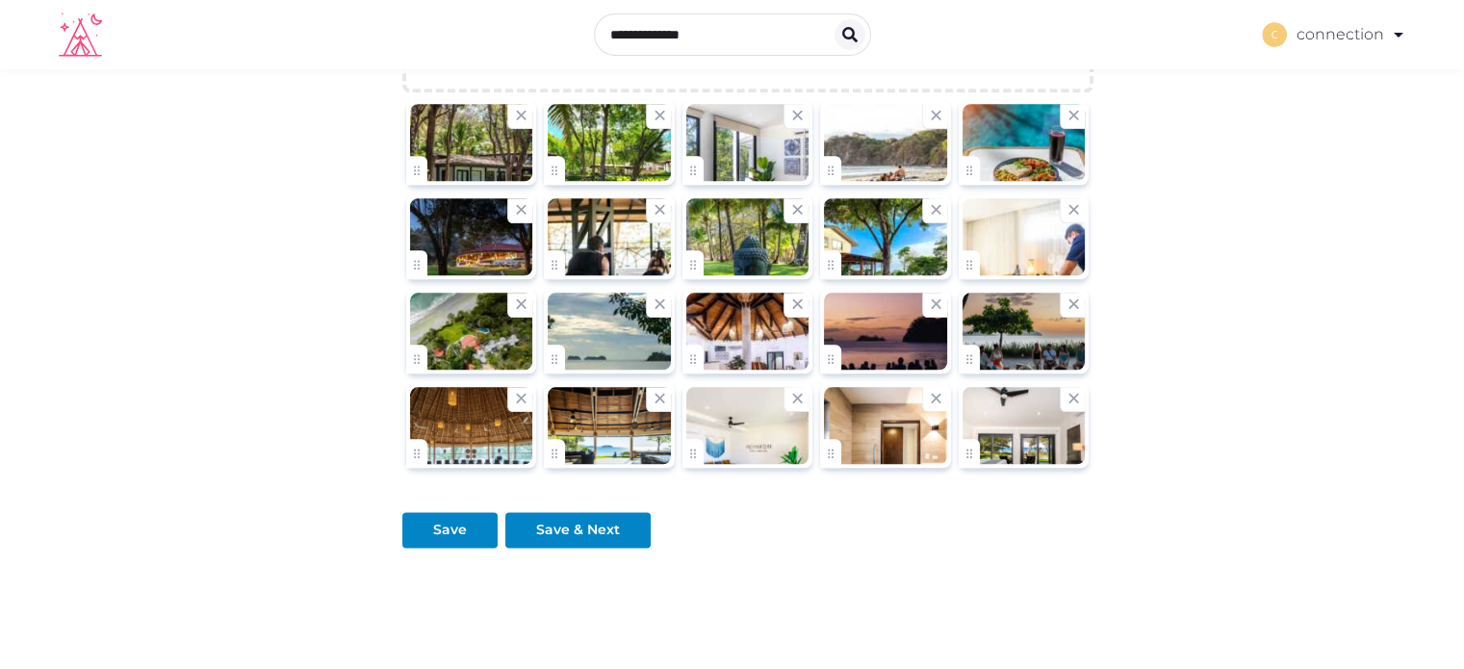
scroll to position [2214, 0]
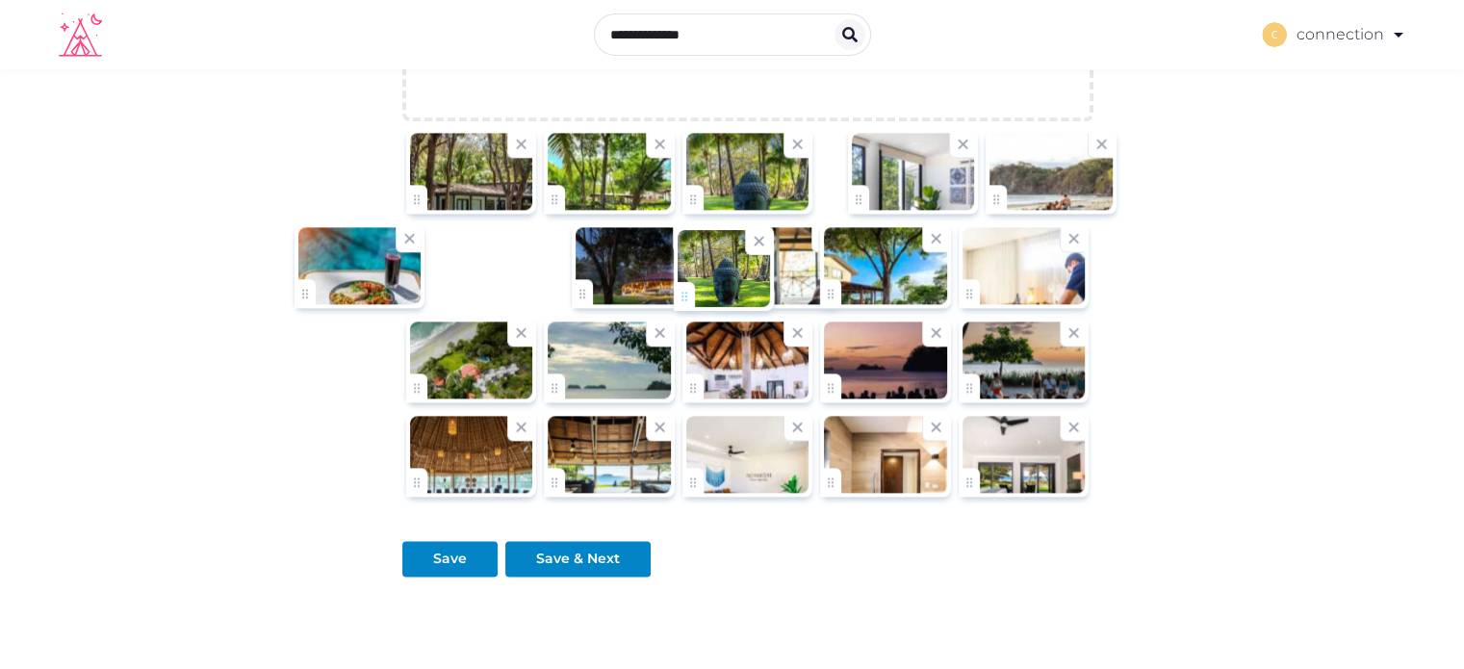
drag, startPoint x: 681, startPoint y: 397, endPoint x: 686, endPoint y: 298, distance: 98.3
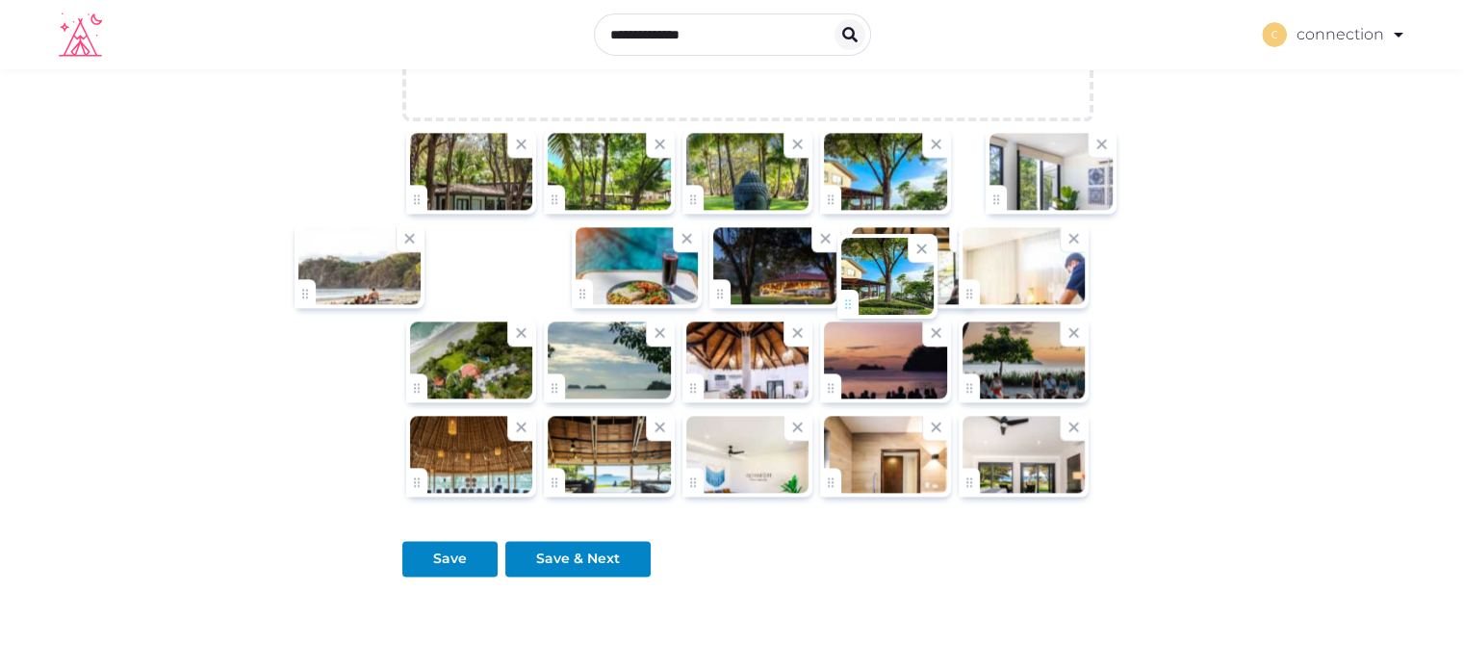
drag, startPoint x: 847, startPoint y: 391, endPoint x: 851, endPoint y: 299, distance: 91.5
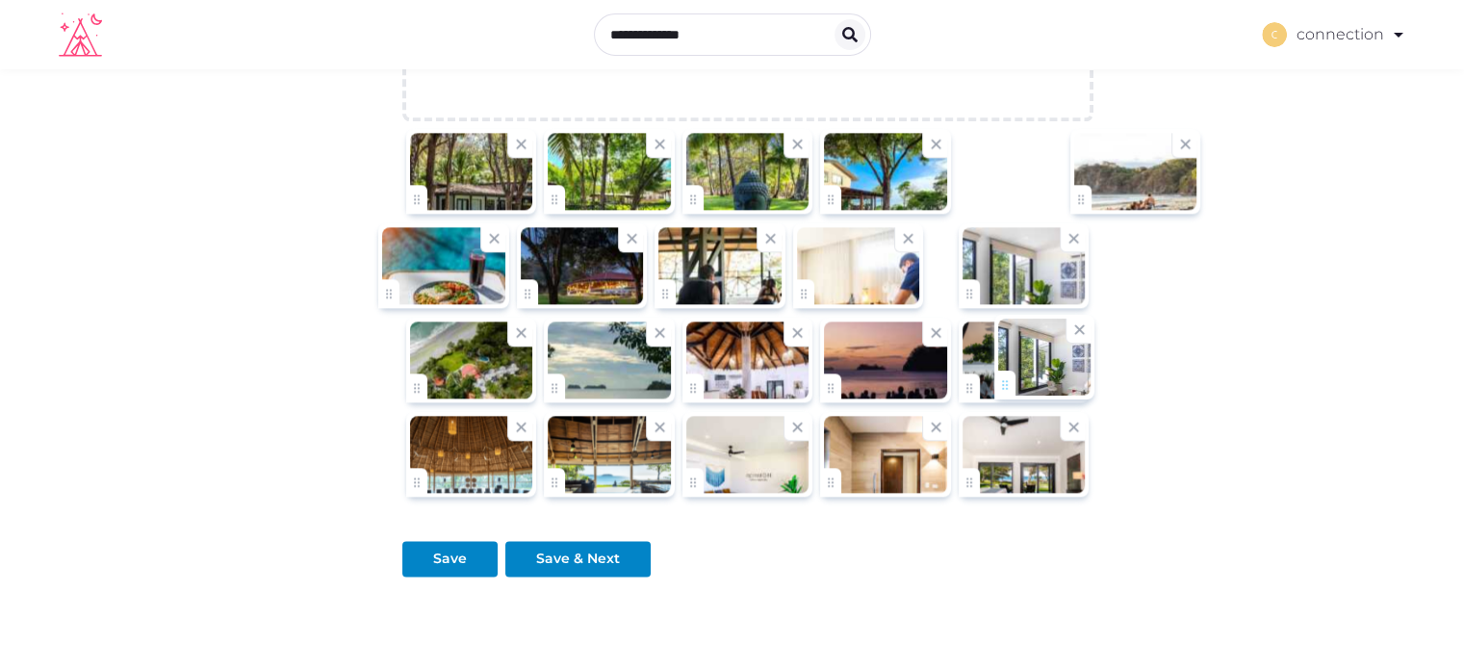
drag, startPoint x: 1015, startPoint y: 307, endPoint x: 1005, endPoint y: 392, distance: 85.3
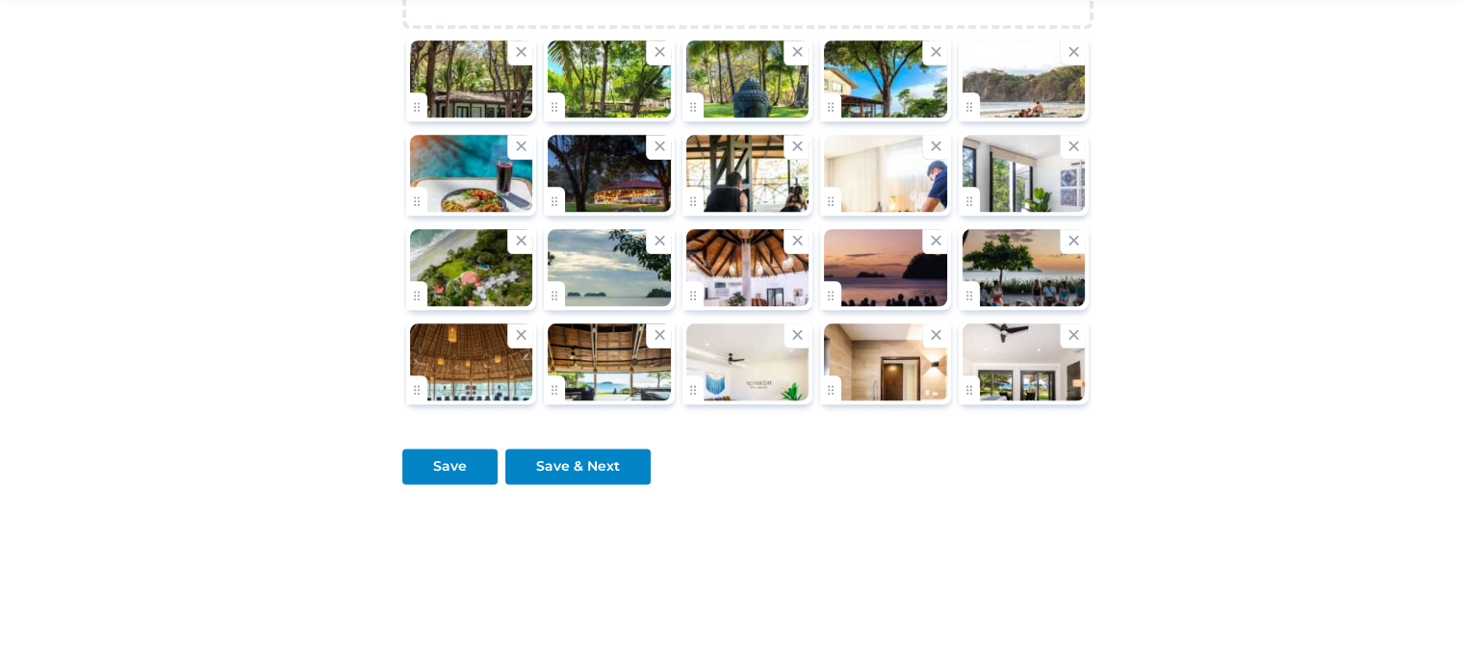
scroll to position [2407, 0]
click at [471, 463] on div at bounding box center [482, 466] width 23 height 20
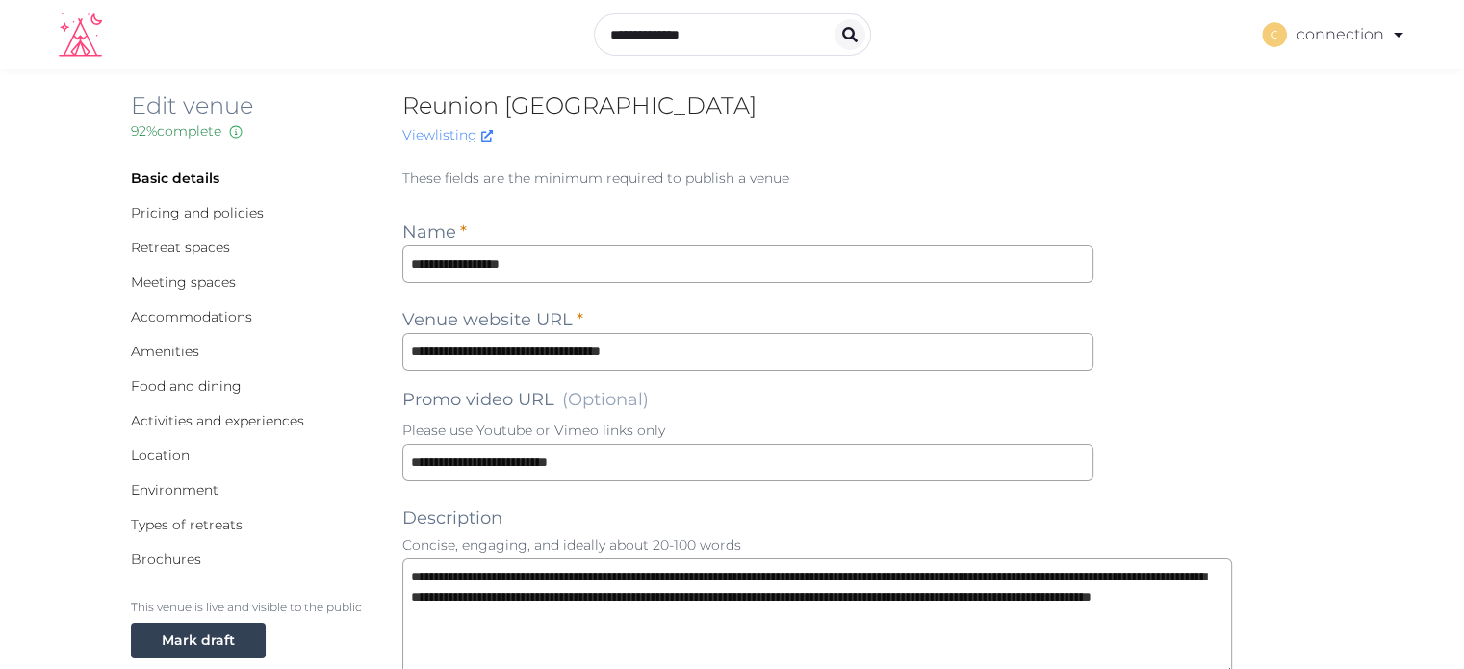
scroll to position [0, 0]
